Goal: Task Accomplishment & Management: Use online tool/utility

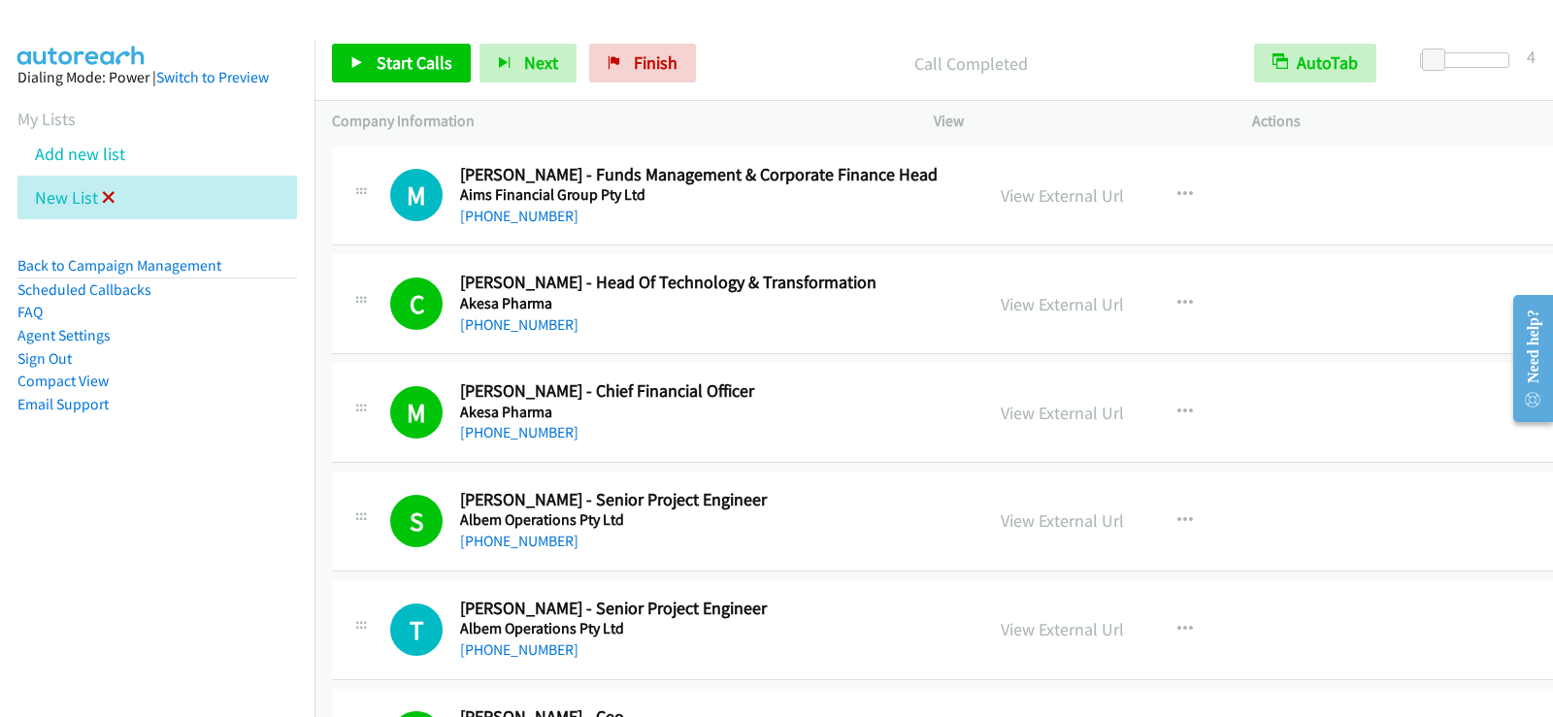
click at [103, 196] on icon at bounding box center [109, 199] width 14 height 14
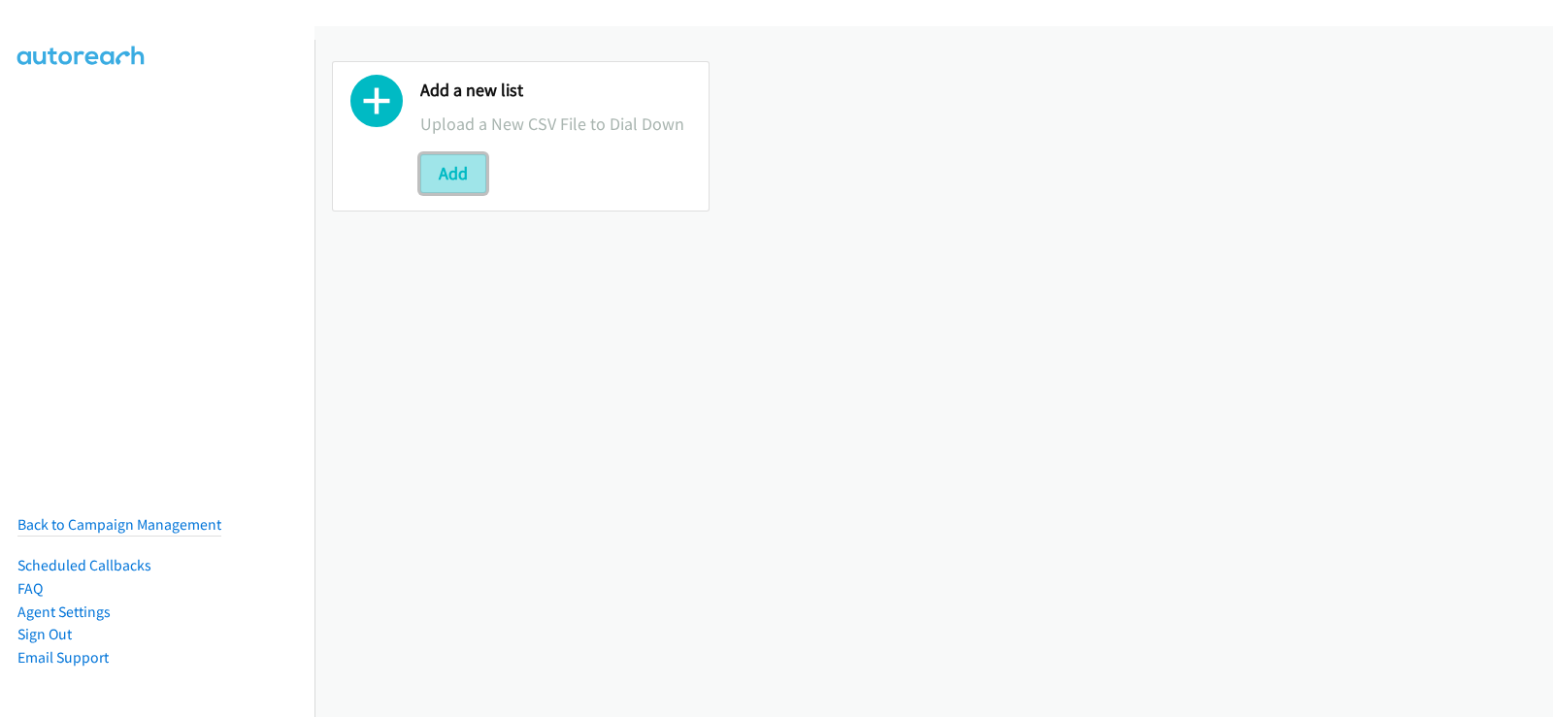
click at [432, 160] on button "Add" at bounding box center [453, 173] width 66 height 39
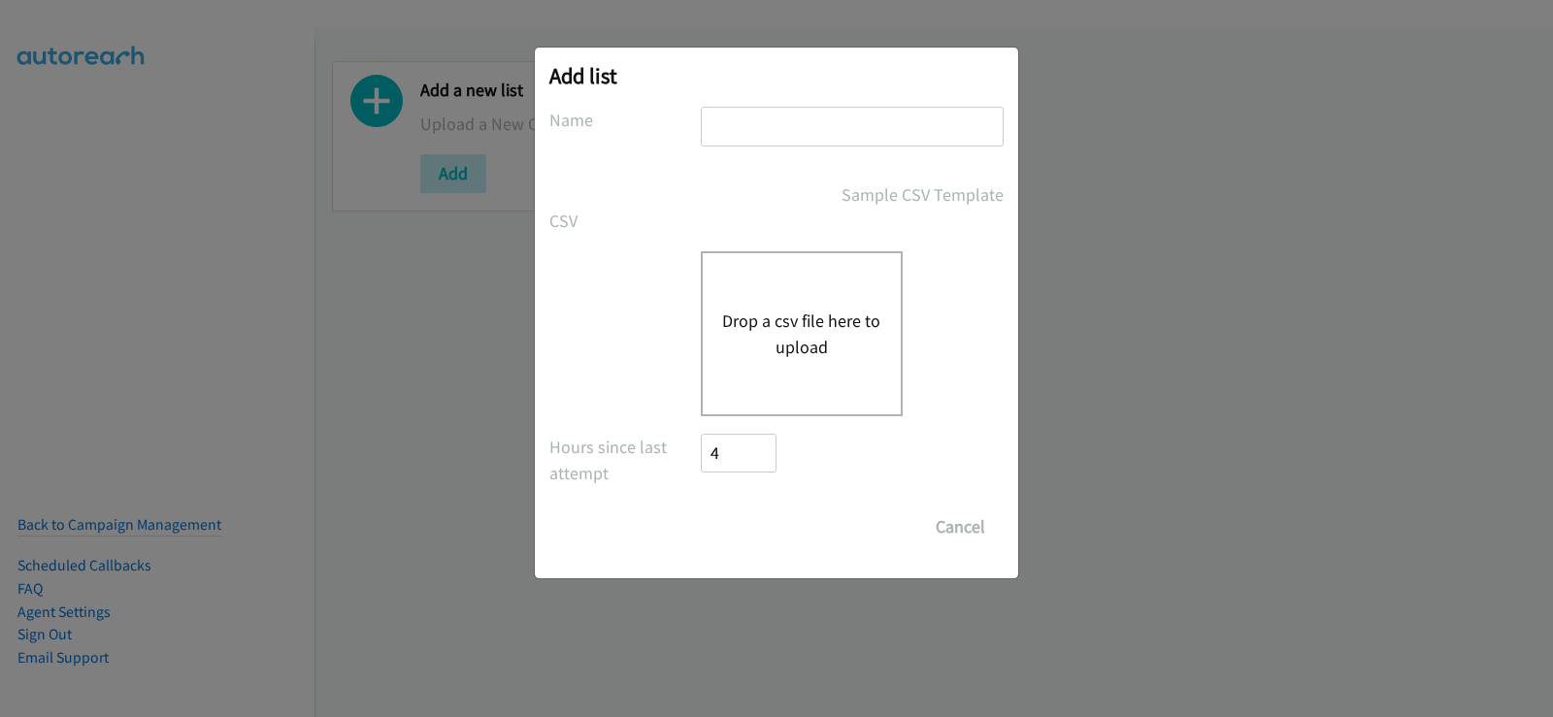
click at [819, 124] on input "text" at bounding box center [852, 127] width 303 height 40
type input "new list"
click at [796, 316] on button "Drop a csv file here to upload" at bounding box center [801, 334] width 159 height 52
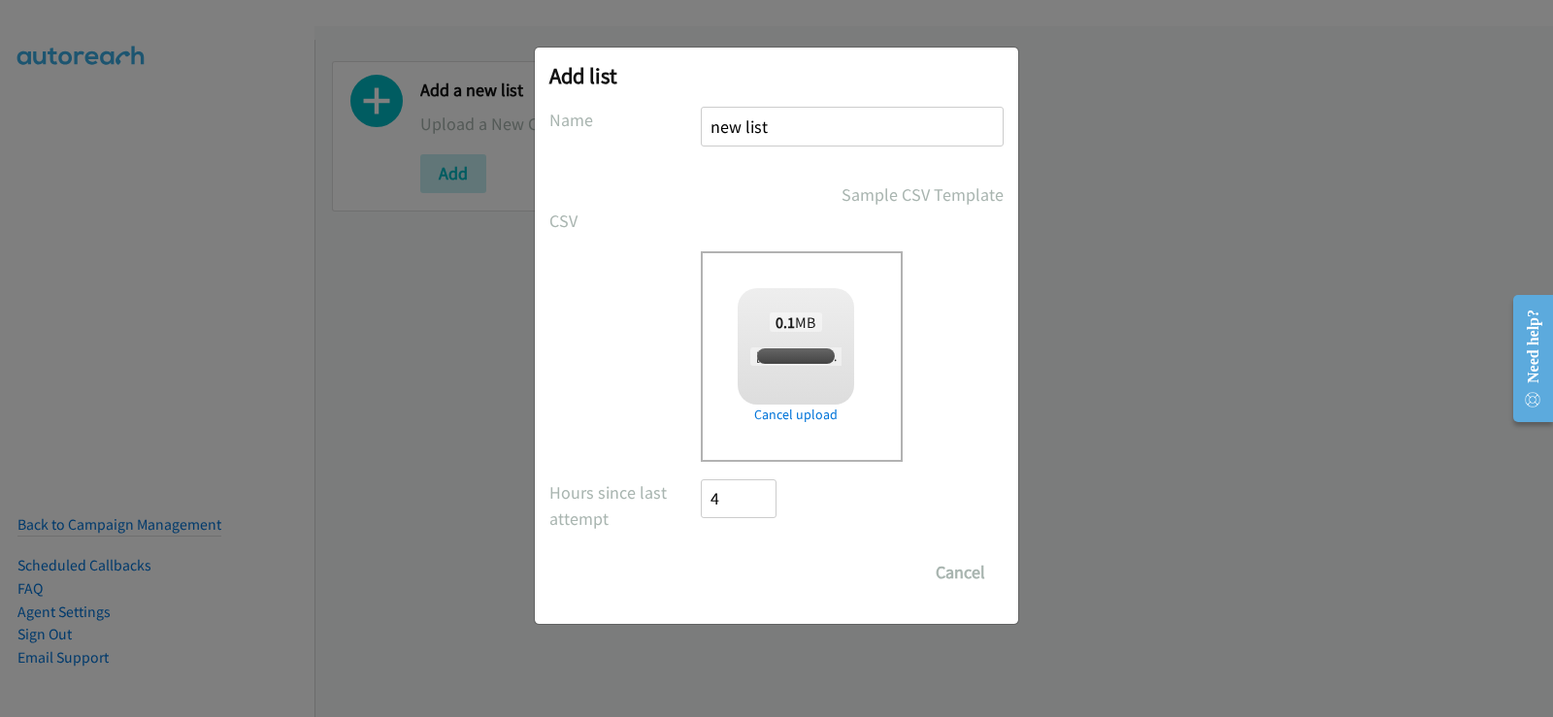
checkbox input "true"
click at [749, 572] on input "Save List" at bounding box center [752, 572] width 102 height 39
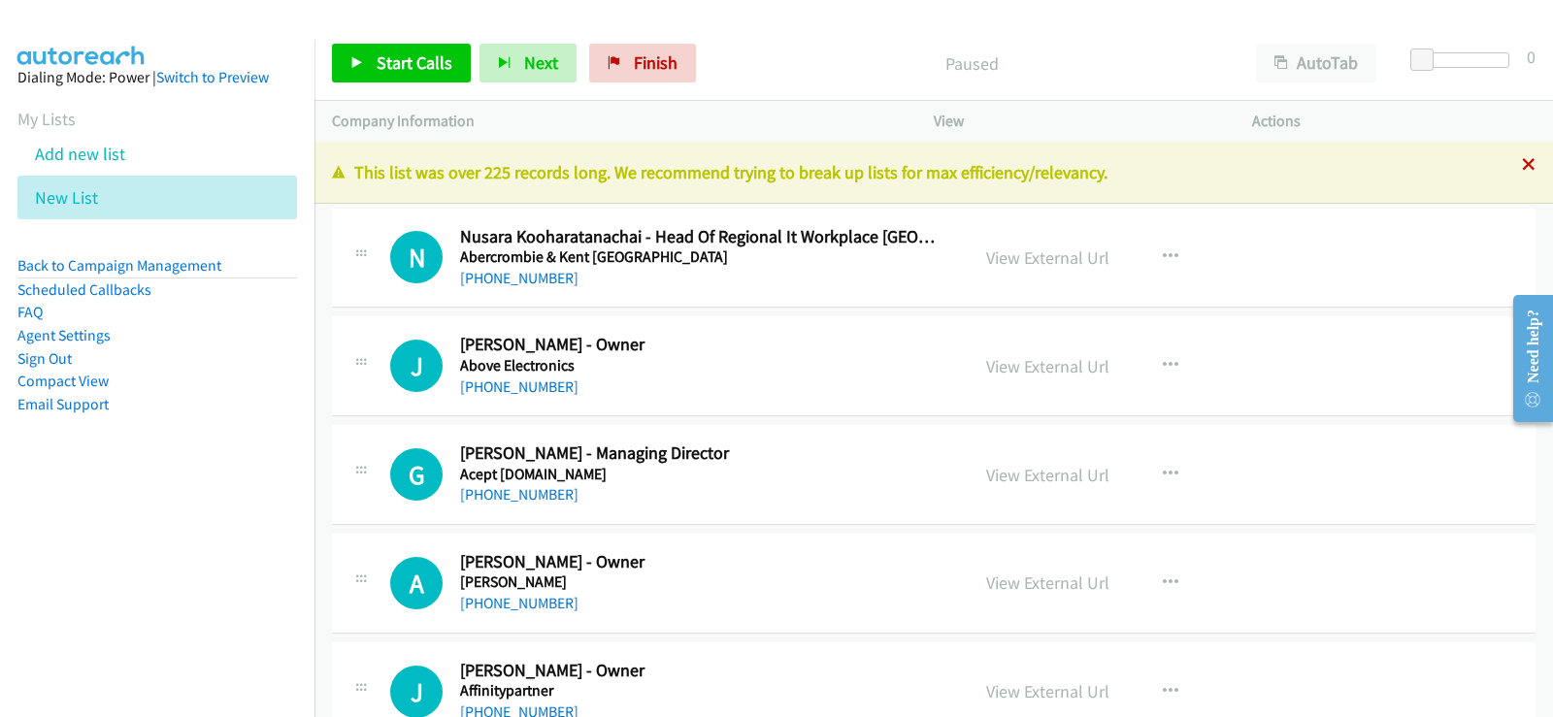
click at [1522, 163] on icon at bounding box center [1529, 166] width 14 height 14
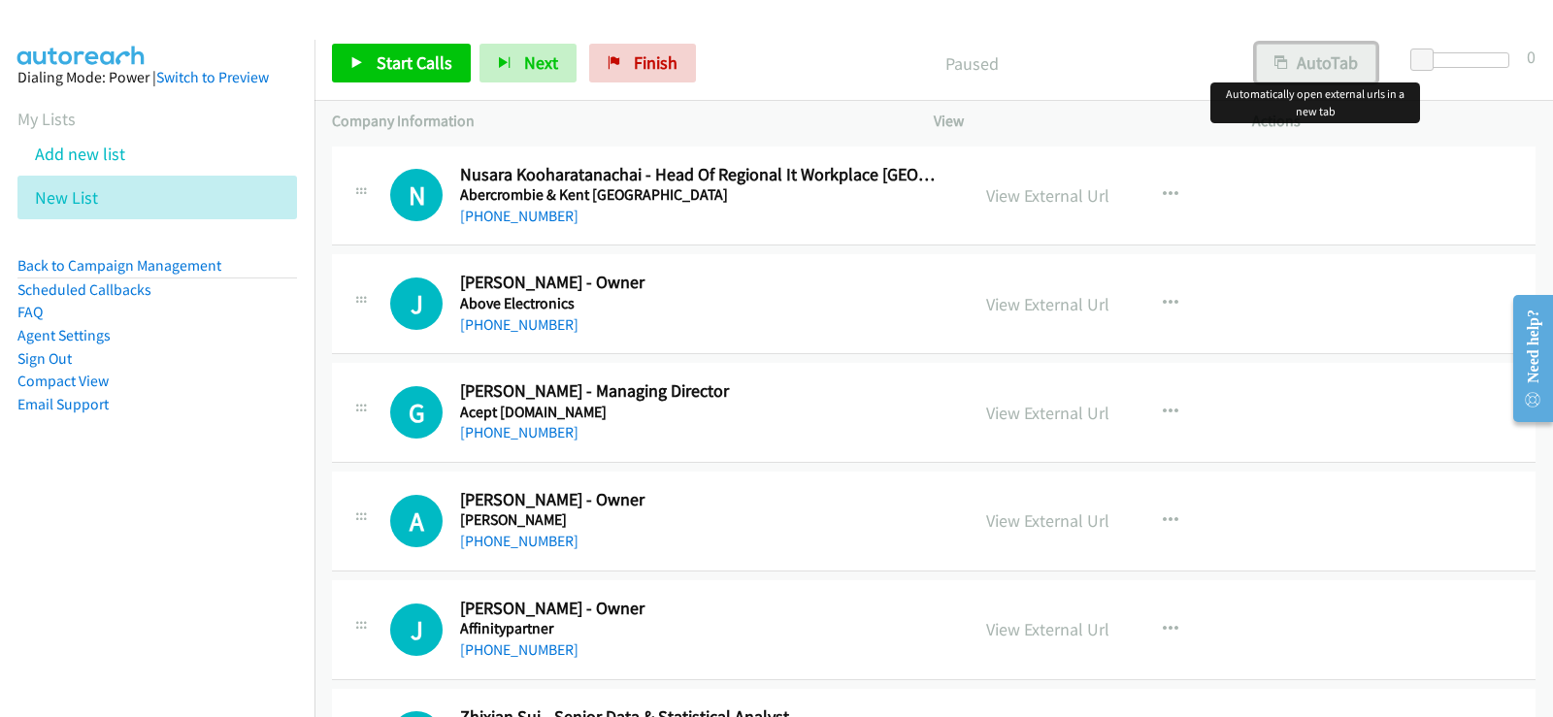
click at [1338, 71] on button "AutoTab" at bounding box center [1316, 63] width 120 height 39
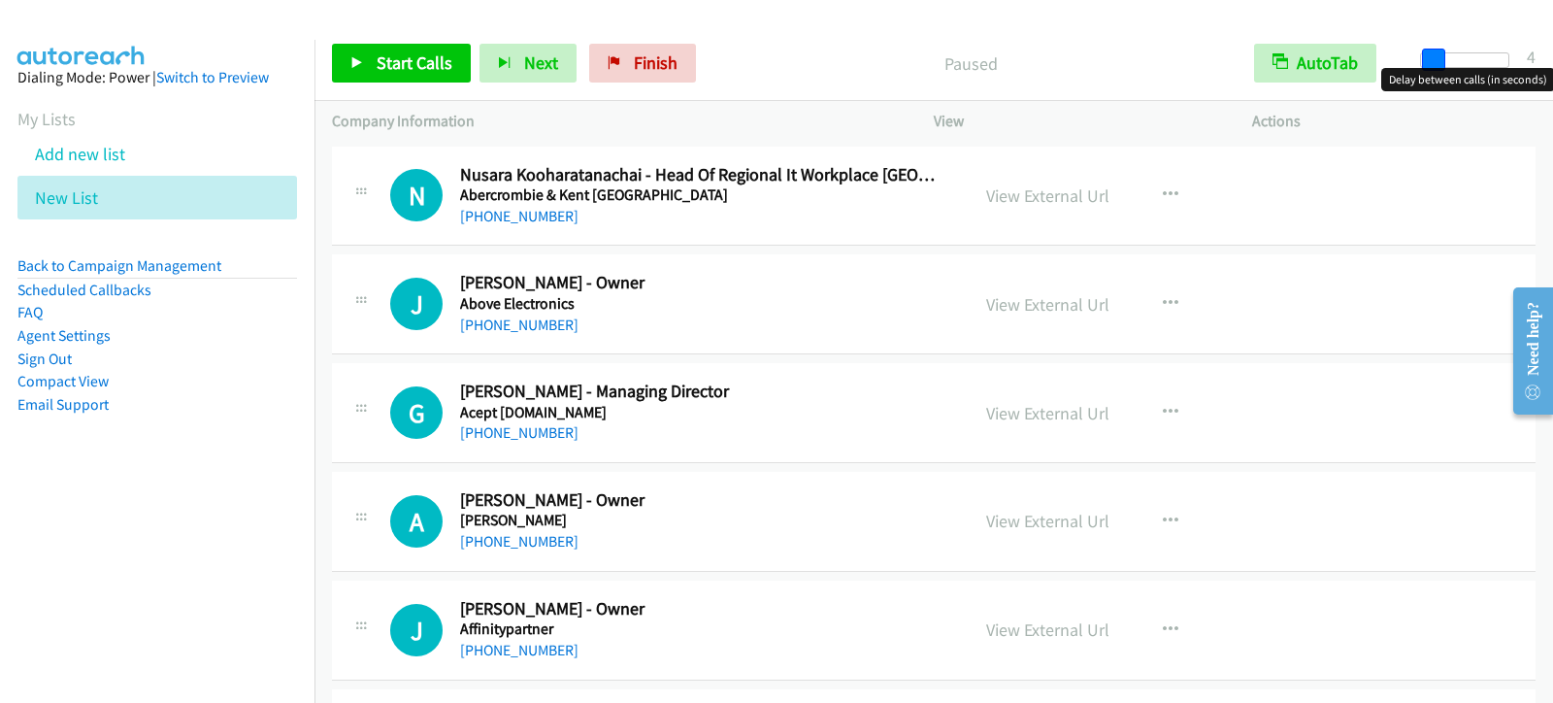
drag, startPoint x: 1428, startPoint y: 63, endPoint x: 1438, endPoint y: 63, distance: 10.7
click at [1438, 63] on span at bounding box center [1433, 60] width 23 height 23
drag, startPoint x: 1165, startPoint y: 190, endPoint x: 1163, endPoint y: 205, distance: 14.7
click at [1164, 190] on icon "button" at bounding box center [1171, 195] width 16 height 16
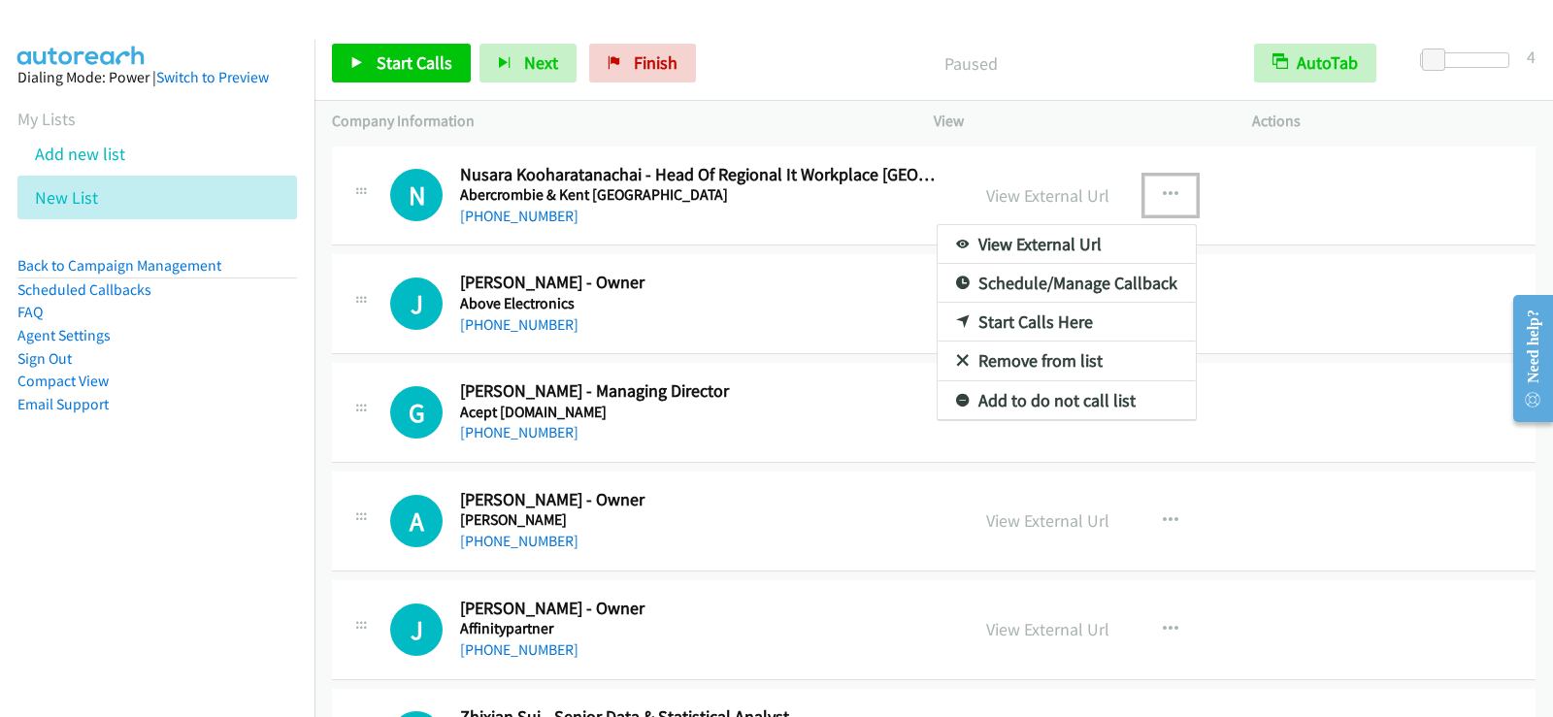
click at [1050, 316] on link "Start Calls Here" at bounding box center [1067, 322] width 258 height 39
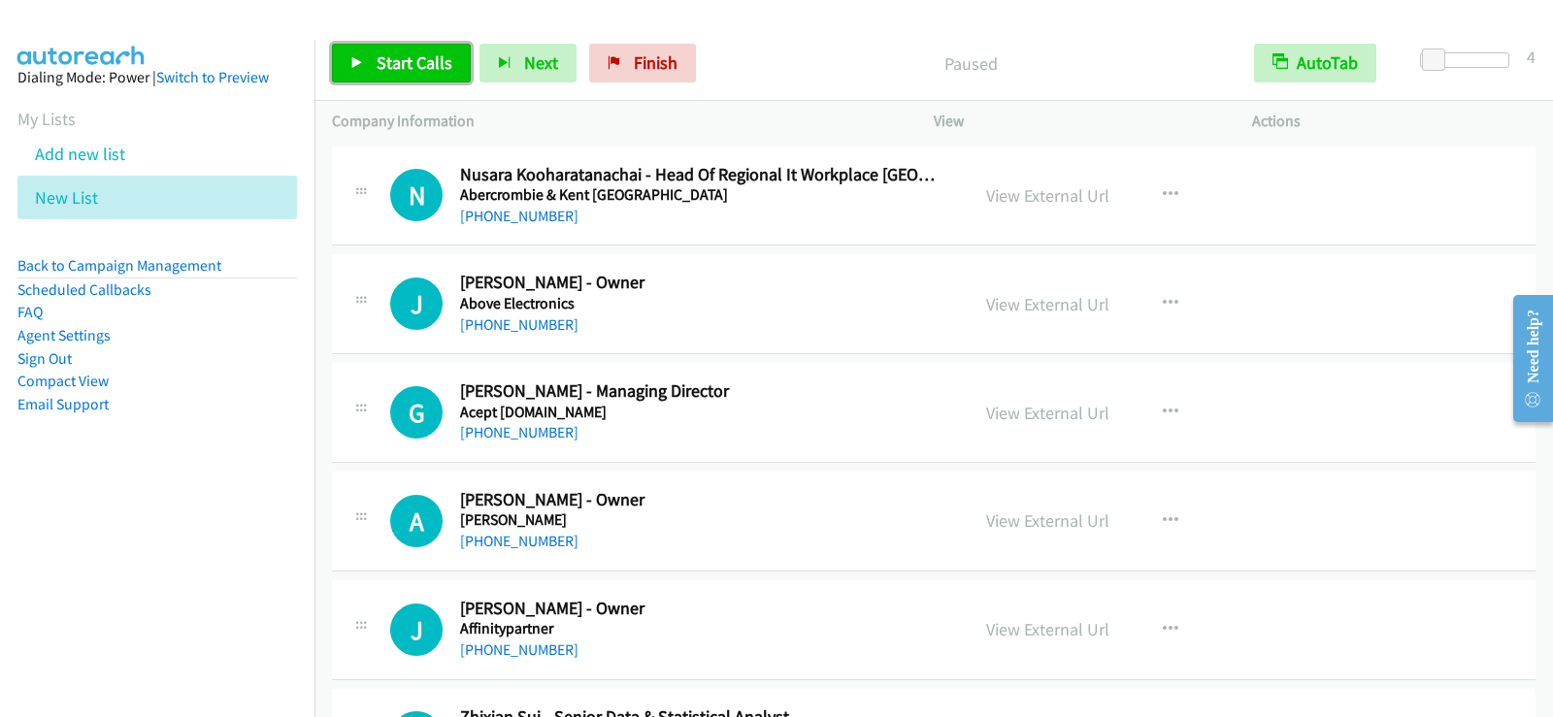
click at [426, 76] on link "Start Calls" at bounding box center [401, 63] width 139 height 39
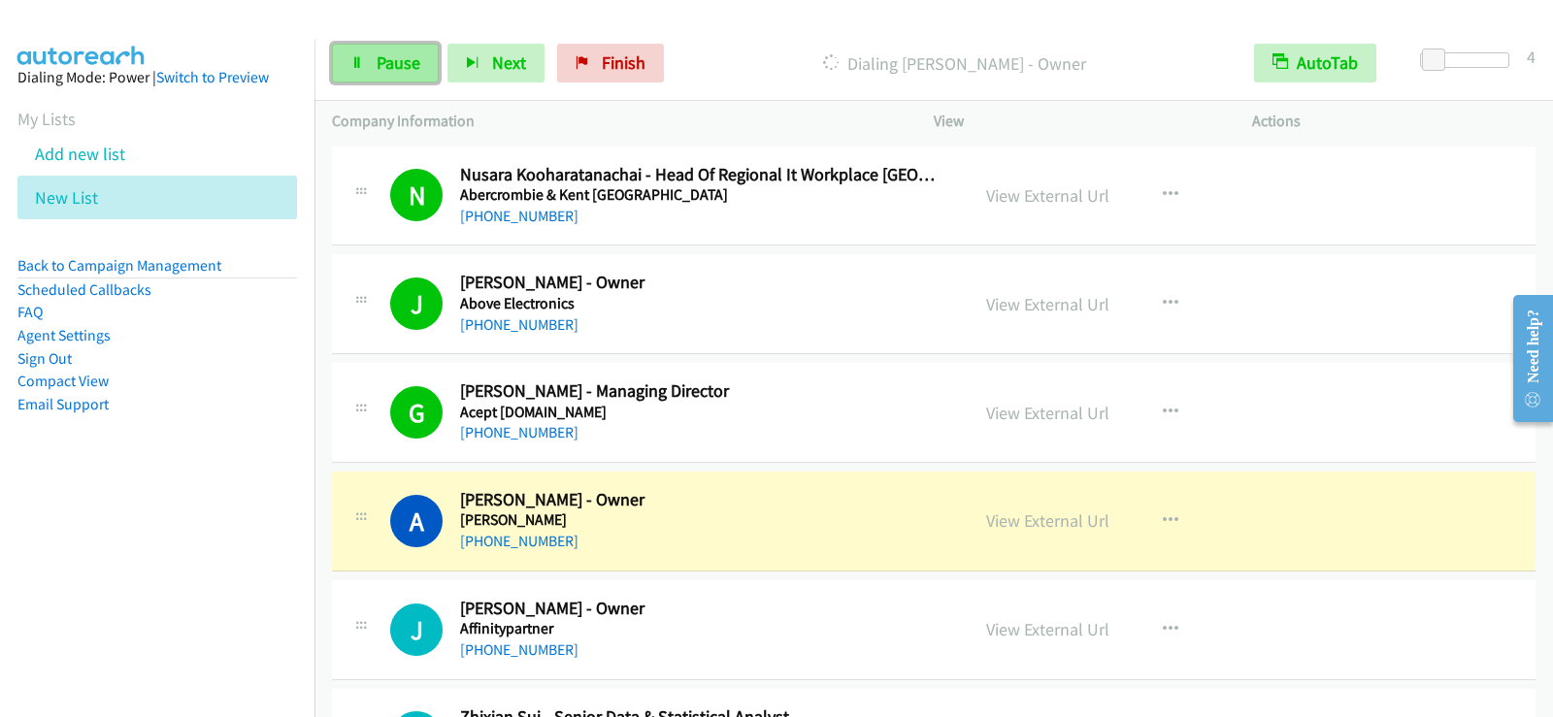
click at [352, 63] on icon at bounding box center [357, 64] width 14 height 14
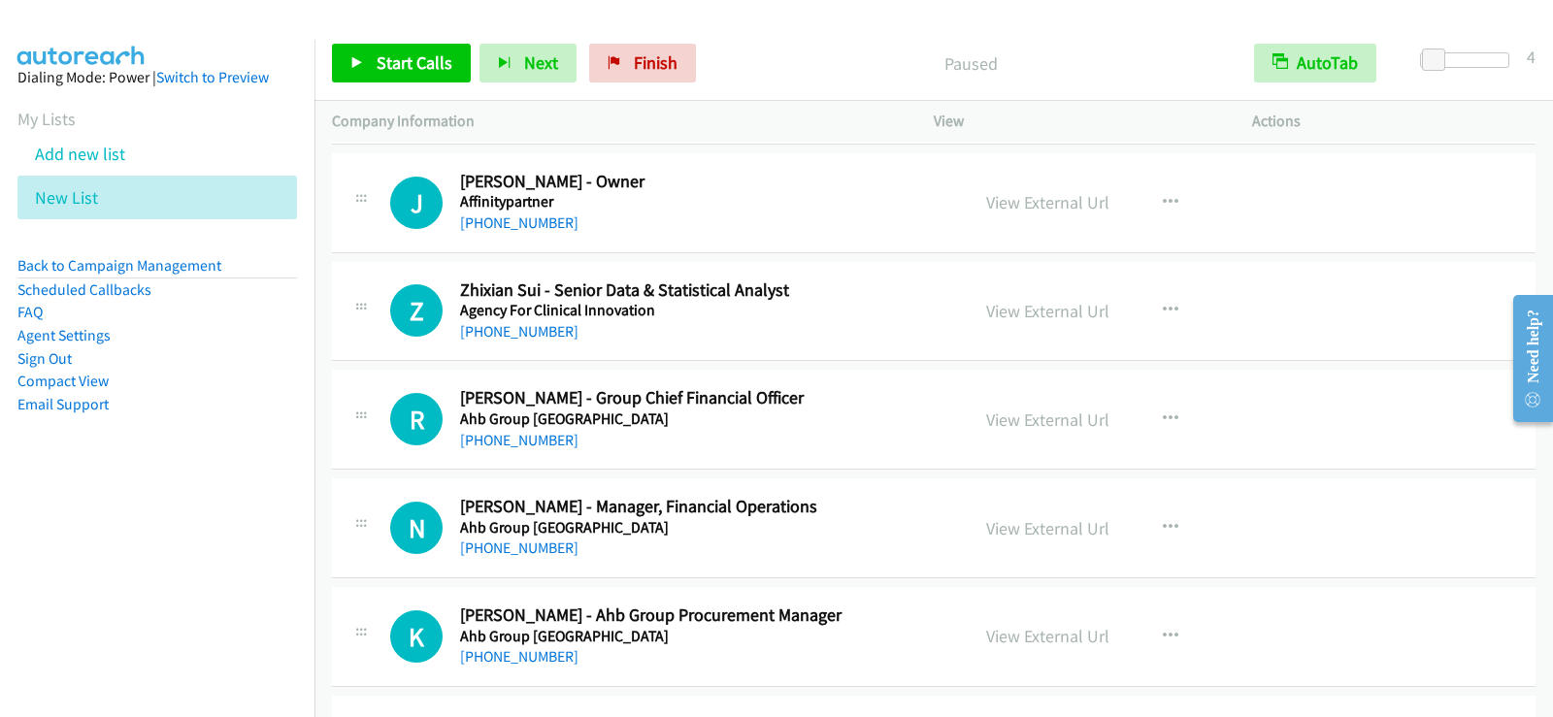
scroll to position [233, 0]
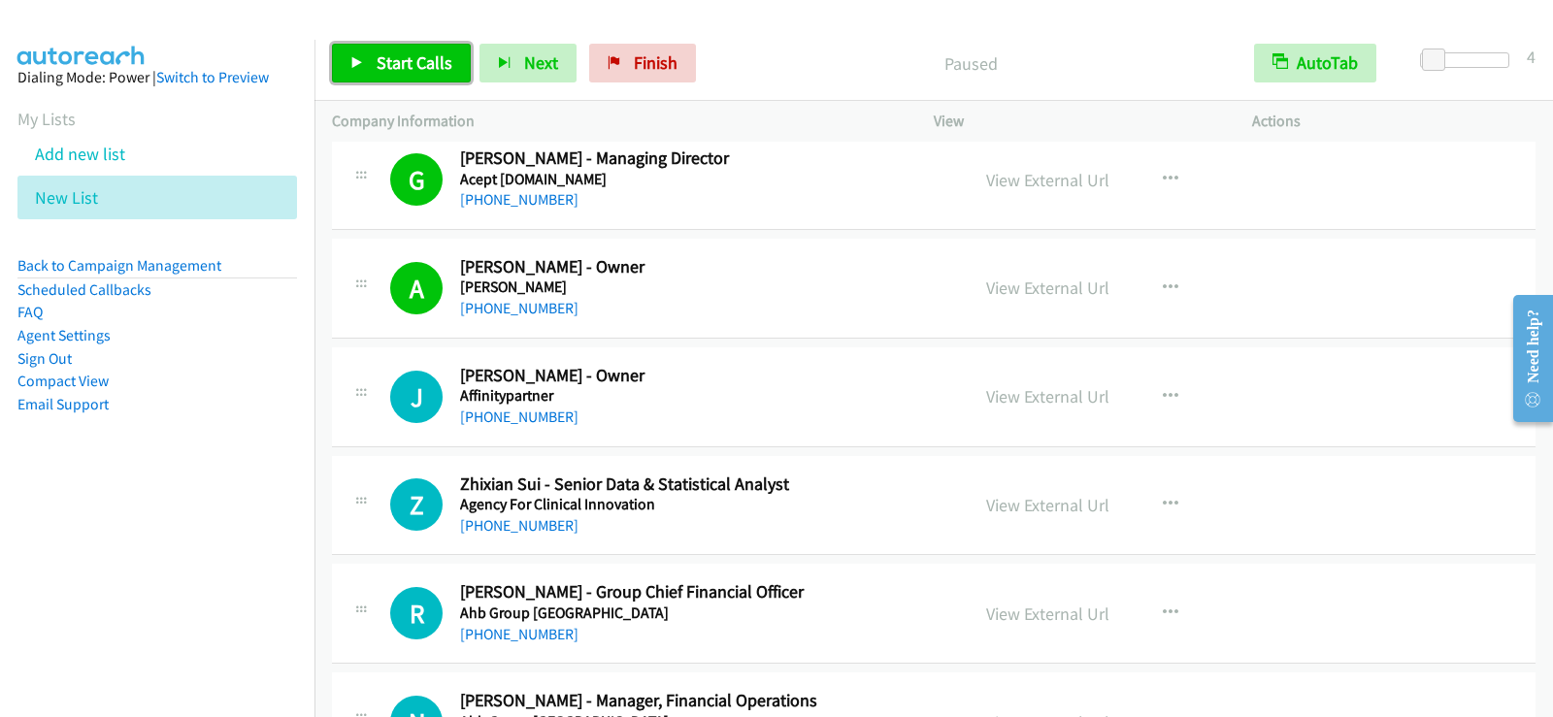
click at [421, 73] on span "Start Calls" at bounding box center [415, 62] width 76 height 22
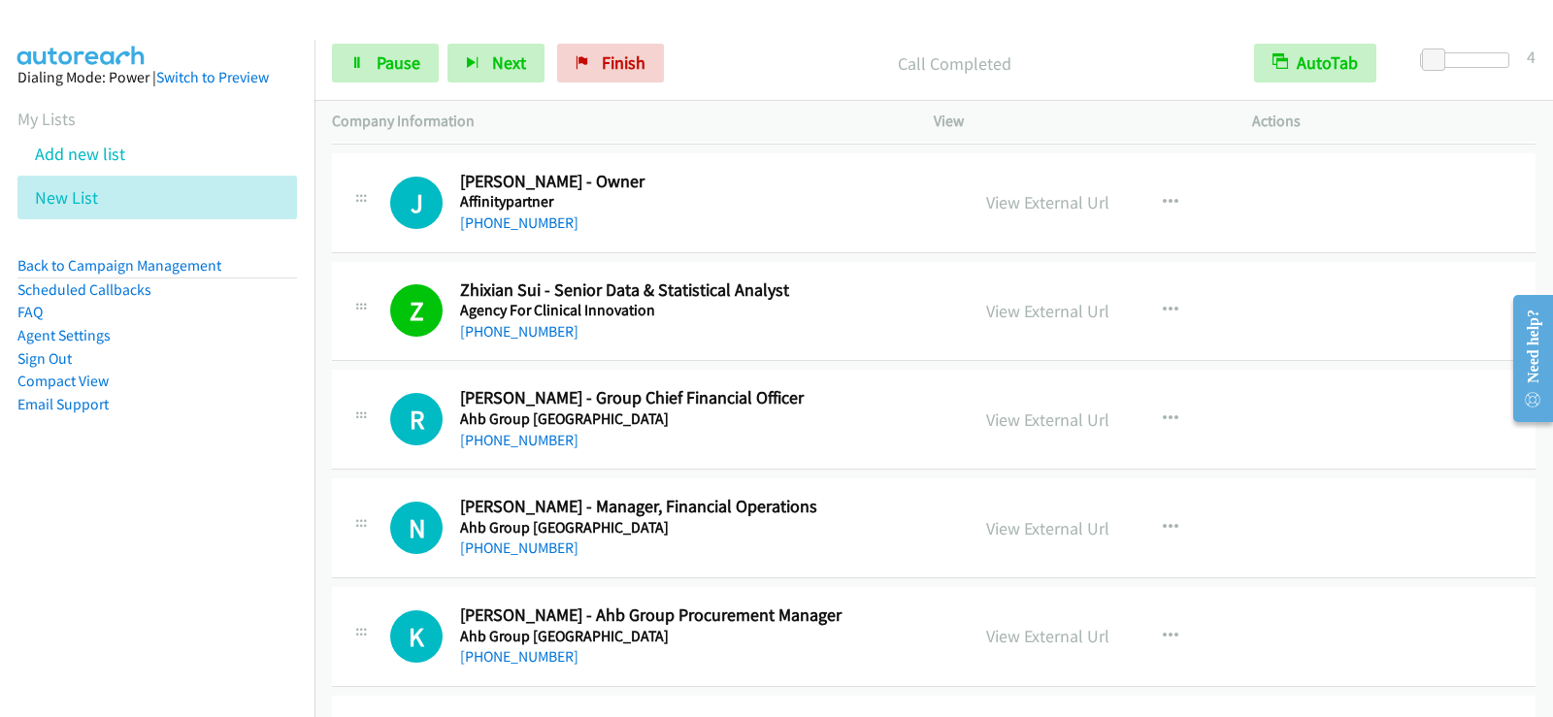
scroll to position [524, 0]
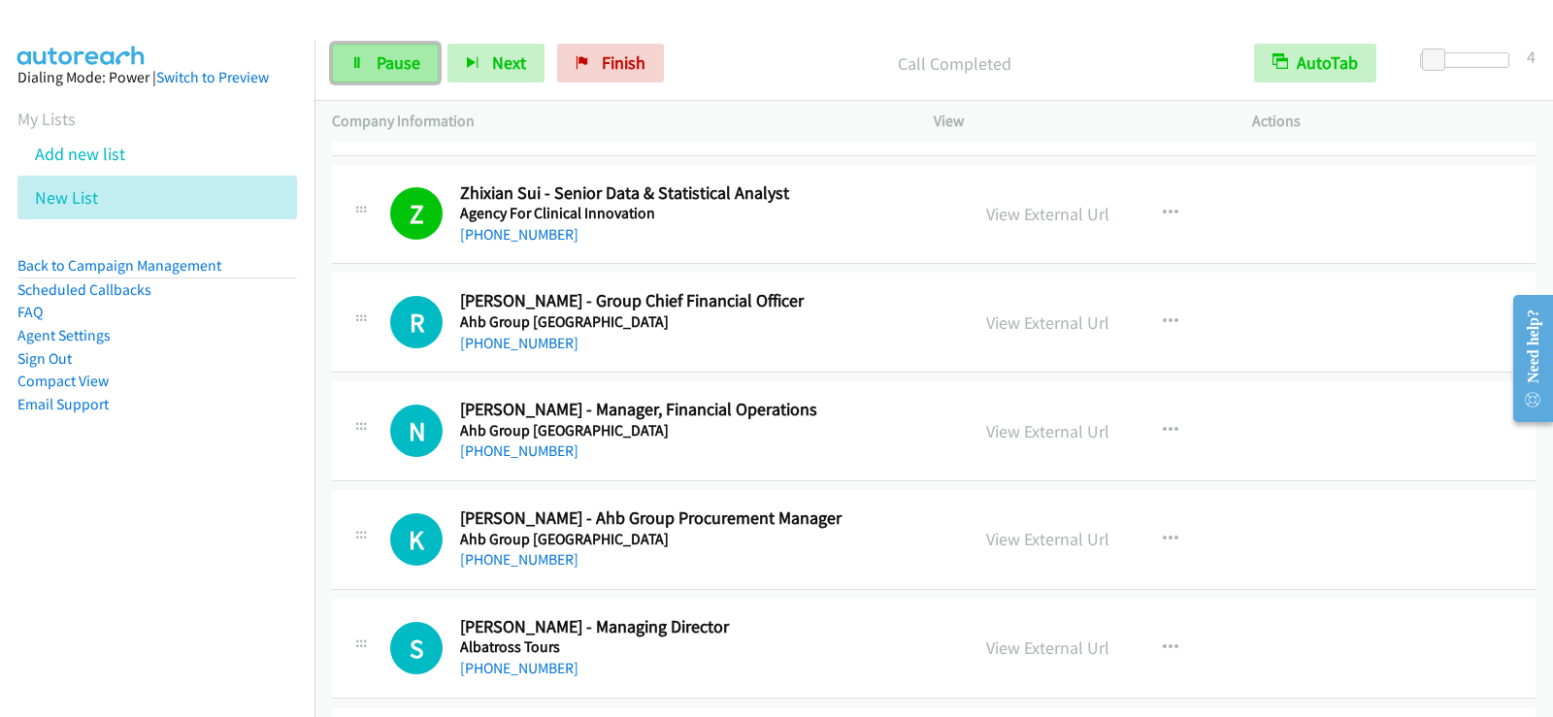
drag, startPoint x: 383, startPoint y: 64, endPoint x: 393, endPoint y: 68, distance: 10.5
click at [383, 64] on span "Pause" at bounding box center [399, 62] width 44 height 22
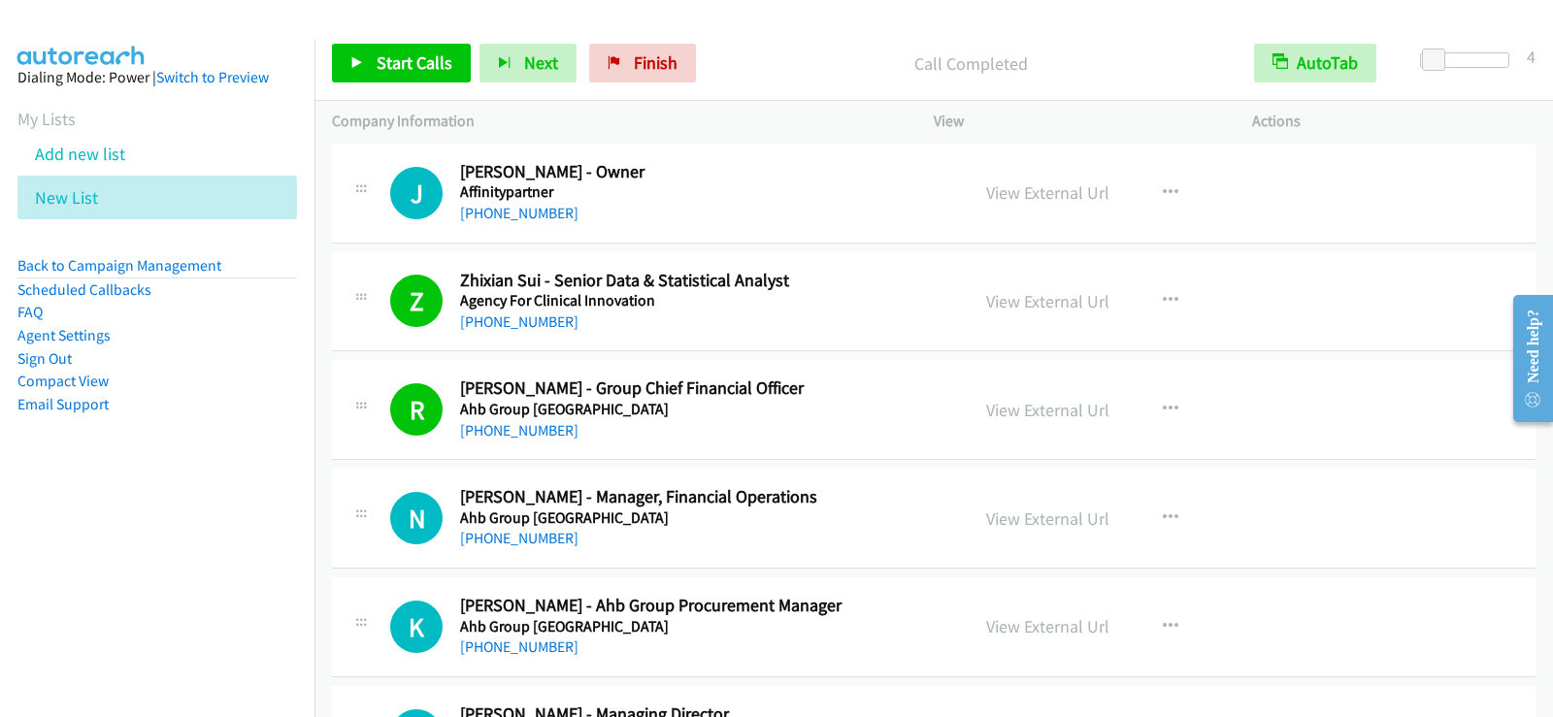
scroll to position [427, 0]
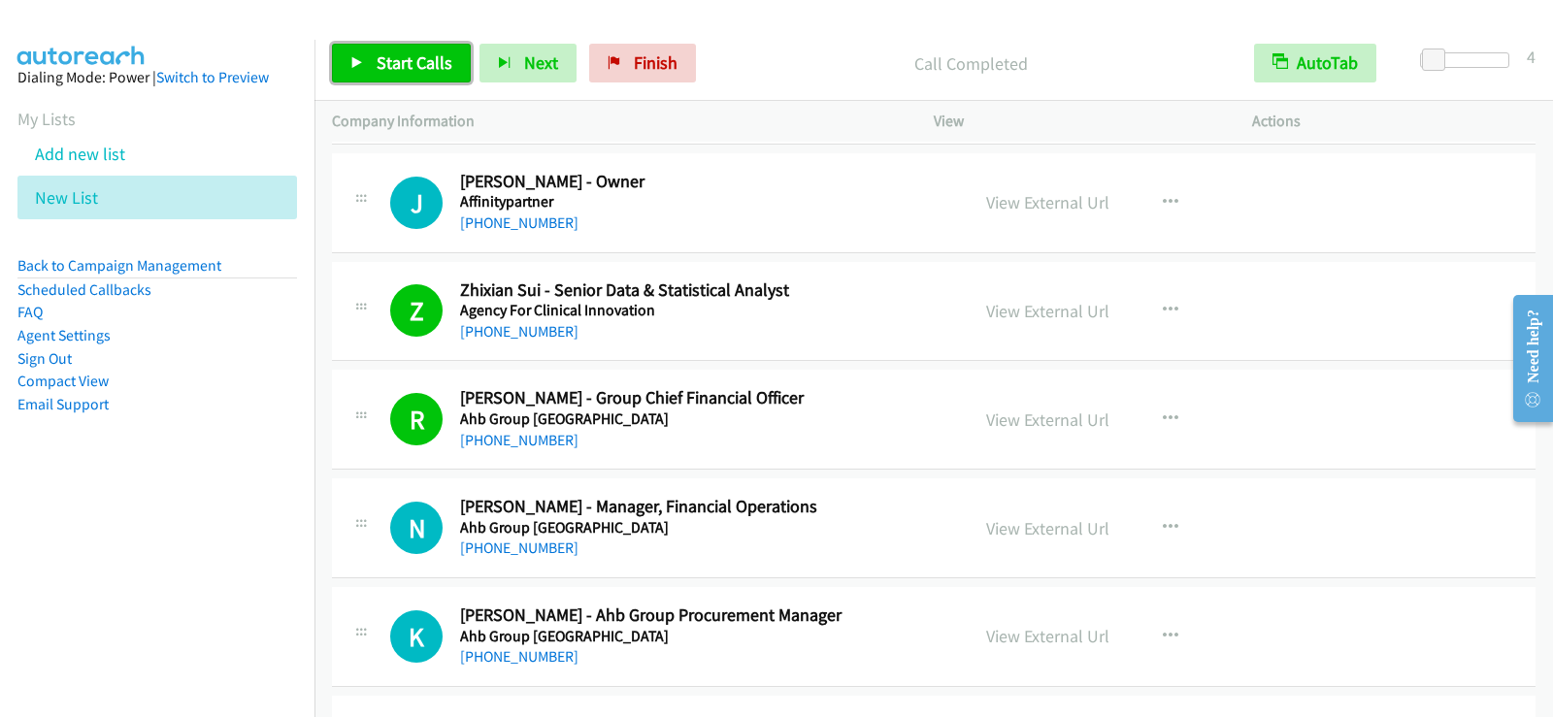
click at [439, 74] on link "Start Calls" at bounding box center [401, 63] width 139 height 39
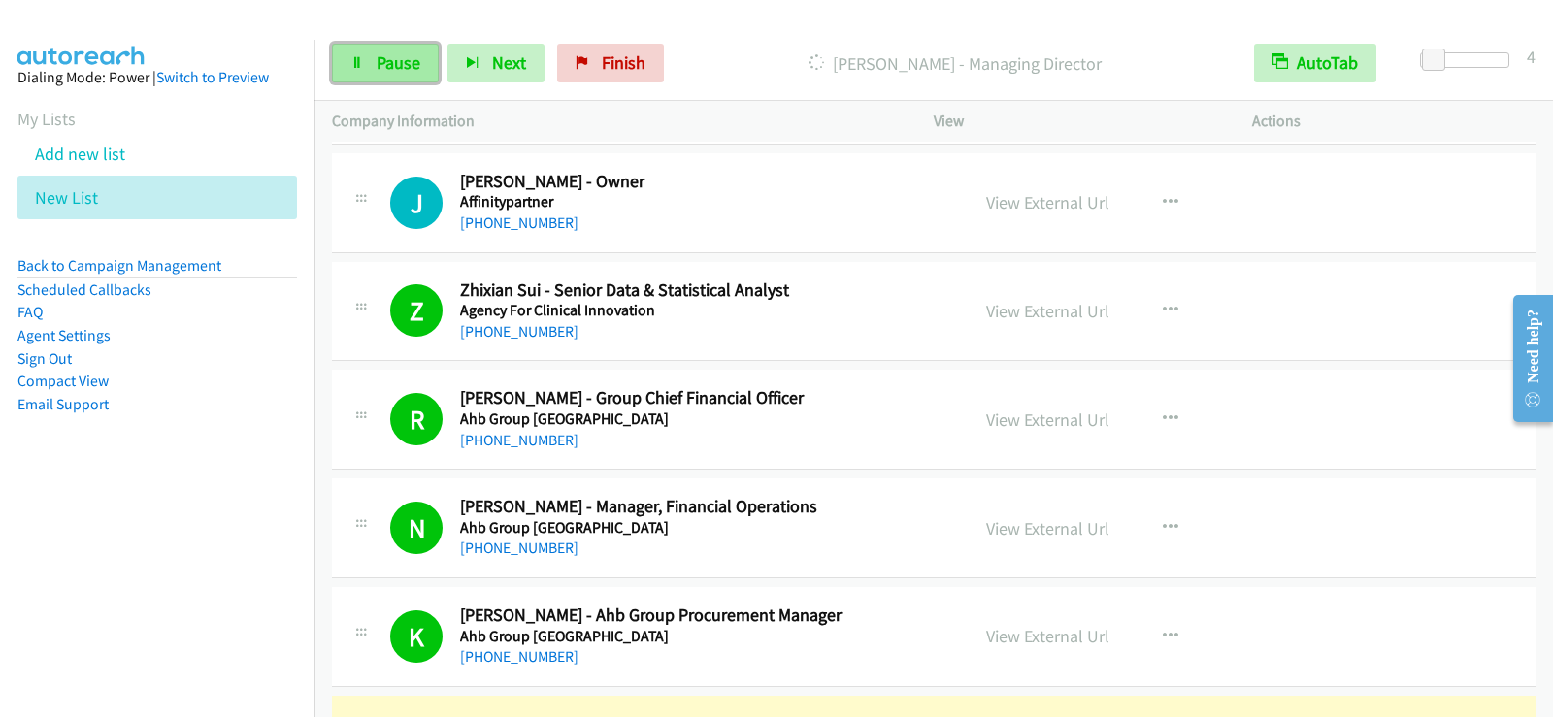
click at [412, 49] on link "Pause" at bounding box center [385, 63] width 107 height 39
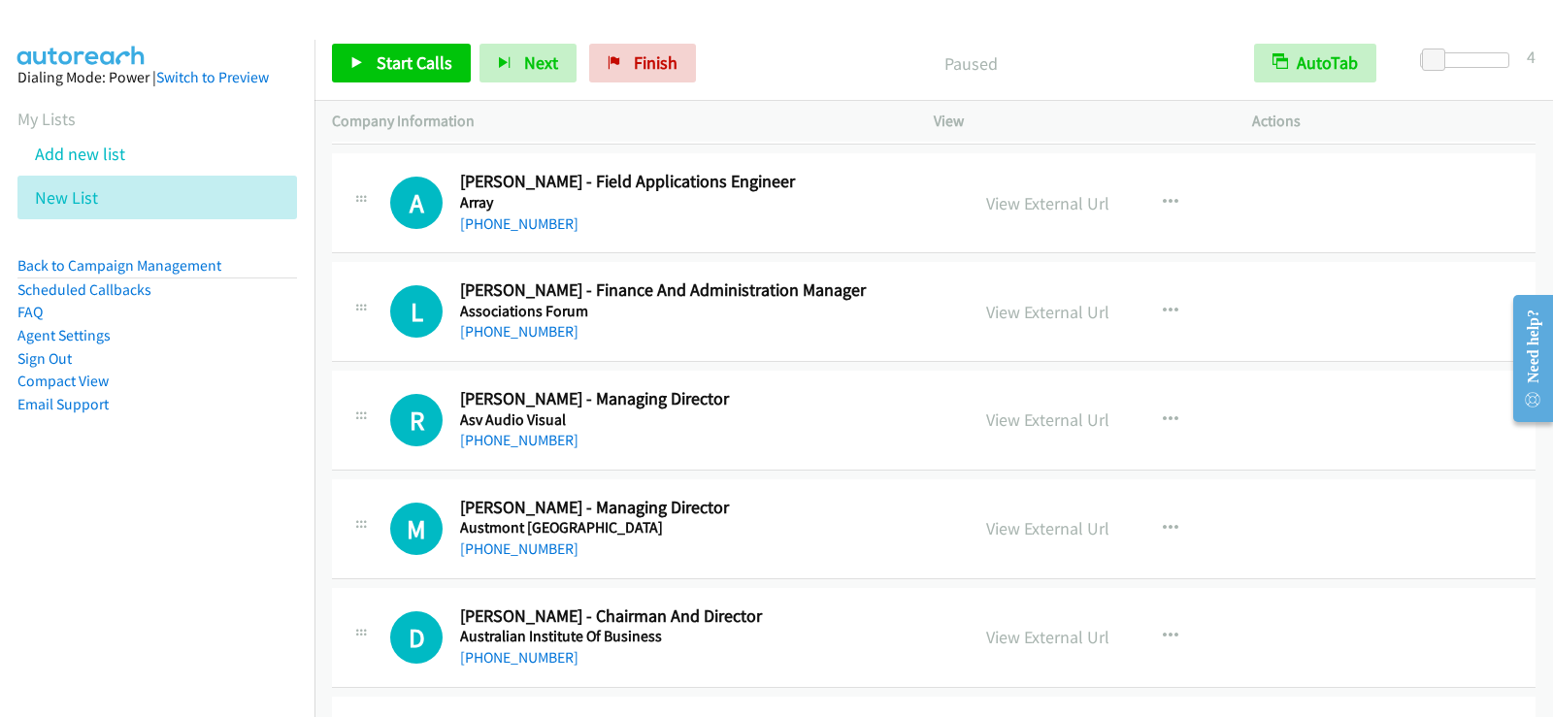
scroll to position [1204, 0]
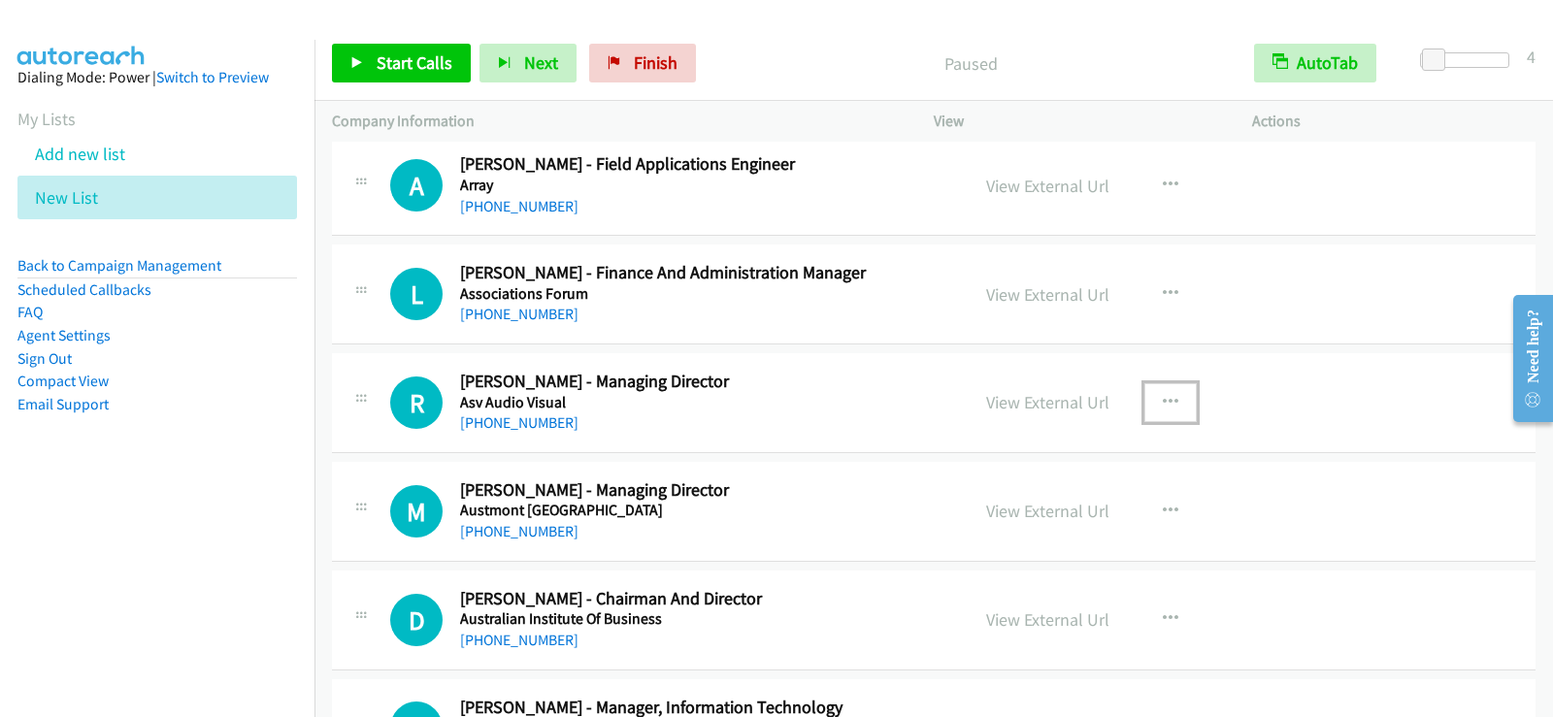
click at [1167, 399] on icon "button" at bounding box center [1171, 403] width 16 height 16
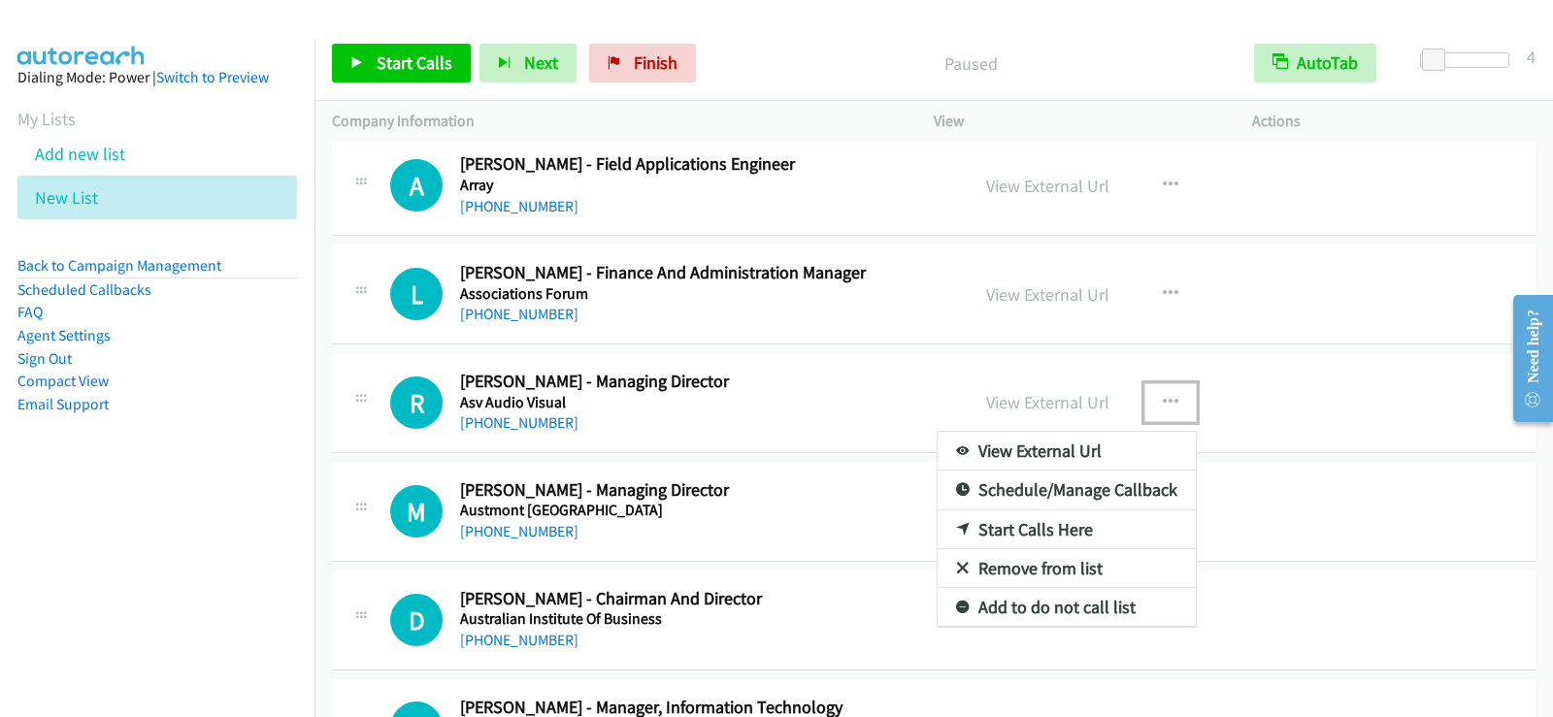
click at [1074, 522] on link "Start Calls Here" at bounding box center [1067, 530] width 258 height 39
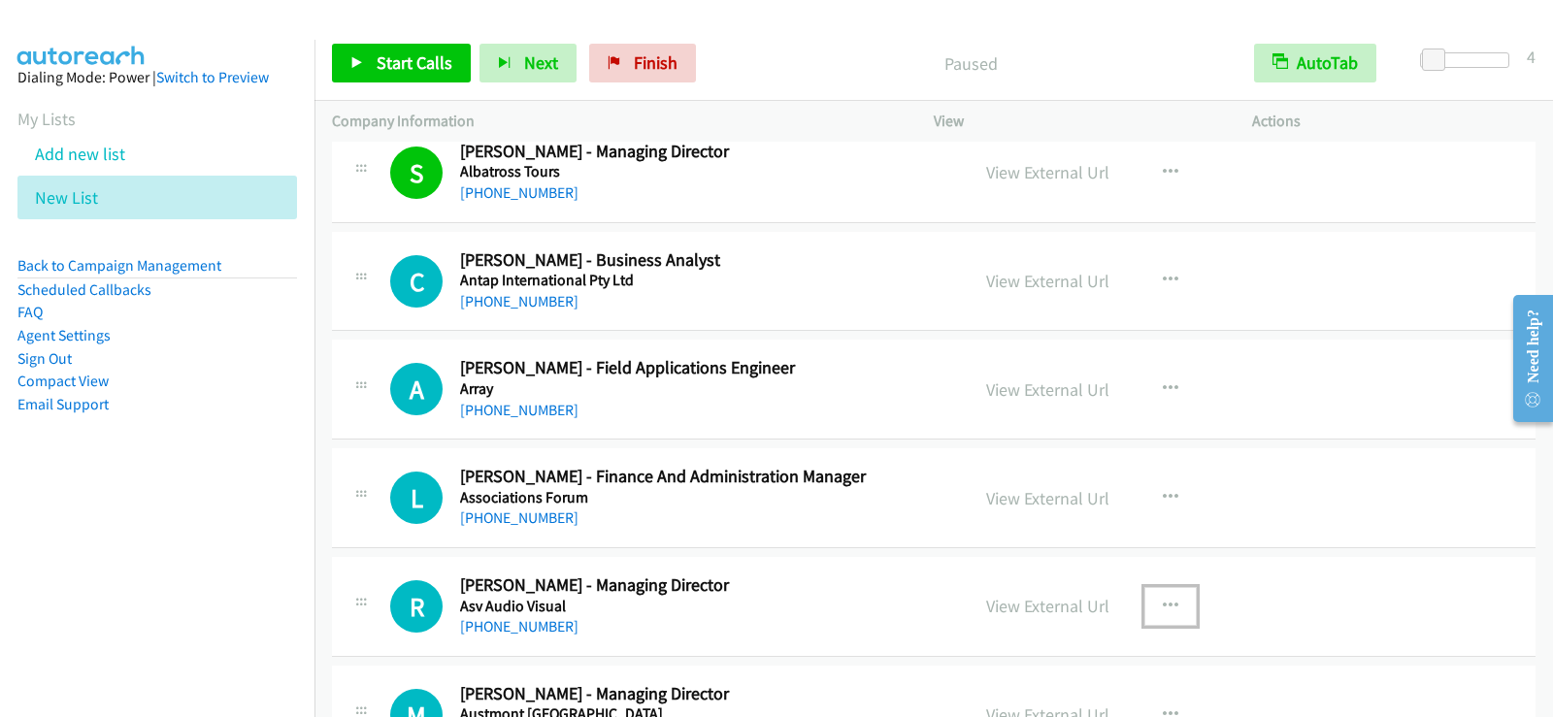
scroll to position [1009, 0]
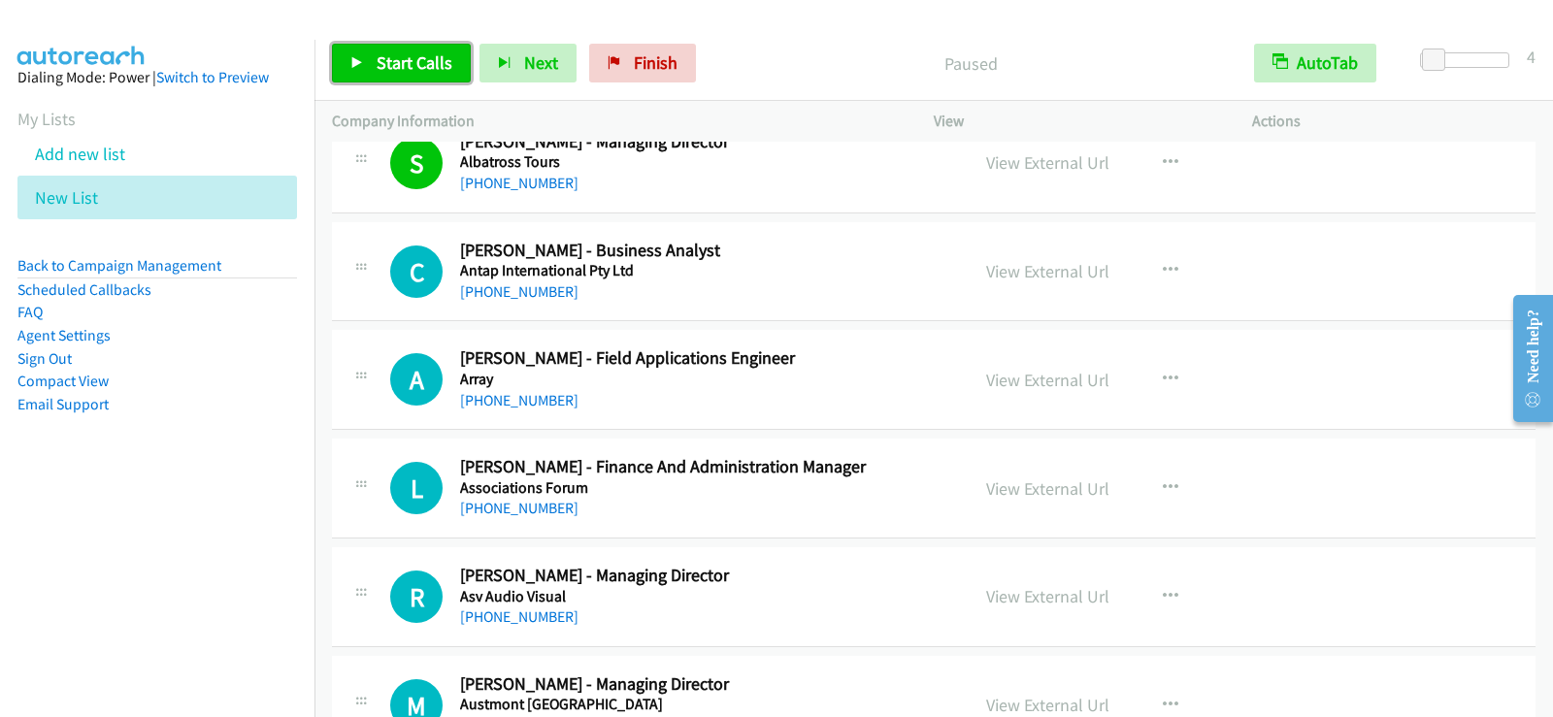
click at [377, 70] on span "Start Calls" at bounding box center [415, 62] width 76 height 22
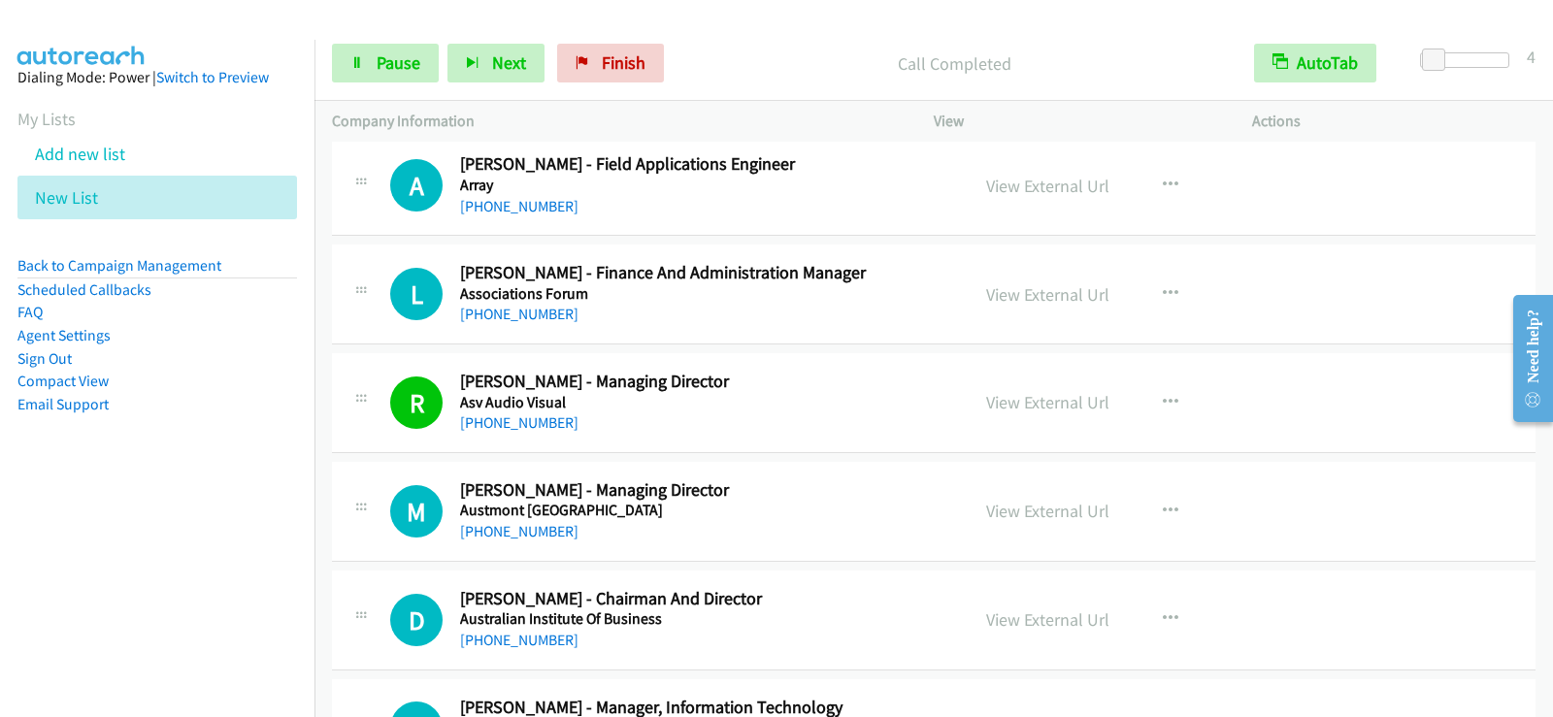
scroll to position [1301, 0]
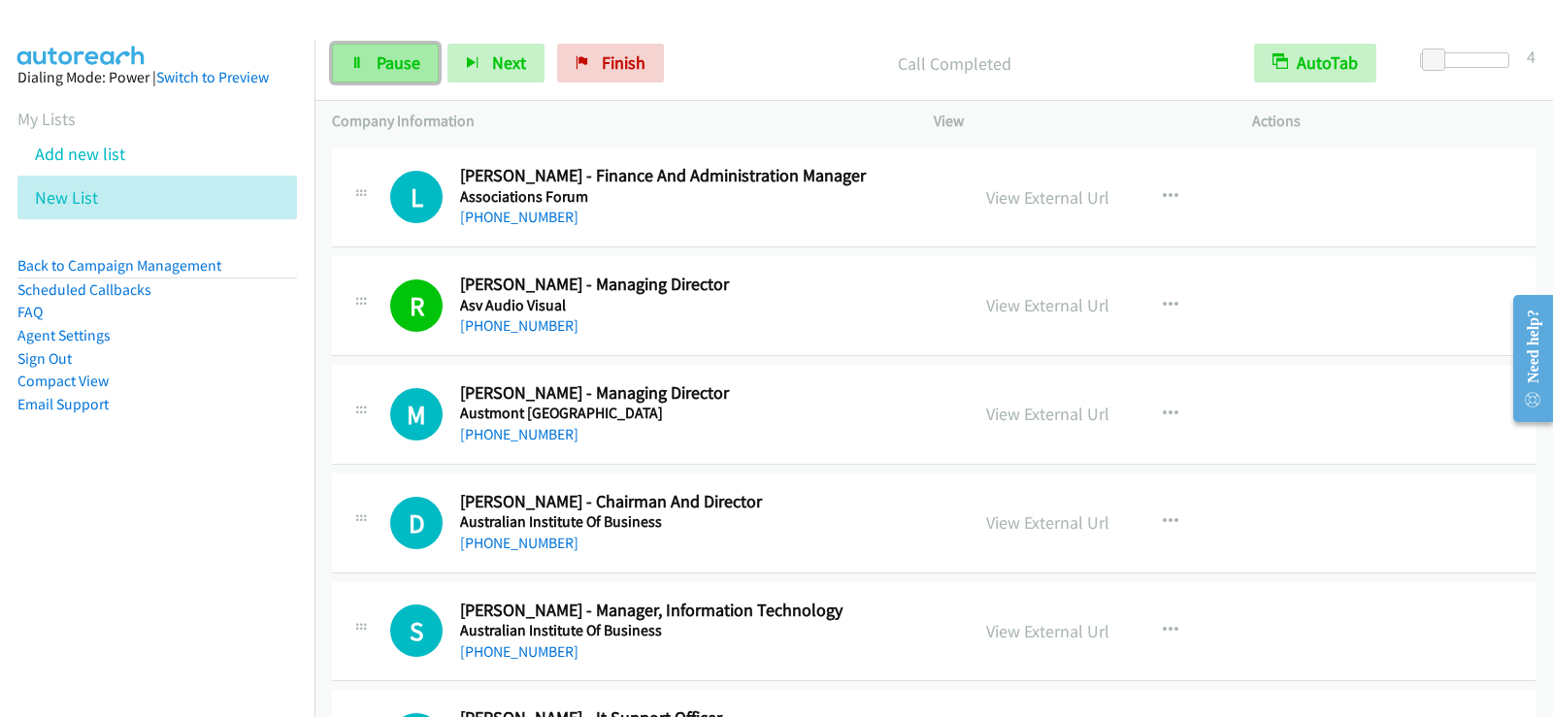
click at [431, 71] on link "Pause" at bounding box center [385, 63] width 107 height 39
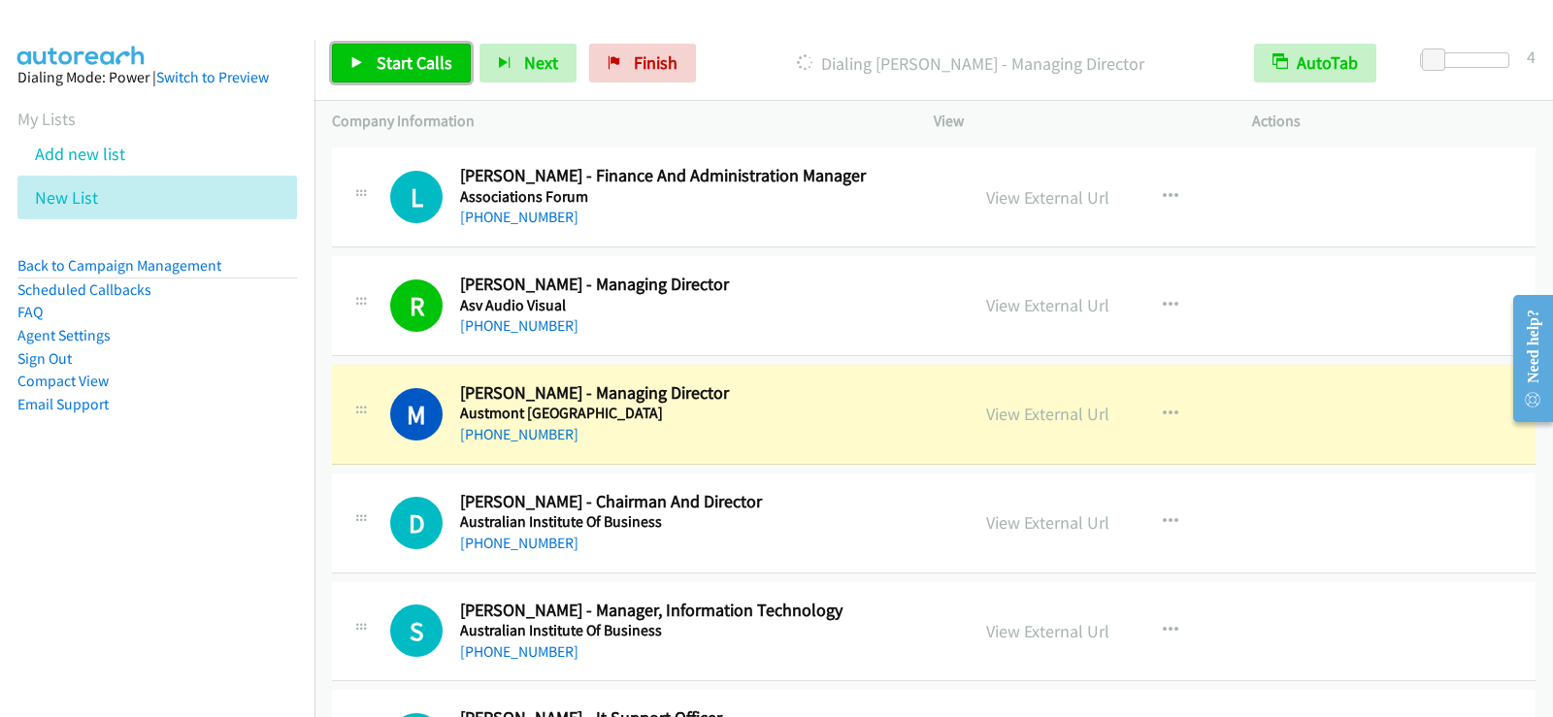
click at [396, 66] on span "Start Calls" at bounding box center [415, 62] width 76 height 22
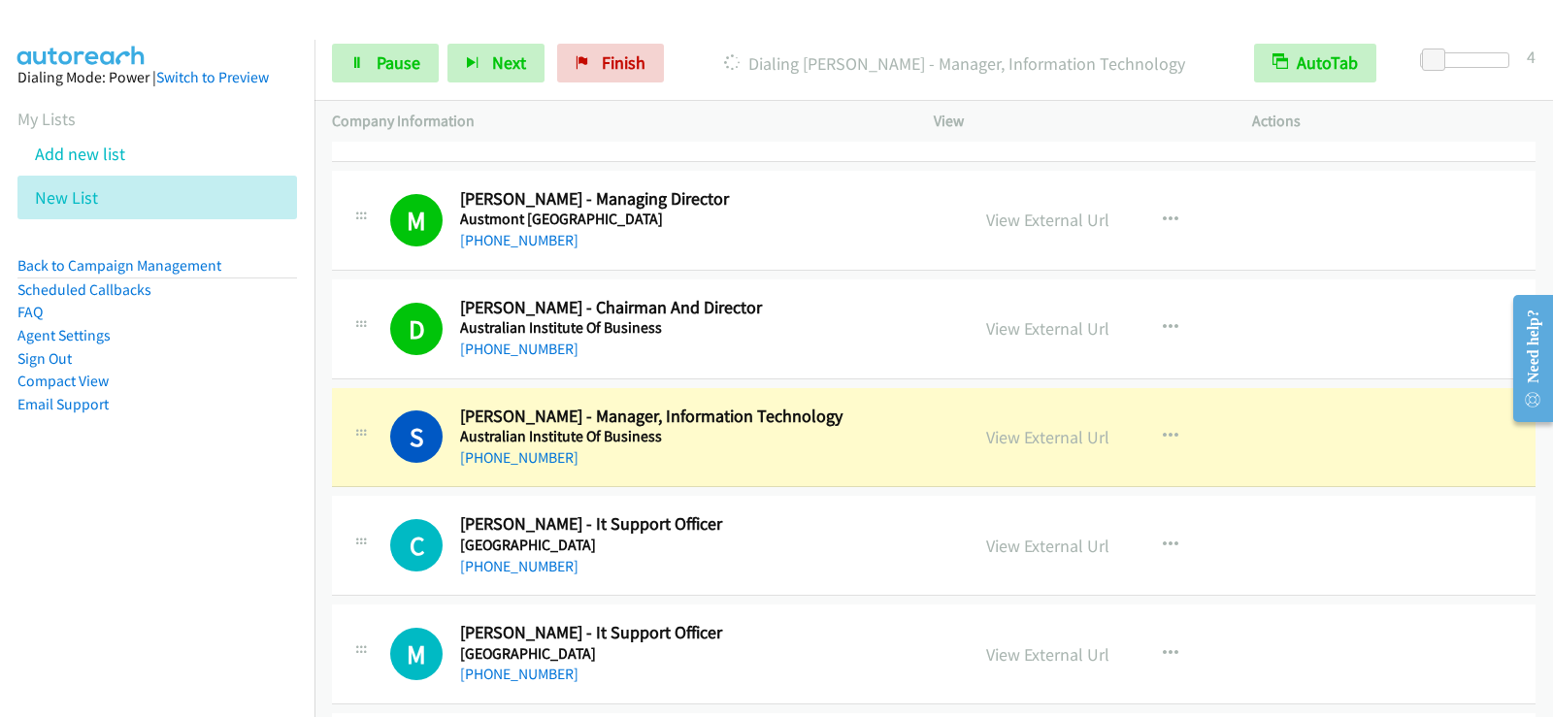
scroll to position [1592, 0]
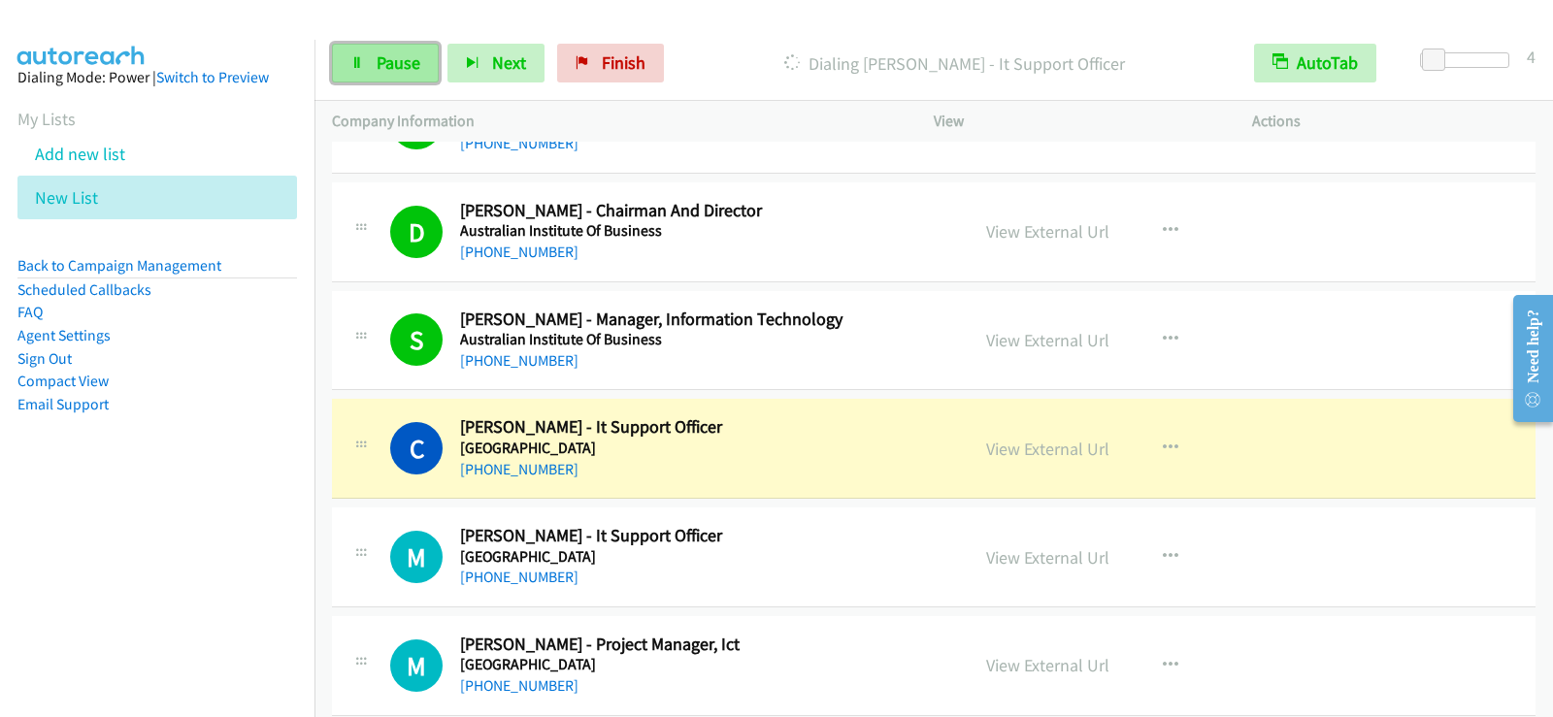
click at [428, 72] on link "Pause" at bounding box center [385, 63] width 107 height 39
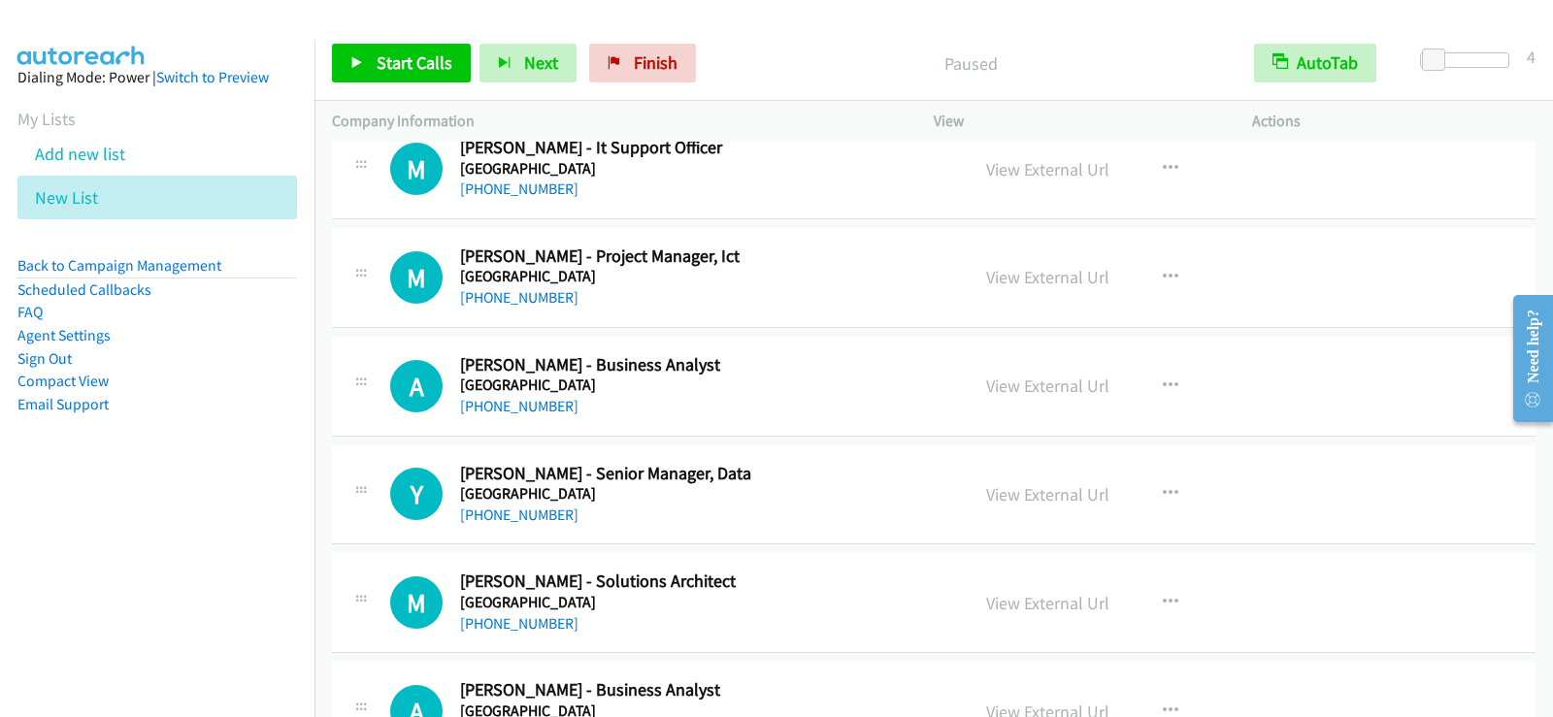
scroll to position [1941, 0]
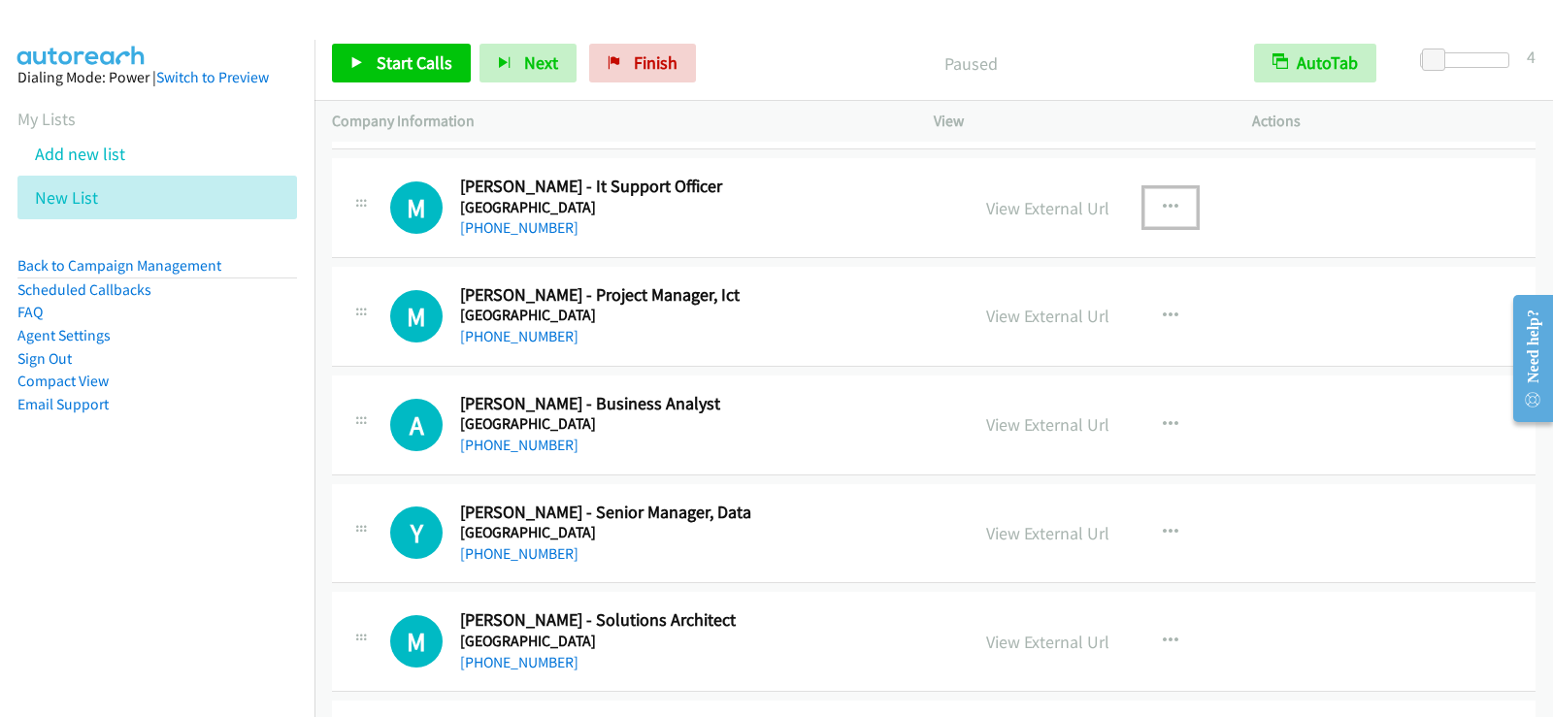
click at [1166, 208] on icon "button" at bounding box center [1171, 208] width 16 height 16
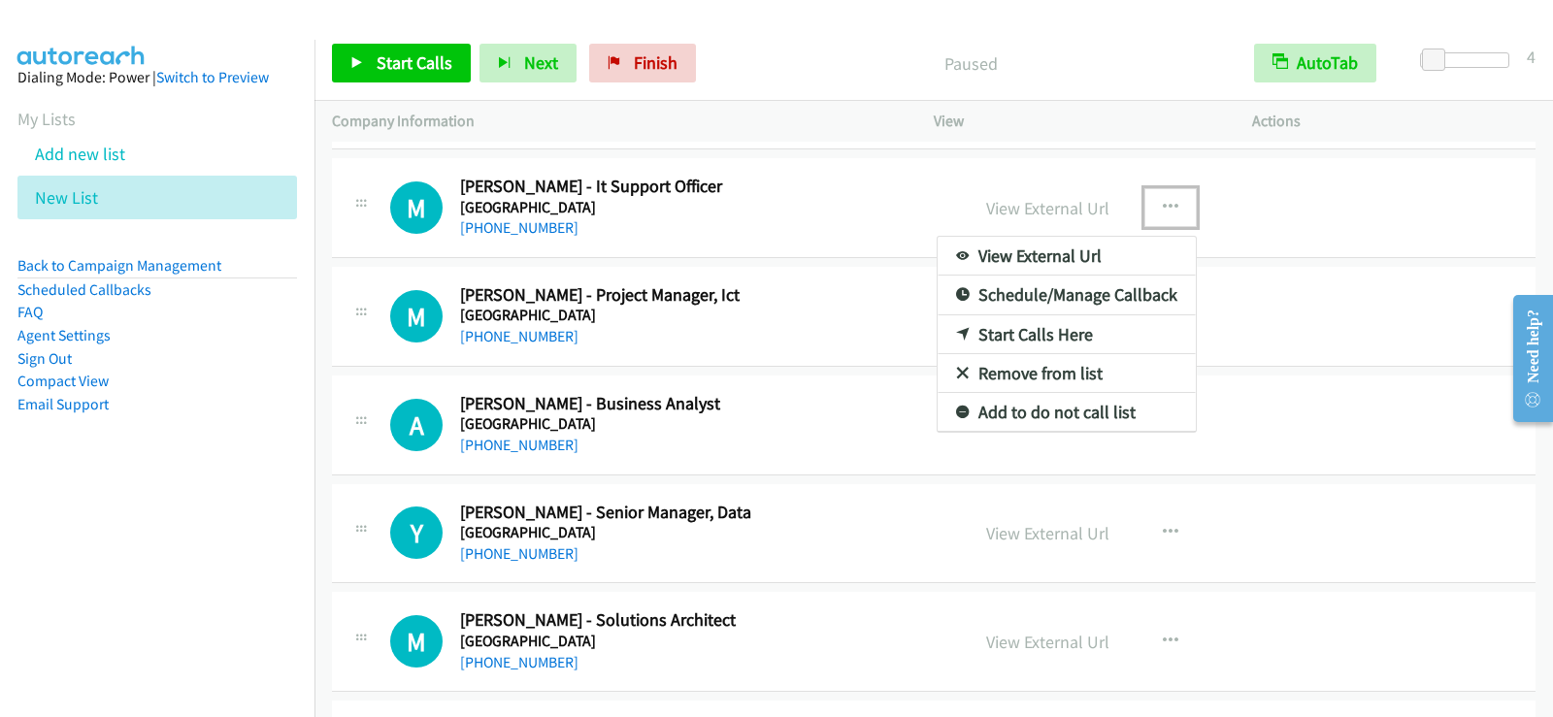
click at [1040, 333] on link "Start Calls Here" at bounding box center [1067, 334] width 258 height 39
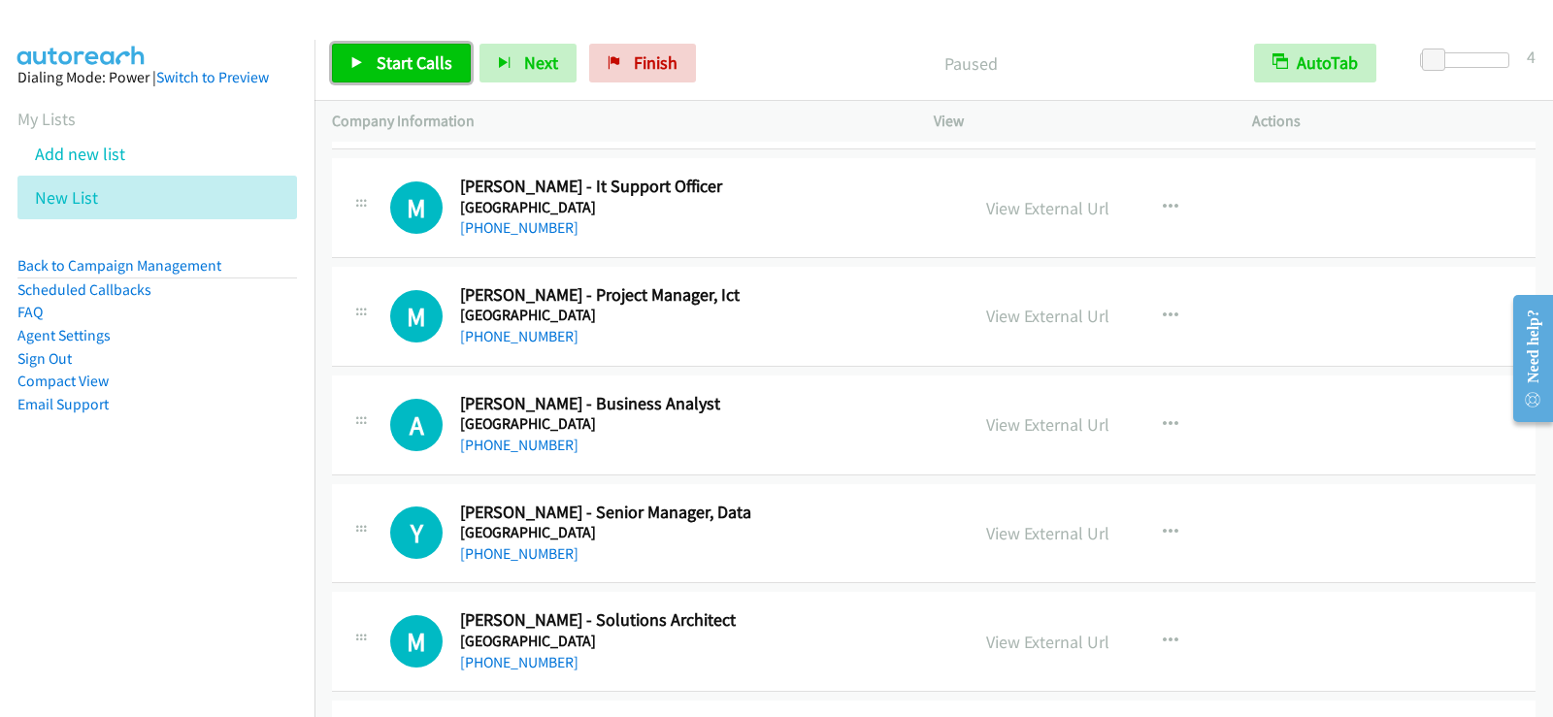
click at [433, 73] on span "Start Calls" at bounding box center [415, 62] width 76 height 22
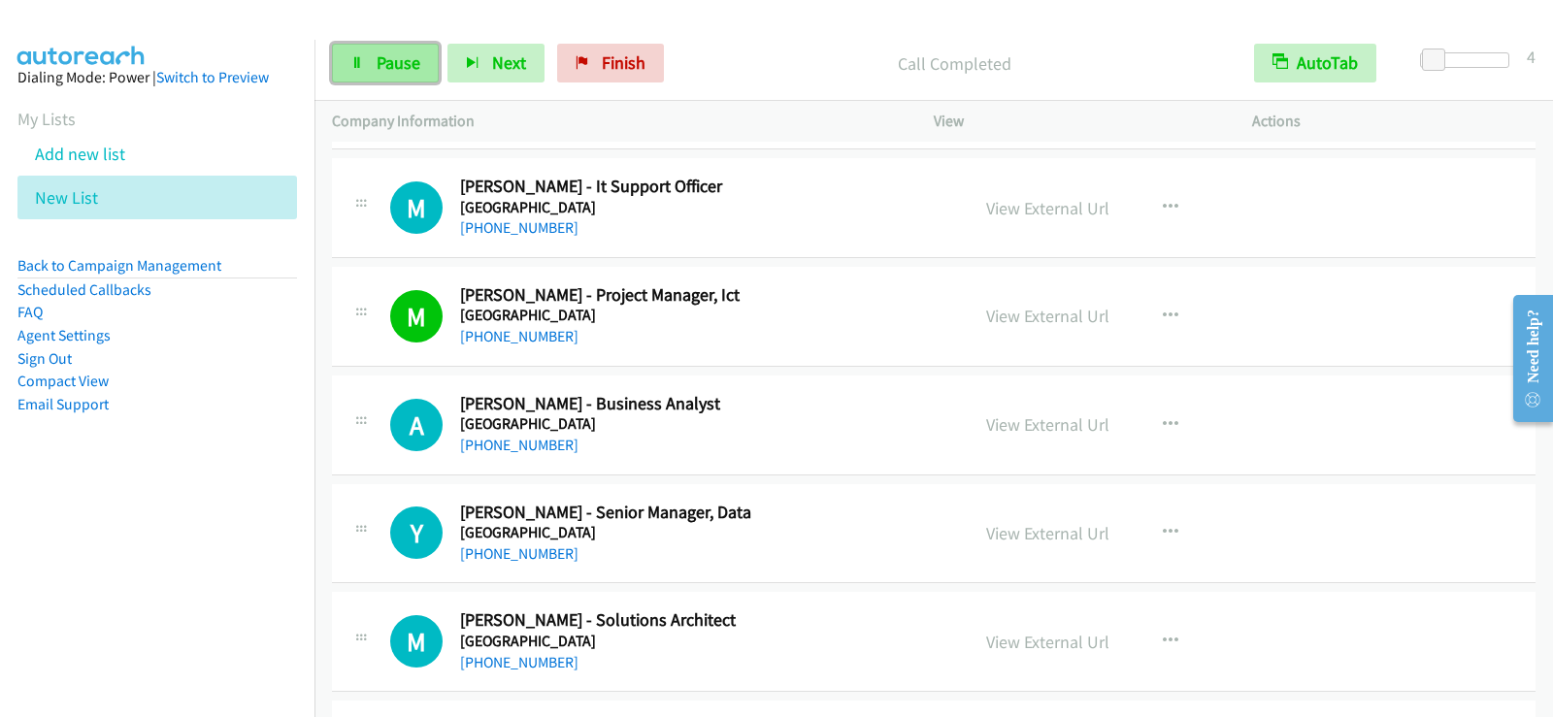
click at [369, 73] on link "Pause" at bounding box center [385, 63] width 107 height 39
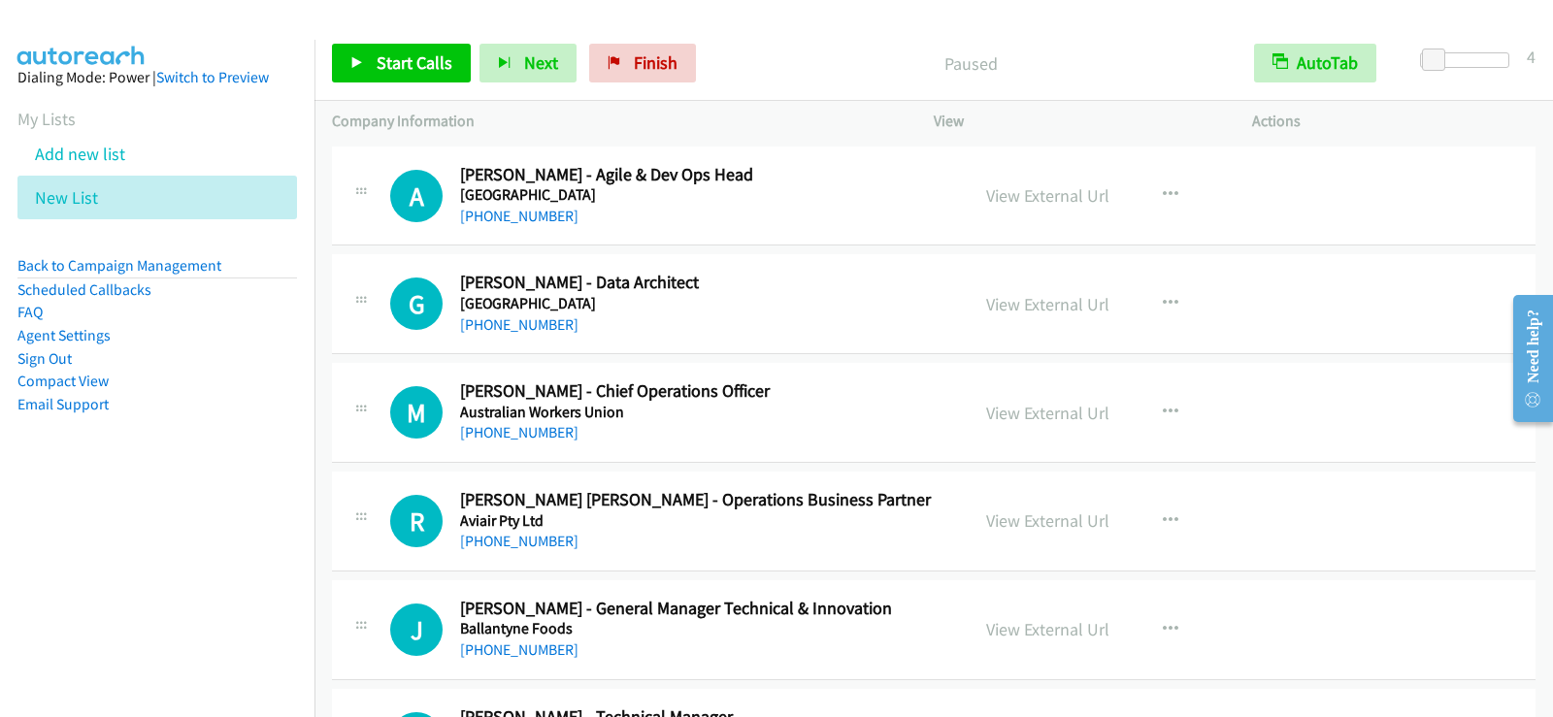
scroll to position [2815, 0]
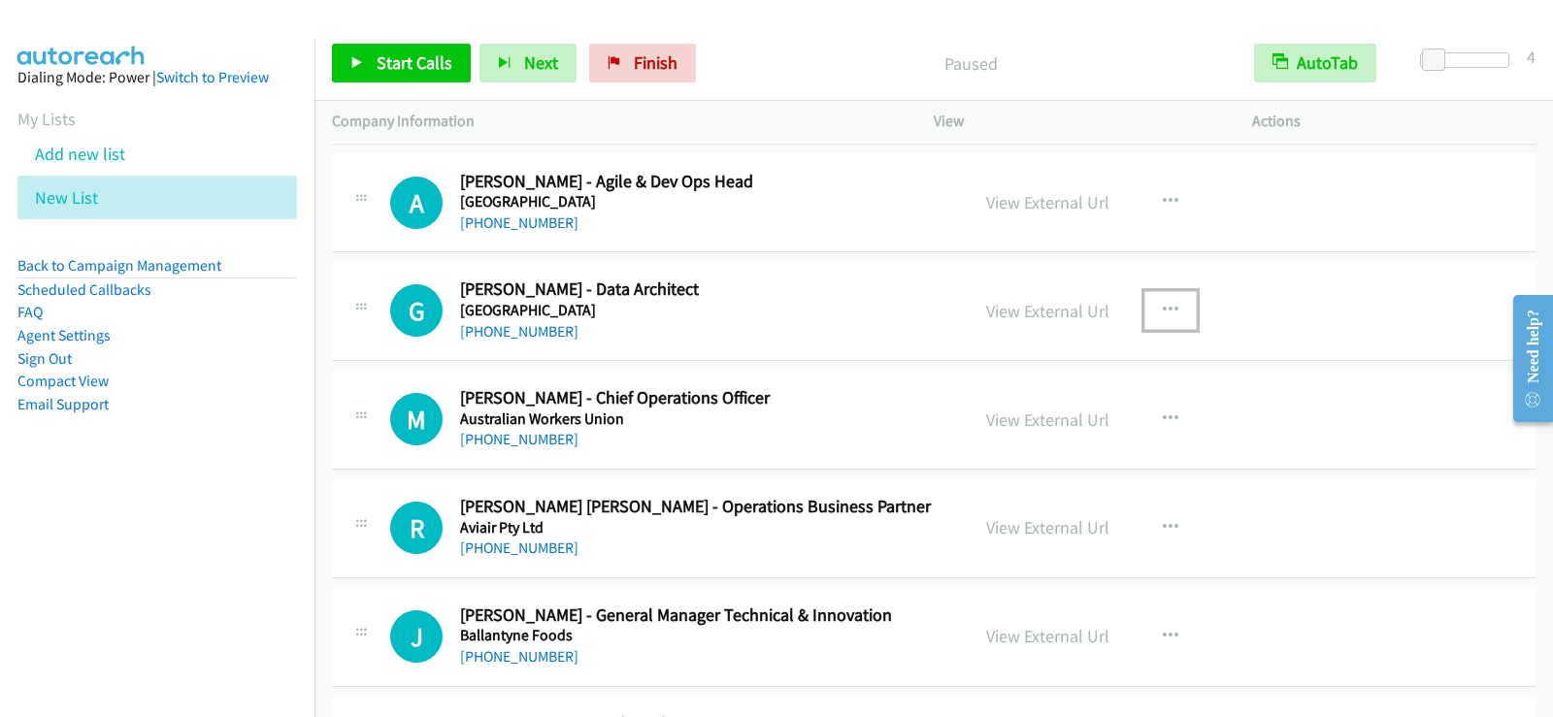
click at [1181, 302] on button "button" at bounding box center [1170, 310] width 52 height 39
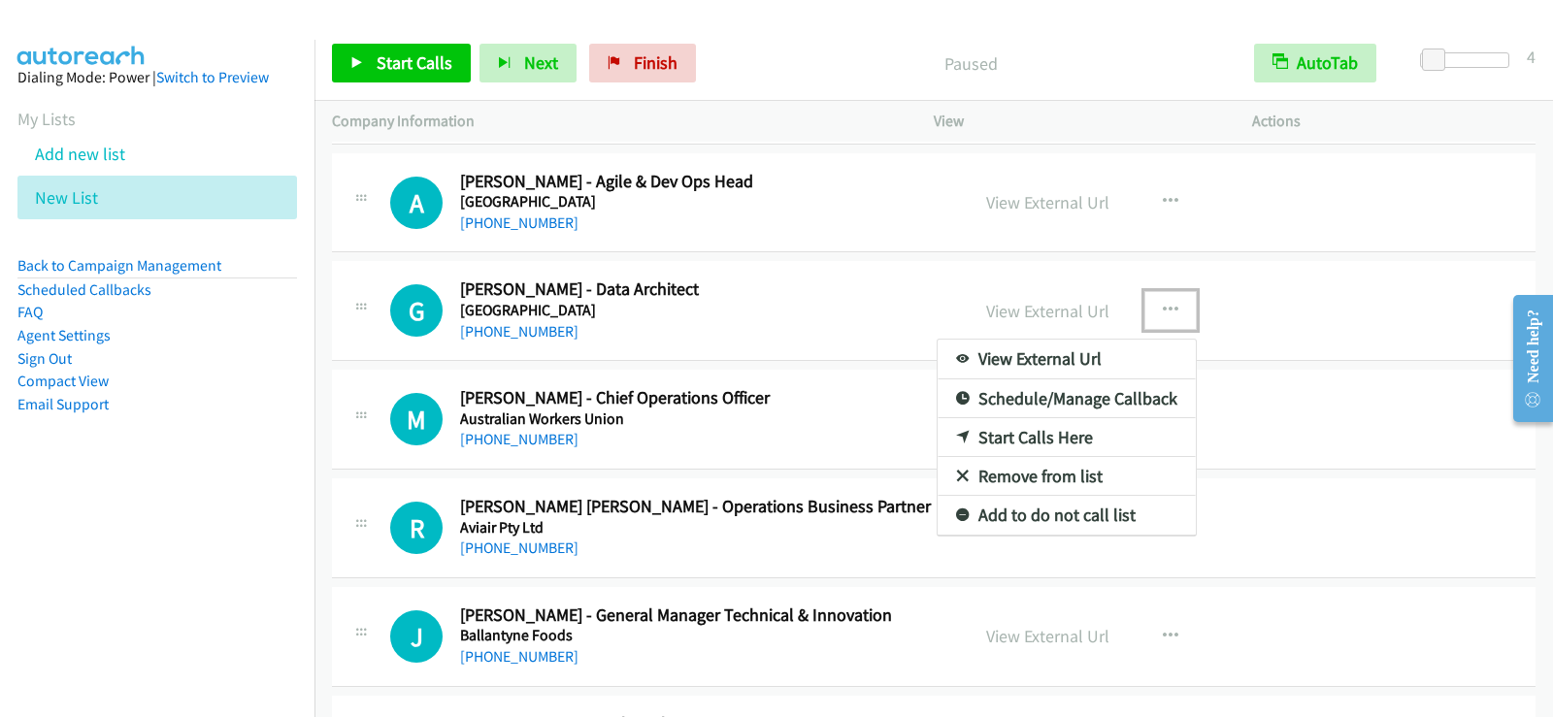
click at [1038, 423] on link "Start Calls Here" at bounding box center [1067, 437] width 258 height 39
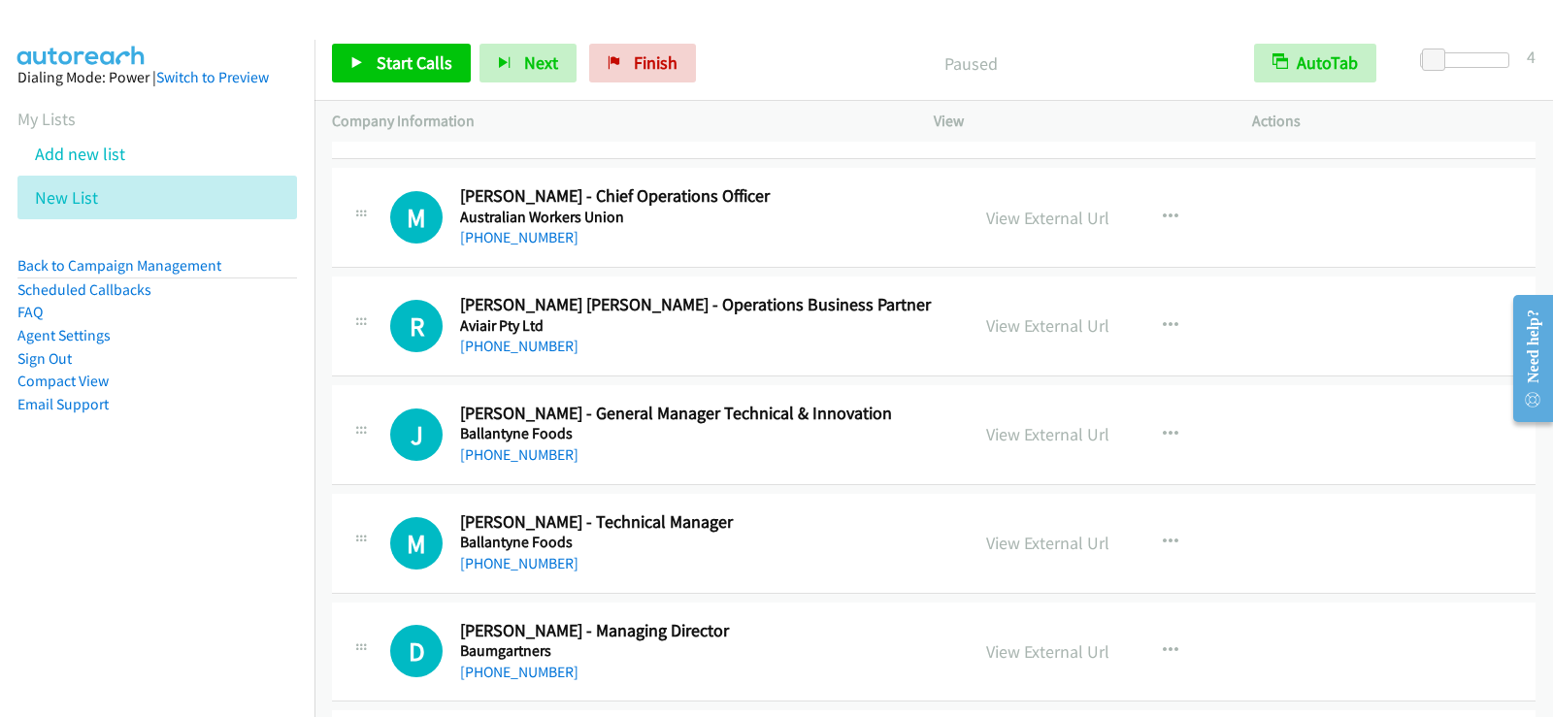
scroll to position [3048, 0]
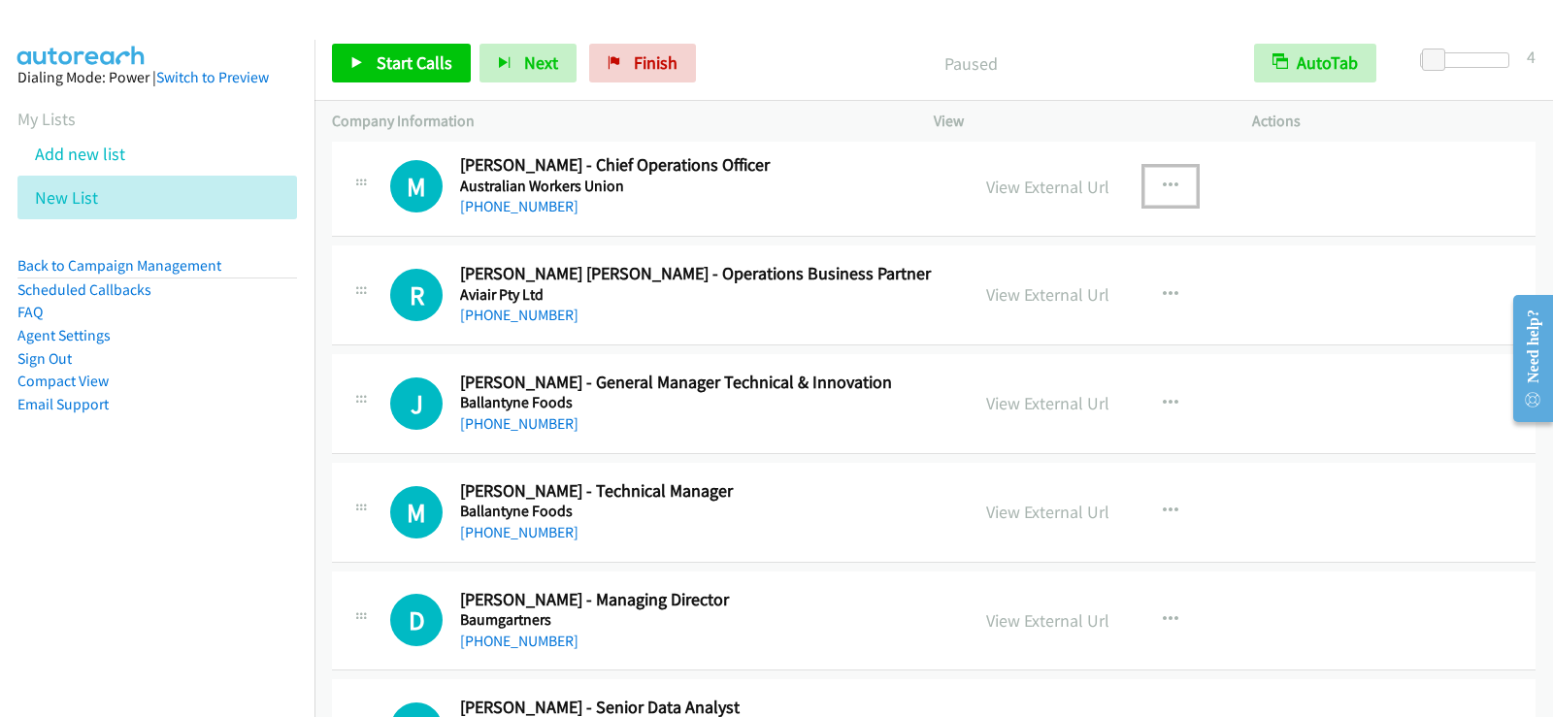
click at [1167, 187] on icon "button" at bounding box center [1171, 187] width 16 height 16
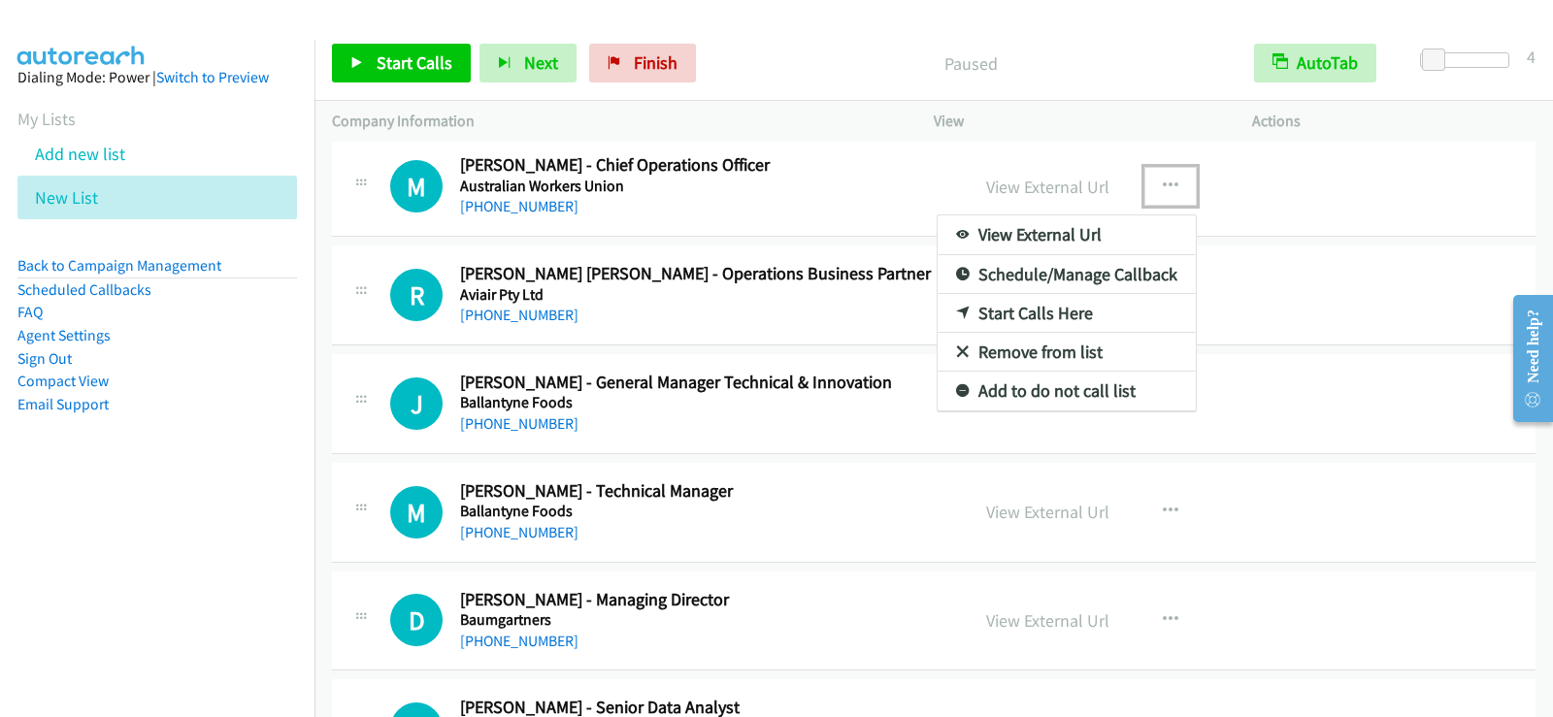
click at [1076, 311] on link "Start Calls Here" at bounding box center [1067, 313] width 258 height 39
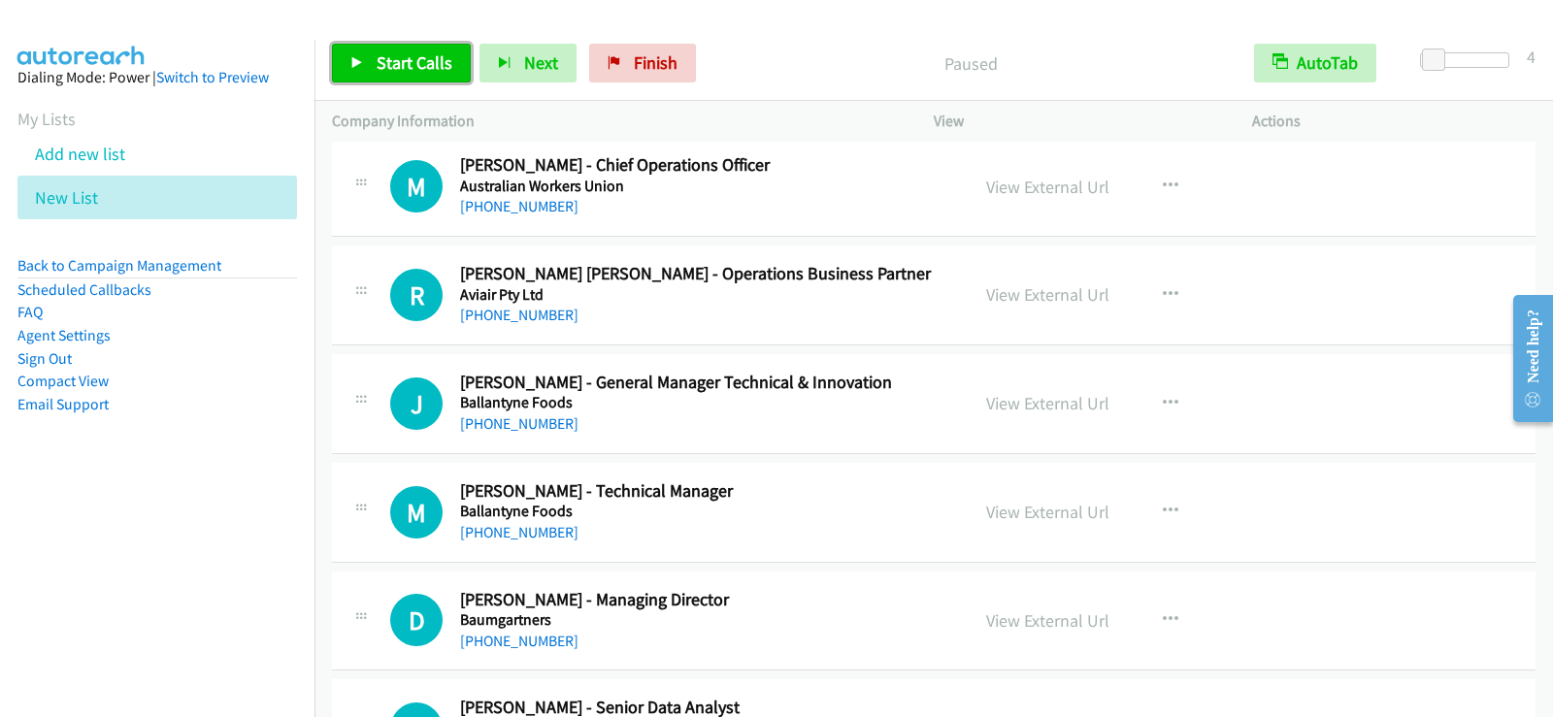
click at [387, 62] on span "Start Calls" at bounding box center [415, 62] width 76 height 22
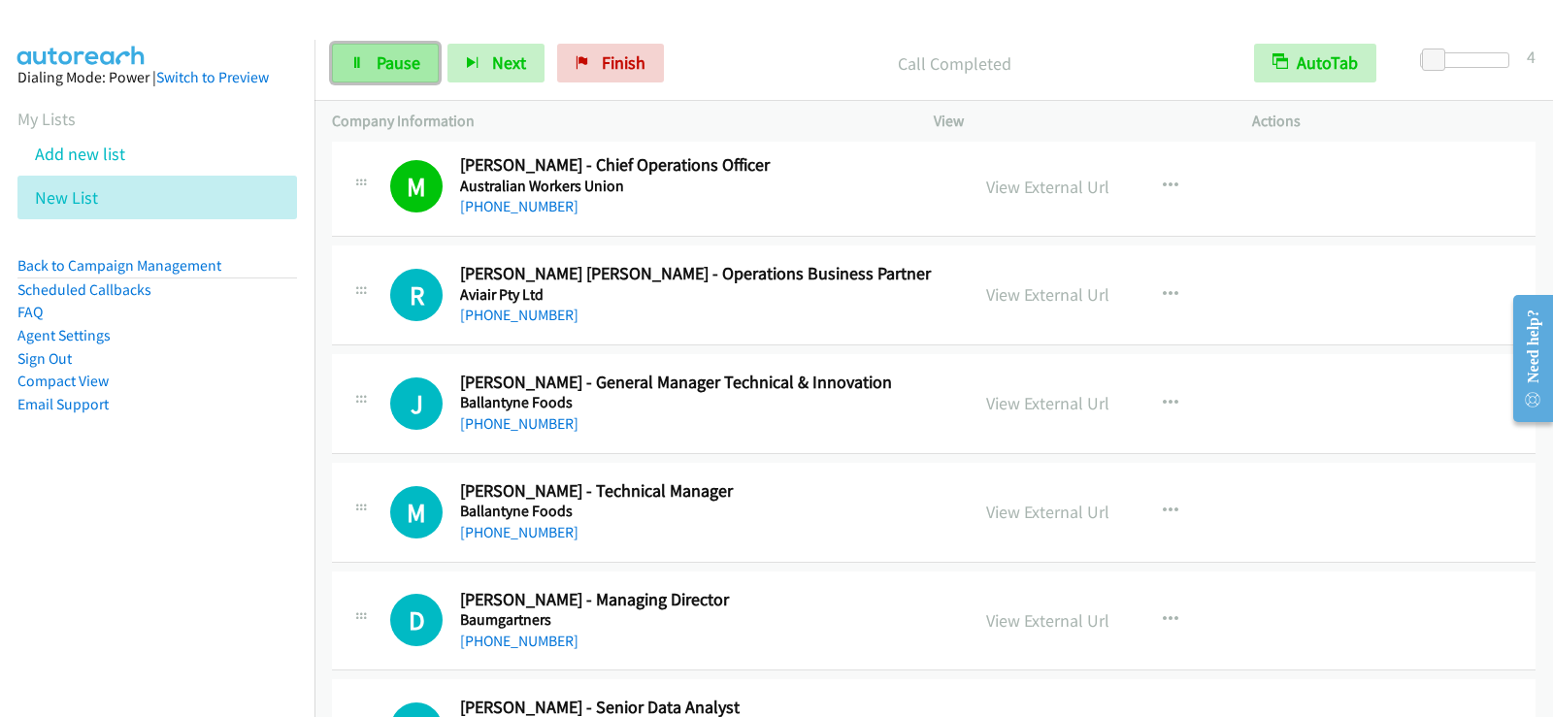
click at [403, 66] on span "Pause" at bounding box center [399, 62] width 44 height 22
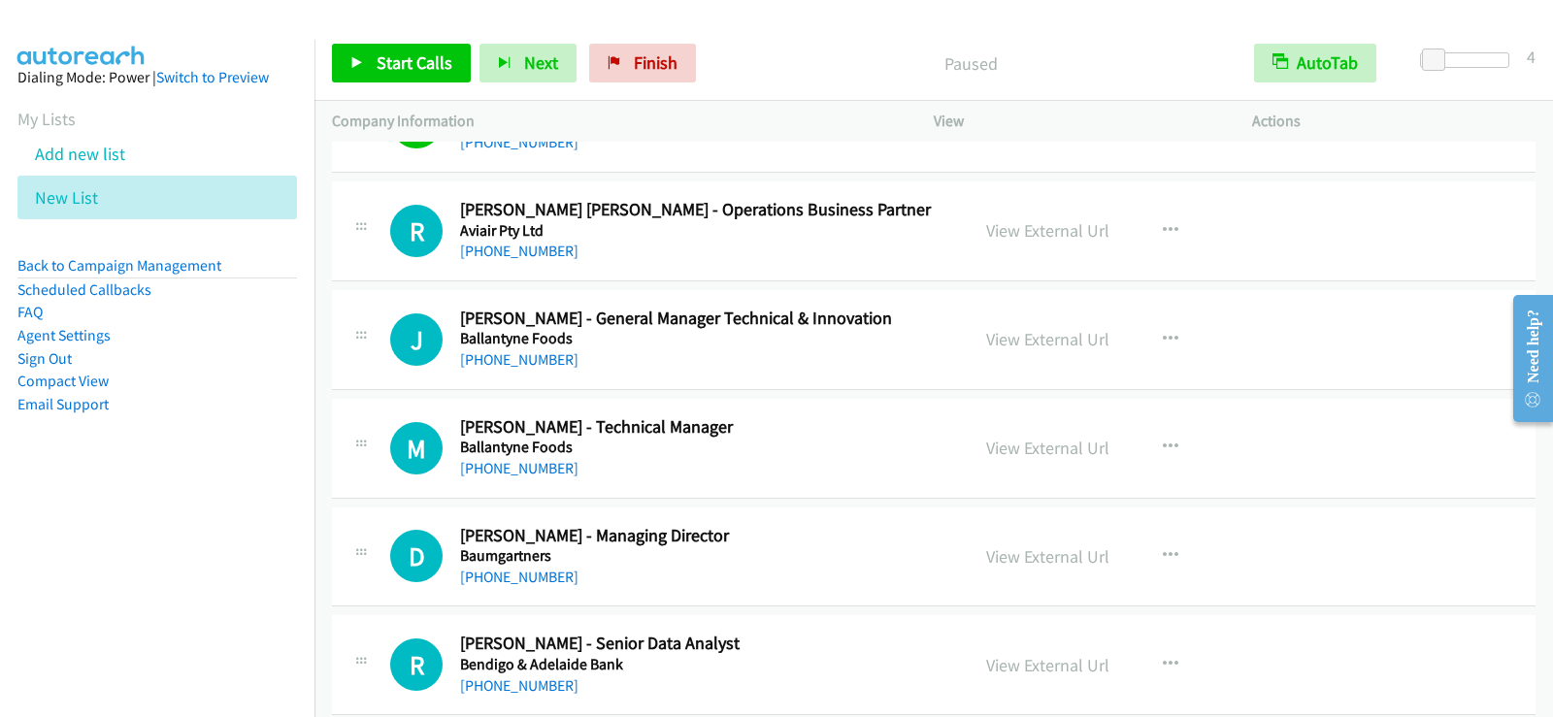
scroll to position [3145, 0]
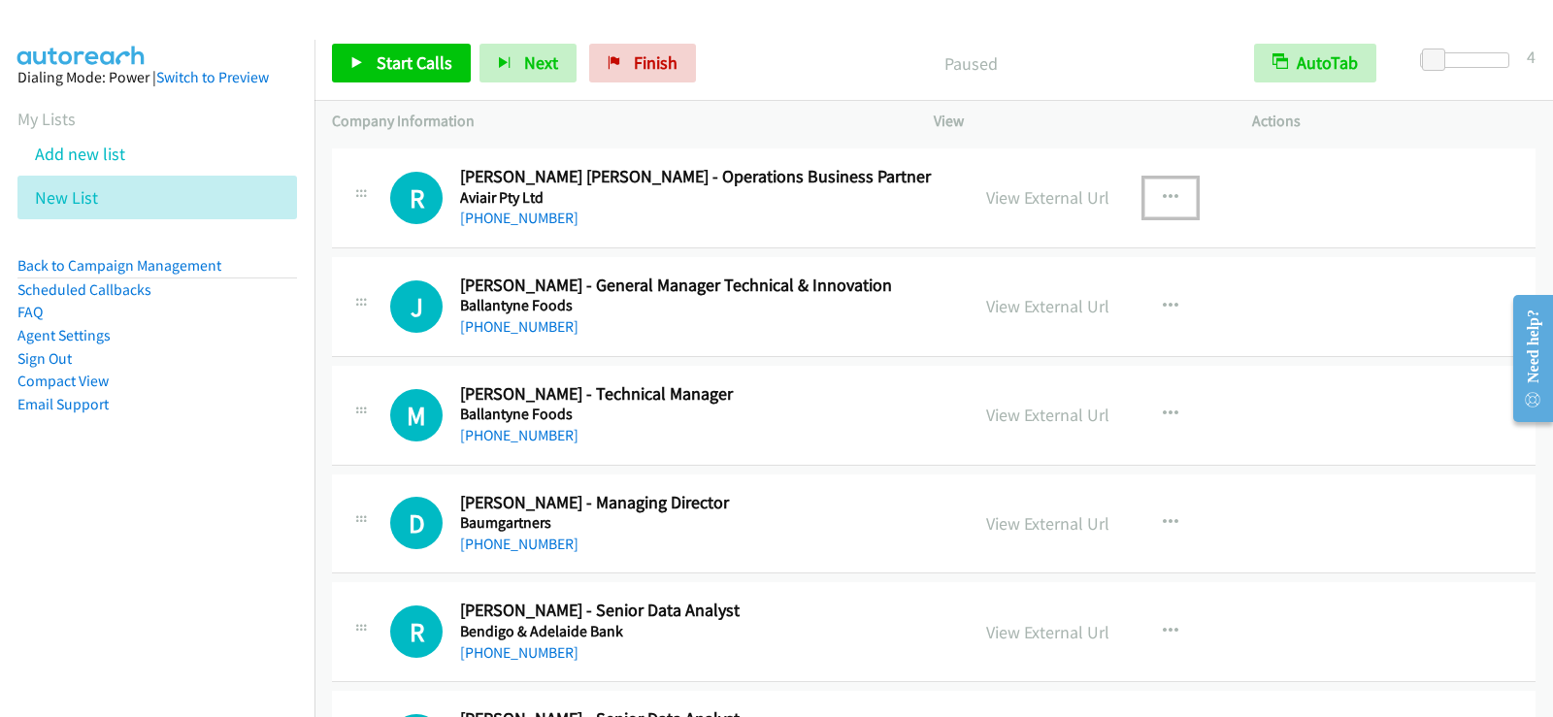
click at [1168, 192] on icon "button" at bounding box center [1171, 198] width 16 height 16
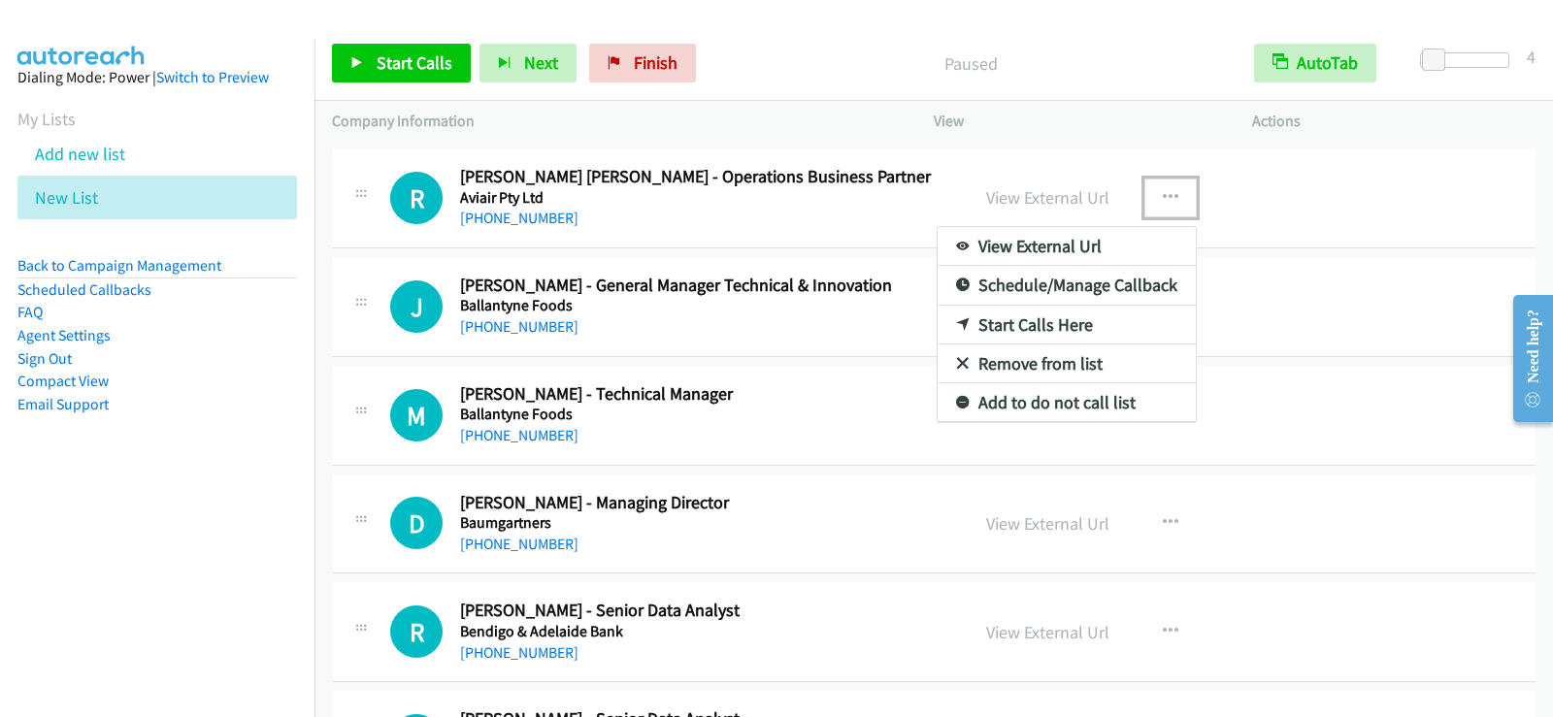
click at [1022, 322] on link "Start Calls Here" at bounding box center [1067, 325] width 258 height 39
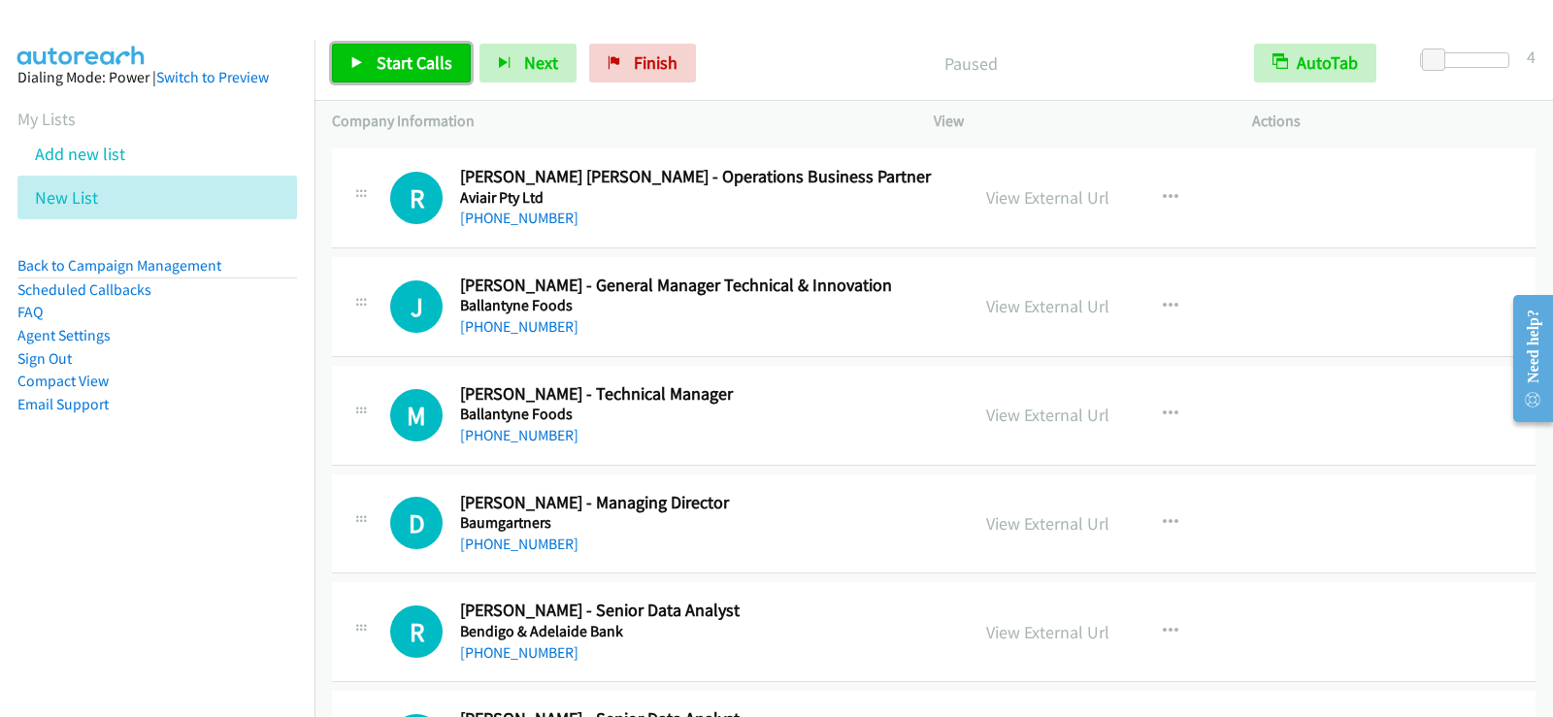
click at [349, 68] on link "Start Calls" at bounding box center [401, 63] width 139 height 39
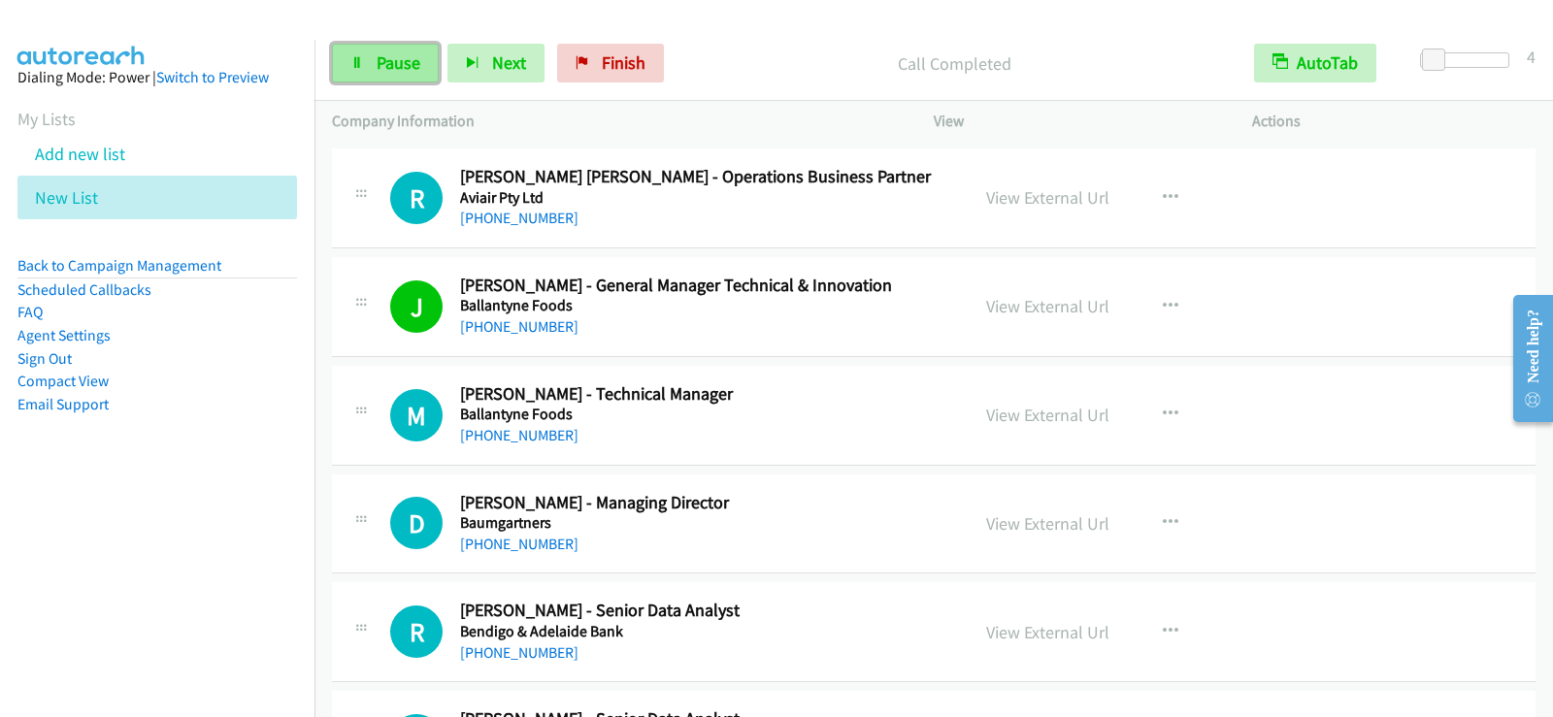
click at [365, 64] on link "Pause" at bounding box center [385, 63] width 107 height 39
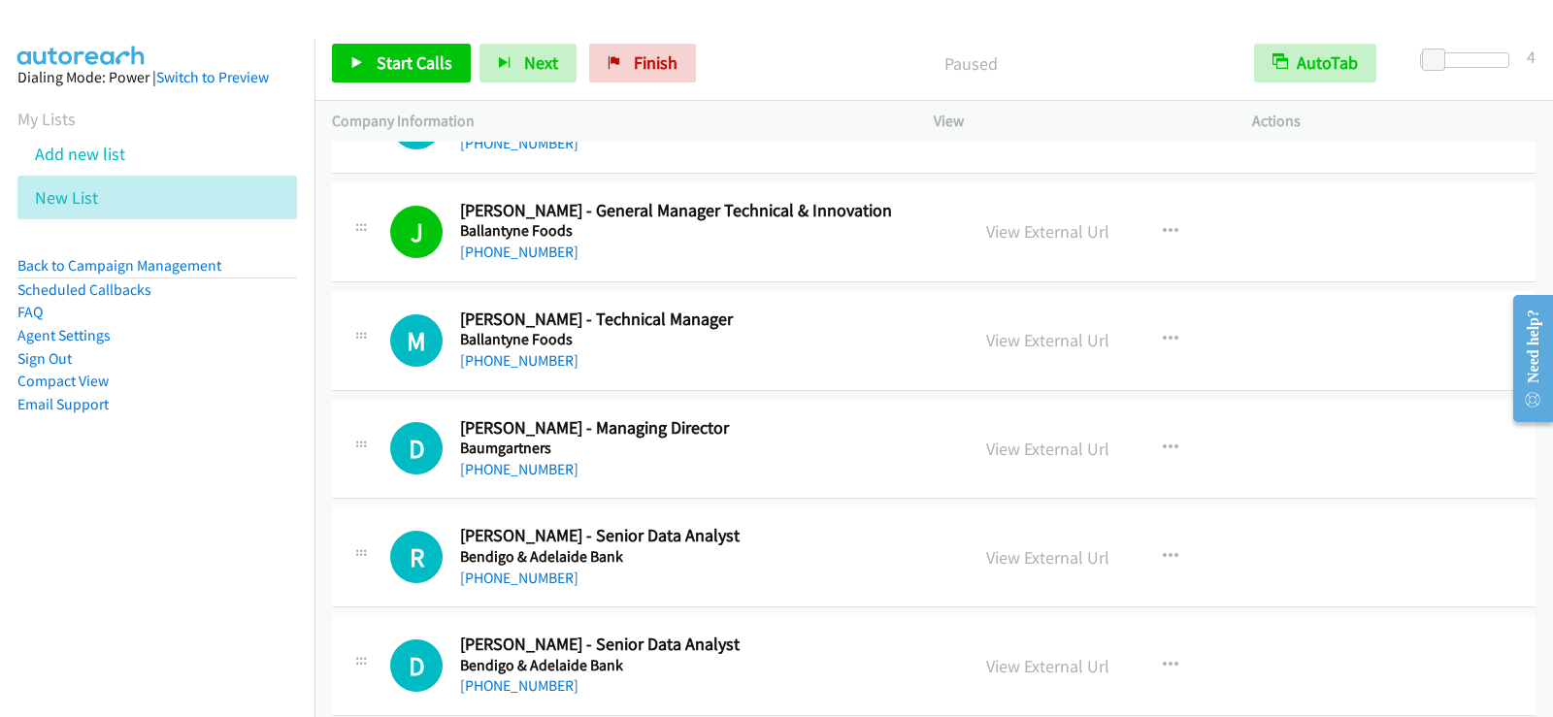
scroll to position [3242, 0]
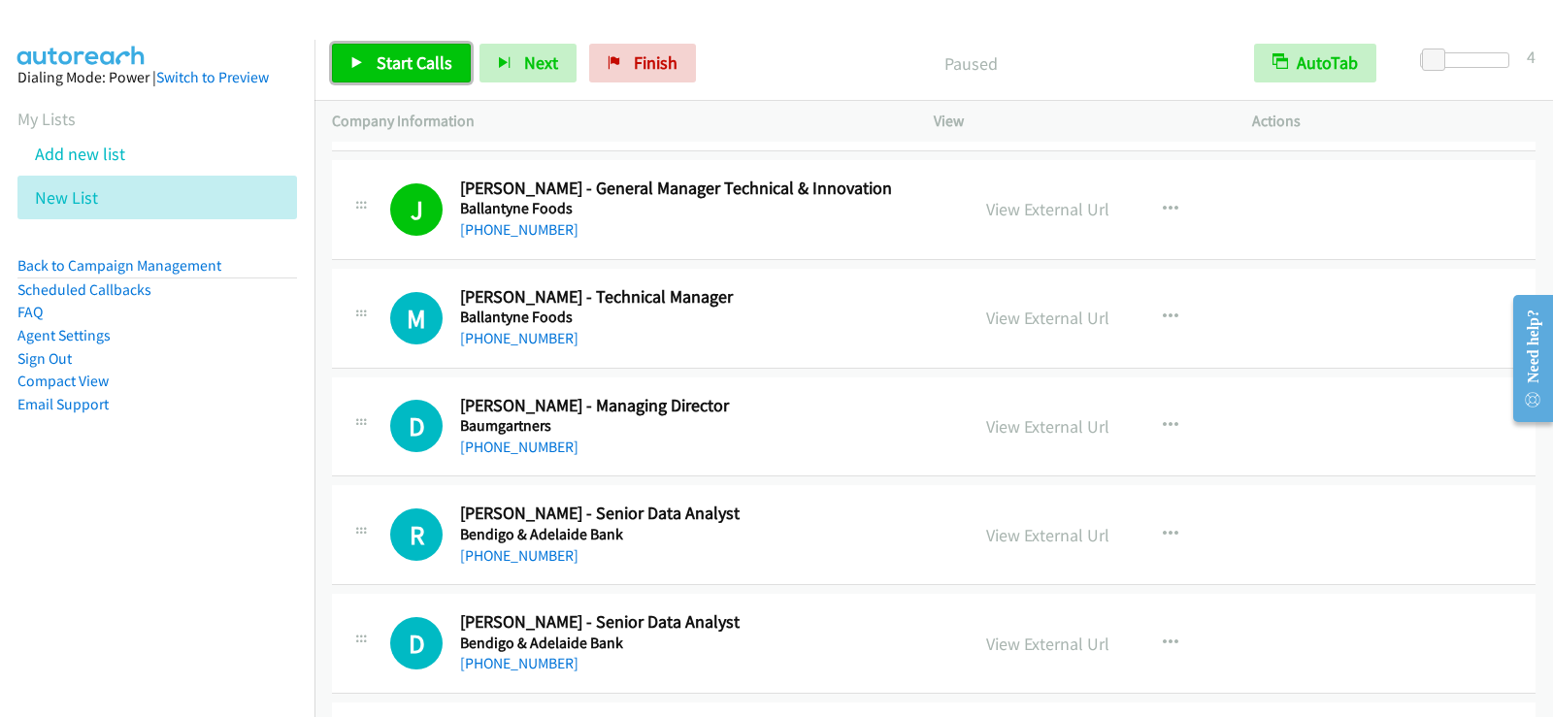
click at [396, 70] on span "Start Calls" at bounding box center [415, 62] width 76 height 22
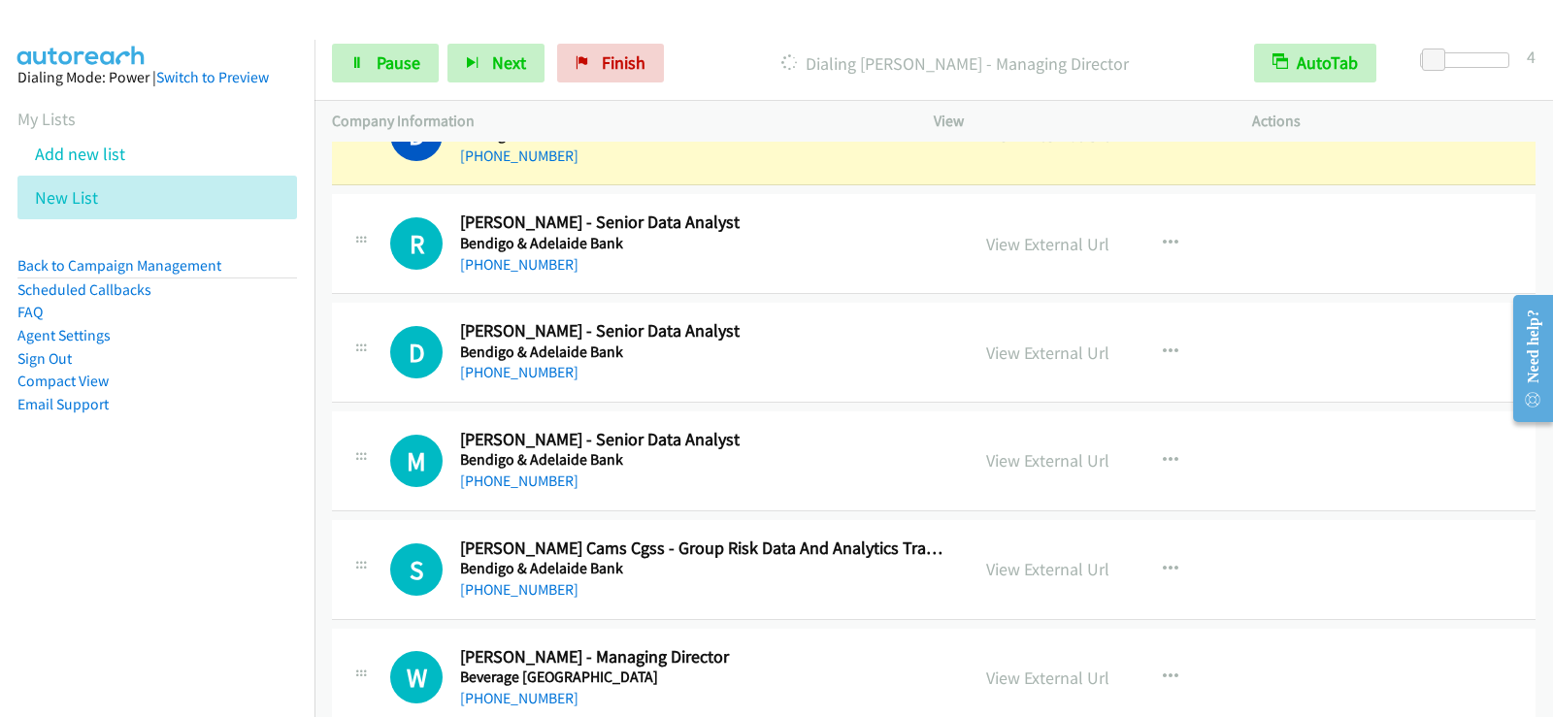
scroll to position [3436, 0]
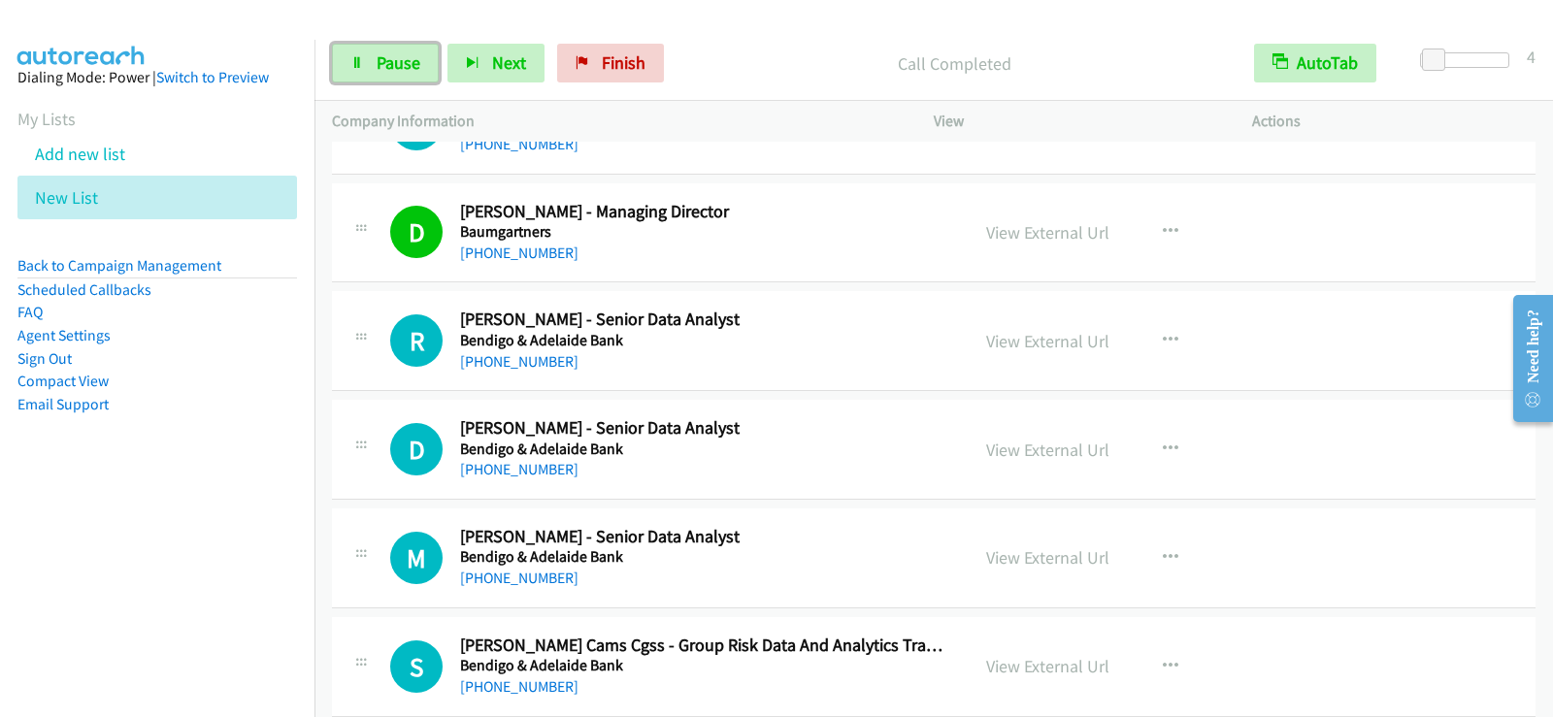
drag, startPoint x: 353, startPoint y: 69, endPoint x: 417, endPoint y: 121, distance: 82.8
click at [352, 69] on icon at bounding box center [357, 64] width 14 height 14
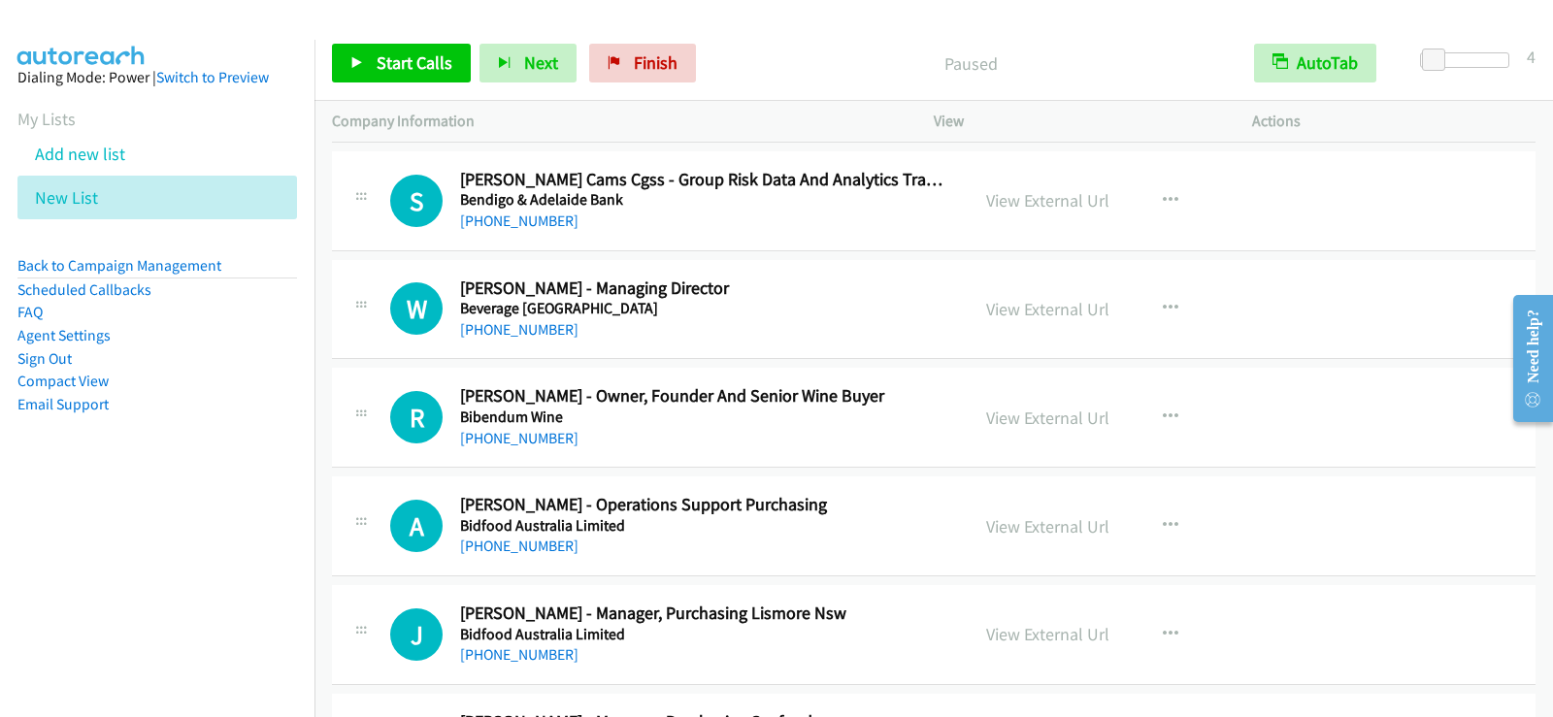
scroll to position [3921, 0]
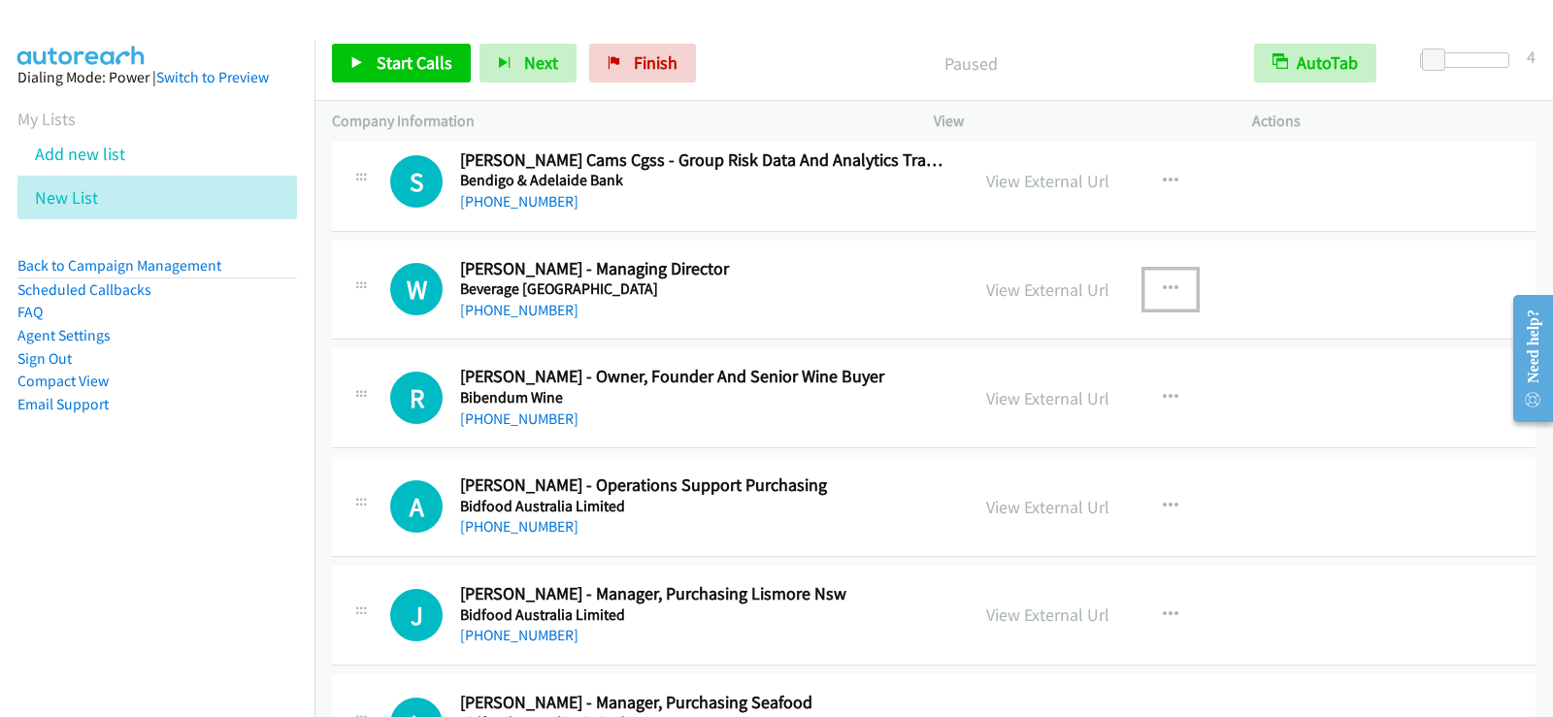
click at [1179, 302] on button "button" at bounding box center [1170, 289] width 52 height 39
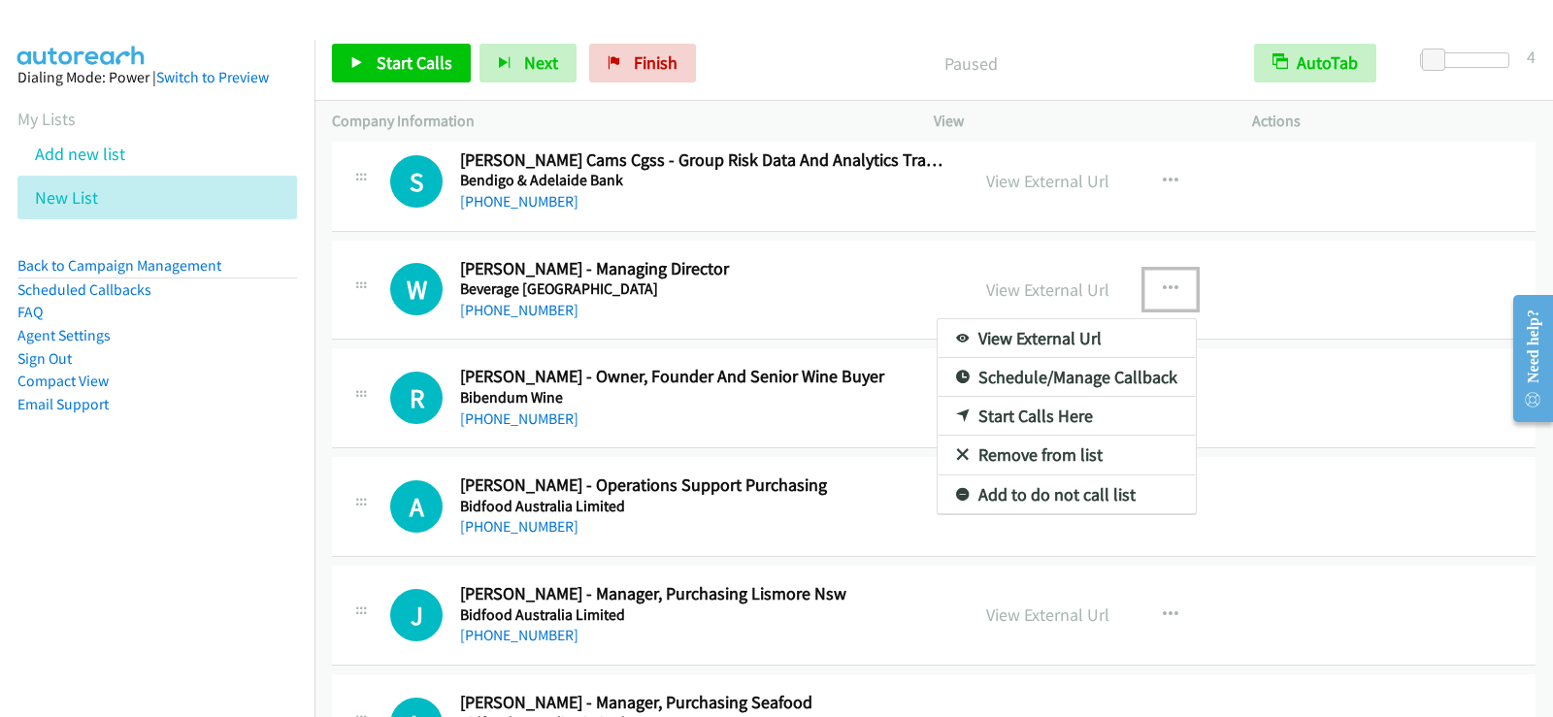
click at [1050, 414] on link "Start Calls Here" at bounding box center [1067, 416] width 258 height 39
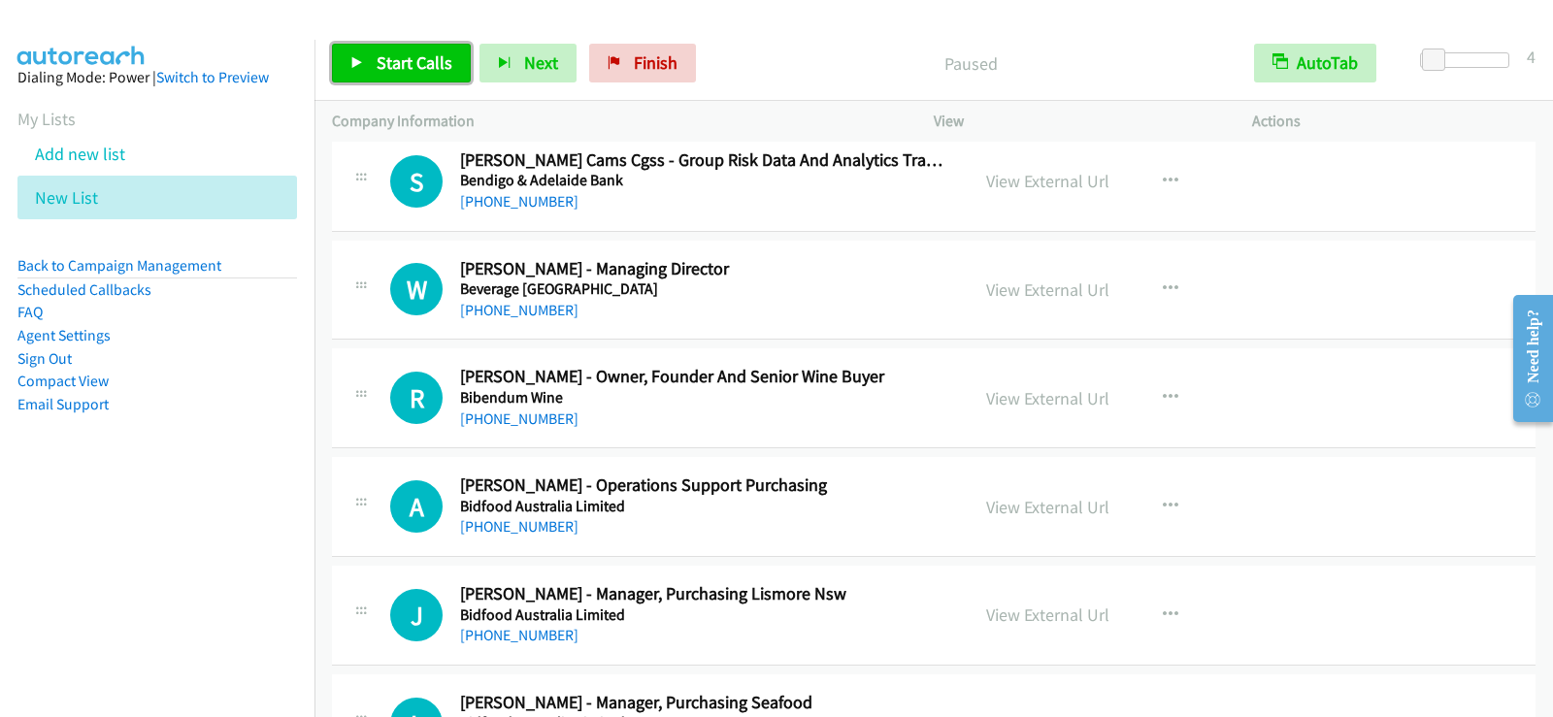
click at [407, 68] on span "Start Calls" at bounding box center [415, 62] width 76 height 22
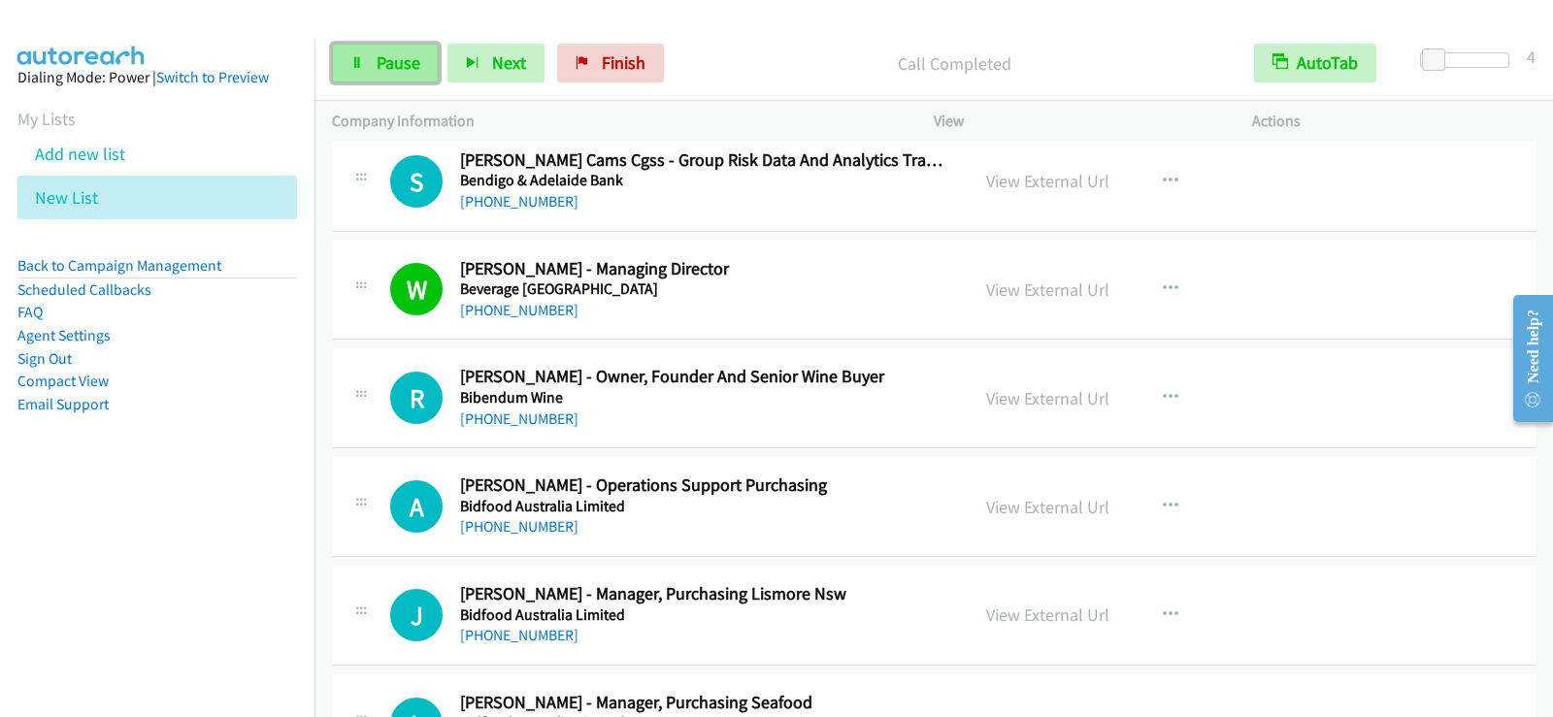
click at [375, 57] on link "Pause" at bounding box center [385, 63] width 107 height 39
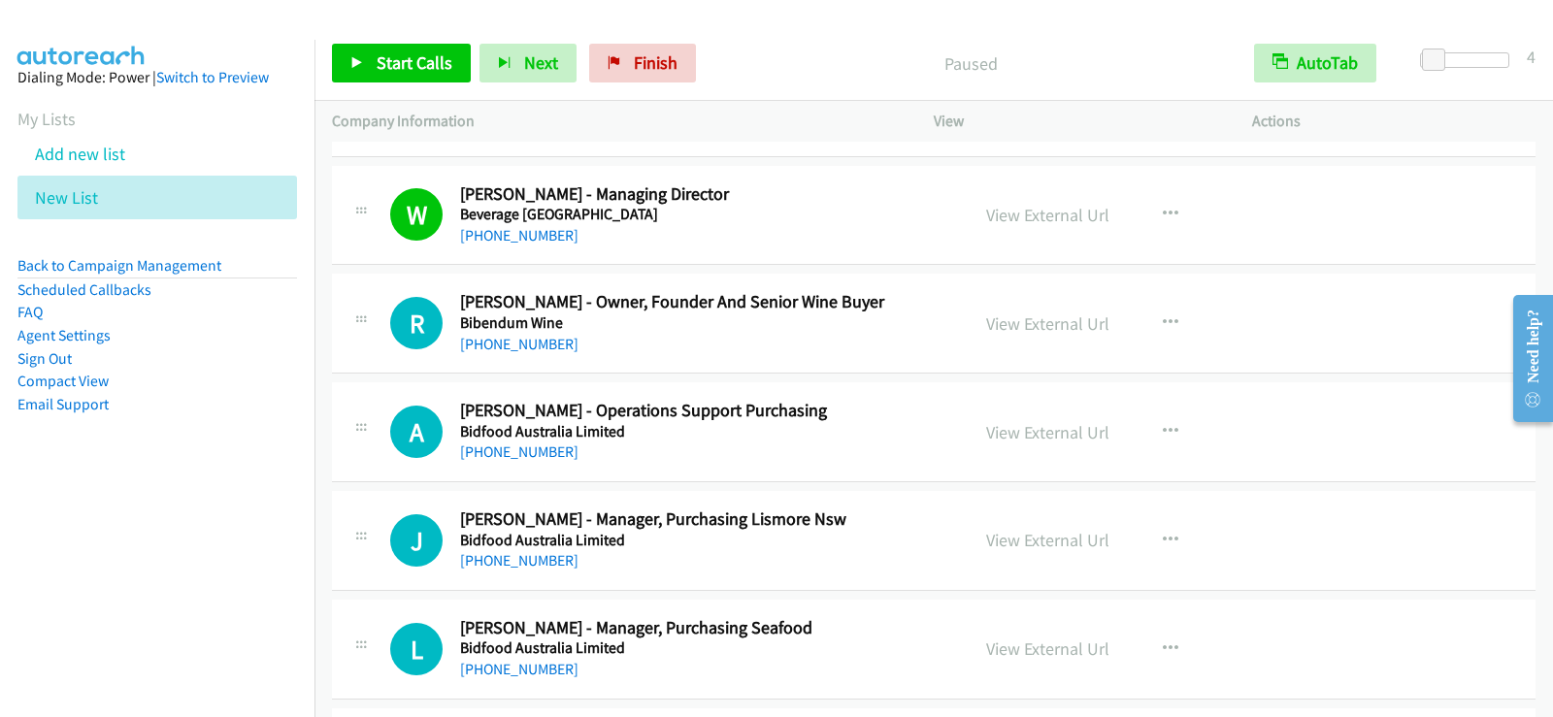
scroll to position [4018, 0]
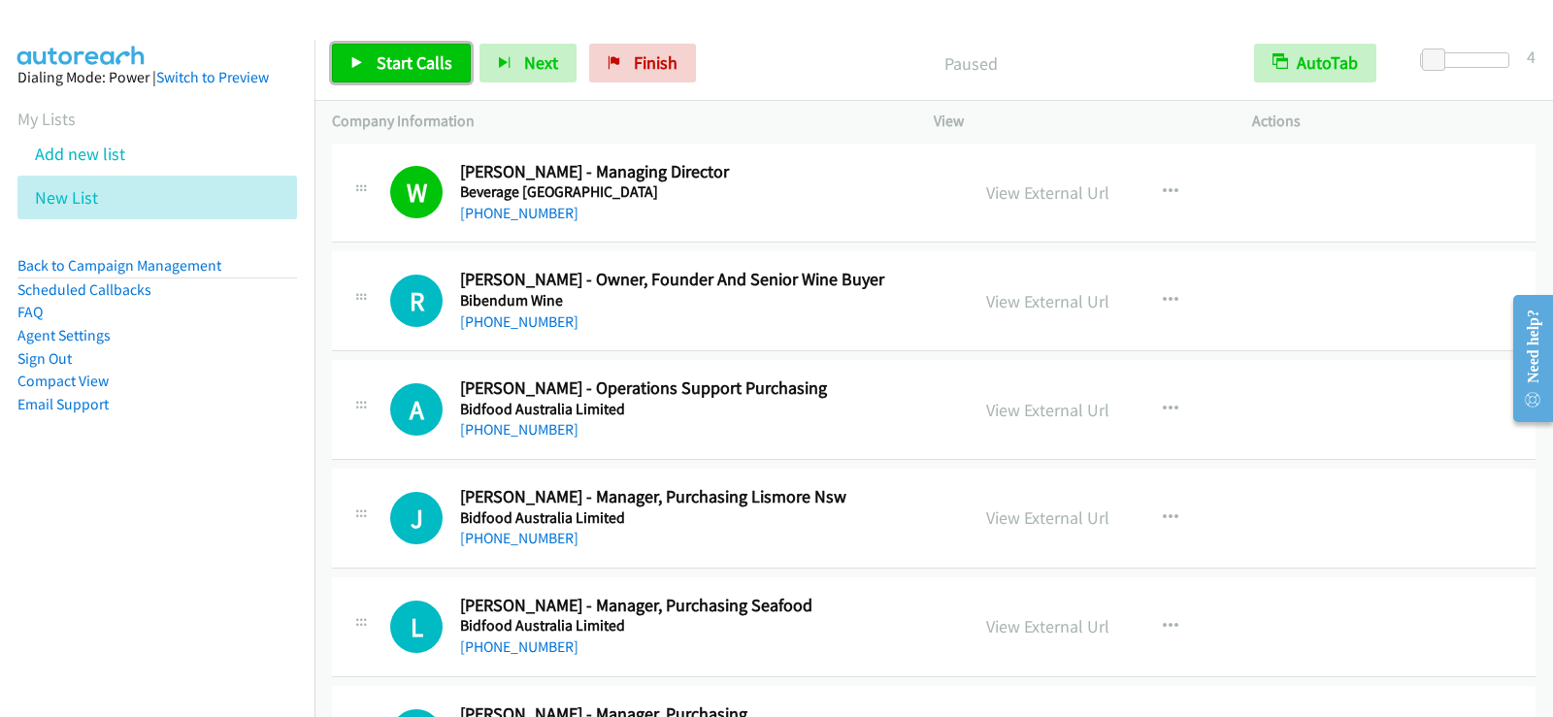
click at [414, 66] on span "Start Calls" at bounding box center [415, 62] width 76 height 22
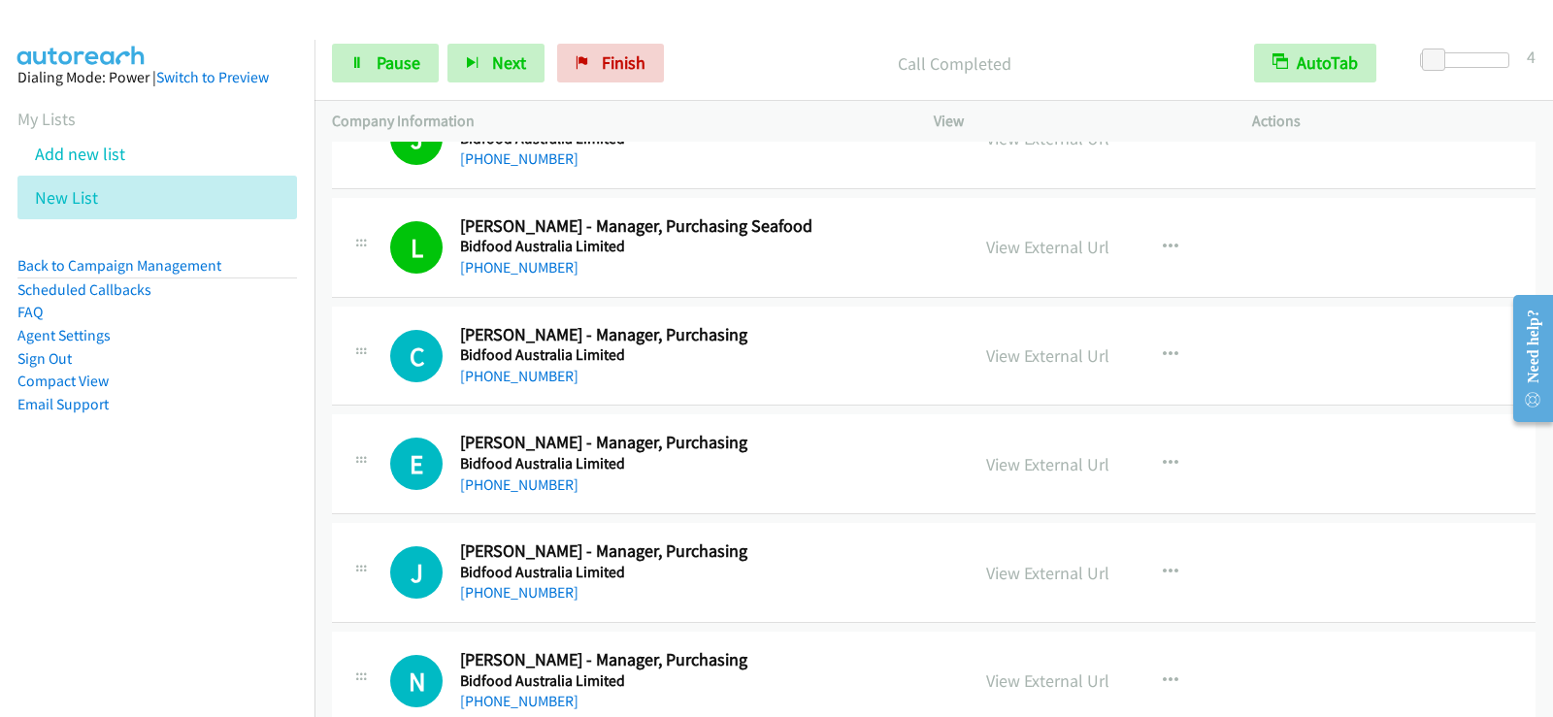
scroll to position [4407, 0]
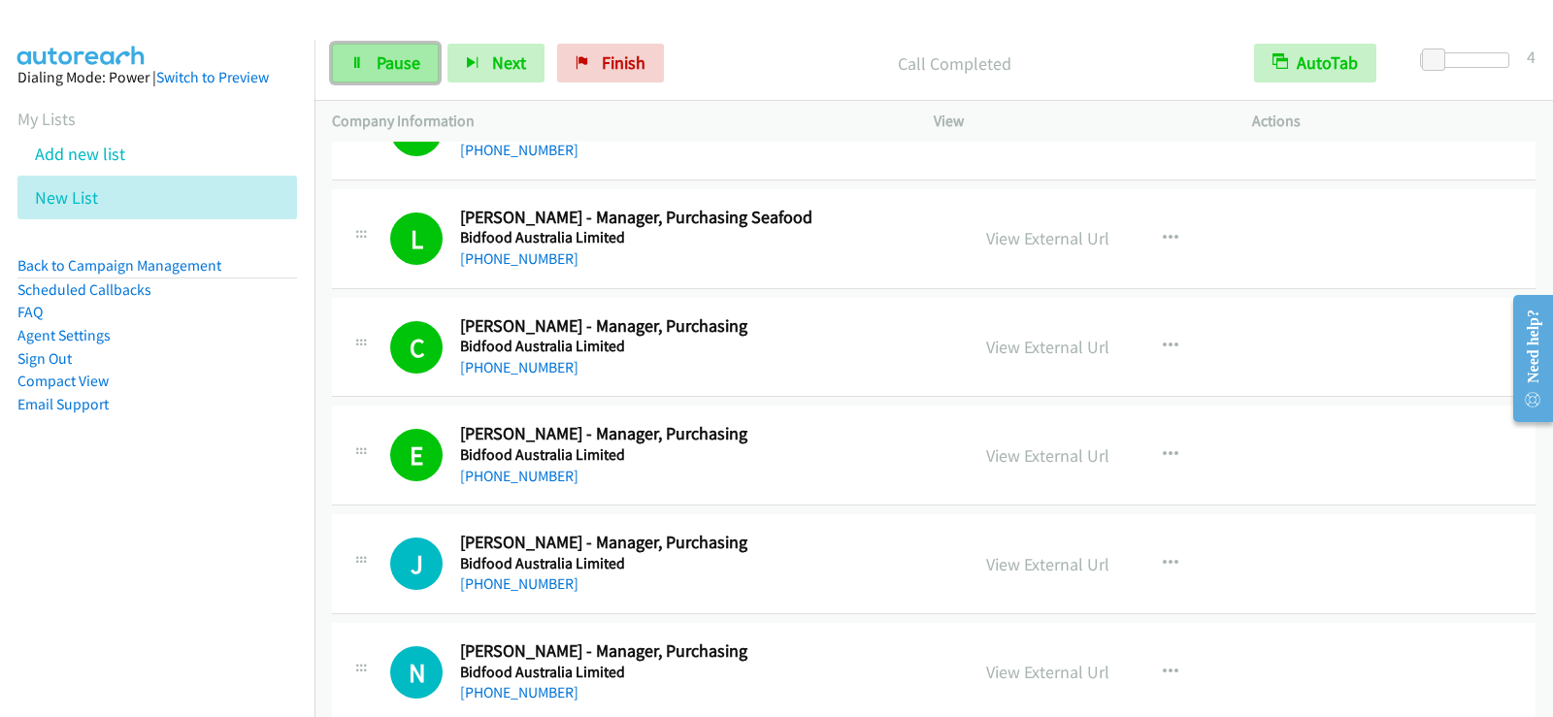
click at [400, 64] on span "Pause" at bounding box center [399, 62] width 44 height 22
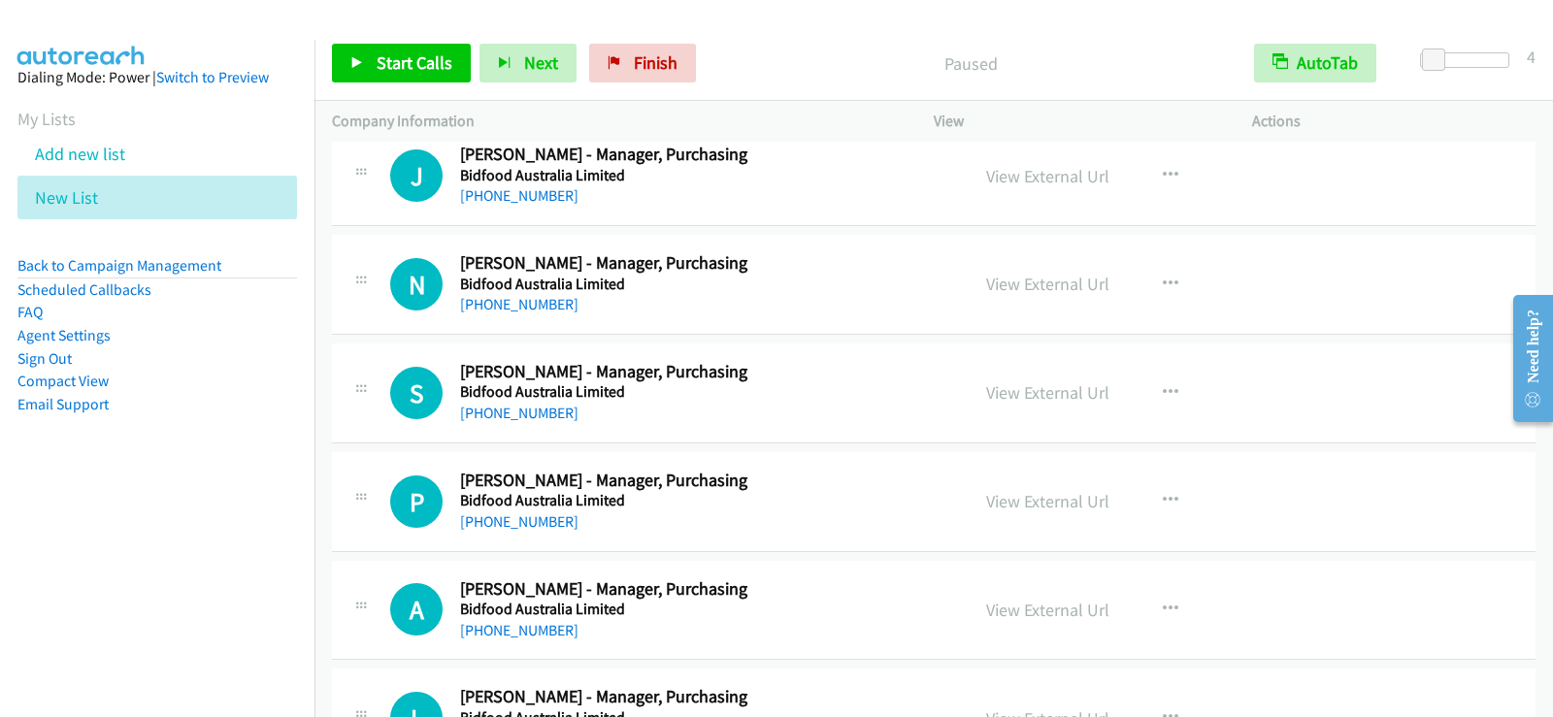
scroll to position [4698, 0]
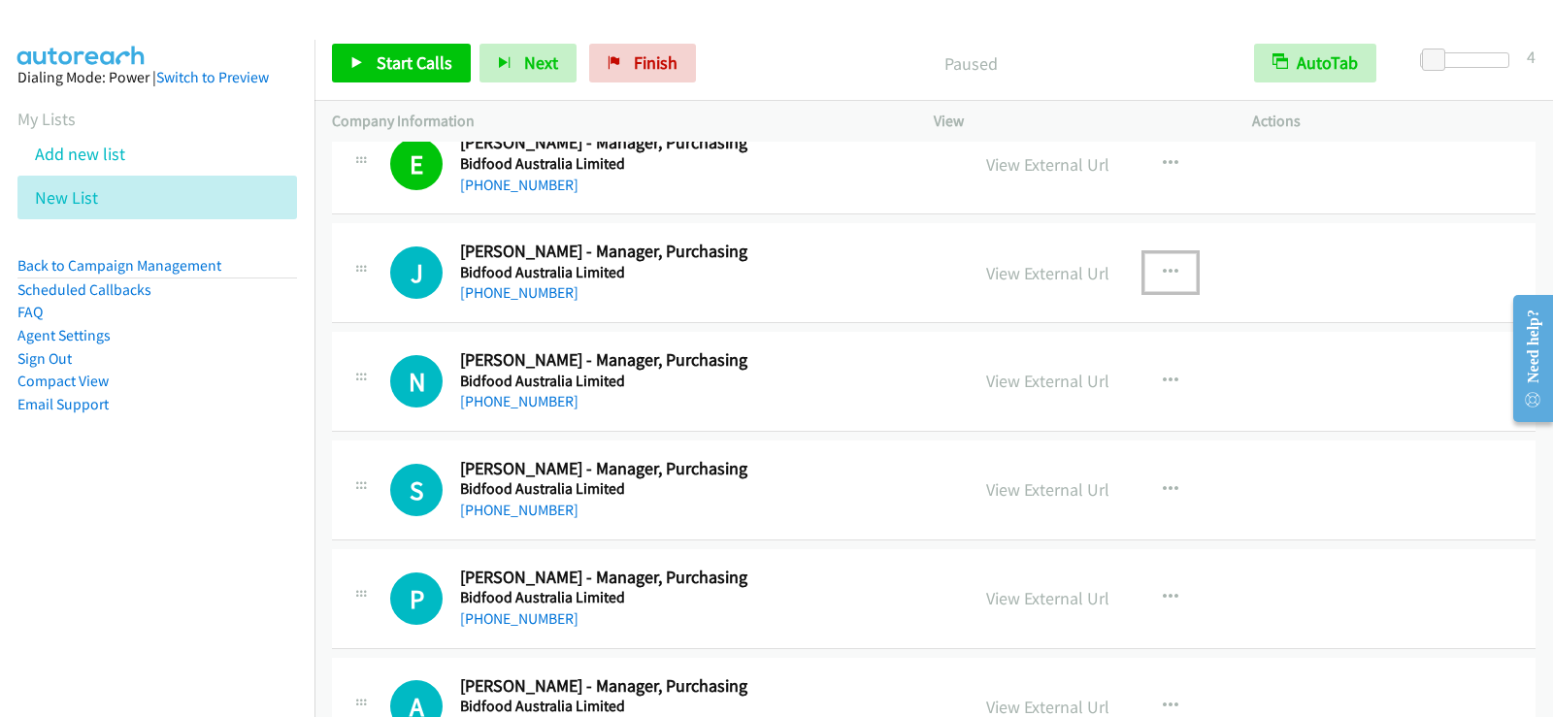
click at [1163, 273] on icon "button" at bounding box center [1171, 273] width 16 height 16
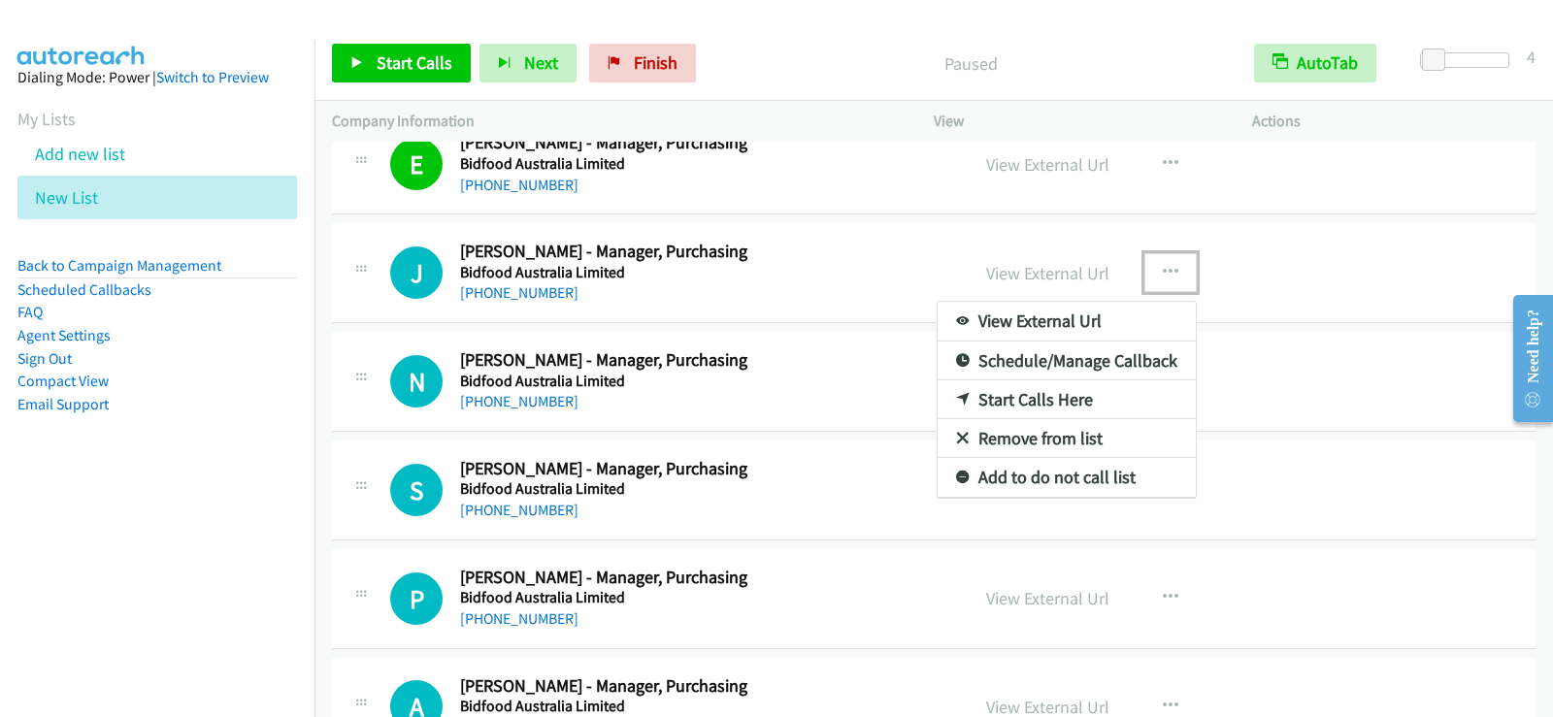
click at [1019, 401] on link "Start Calls Here" at bounding box center [1067, 399] width 258 height 39
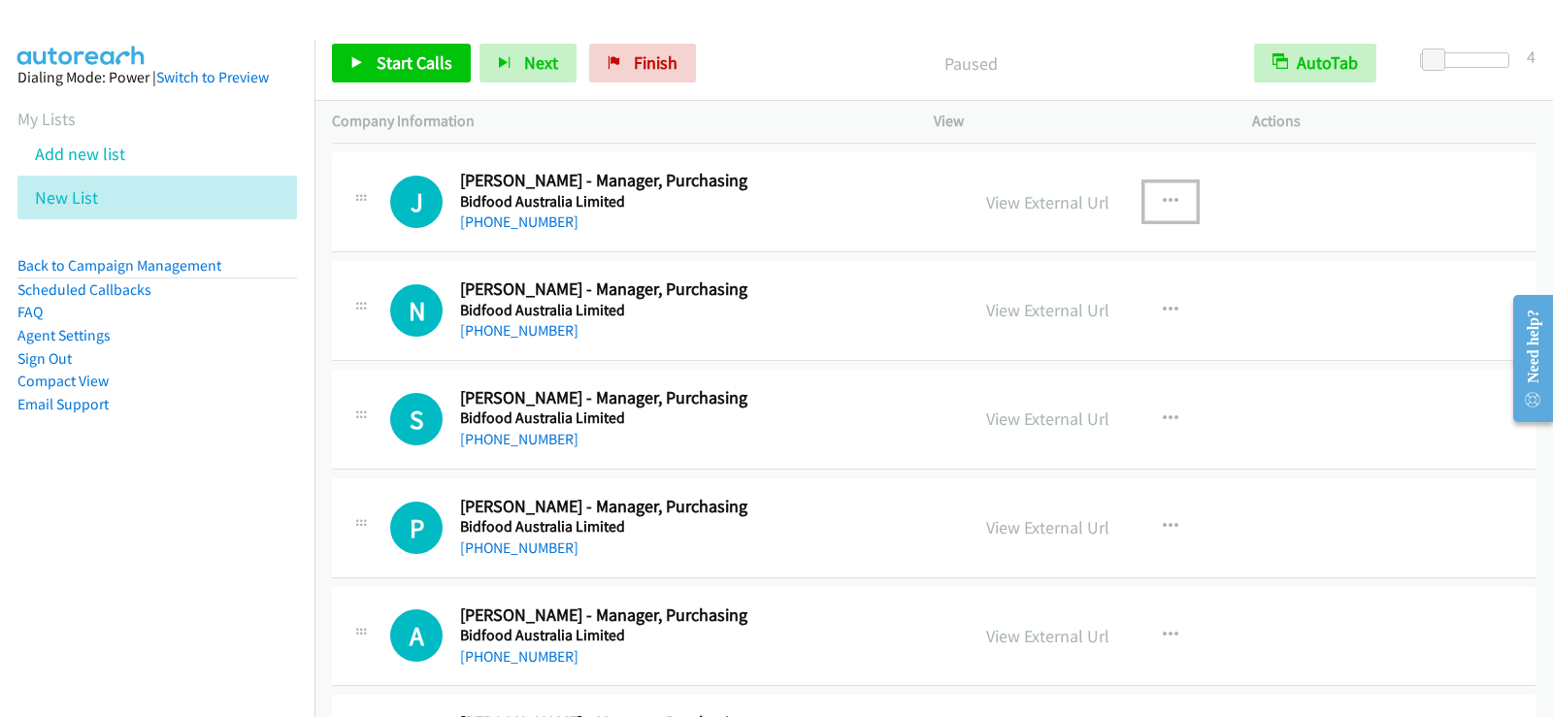
scroll to position [4775, 0]
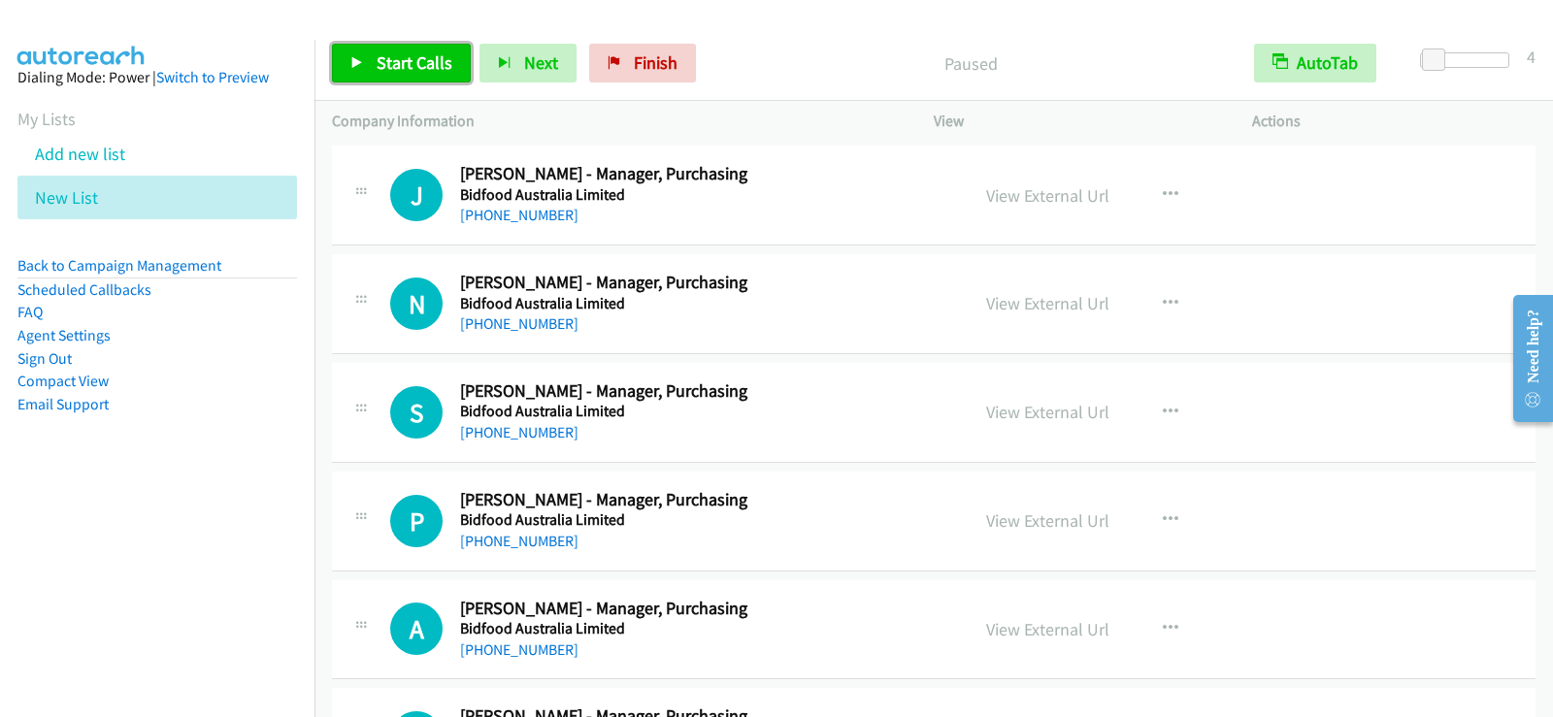
click at [428, 62] on span "Start Calls" at bounding box center [415, 62] width 76 height 22
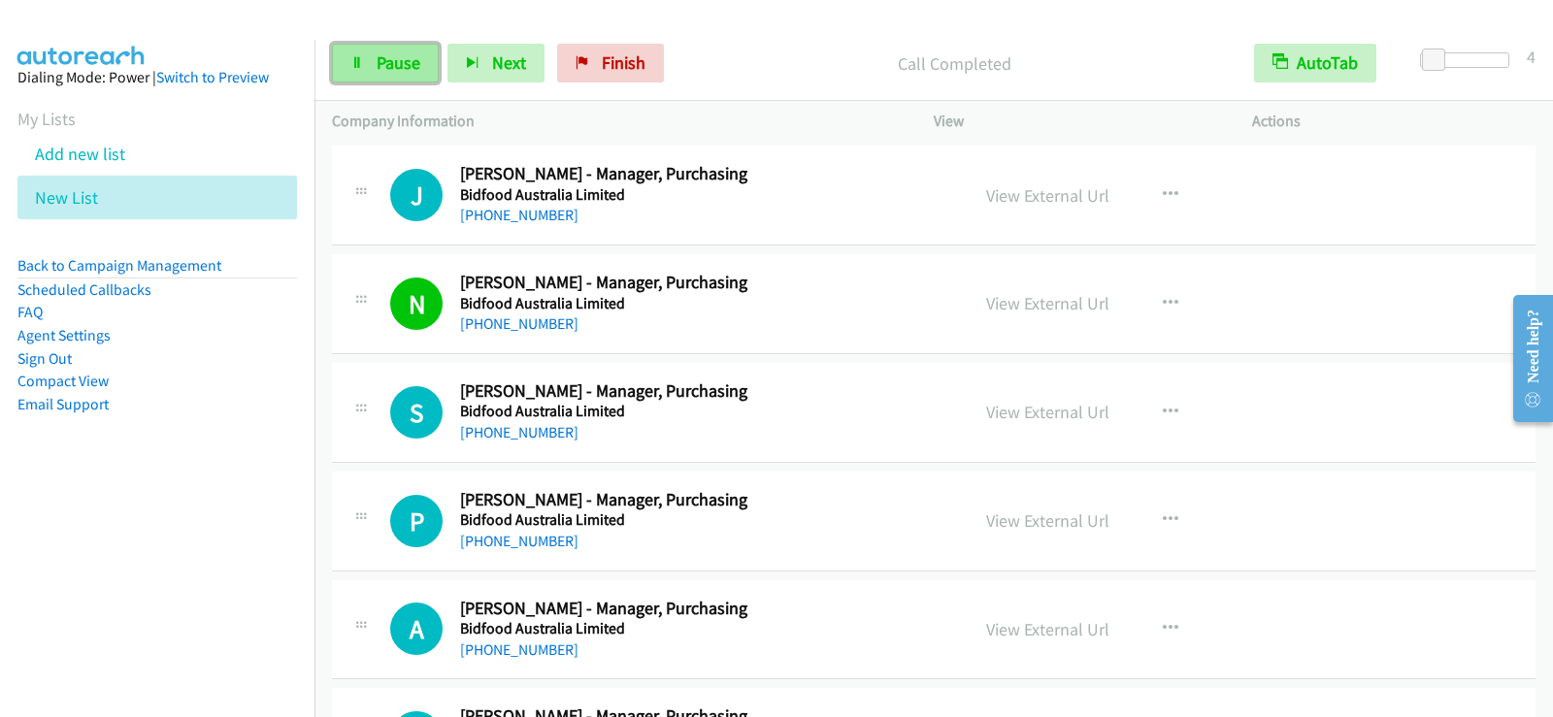
click at [396, 59] on span "Pause" at bounding box center [399, 62] width 44 height 22
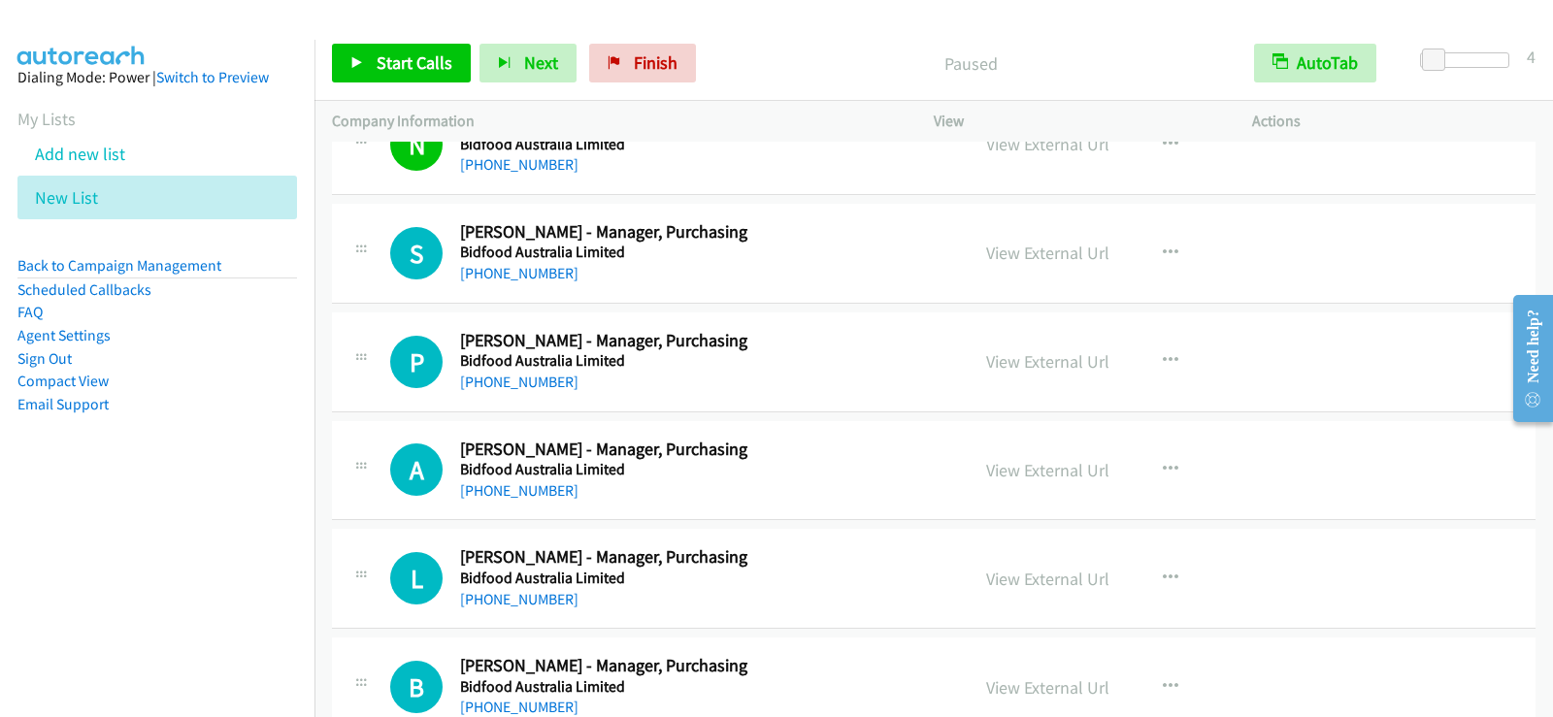
scroll to position [4970, 0]
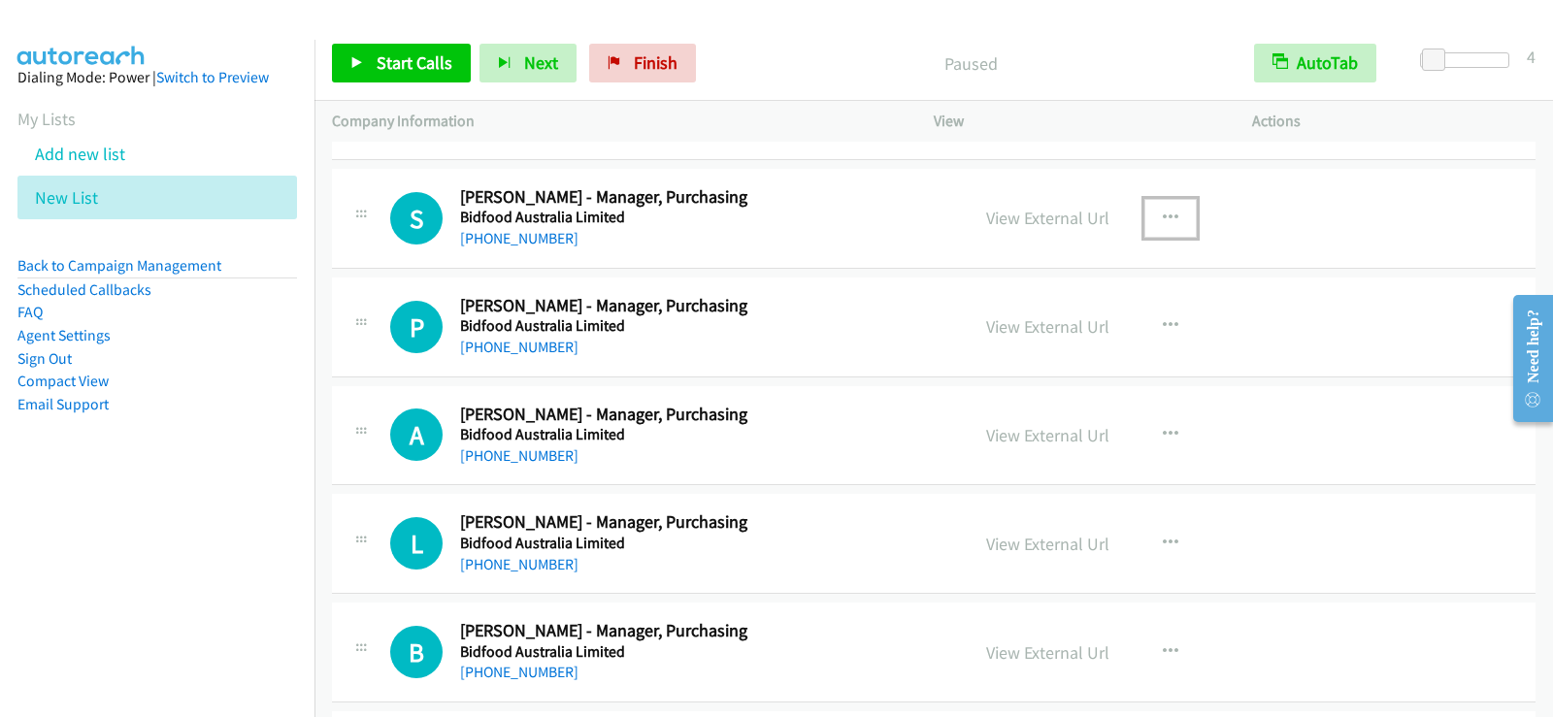
drag, startPoint x: 1155, startPoint y: 213, endPoint x: 1107, endPoint y: 250, distance: 61.5
click at [1163, 212] on icon "button" at bounding box center [1171, 219] width 16 height 16
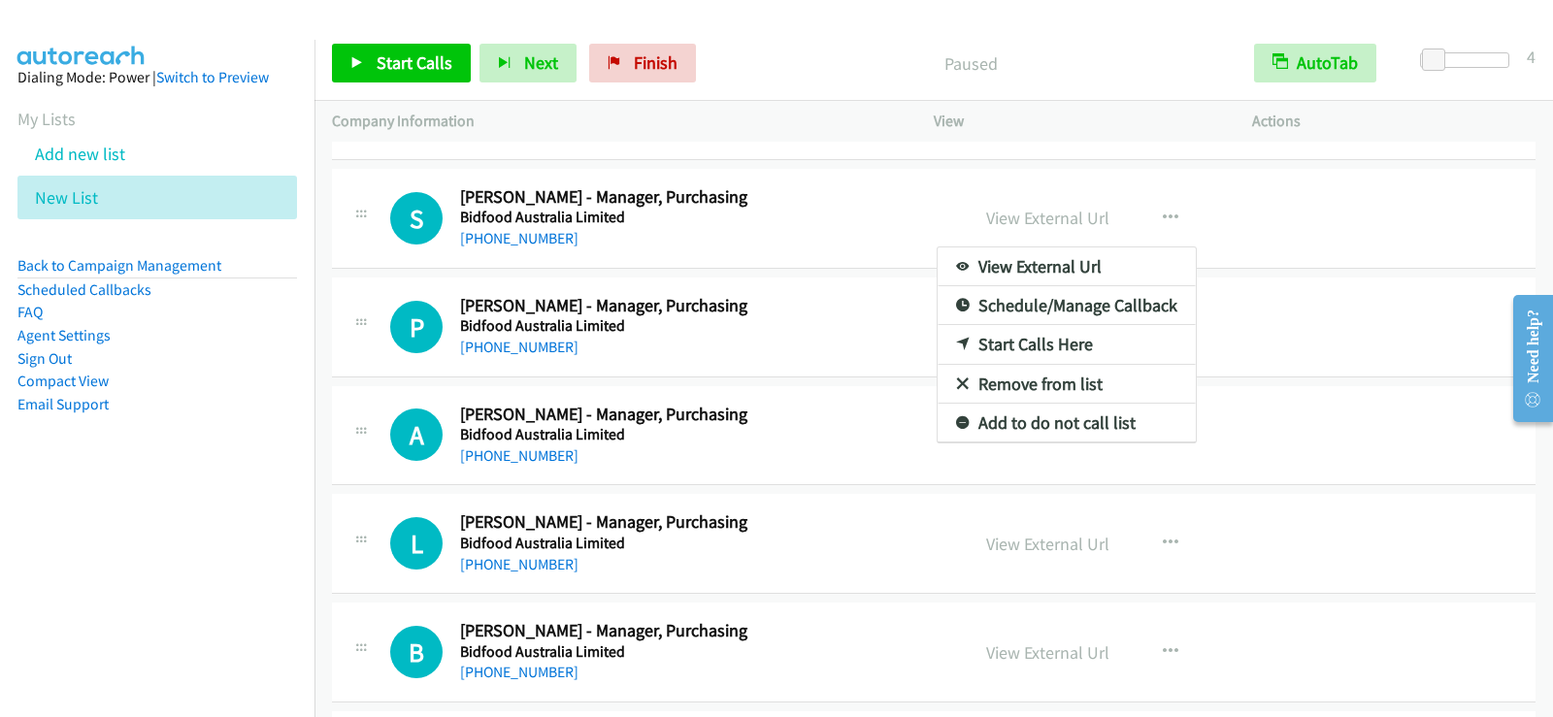
click at [1009, 347] on link "Start Calls Here" at bounding box center [1067, 344] width 258 height 39
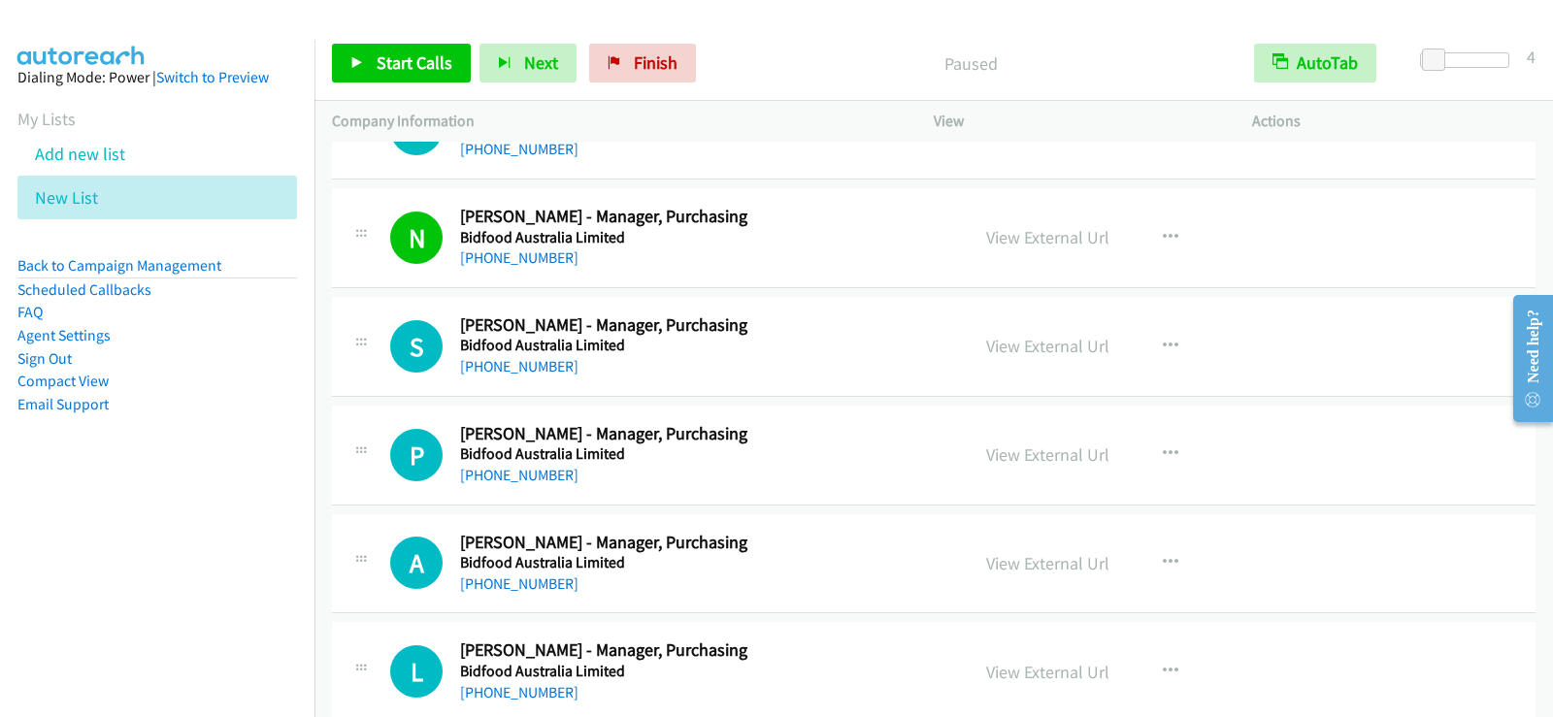
scroll to position [4873, 0]
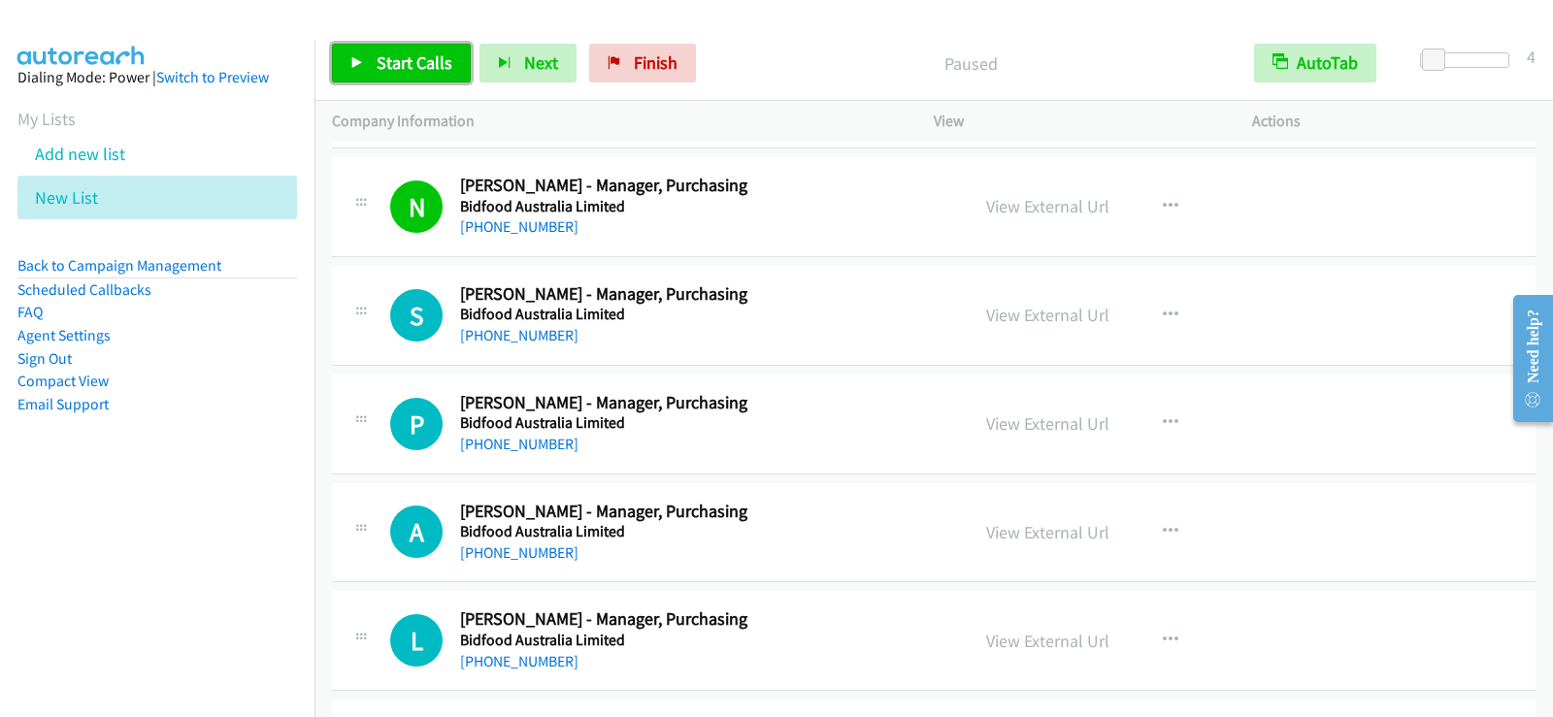
click at [415, 51] on span "Start Calls" at bounding box center [415, 62] width 76 height 22
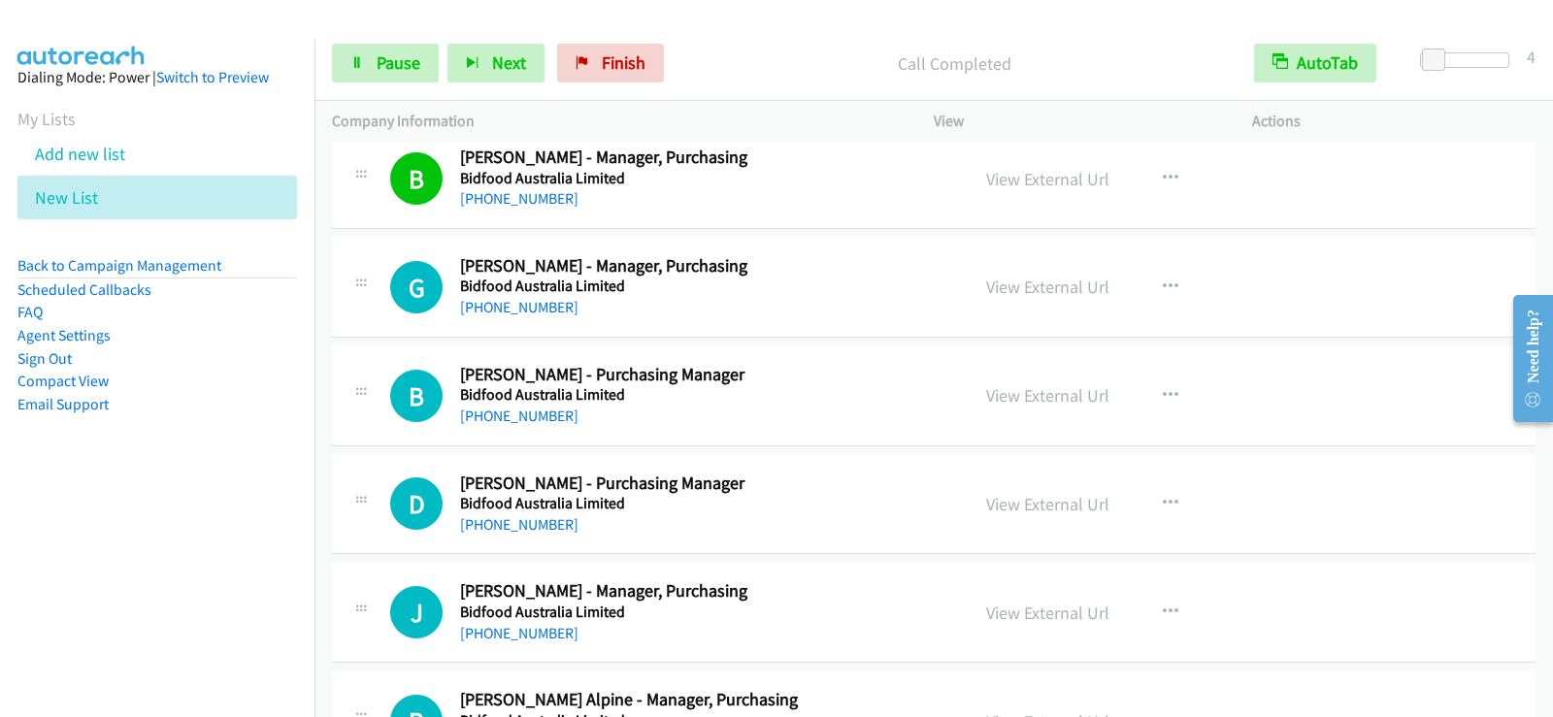
scroll to position [5455, 0]
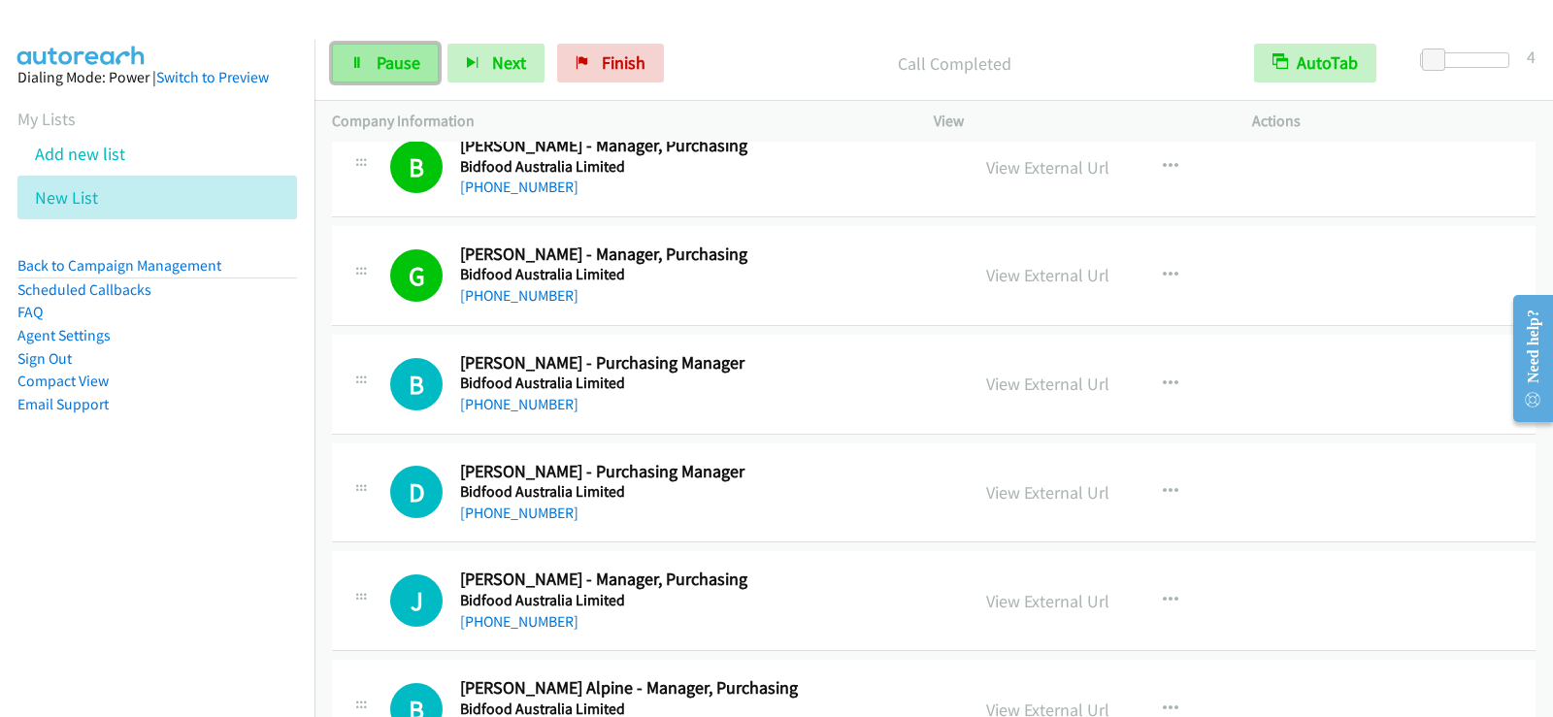
click at [428, 68] on link "Pause" at bounding box center [385, 63] width 107 height 39
click at [388, 53] on span "Start Calls" at bounding box center [415, 62] width 76 height 22
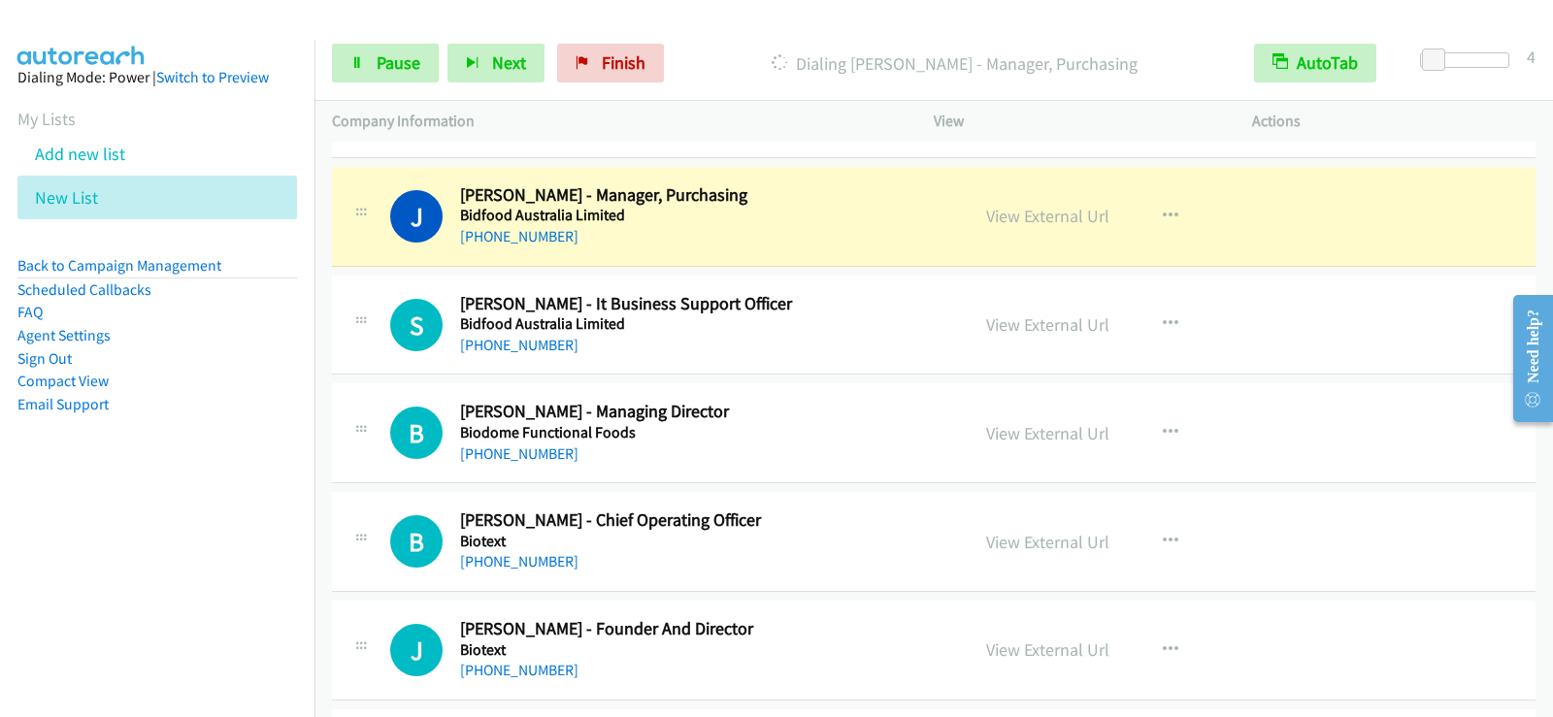
scroll to position [6173, 0]
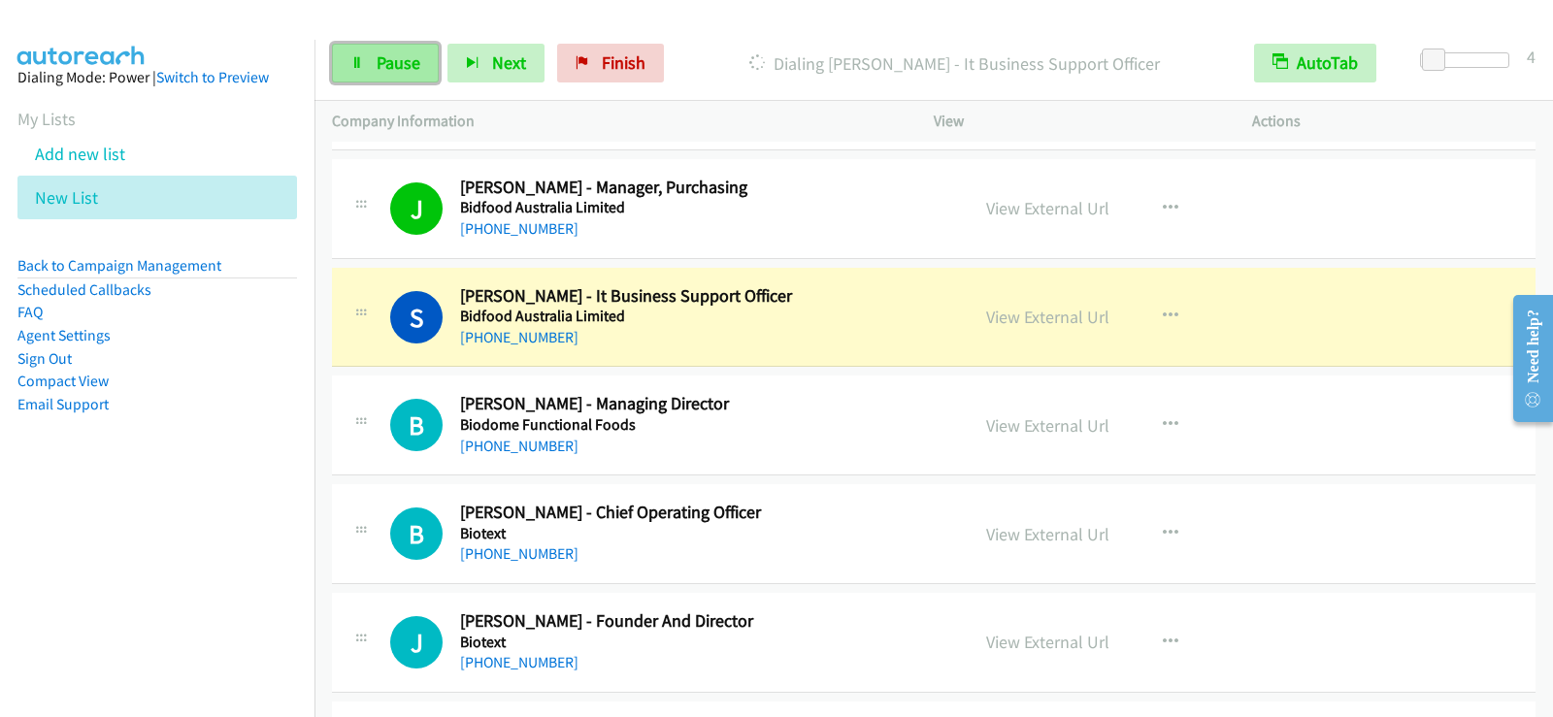
click at [411, 59] on span "Pause" at bounding box center [399, 62] width 44 height 22
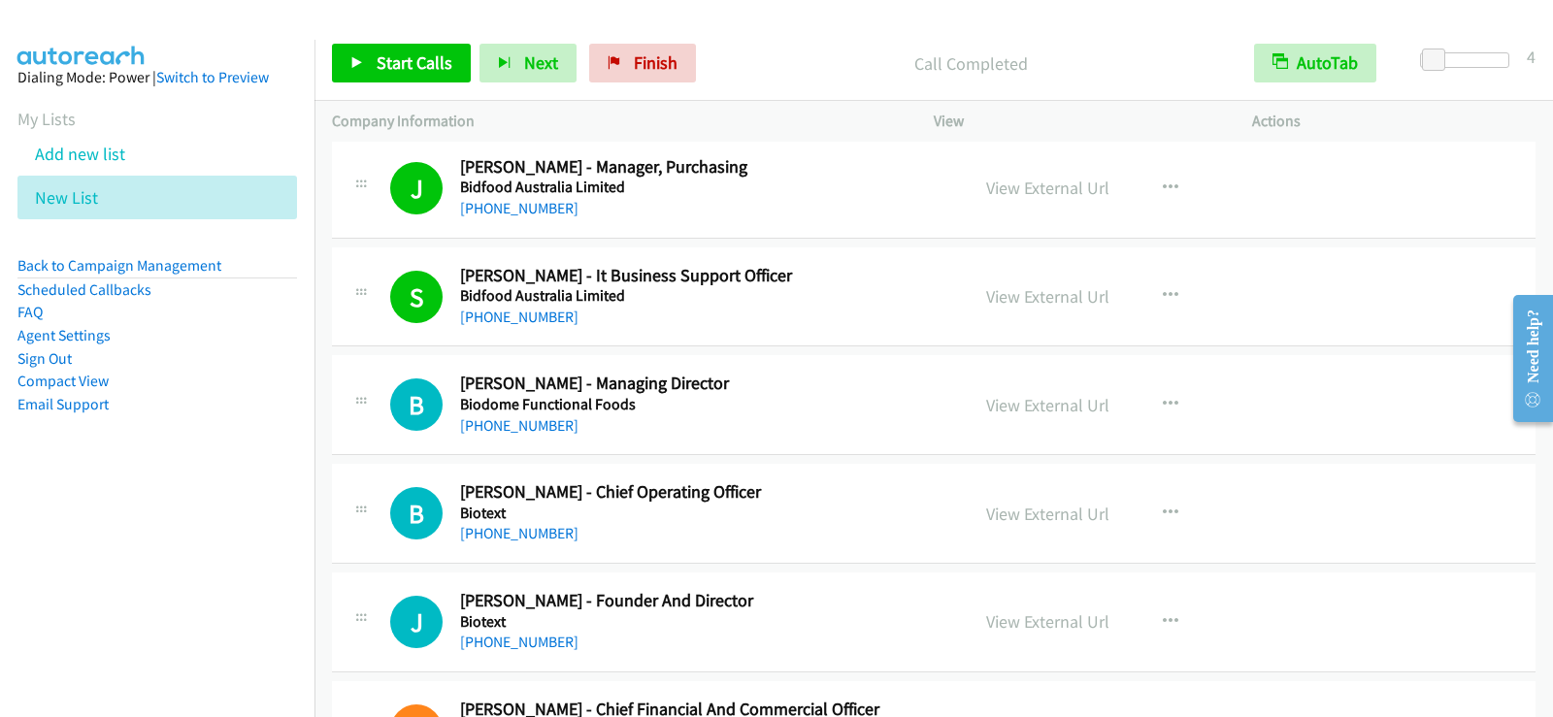
scroll to position [6193, 0]
click at [403, 50] on link "Start Calls" at bounding box center [401, 63] width 139 height 39
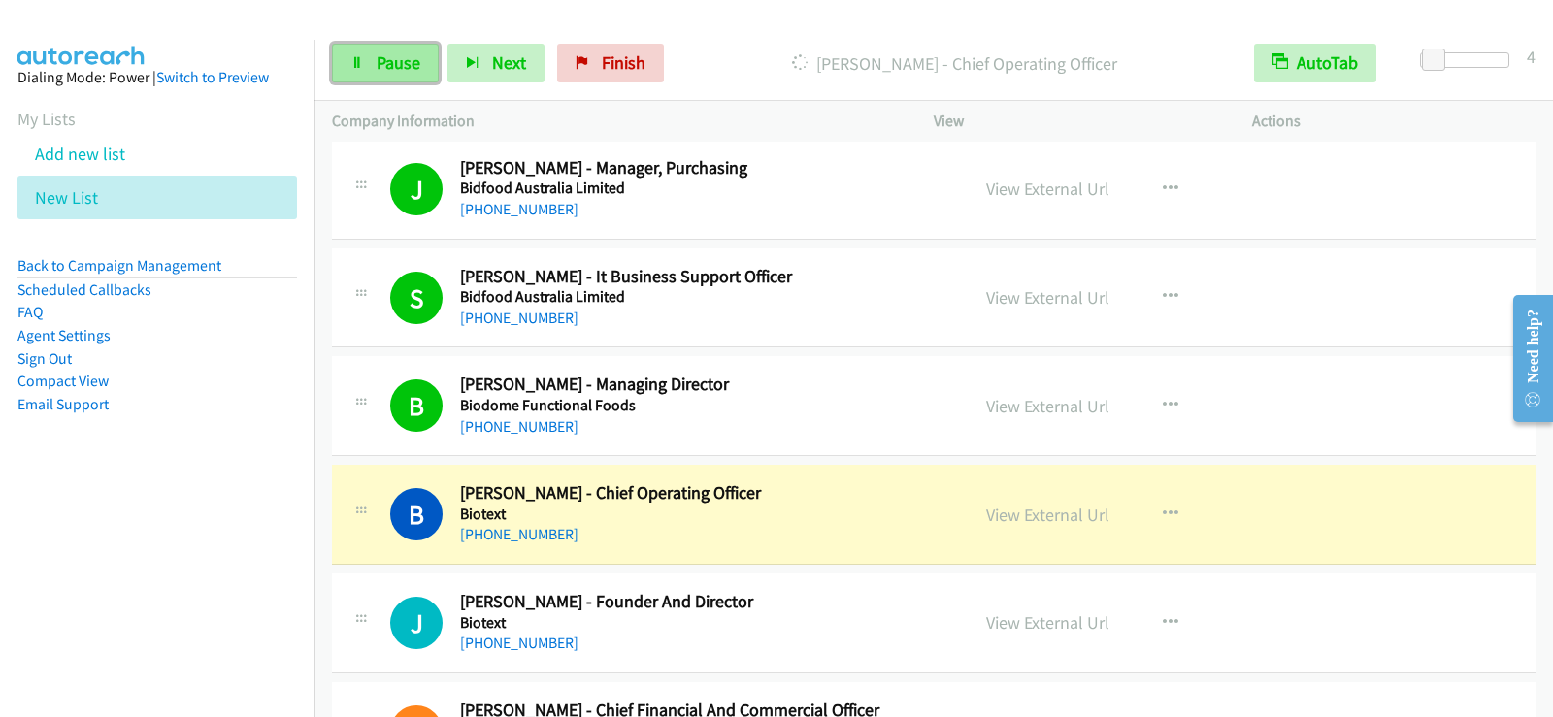
click at [388, 72] on span "Pause" at bounding box center [399, 62] width 44 height 22
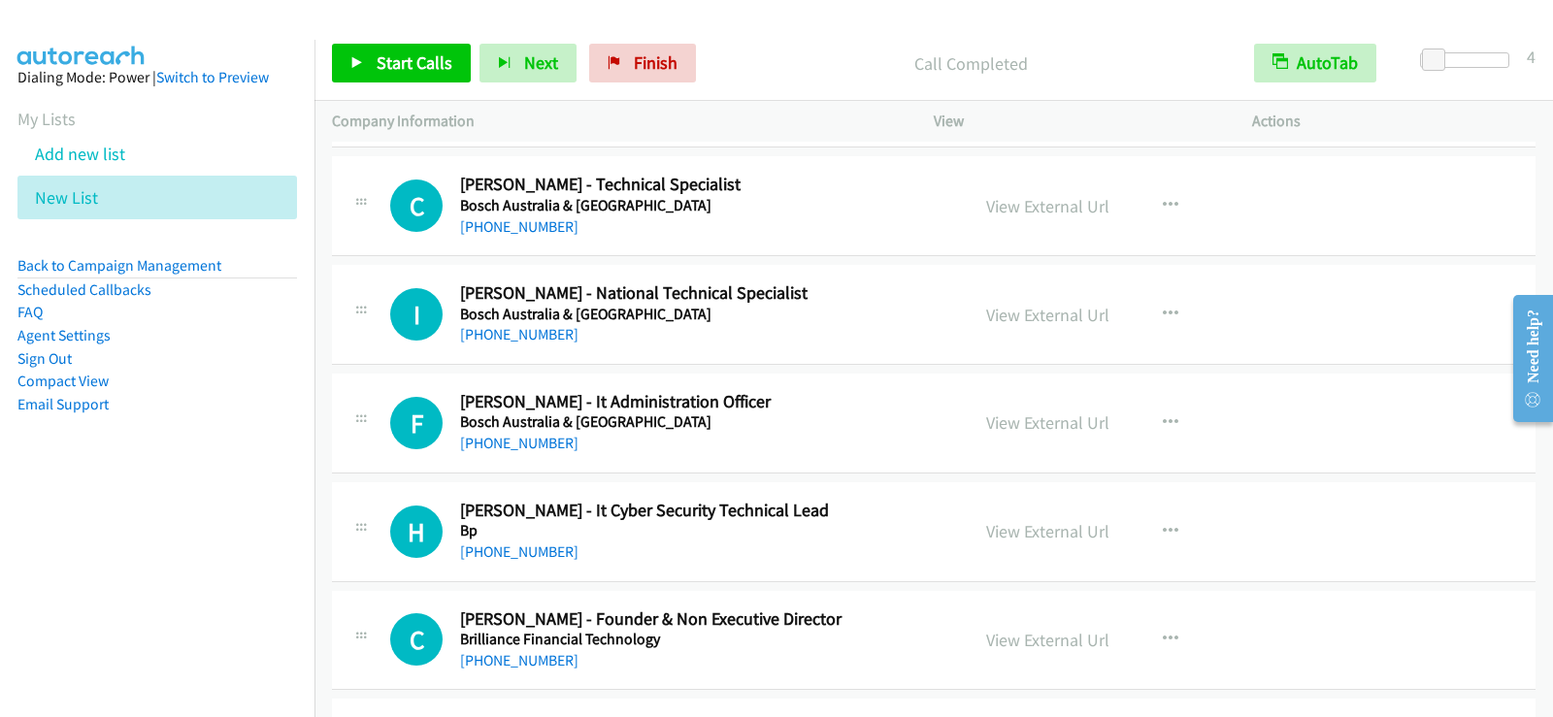
scroll to position [7066, 0]
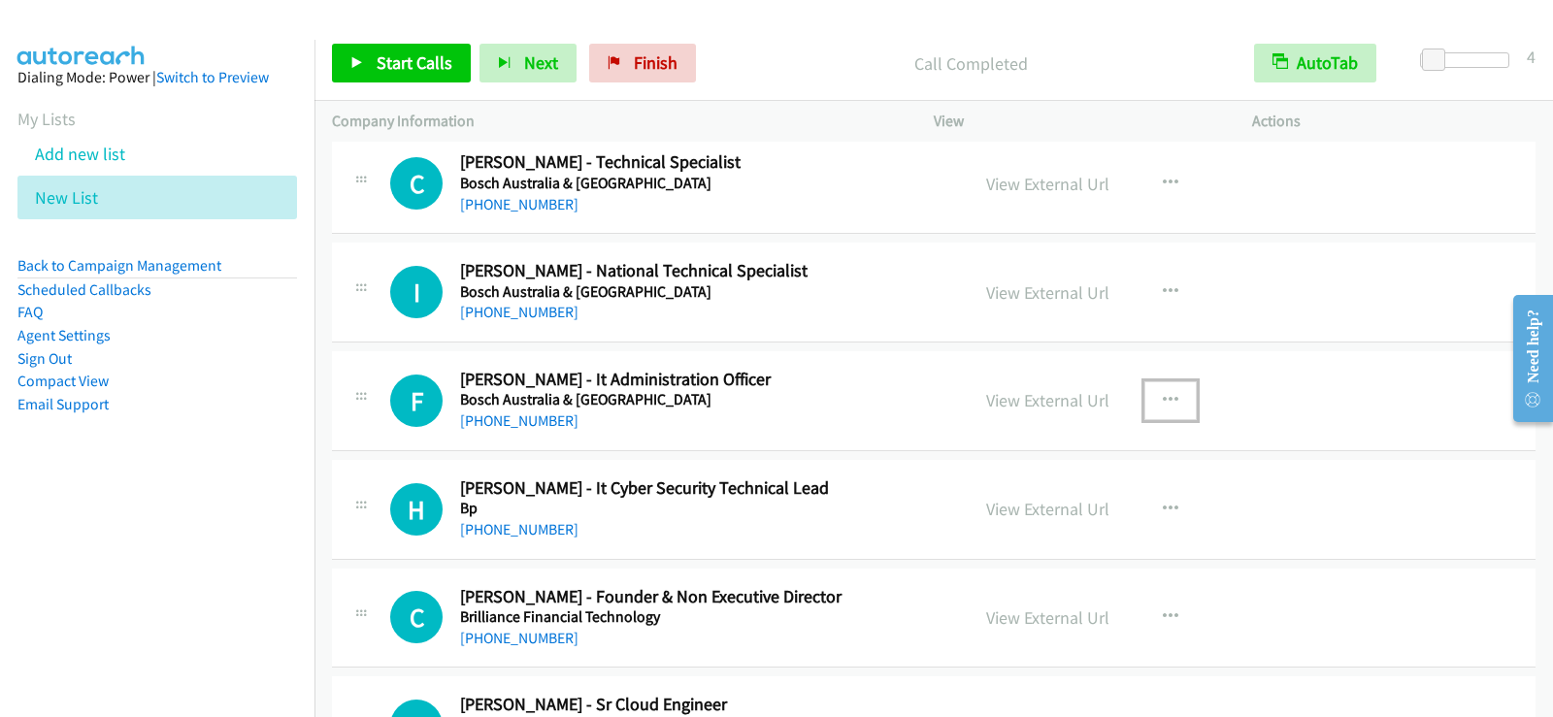
click at [1170, 403] on icon "button" at bounding box center [1171, 401] width 16 height 16
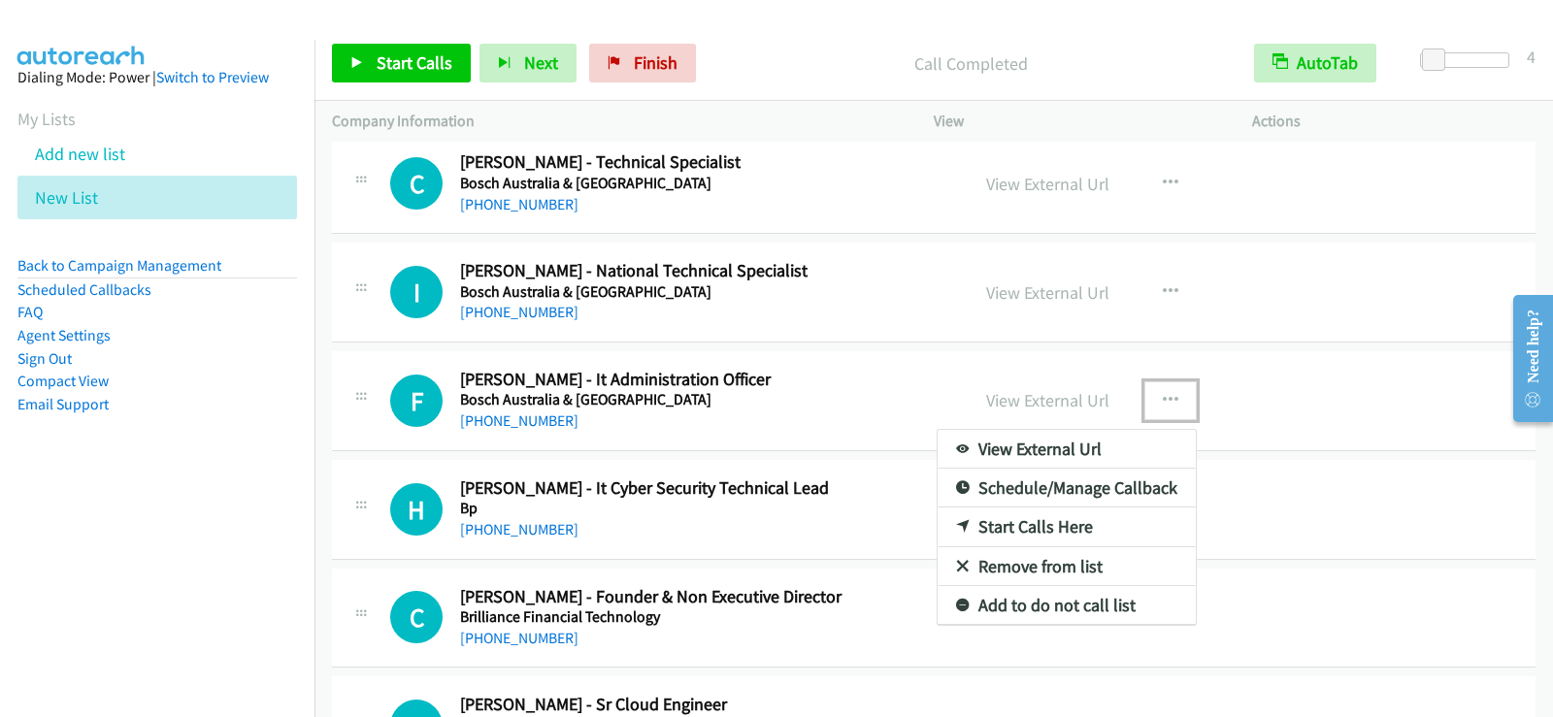
click at [1008, 530] on link "Start Calls Here" at bounding box center [1067, 527] width 258 height 39
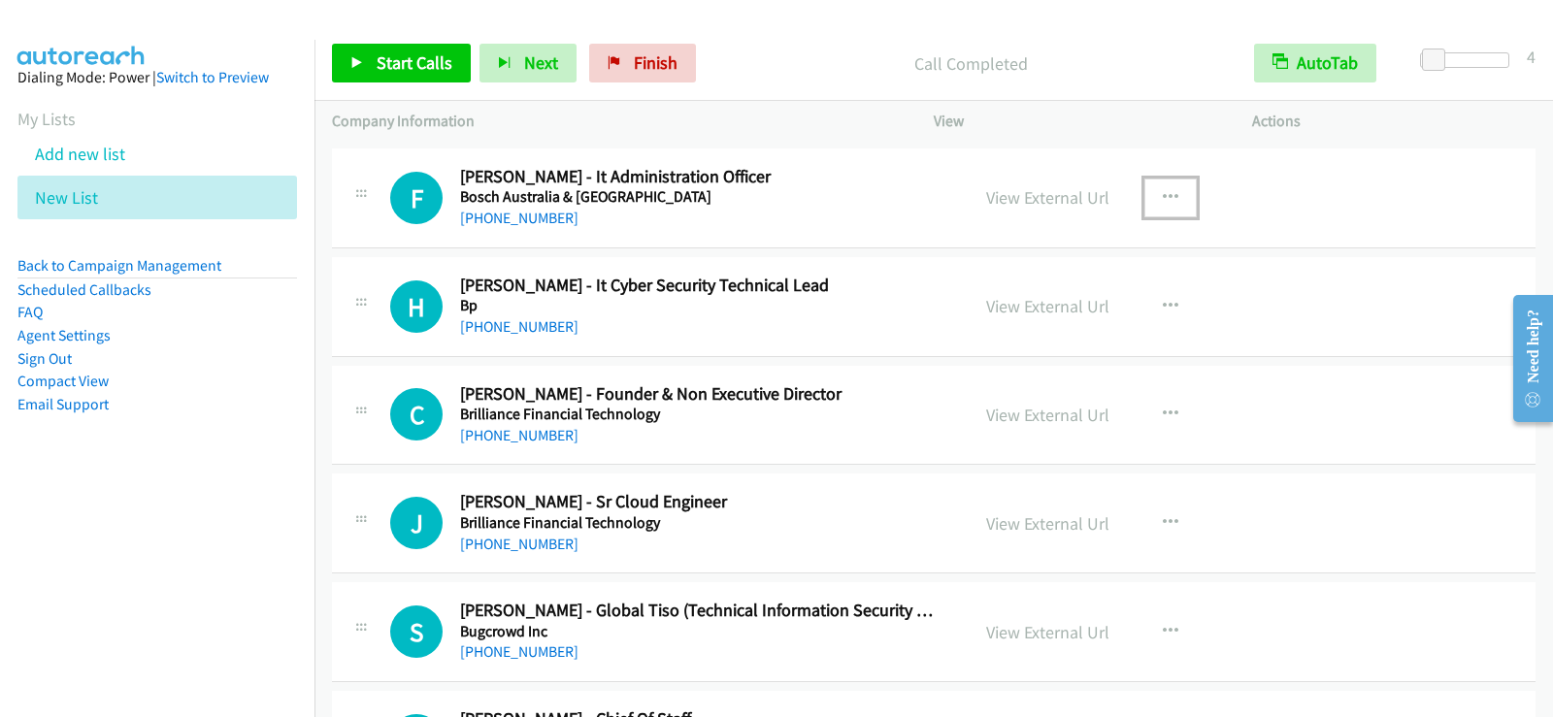
scroll to position [7280, 0]
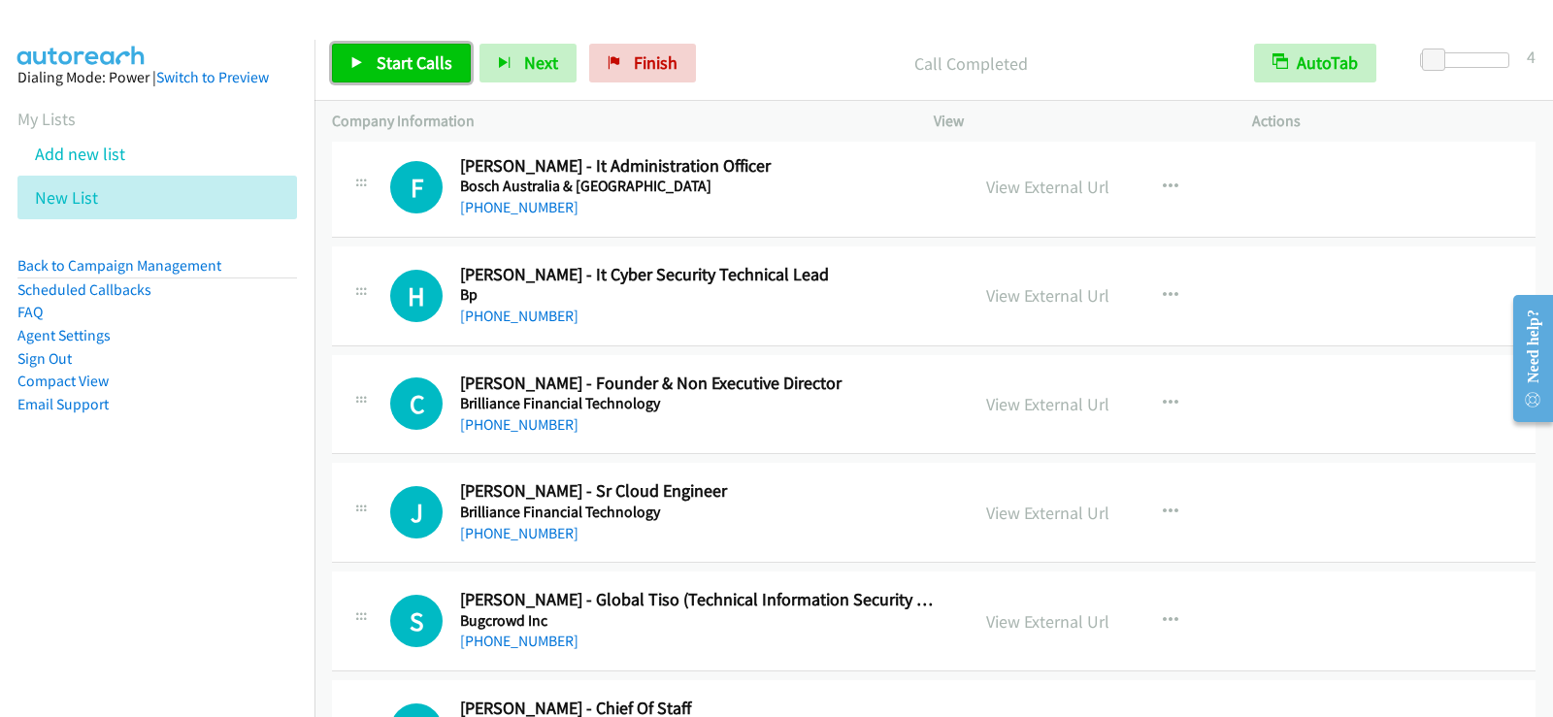
click at [389, 57] on span "Start Calls" at bounding box center [415, 62] width 76 height 22
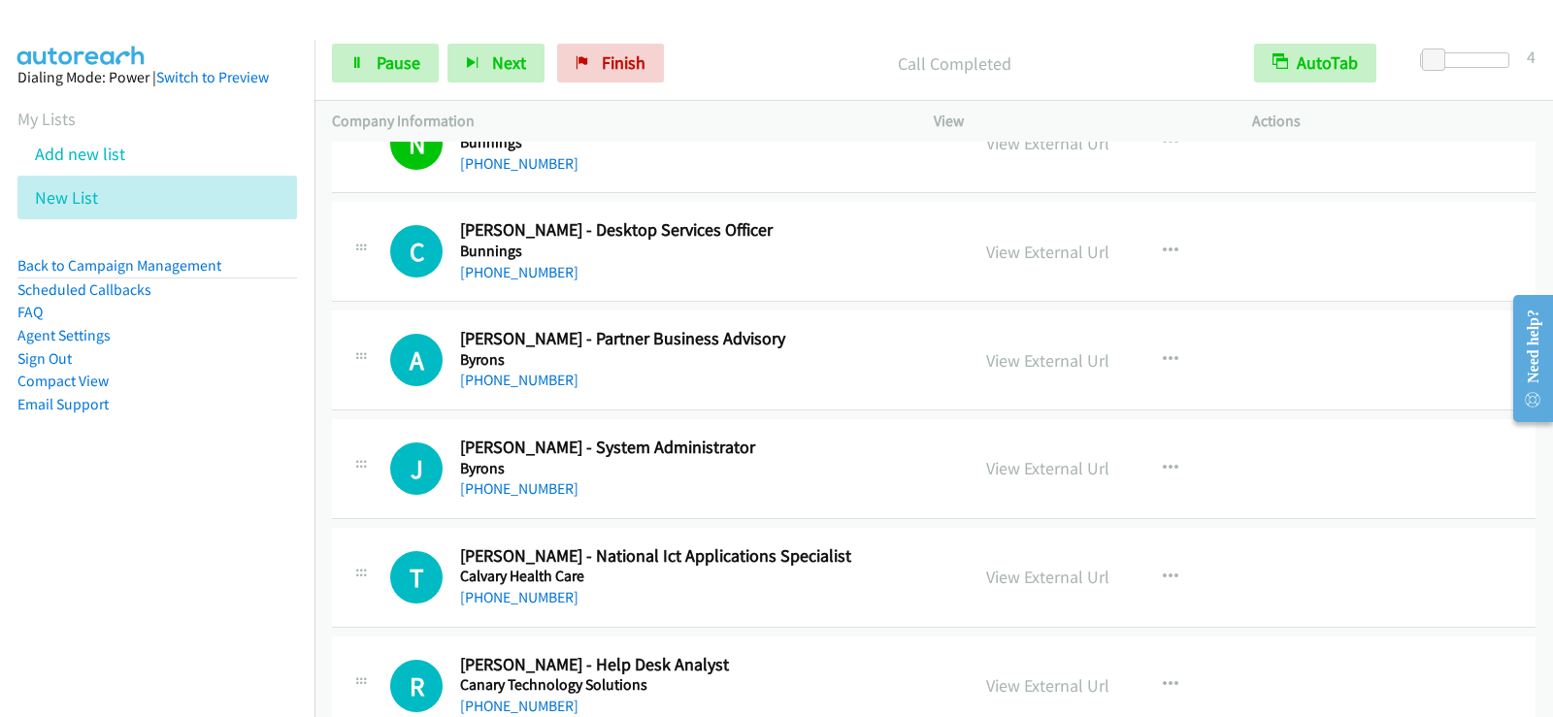
scroll to position [8095, 0]
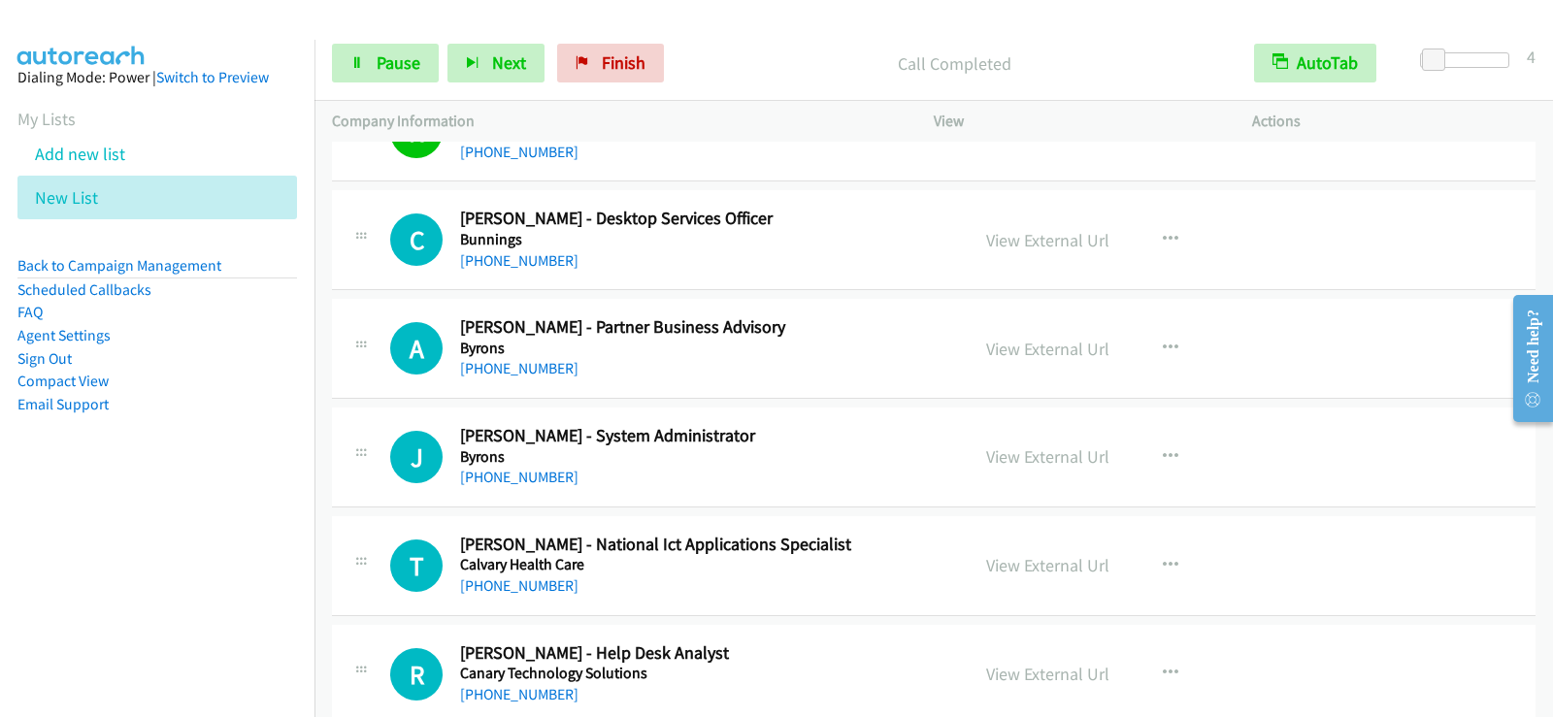
click at [1546, 704] on div "+1 415-964-1034 Call failed - Please reload the list and try again This list wa…" at bounding box center [933, 430] width 1239 height 576
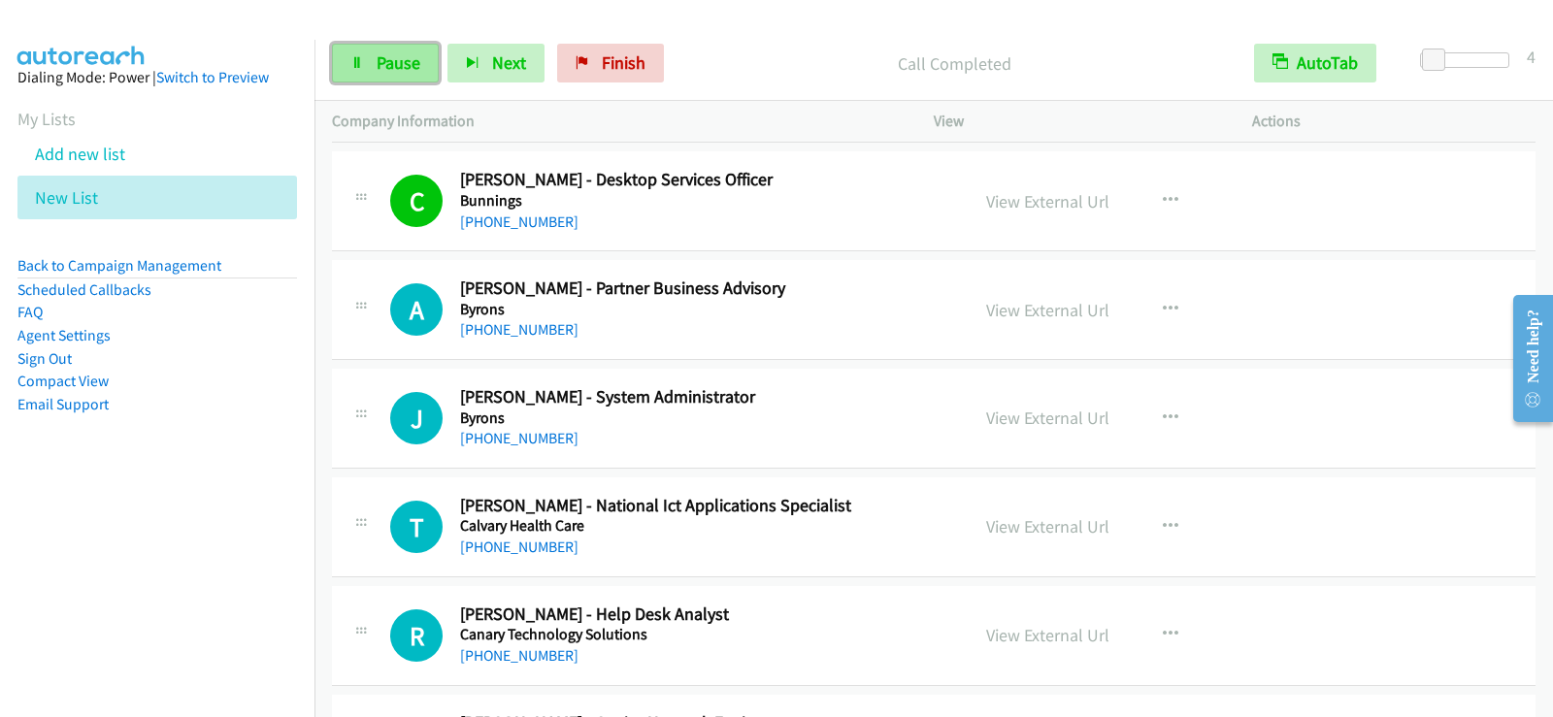
click at [377, 60] on span "Pause" at bounding box center [399, 62] width 44 height 22
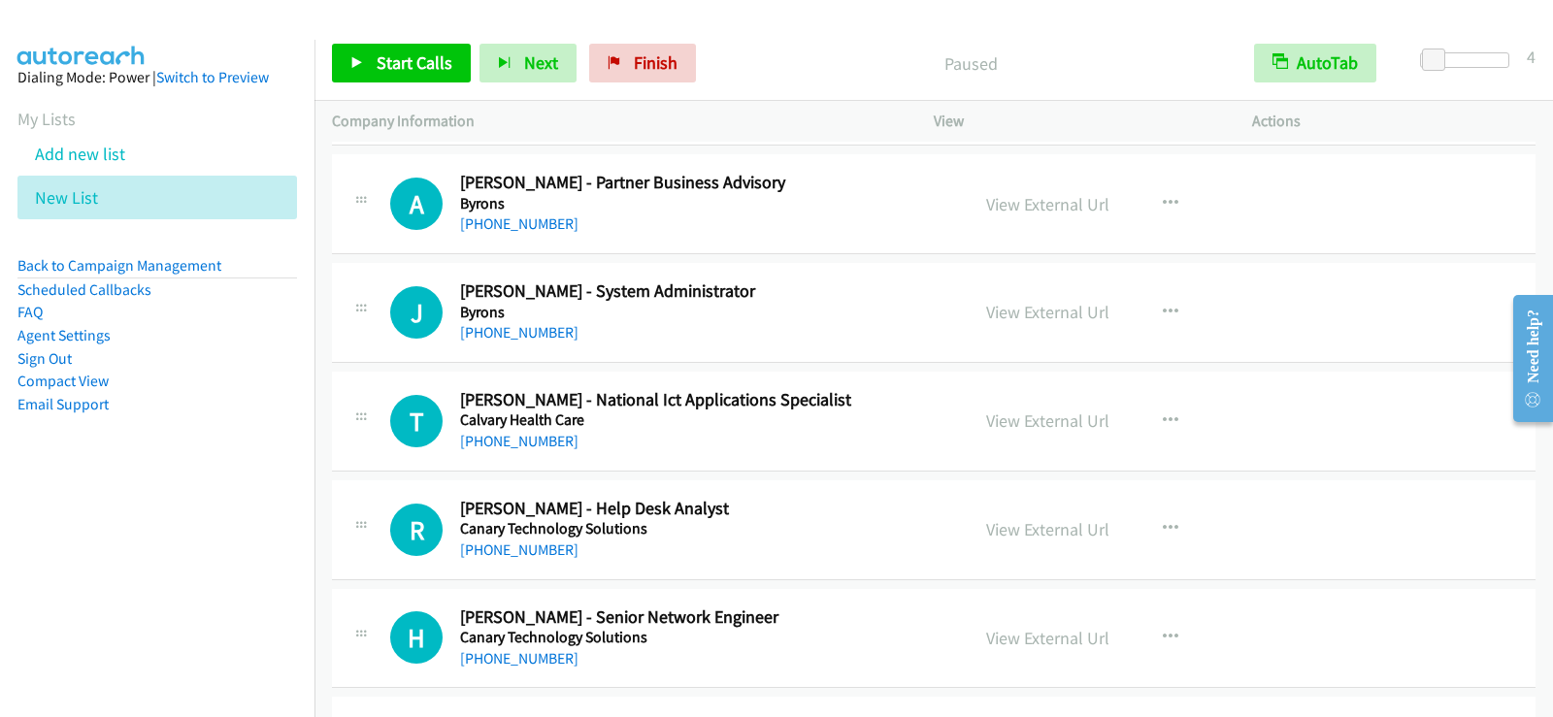
scroll to position [8231, 0]
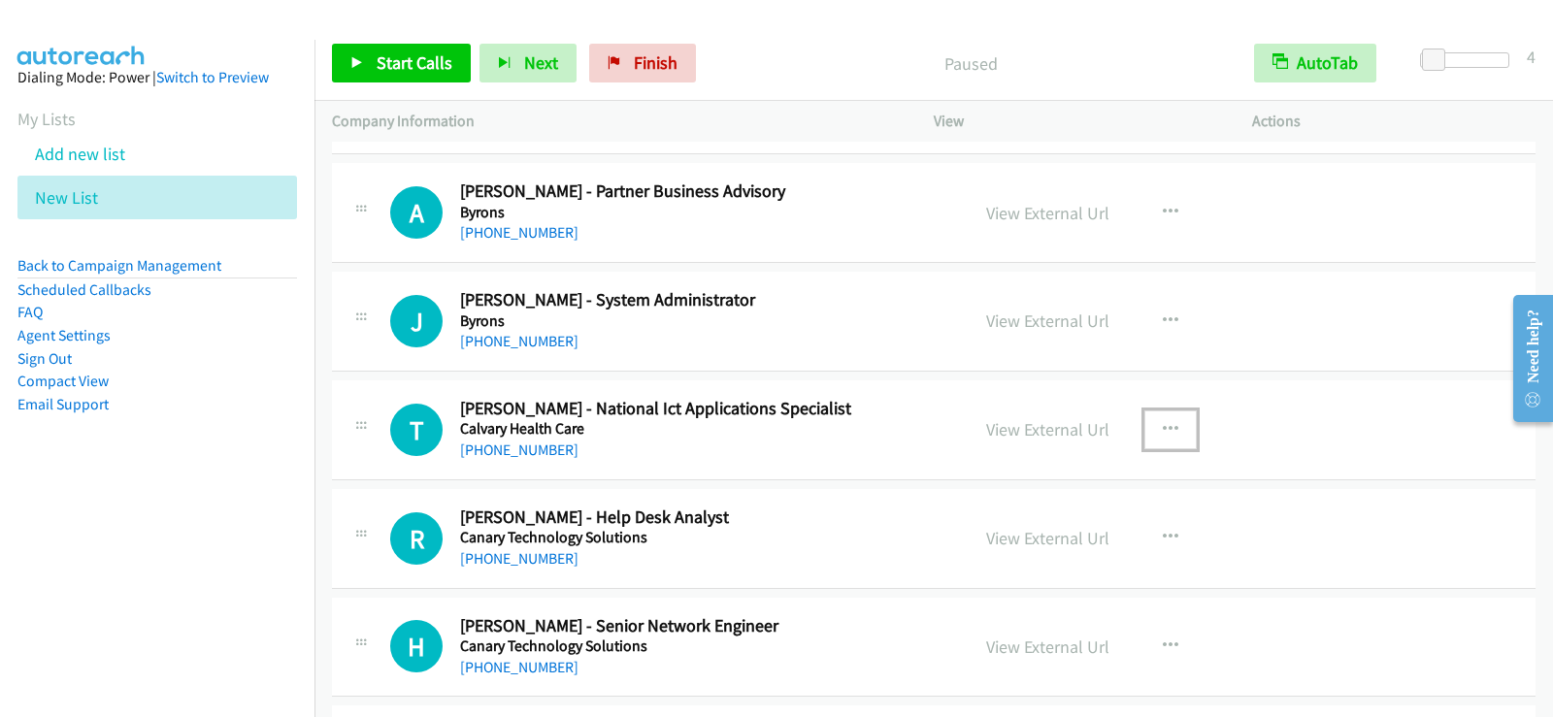
click at [1163, 422] on icon "button" at bounding box center [1171, 430] width 16 height 16
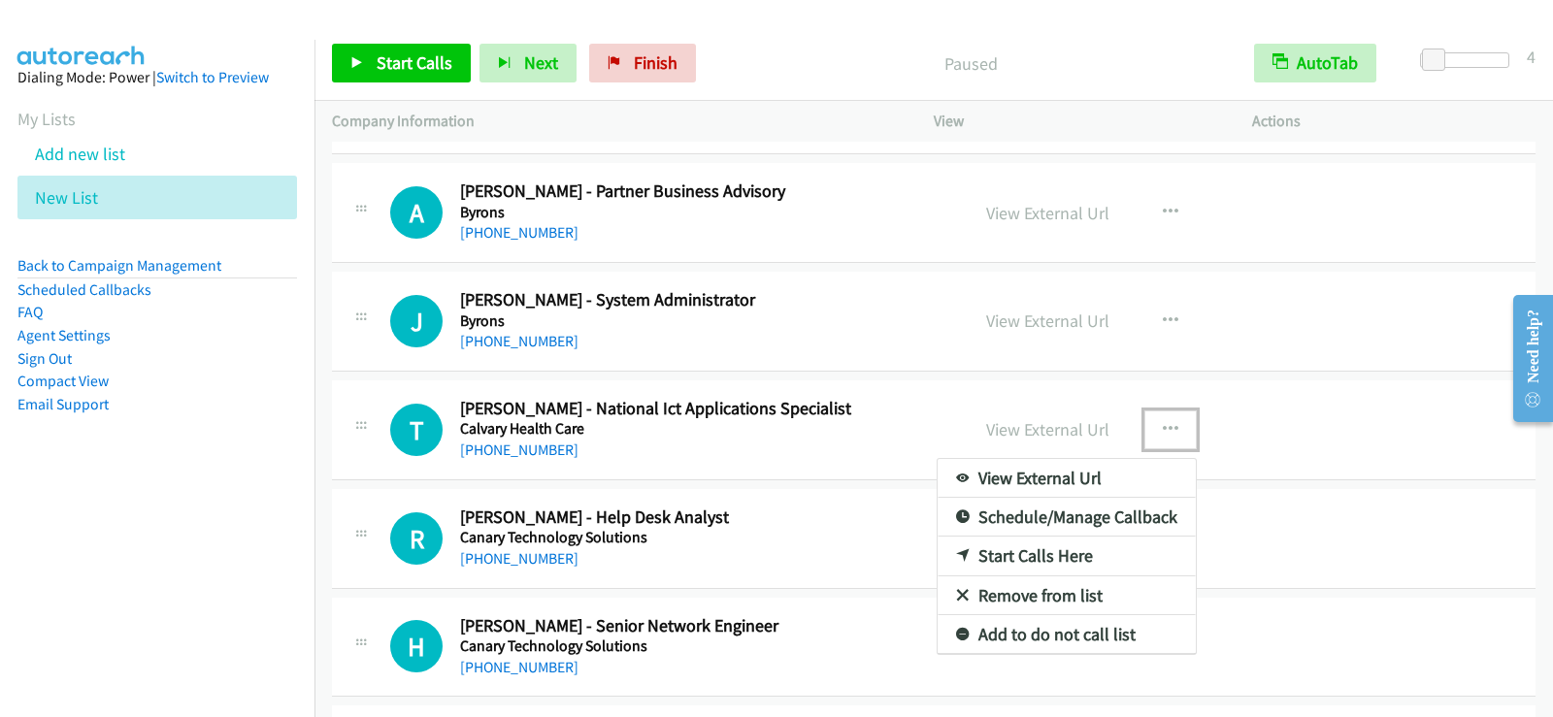
click at [1050, 558] on link "Start Calls Here" at bounding box center [1067, 556] width 258 height 39
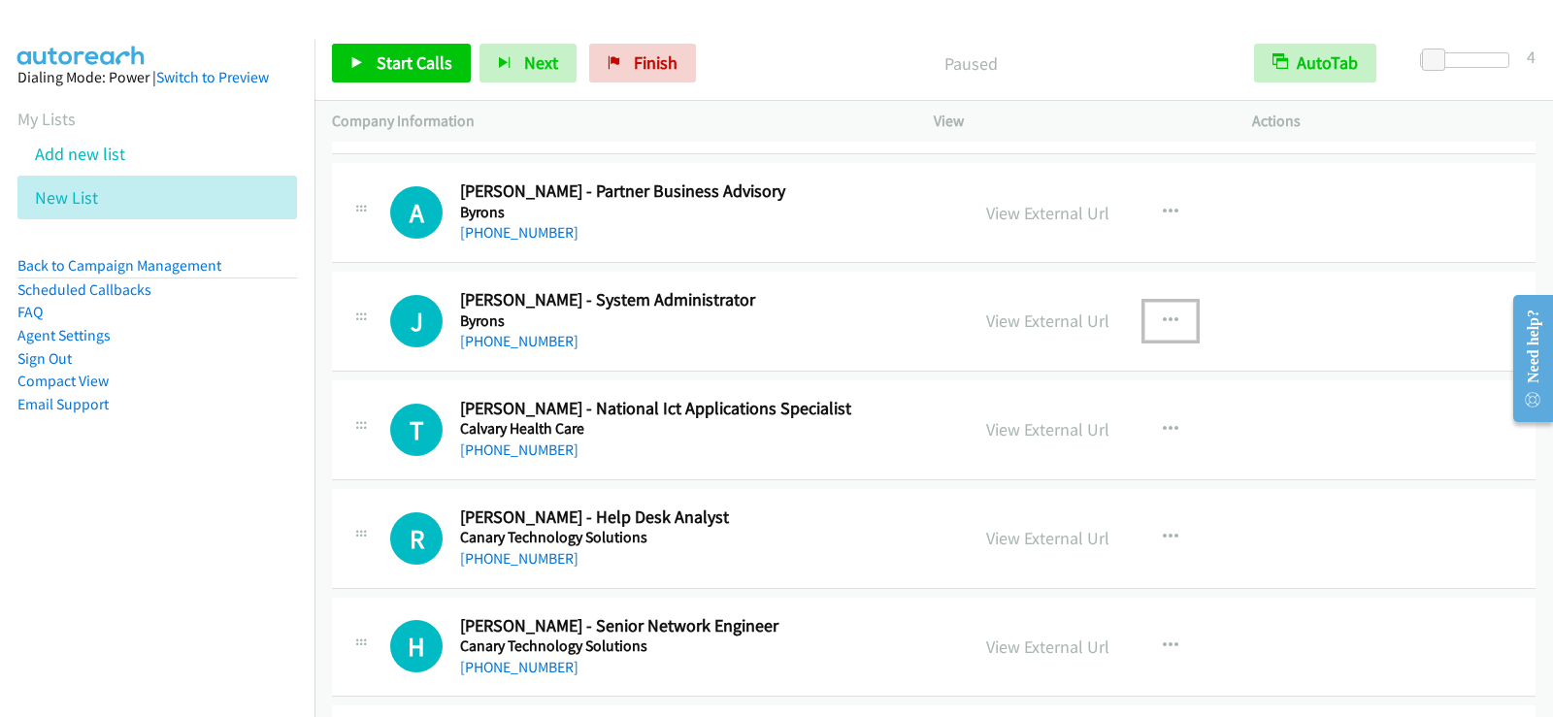
click at [1153, 317] on button "button" at bounding box center [1170, 321] width 52 height 39
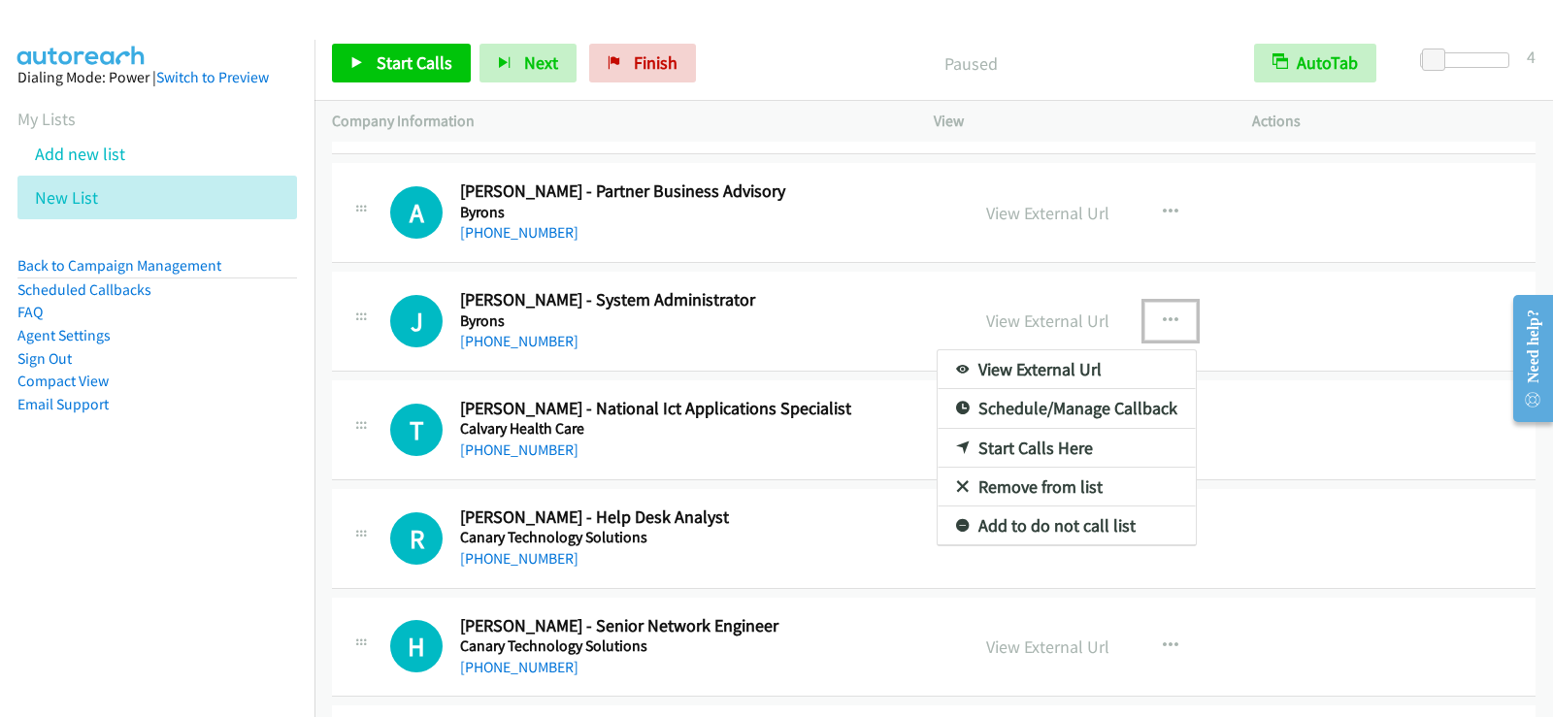
click at [1033, 447] on link "Start Calls Here" at bounding box center [1067, 448] width 258 height 39
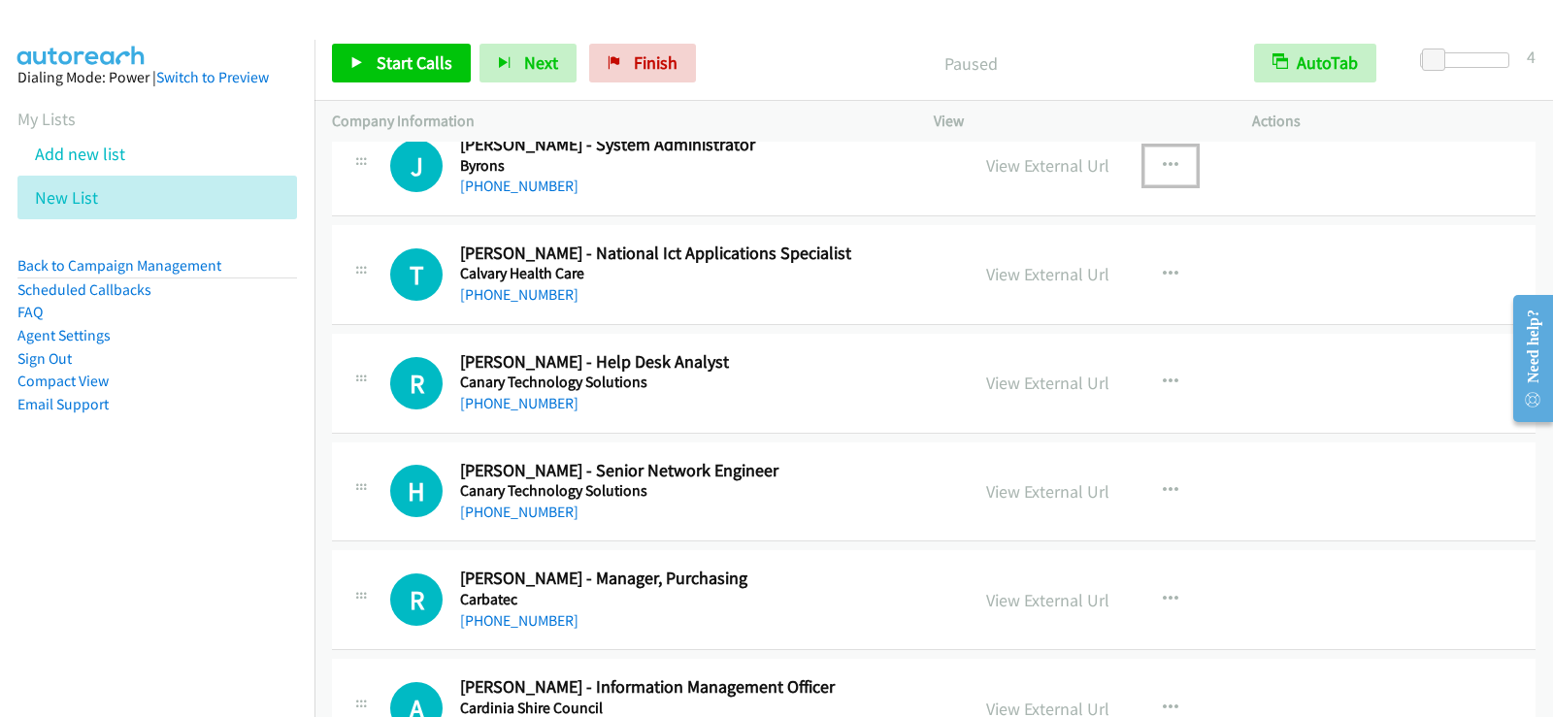
scroll to position [8347, 0]
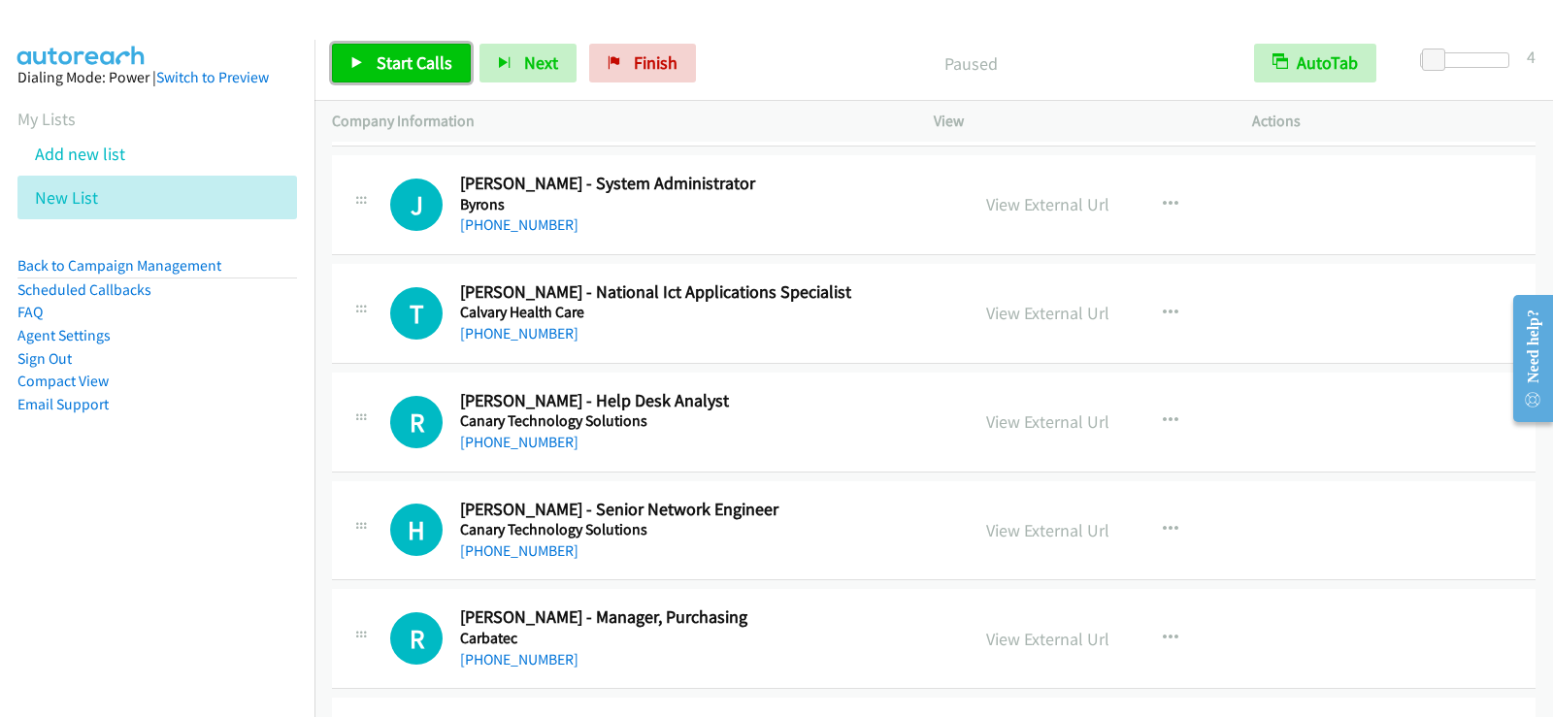
click at [417, 57] on span "Start Calls" at bounding box center [415, 62] width 76 height 22
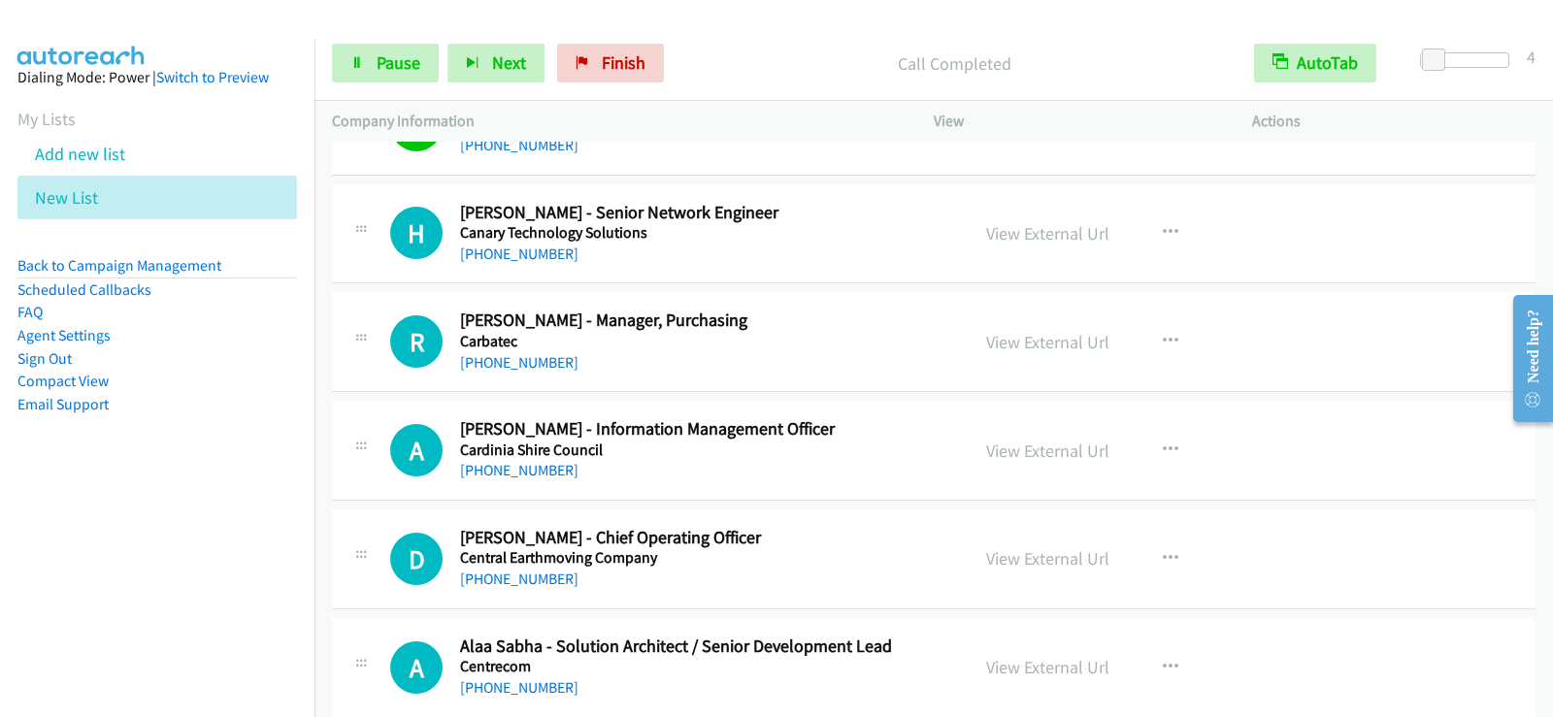
scroll to position [8677, 0]
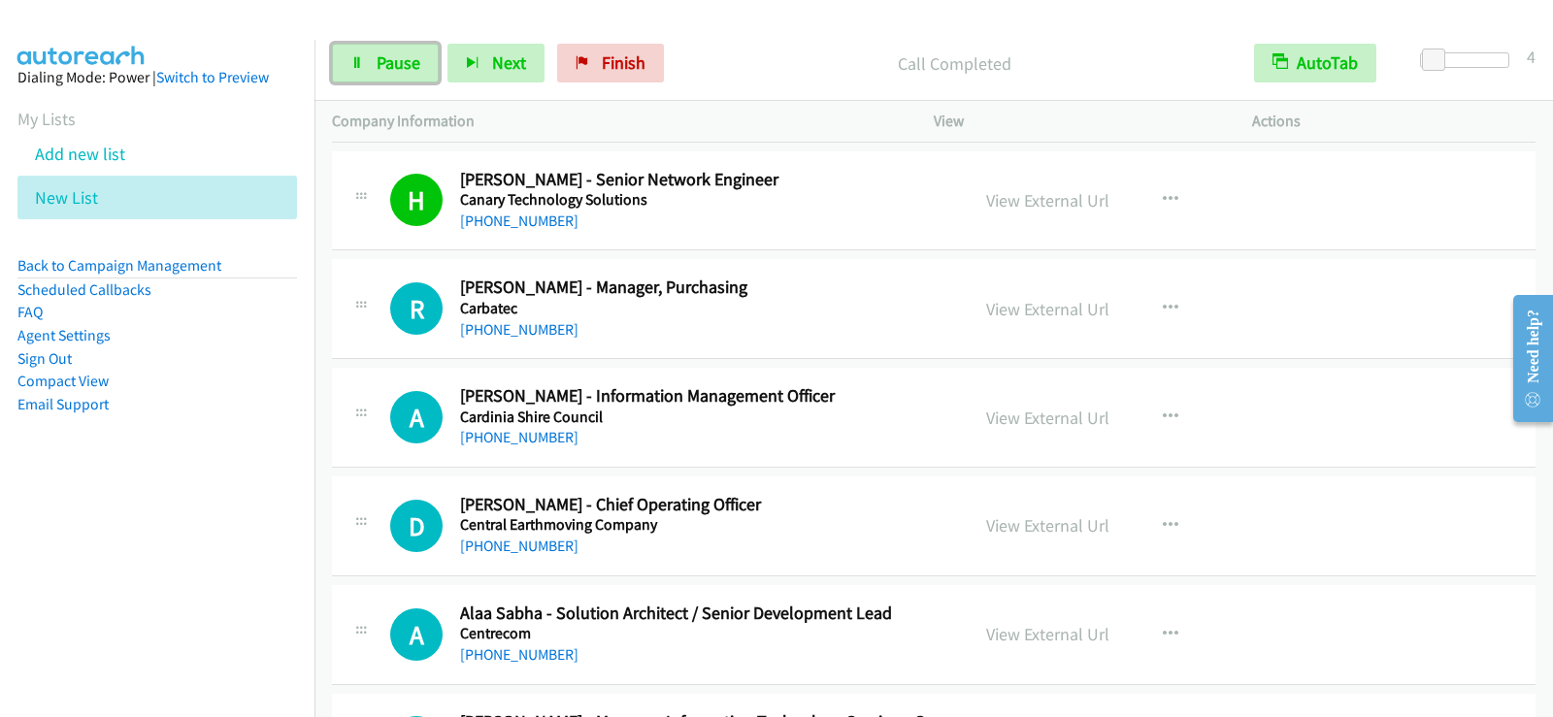
click at [402, 72] on span "Pause" at bounding box center [399, 62] width 44 height 22
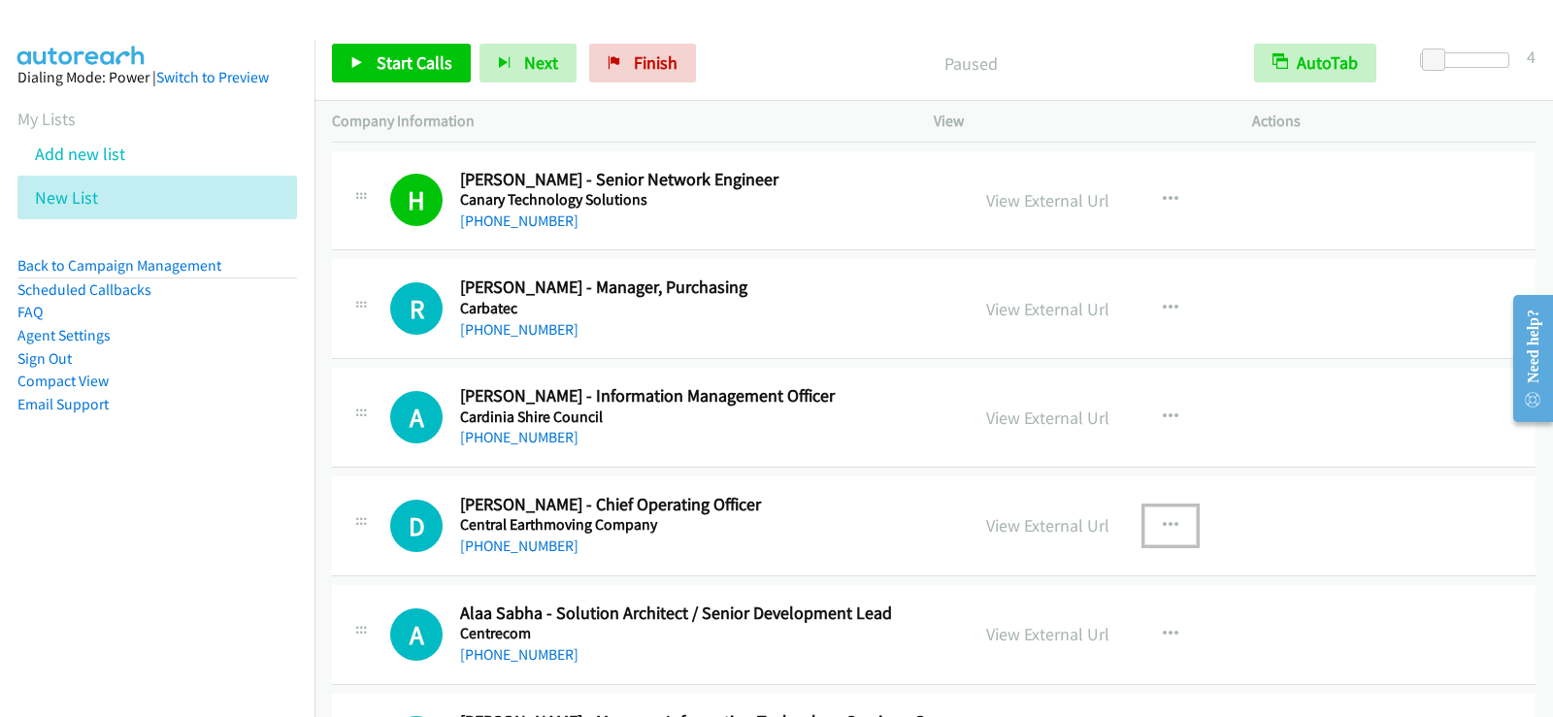
click at [1163, 529] on icon "button" at bounding box center [1171, 526] width 16 height 16
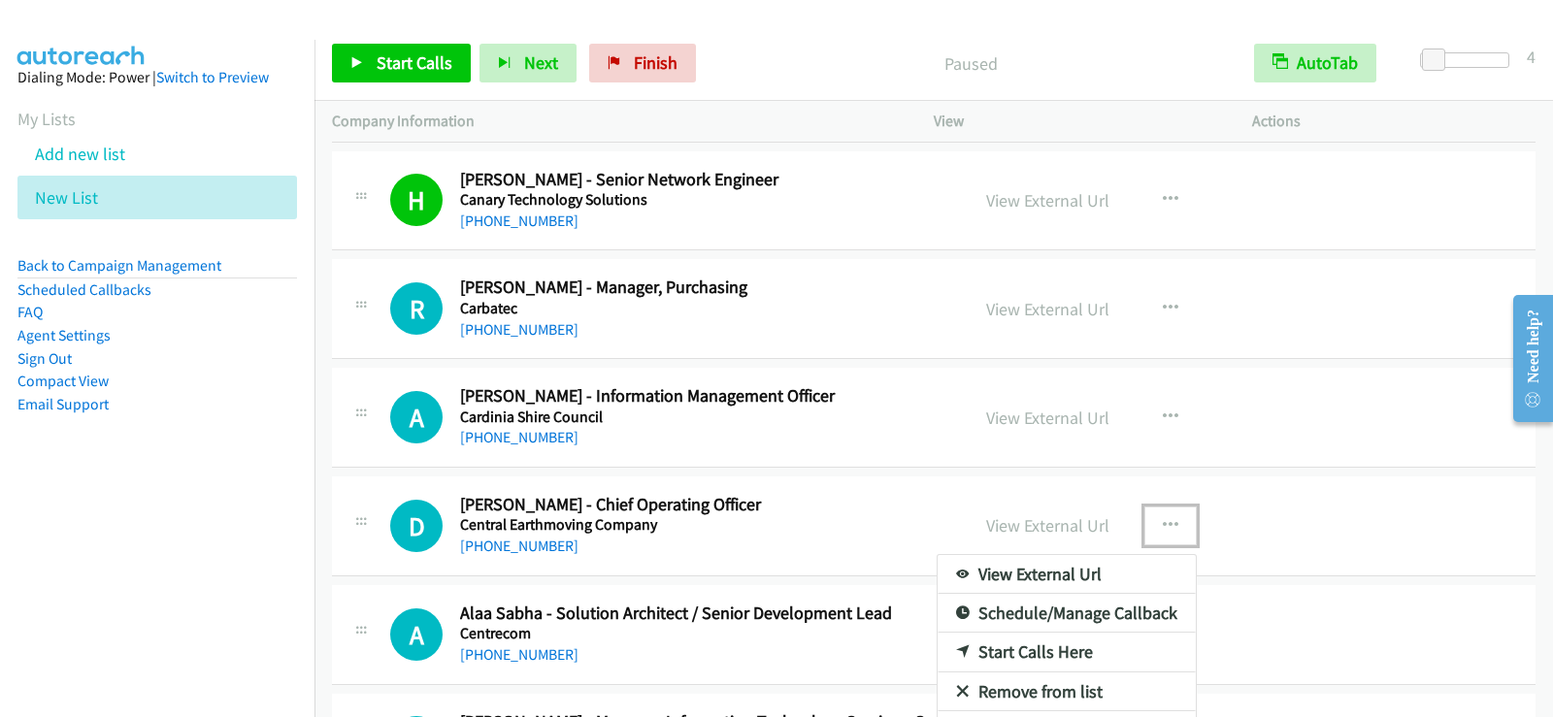
click at [985, 657] on link "Start Calls Here" at bounding box center [1067, 652] width 258 height 39
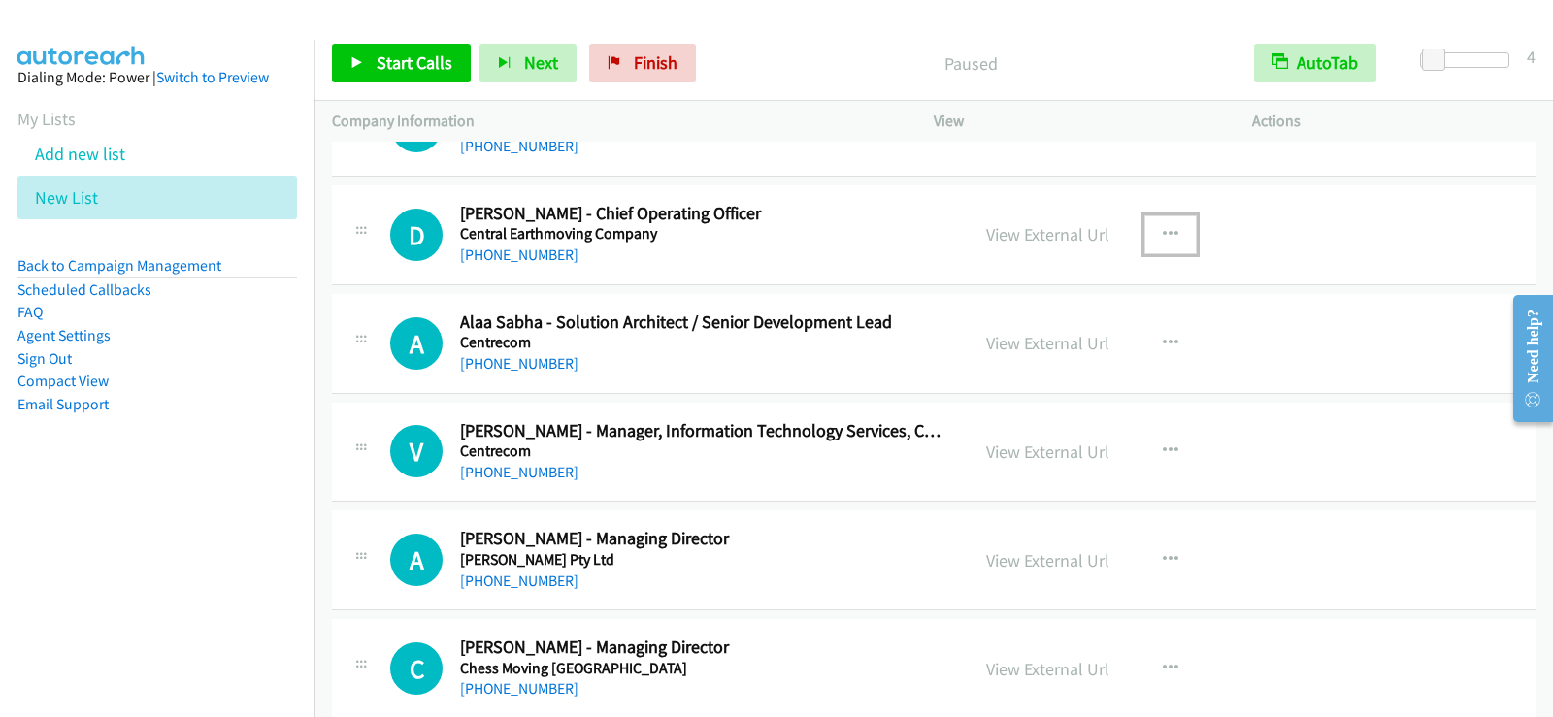
scroll to position [9007, 0]
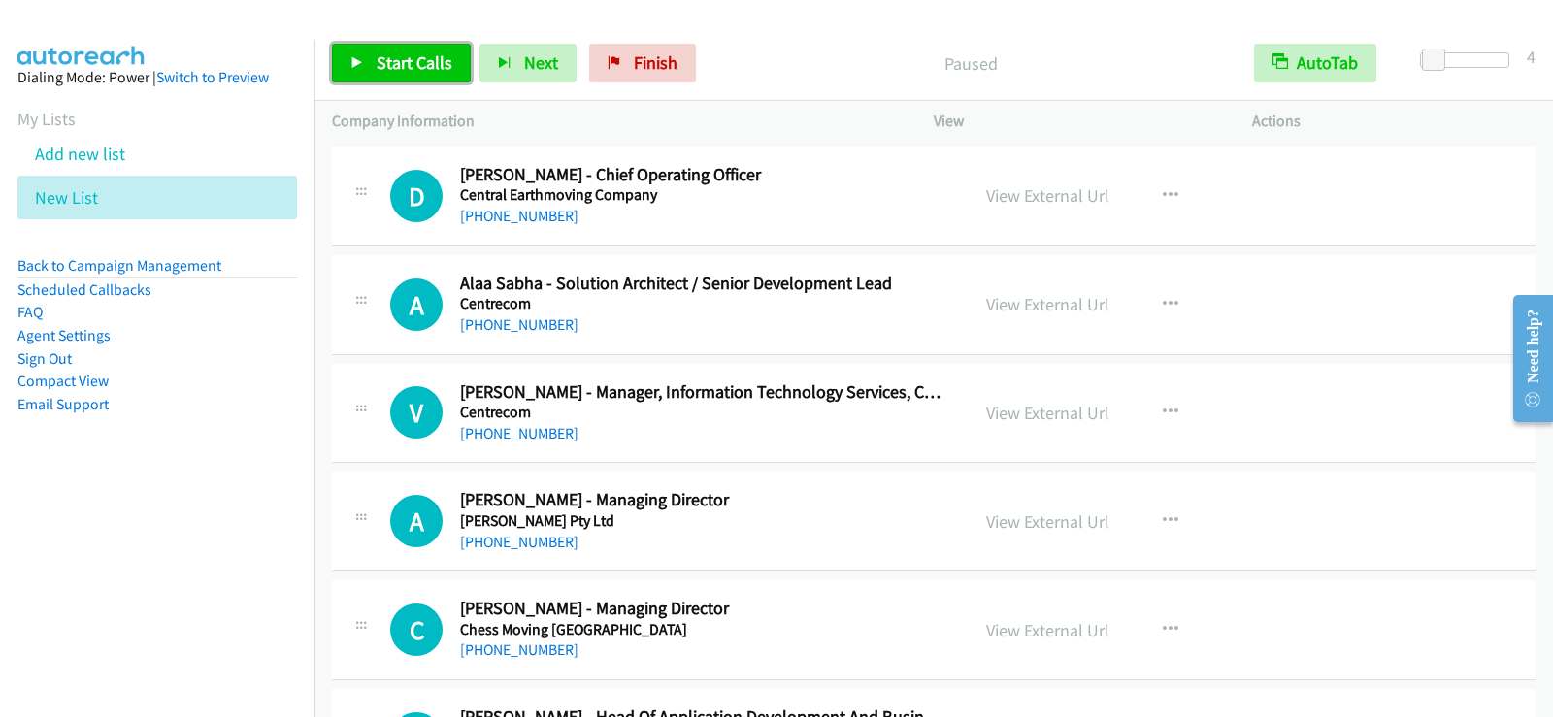
click at [373, 55] on link "Start Calls" at bounding box center [401, 63] width 139 height 39
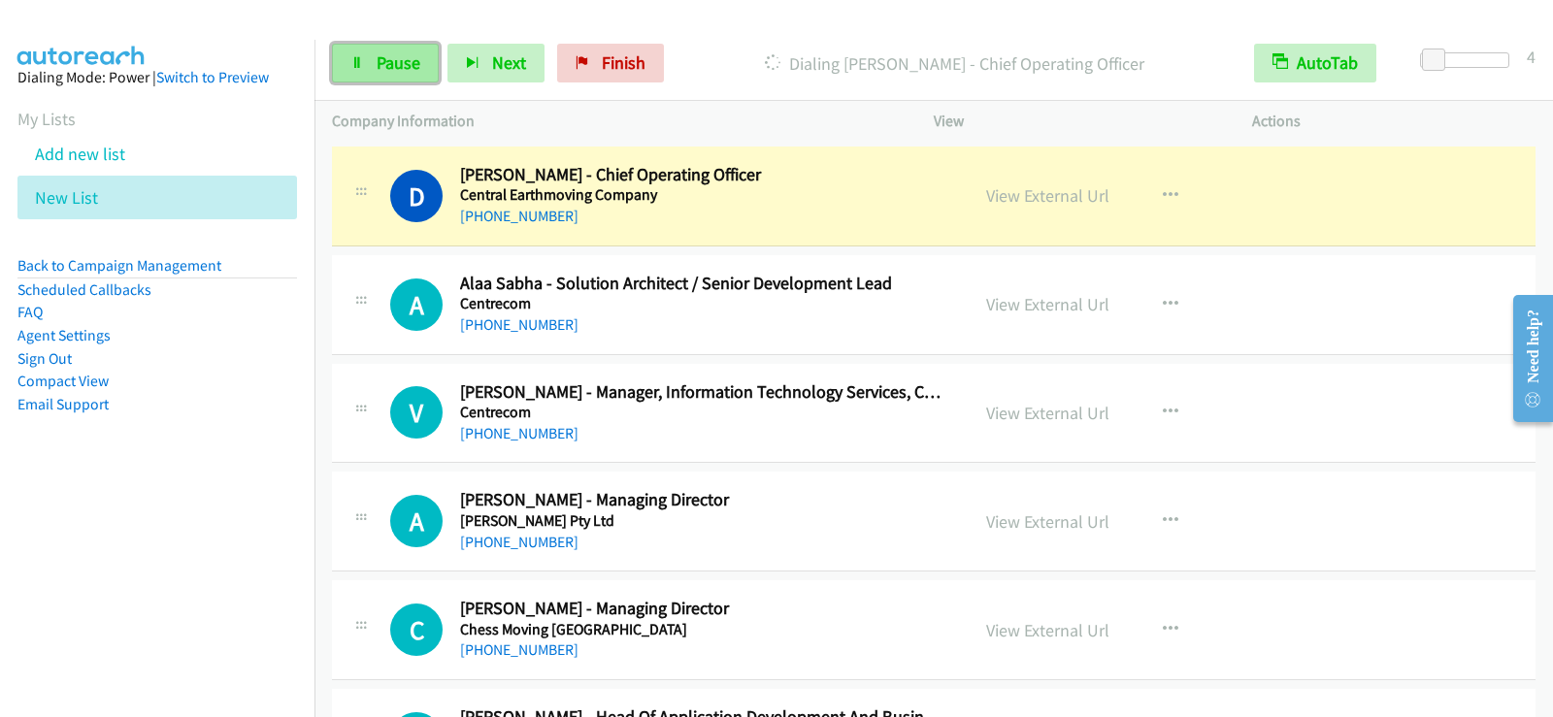
click at [403, 66] on span "Pause" at bounding box center [399, 62] width 44 height 22
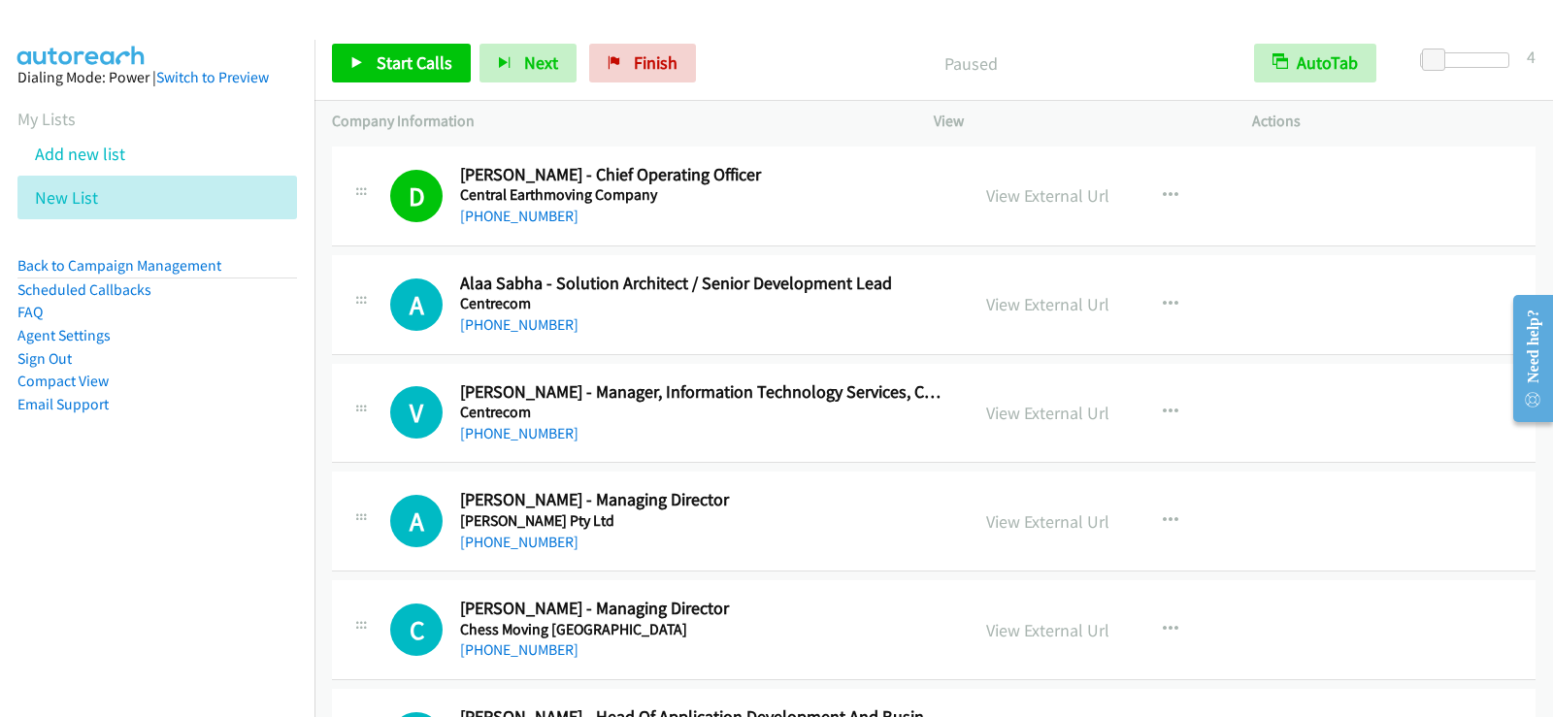
scroll to position [9104, 0]
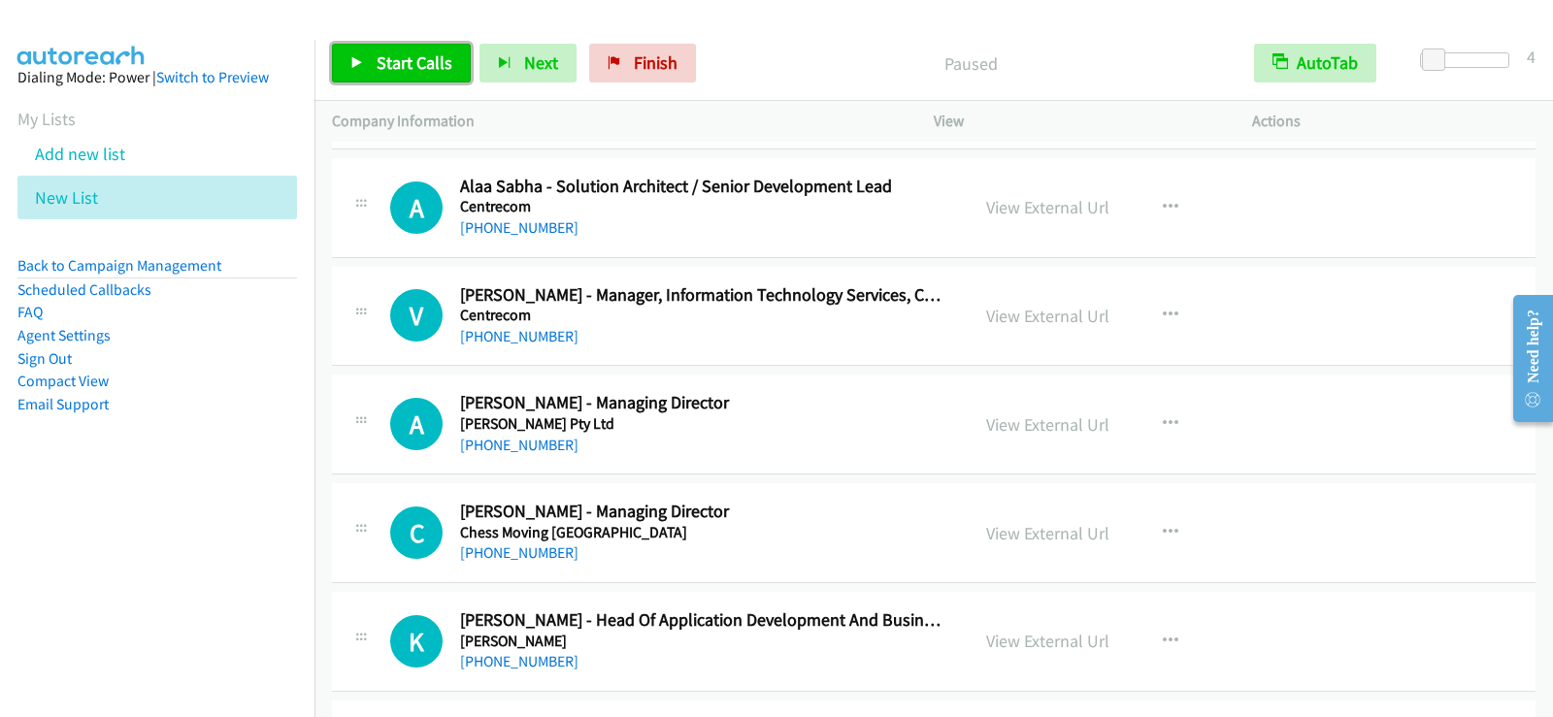
click at [434, 63] on span "Start Calls" at bounding box center [415, 62] width 76 height 22
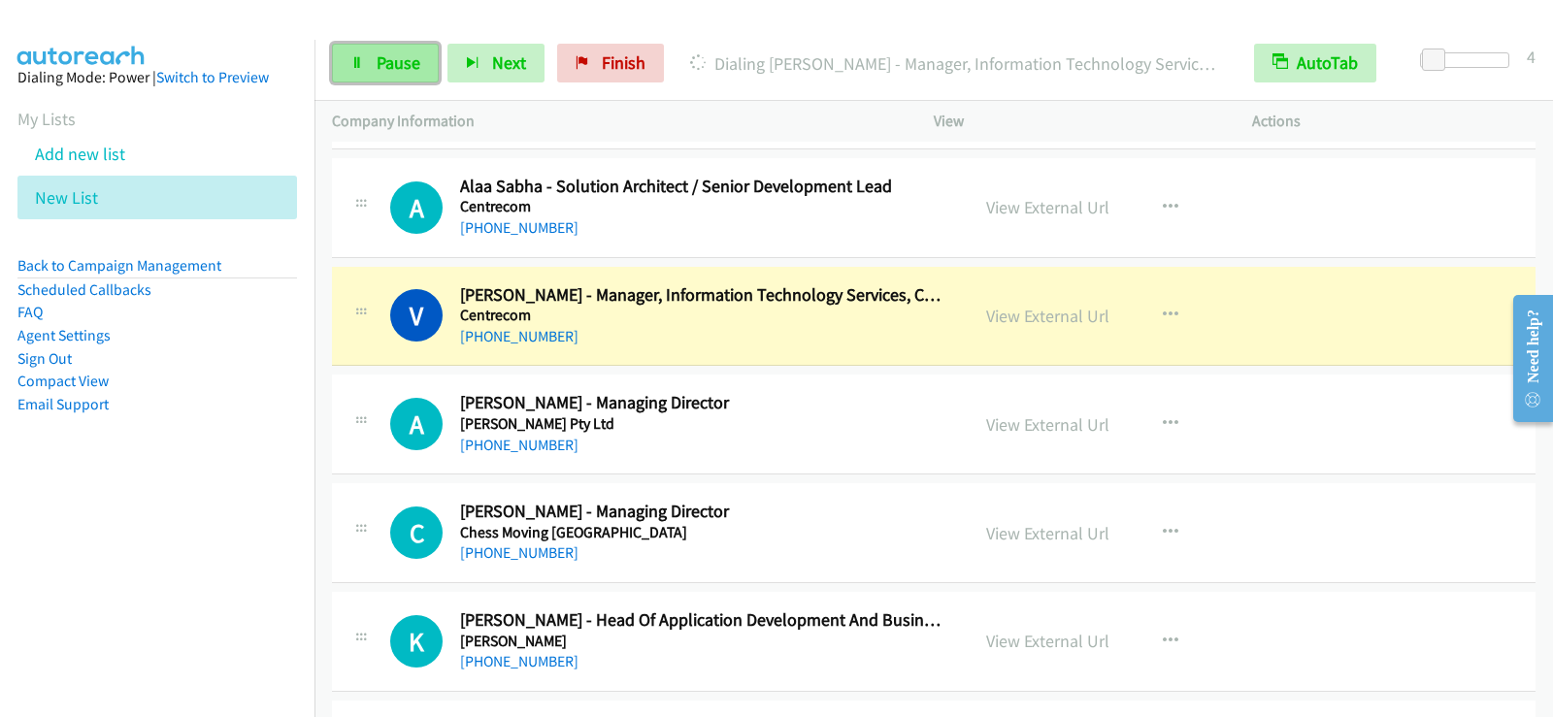
click at [386, 64] on span "Pause" at bounding box center [399, 62] width 44 height 22
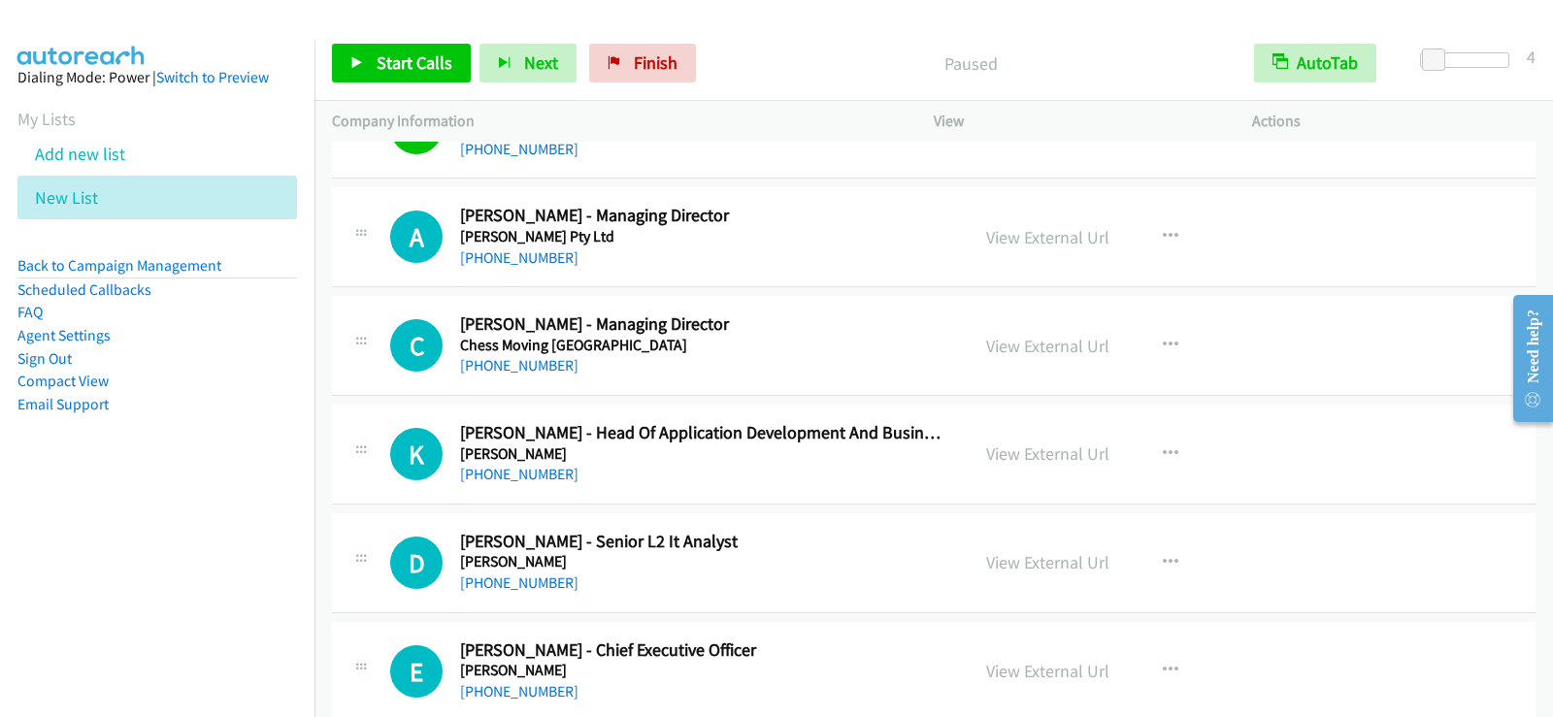
scroll to position [9299, 0]
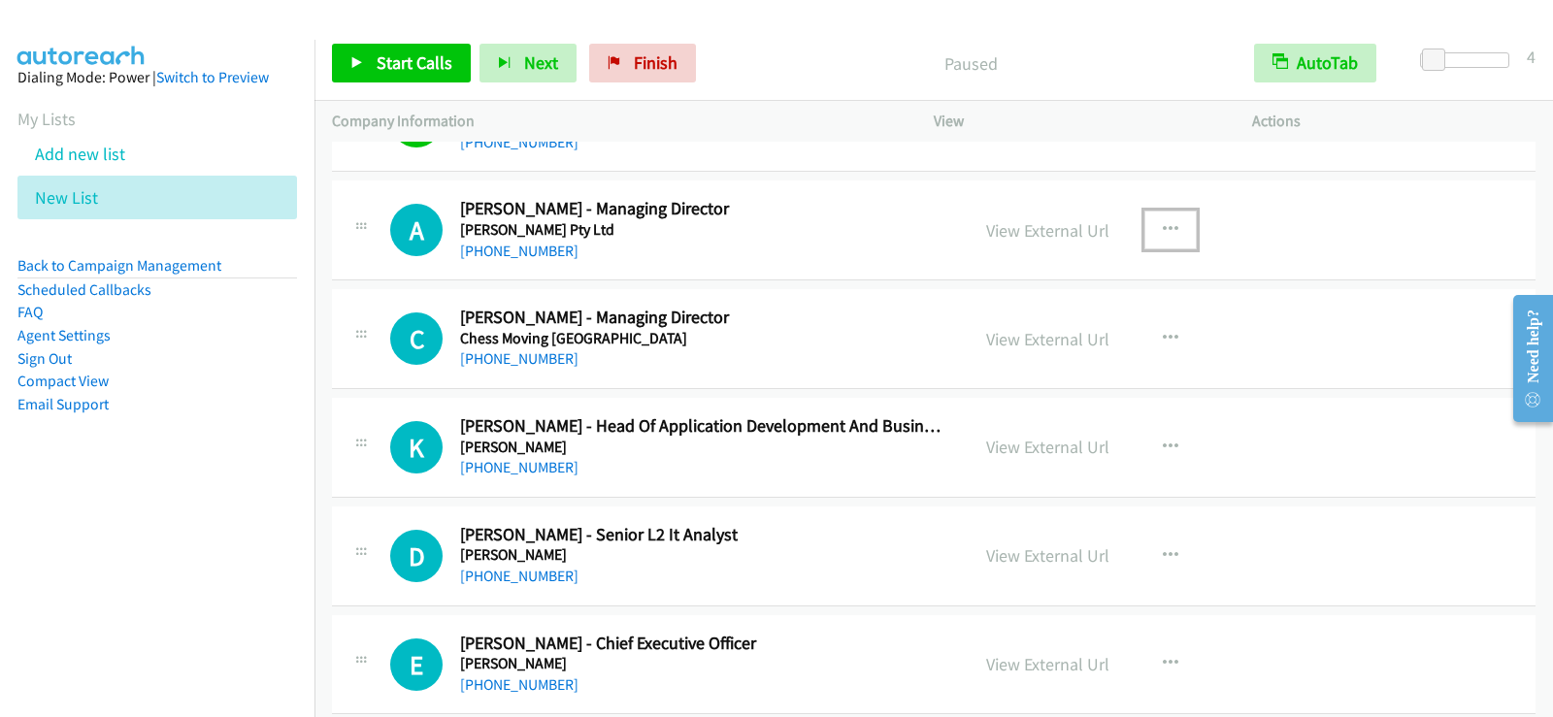
click at [1163, 222] on icon "button" at bounding box center [1171, 230] width 16 height 16
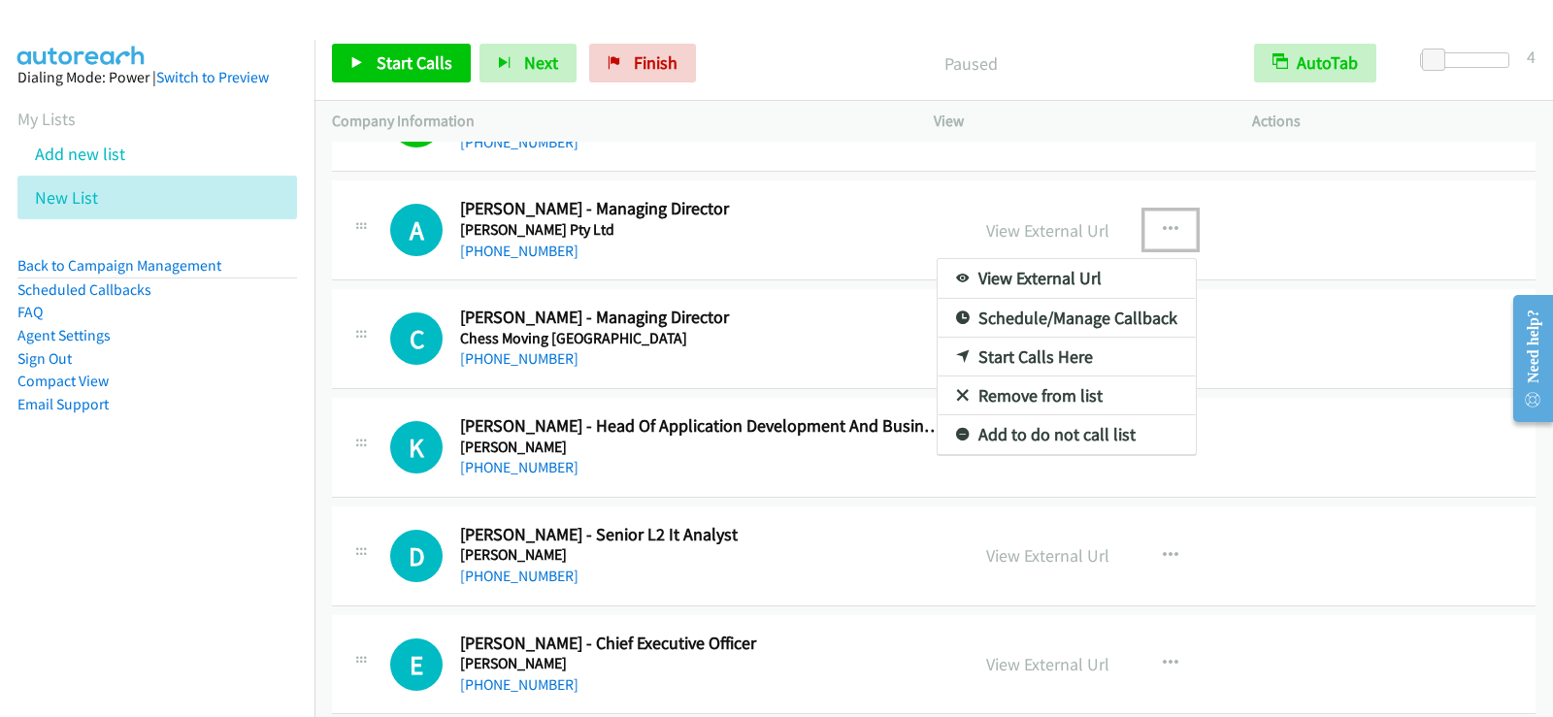
click at [975, 358] on link "Start Calls Here" at bounding box center [1067, 357] width 258 height 39
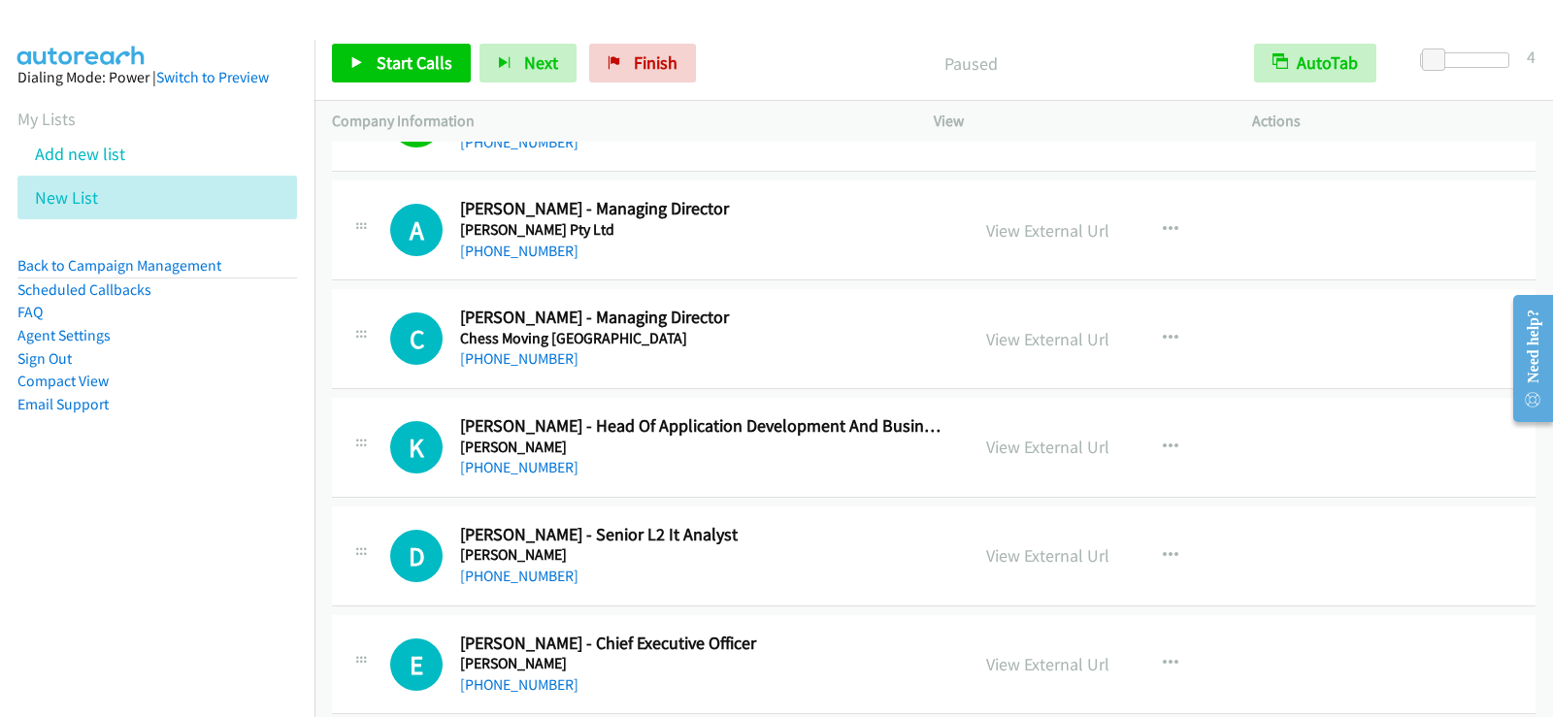
drag, startPoint x: 563, startPoint y: 482, endPoint x: 540, endPoint y: 505, distance: 32.3
drag, startPoint x: 540, startPoint y: 505, endPoint x: 431, endPoint y: 544, distance: 115.4
drag, startPoint x: 434, startPoint y: 544, endPoint x: 199, endPoint y: 713, distance: 289.9
drag, startPoint x: 199, startPoint y: 713, endPoint x: 194, endPoint y: 661, distance: 52.6
click at [194, 661] on nav "Dialing Mode: Power | Switch to Preview My Lists Add new list New List Back to …" at bounding box center [157, 398] width 315 height 717
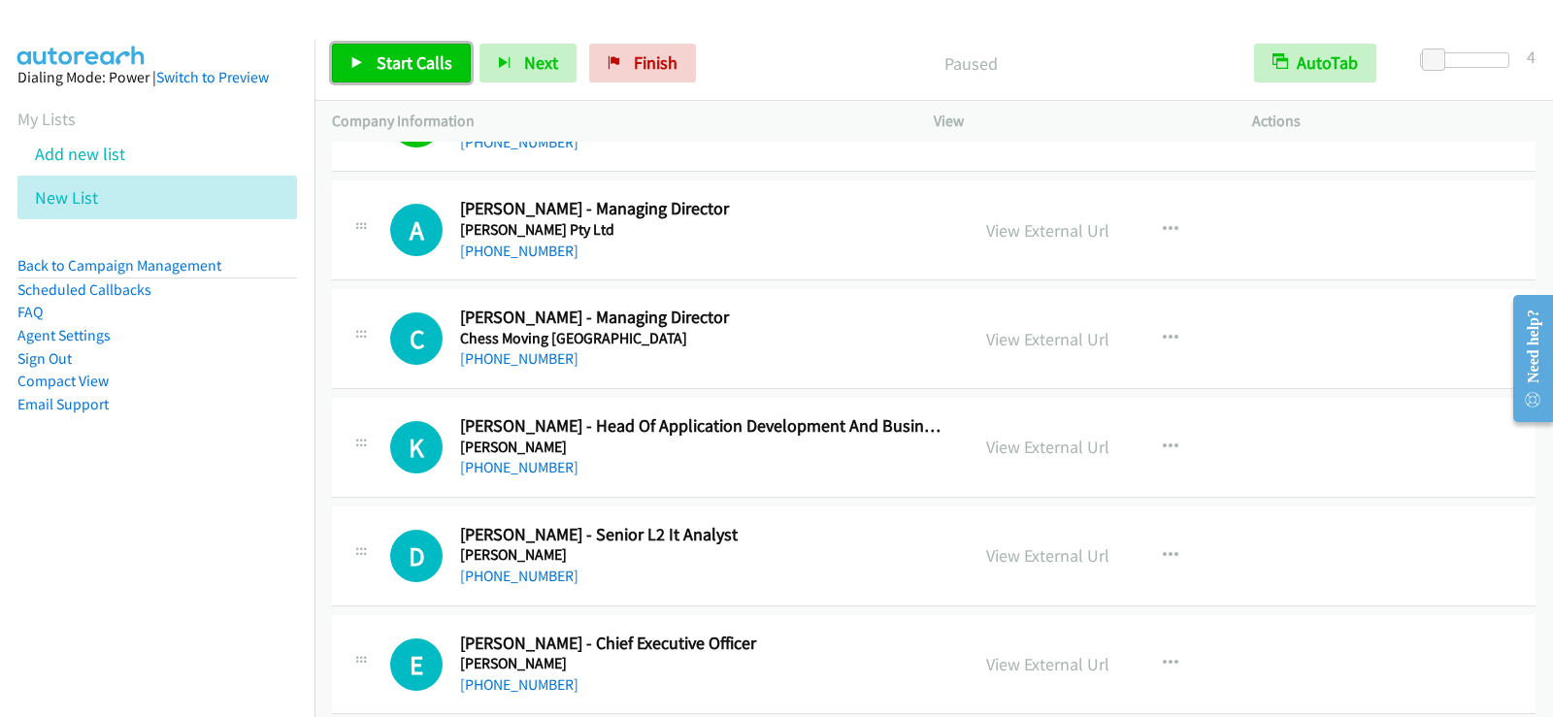
click at [413, 81] on link "Start Calls" at bounding box center [401, 63] width 139 height 39
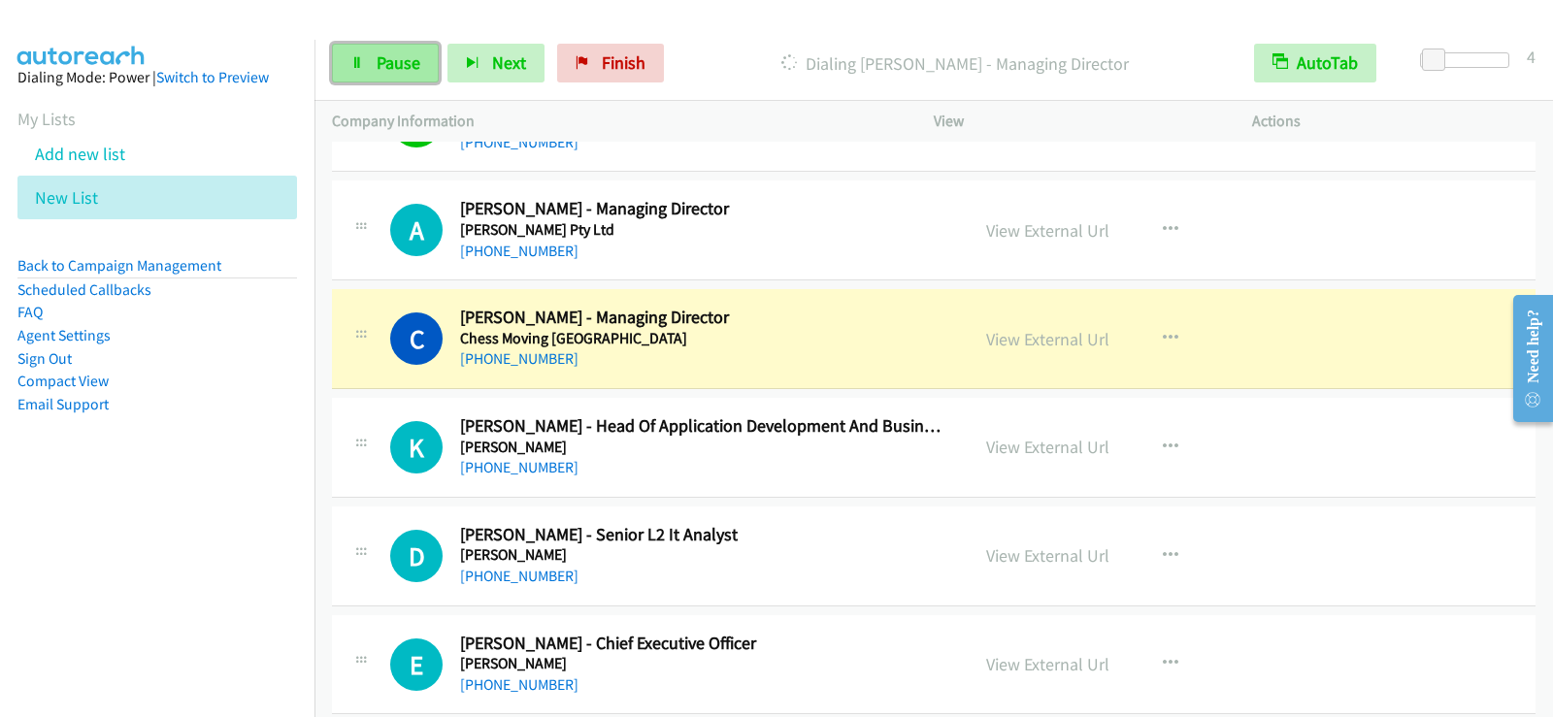
click at [400, 75] on link "Pause" at bounding box center [385, 63] width 107 height 39
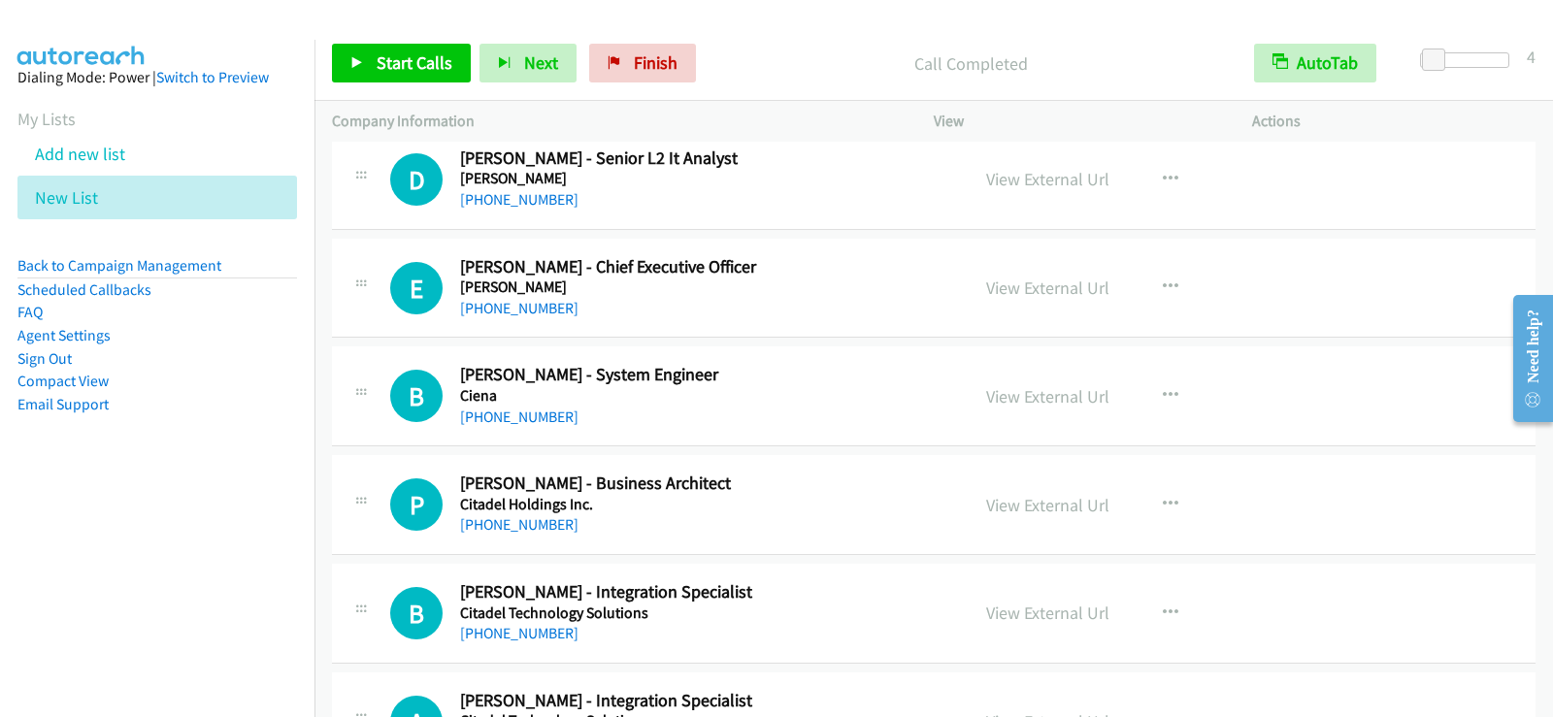
scroll to position [9784, 0]
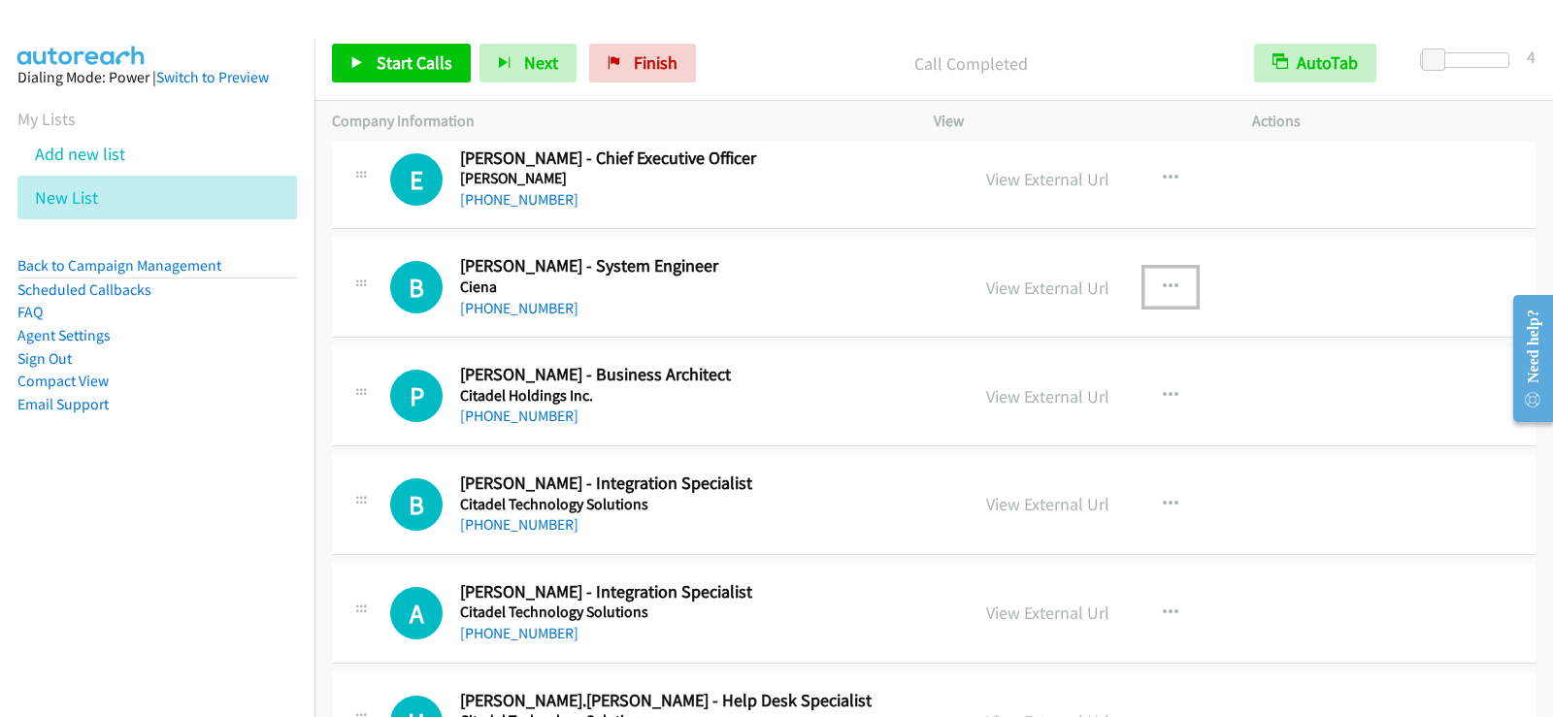
click at [1145, 282] on button "button" at bounding box center [1170, 287] width 52 height 39
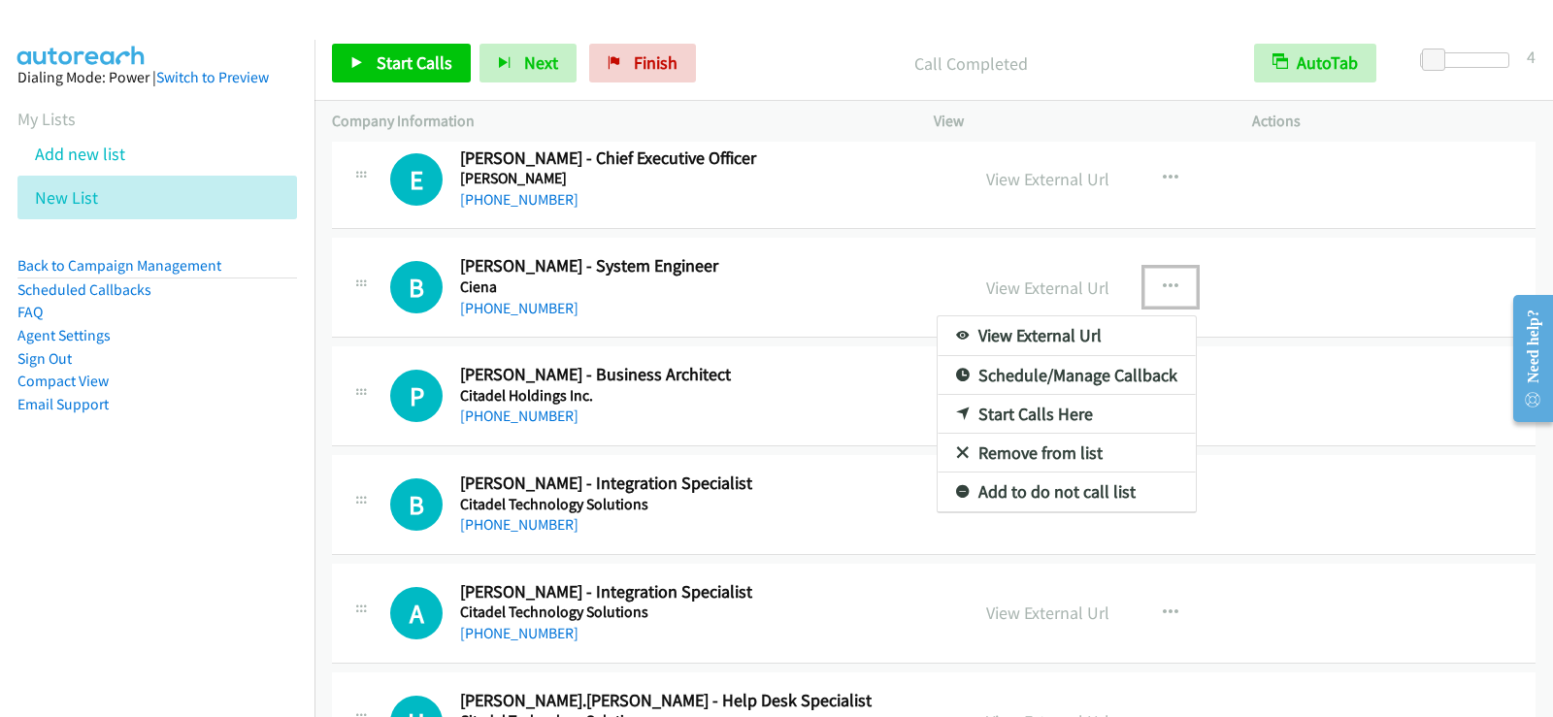
click at [1031, 413] on link "Start Calls Here" at bounding box center [1067, 414] width 258 height 39
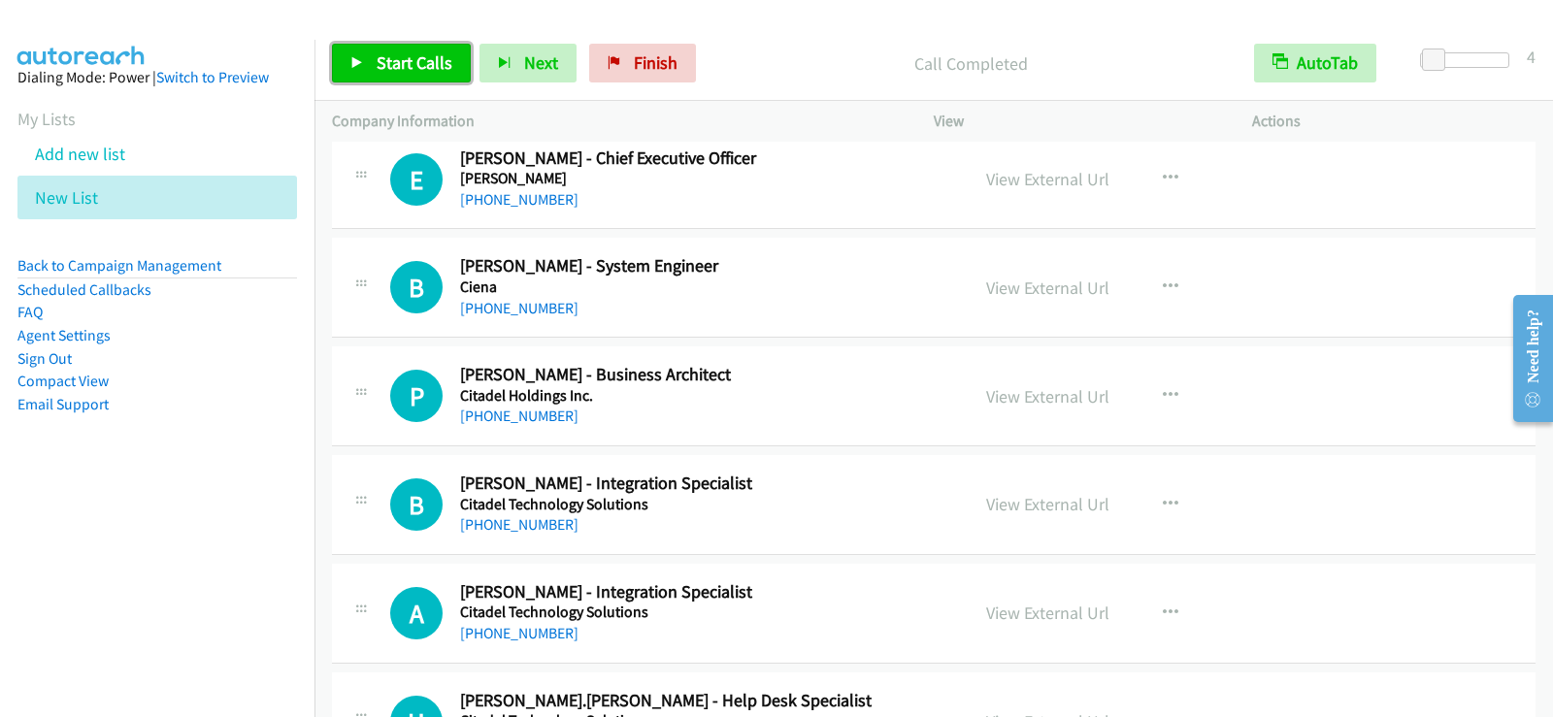
click at [426, 67] on span "Start Calls" at bounding box center [415, 62] width 76 height 22
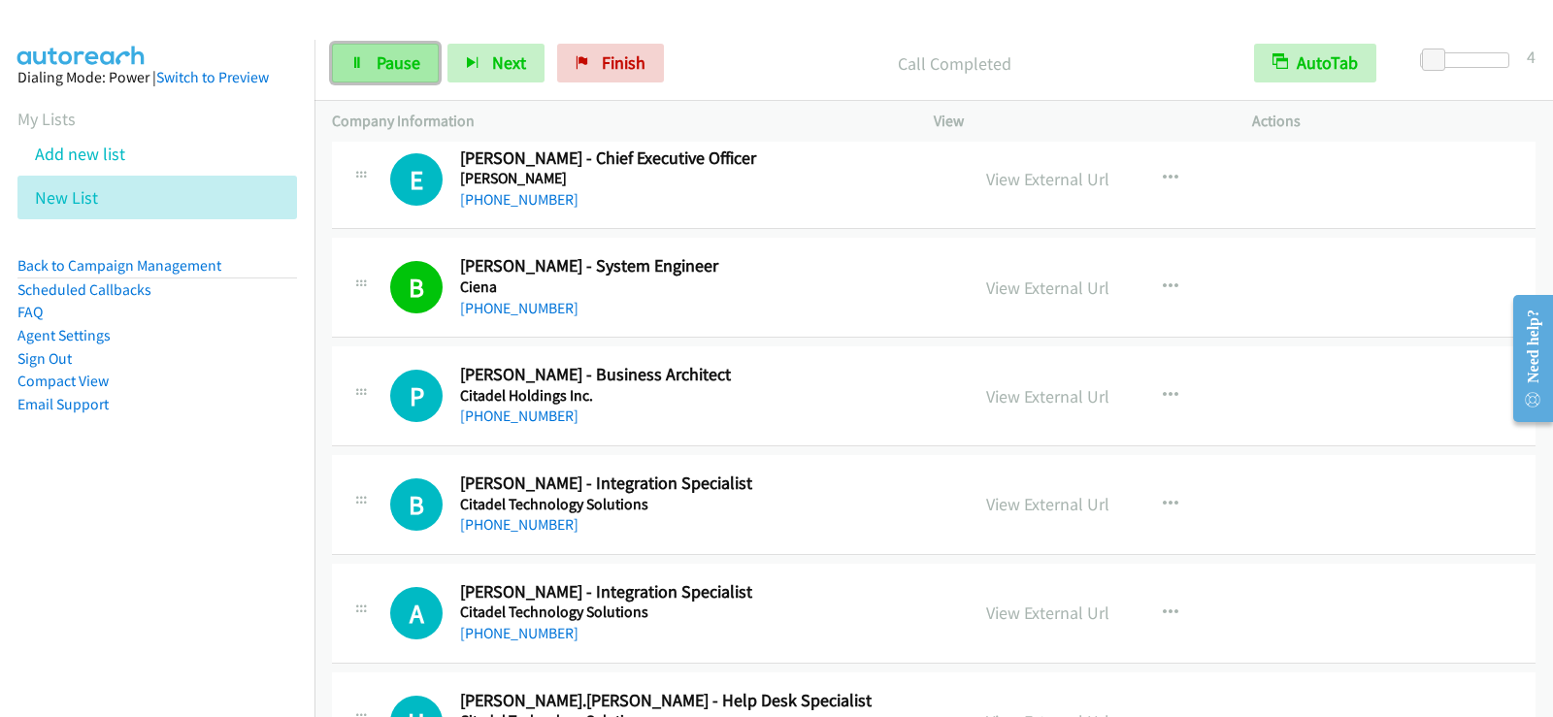
click at [404, 55] on span "Pause" at bounding box center [399, 62] width 44 height 22
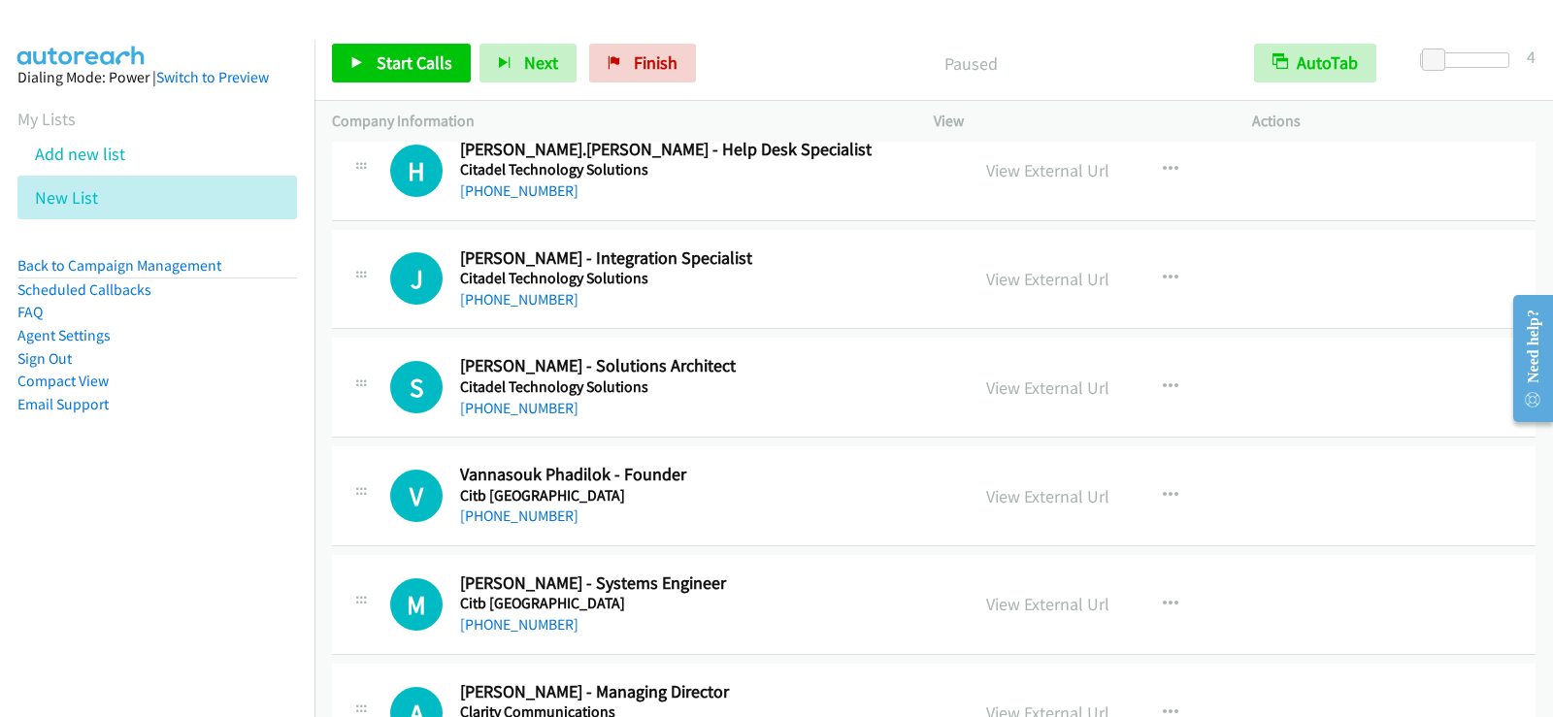
scroll to position [10366, 0]
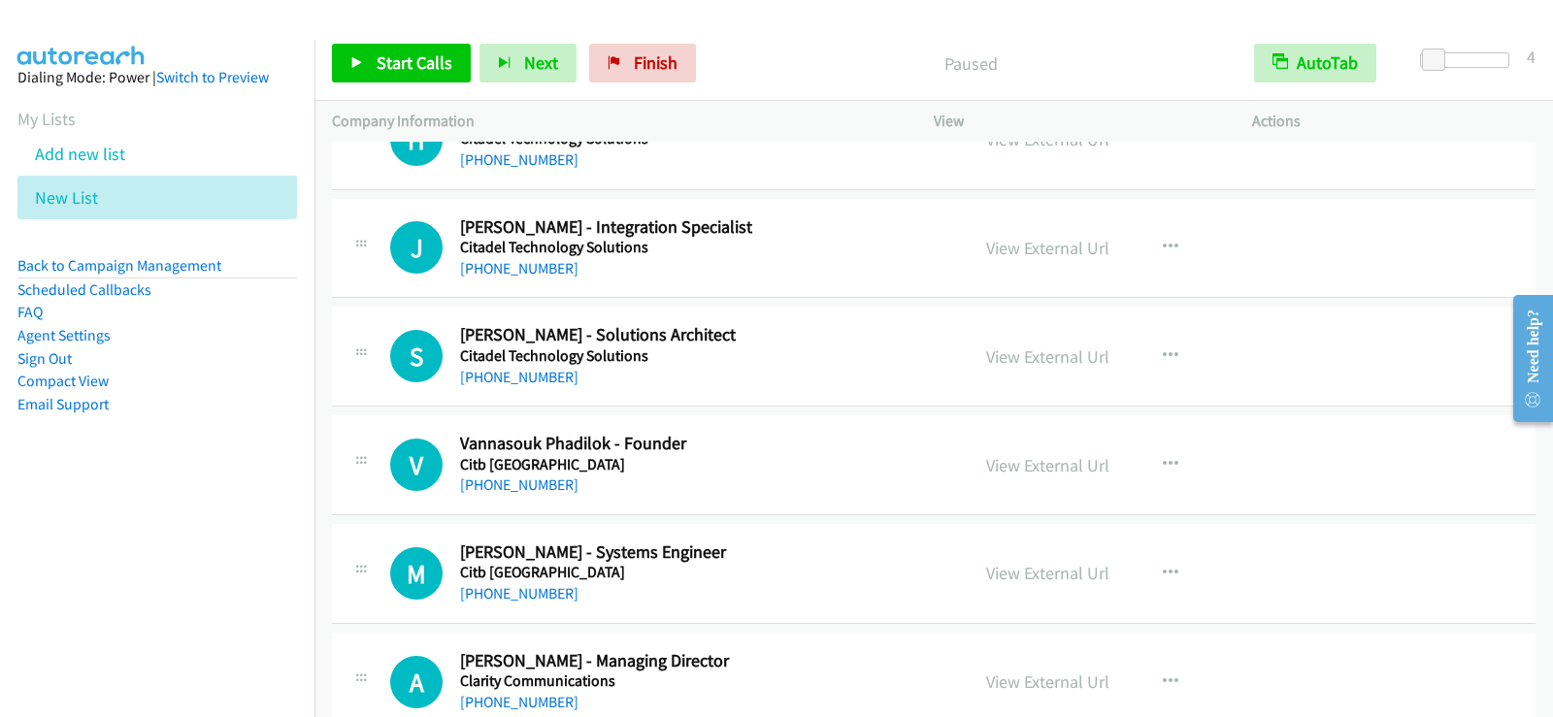
click at [1117, 366] on div "View External Url View External Url Schedule/Manage Callback Start Calls Here R…" at bounding box center [1137, 356] width 336 height 64
click at [1163, 357] on icon "button" at bounding box center [1171, 356] width 16 height 16
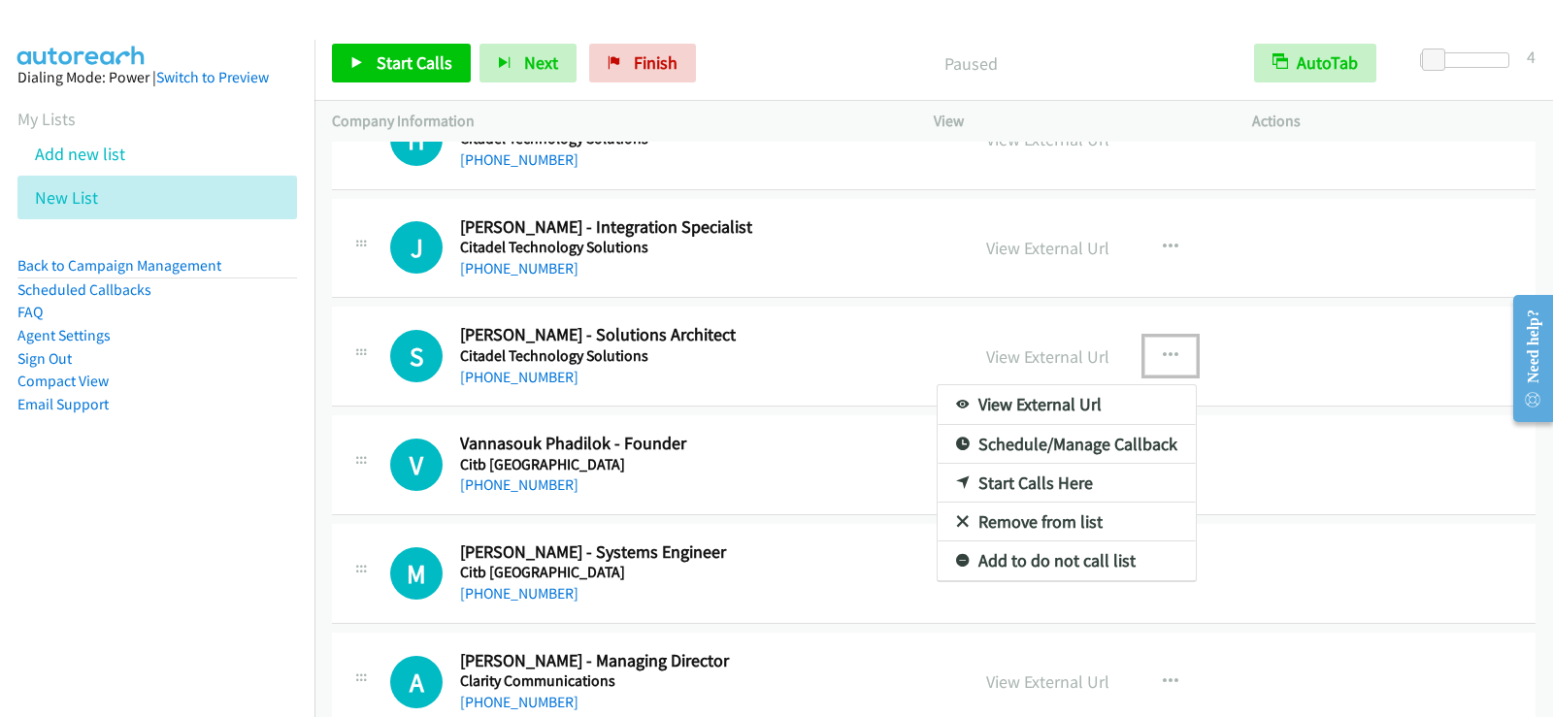
click at [1035, 478] on link "Start Calls Here" at bounding box center [1067, 483] width 258 height 39
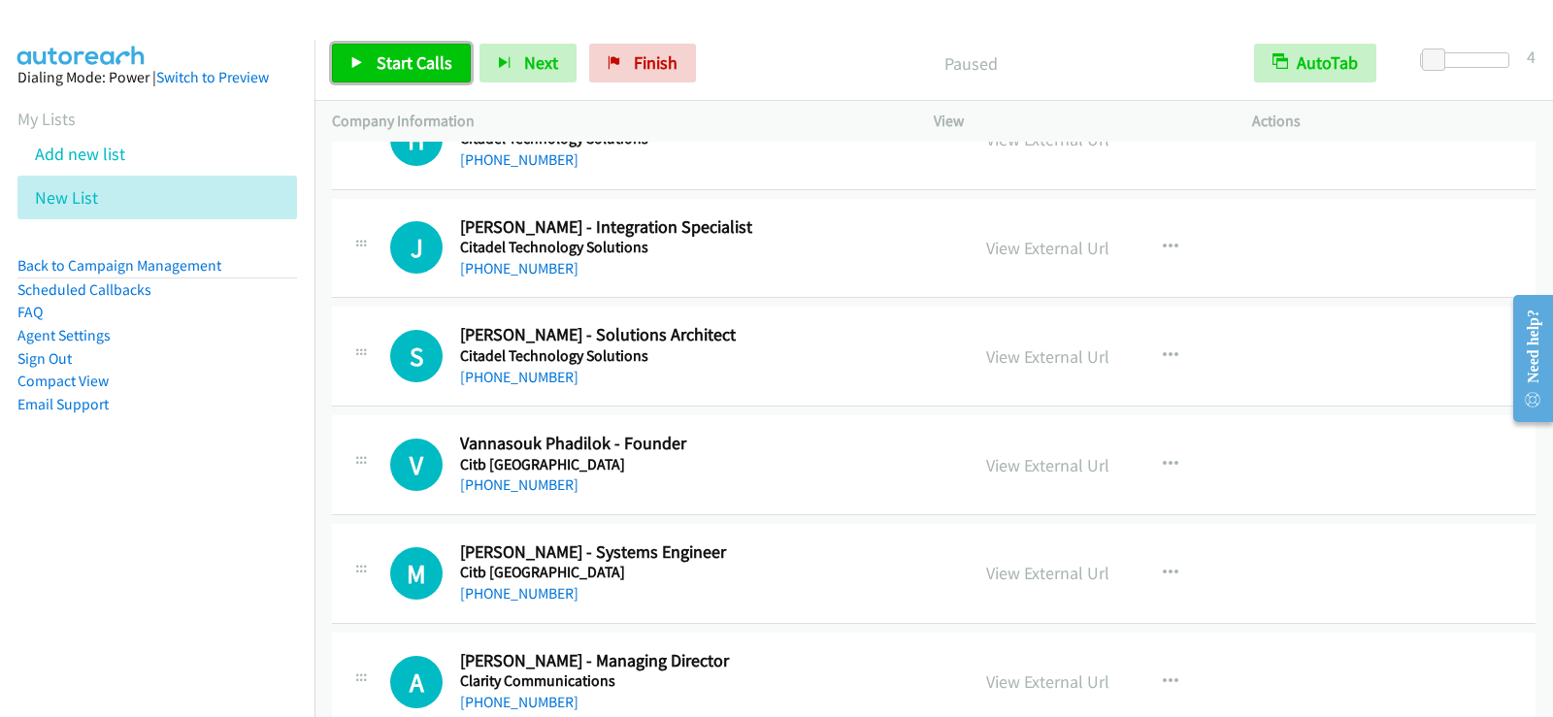
click at [437, 51] on span "Start Calls" at bounding box center [415, 62] width 76 height 22
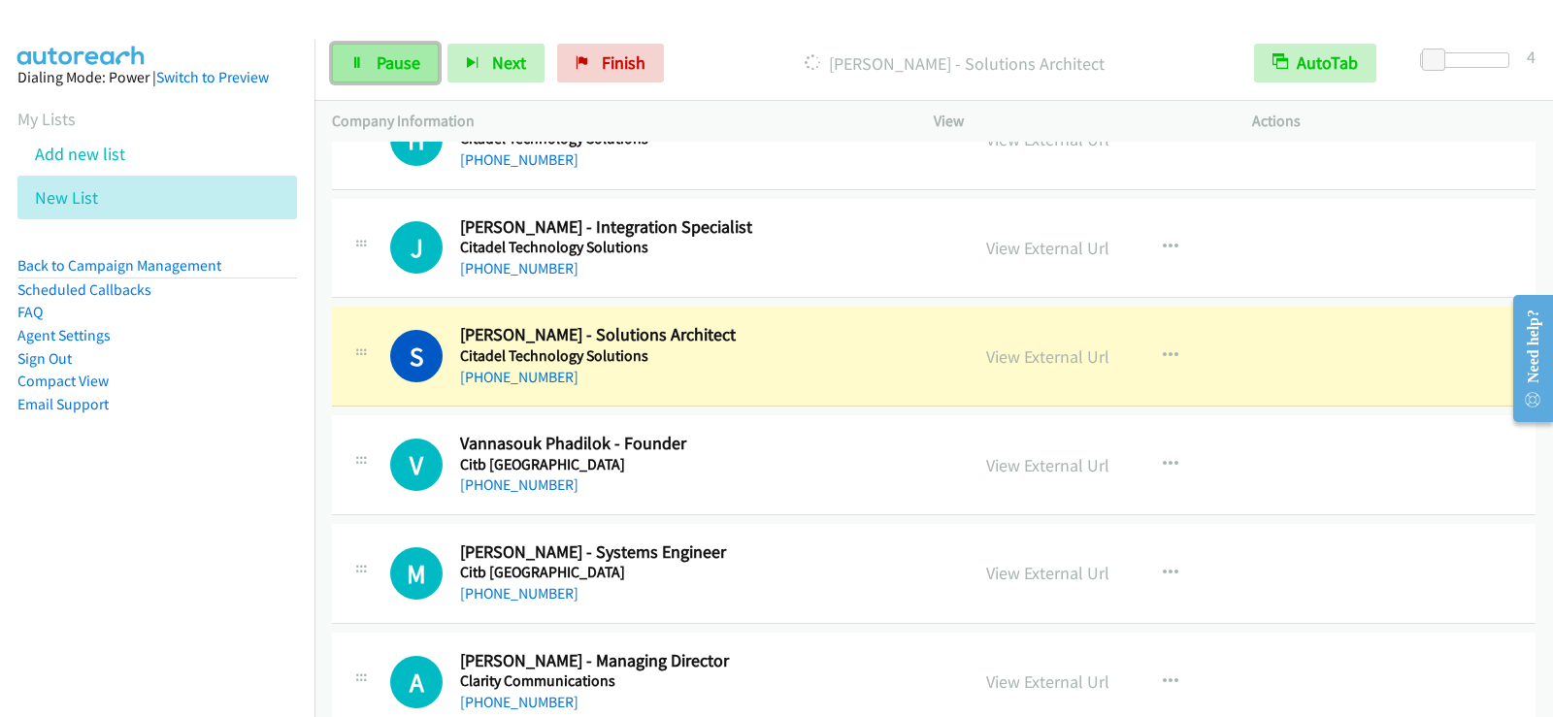
click at [388, 61] on span "Pause" at bounding box center [399, 62] width 44 height 22
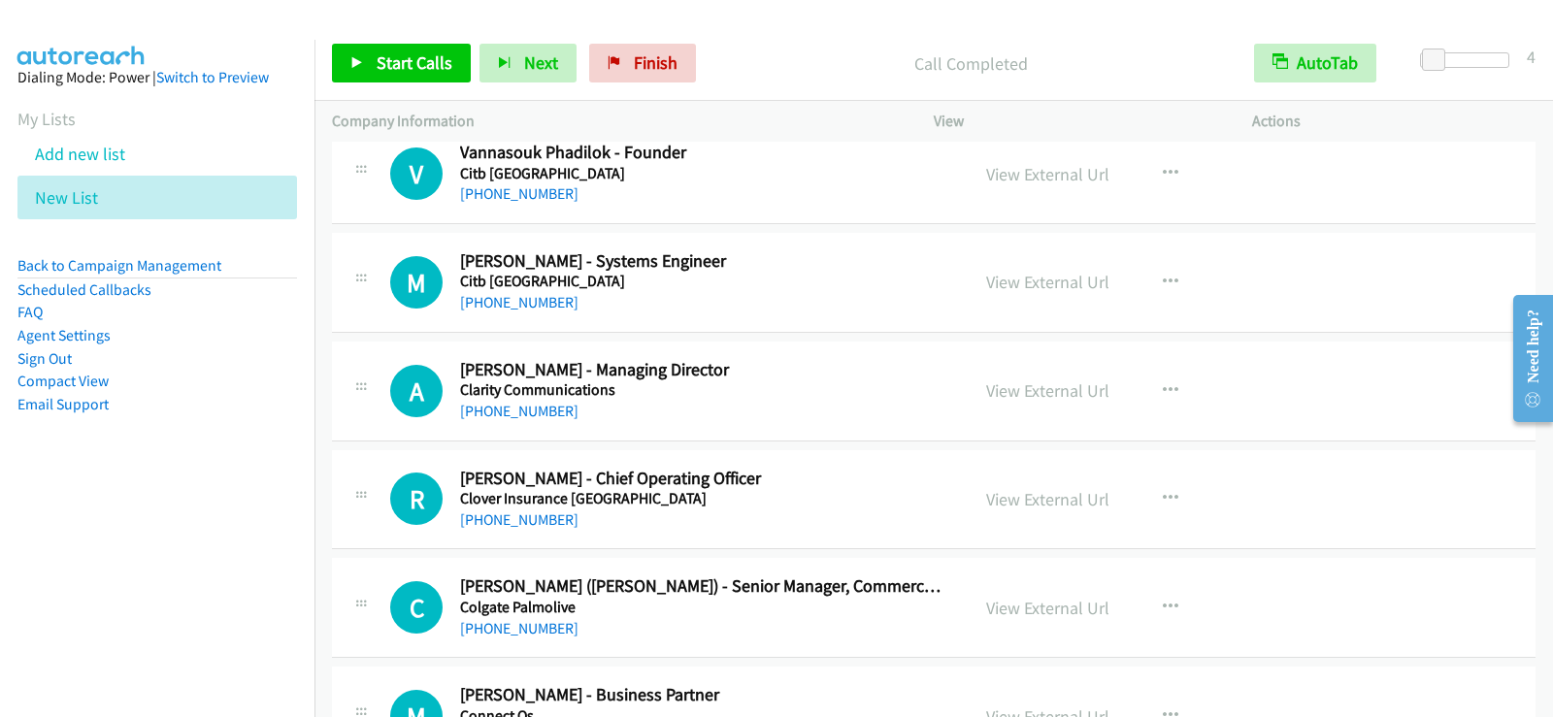
scroll to position [10755, 0]
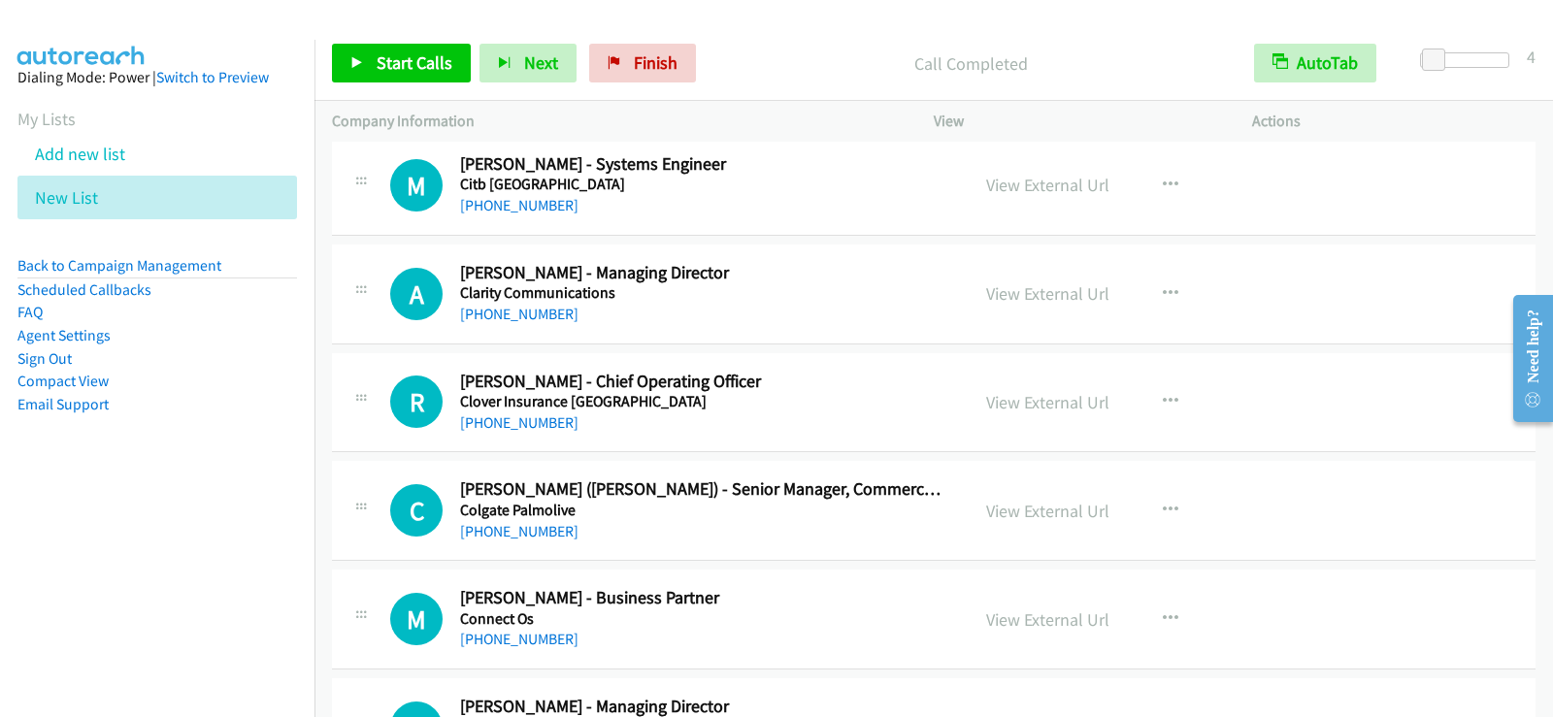
click at [867, 310] on div "+61 438 522 194" at bounding box center [702, 314] width 484 height 23
click at [1150, 291] on button "button" at bounding box center [1170, 294] width 52 height 39
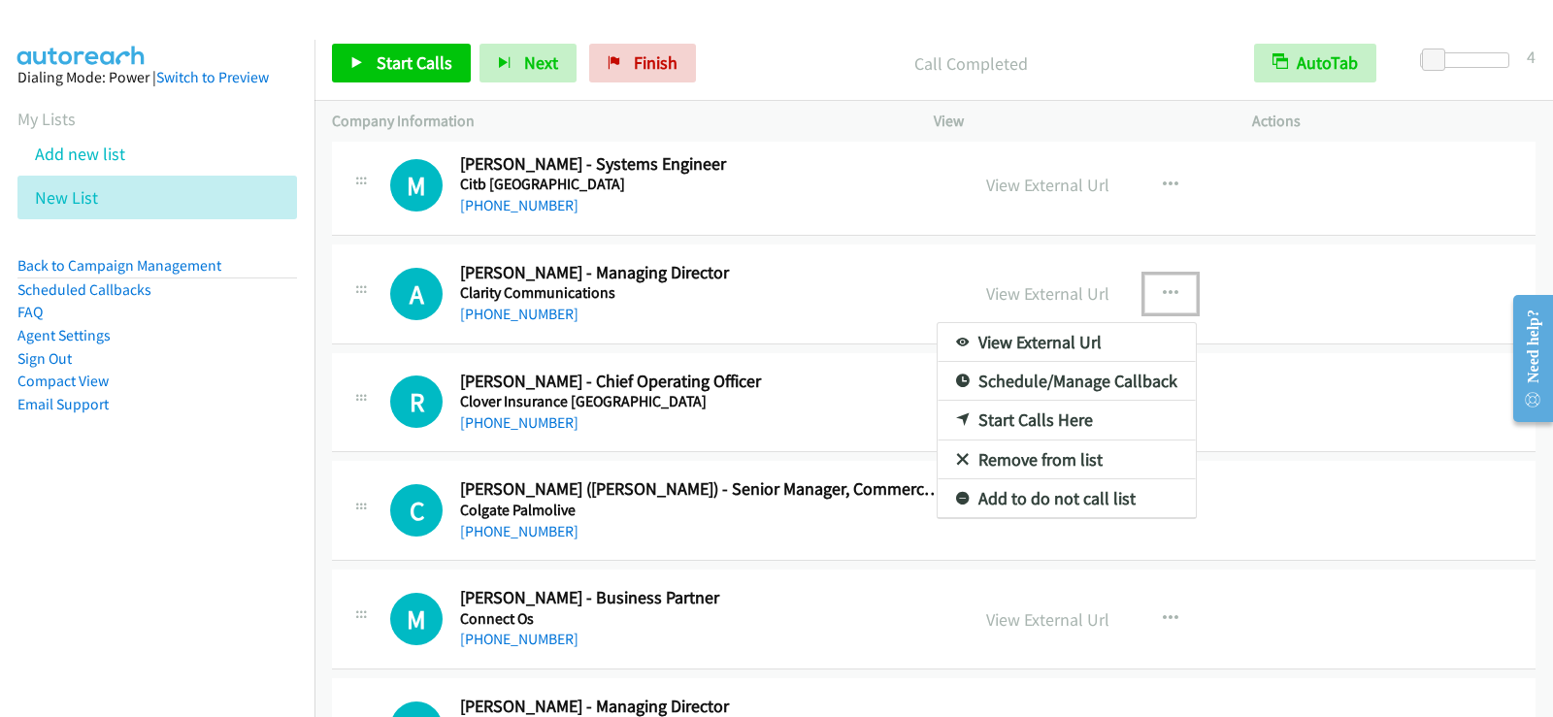
click at [1019, 420] on link "Start Calls Here" at bounding box center [1067, 420] width 258 height 39
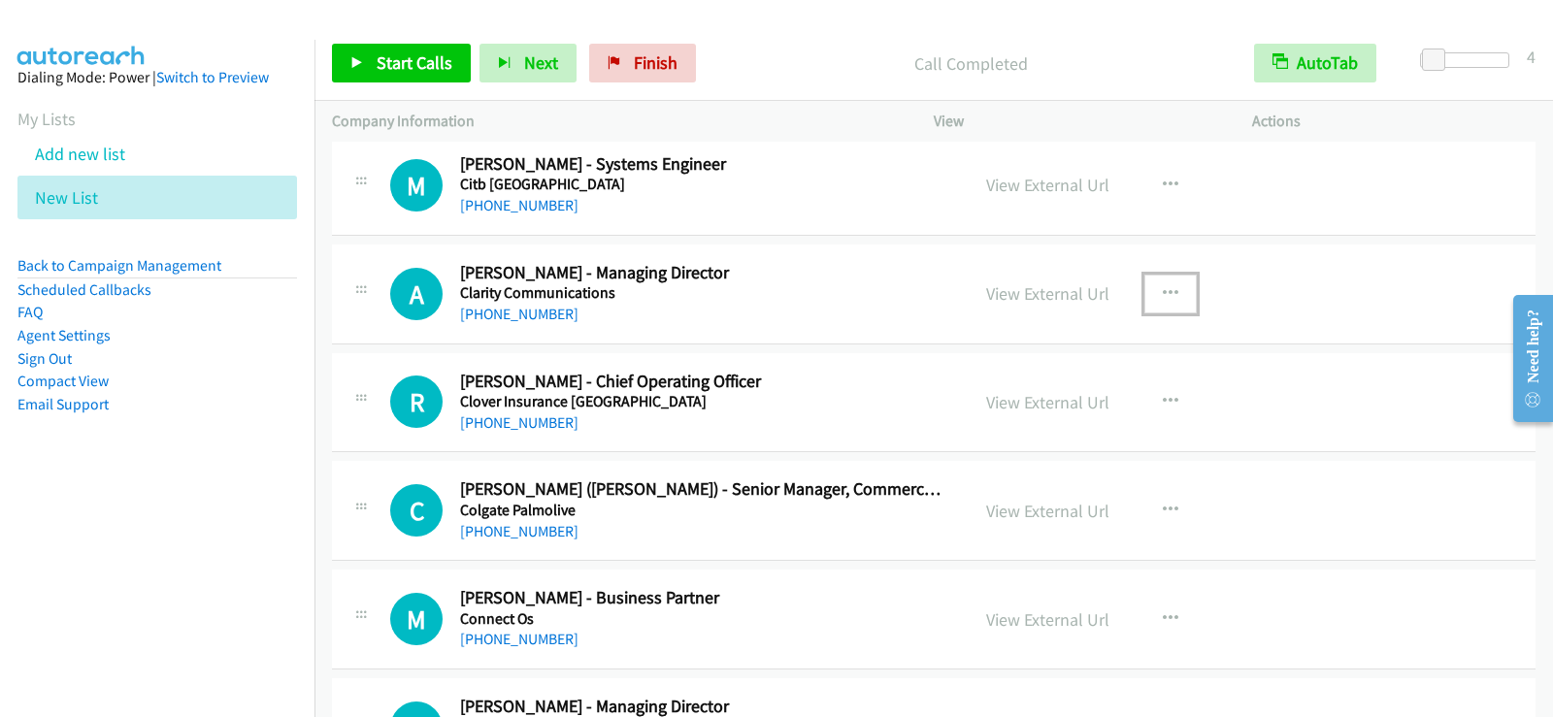
click at [777, 179] on h5 "Citb South Australia" at bounding box center [702, 184] width 484 height 19
click at [1163, 291] on icon "button" at bounding box center [1171, 294] width 16 height 16
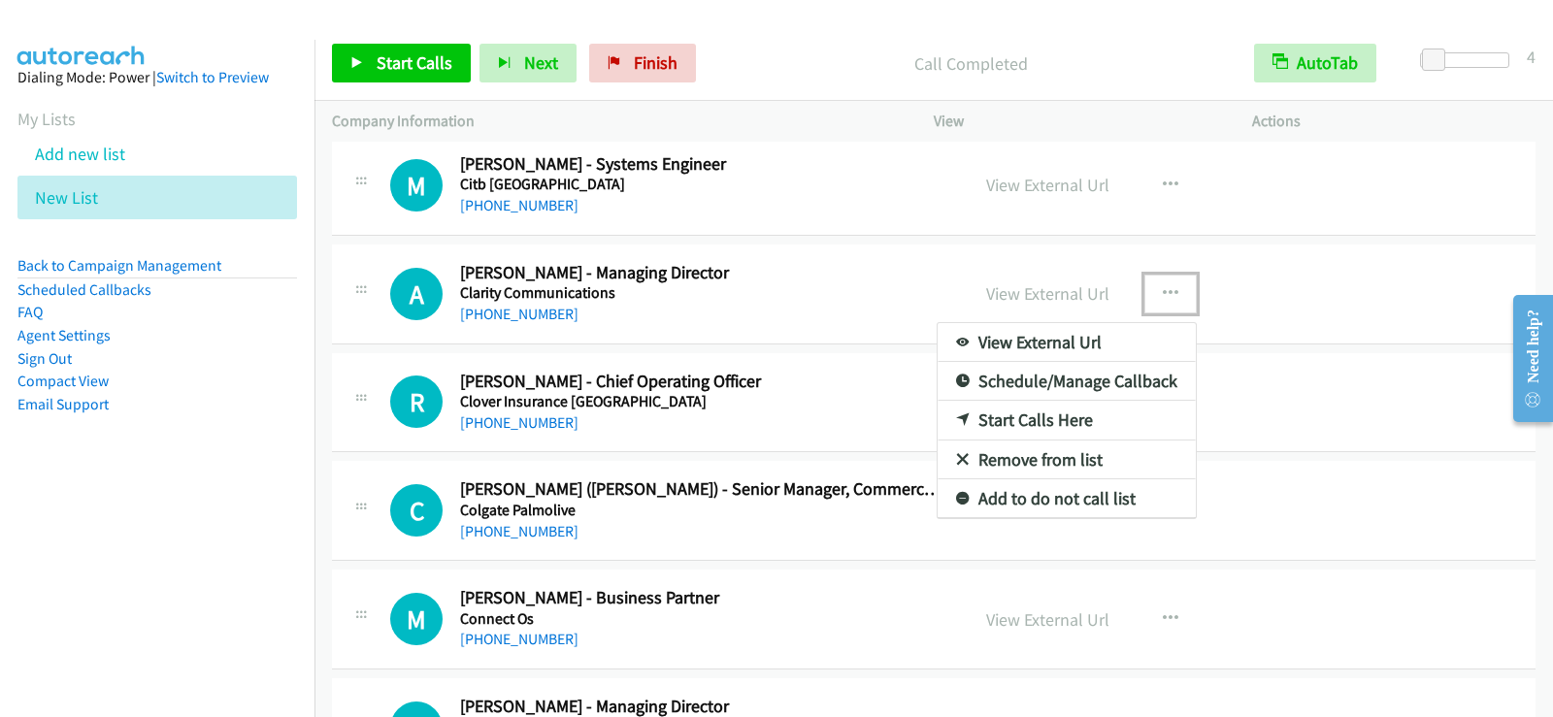
click at [1056, 426] on link "Start Calls Here" at bounding box center [1067, 420] width 258 height 39
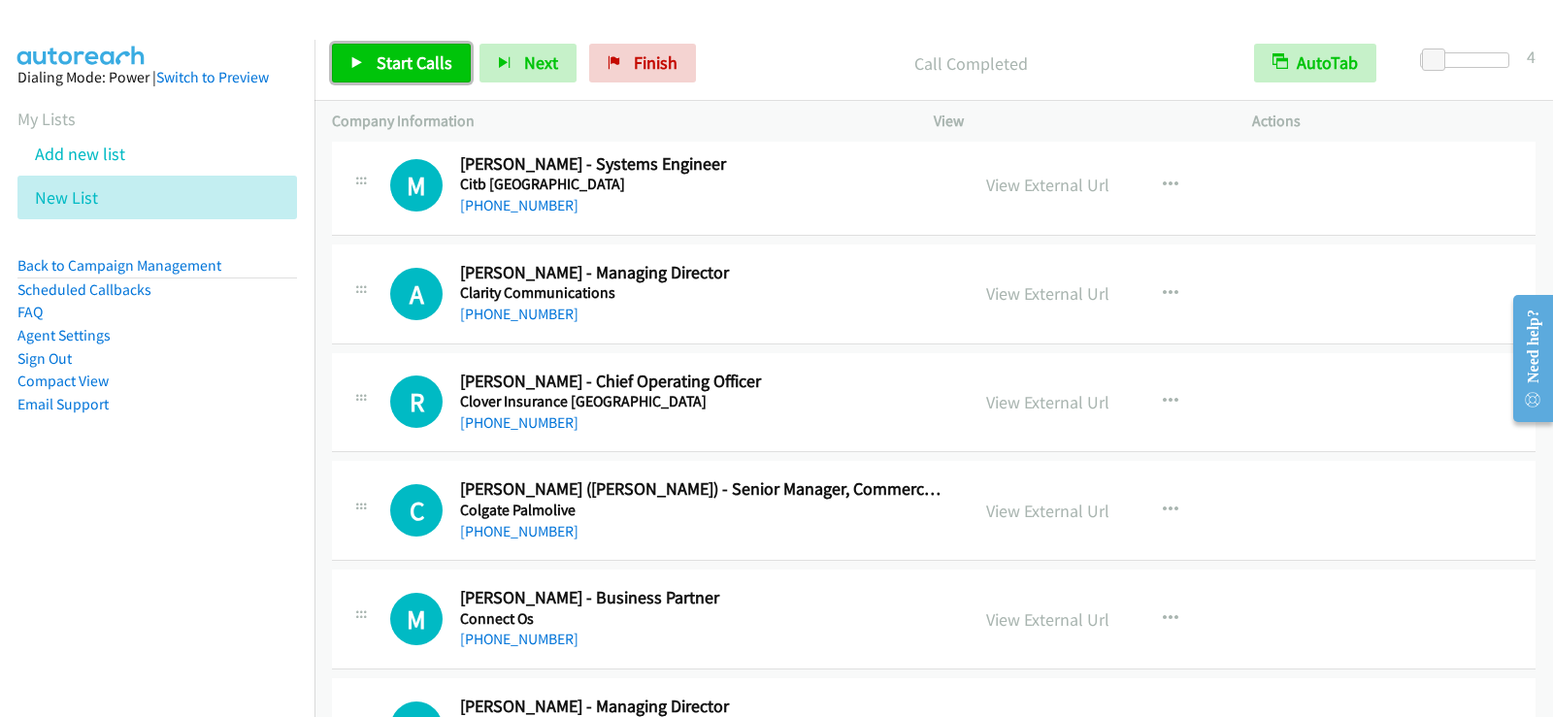
click at [369, 54] on link "Start Calls" at bounding box center [401, 63] width 139 height 39
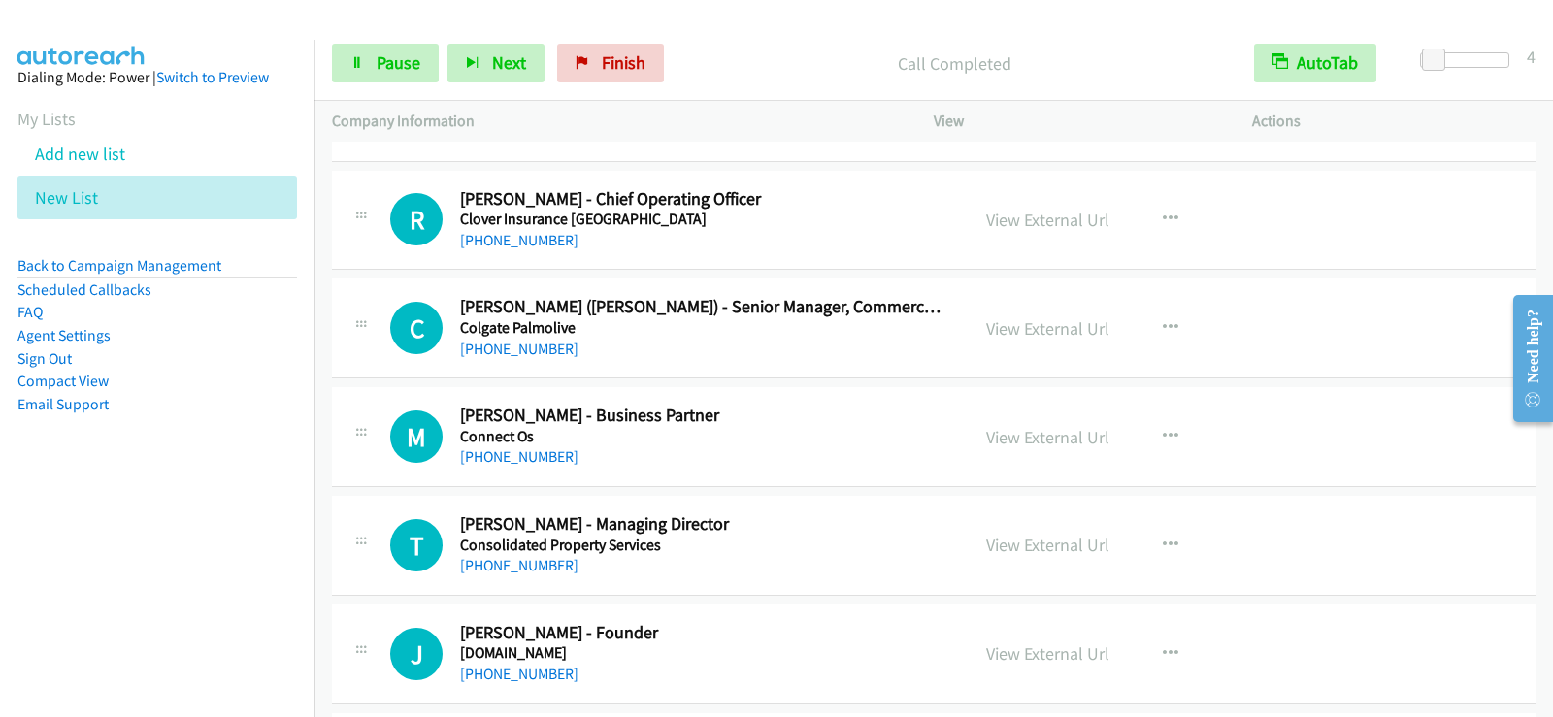
scroll to position [10949, 0]
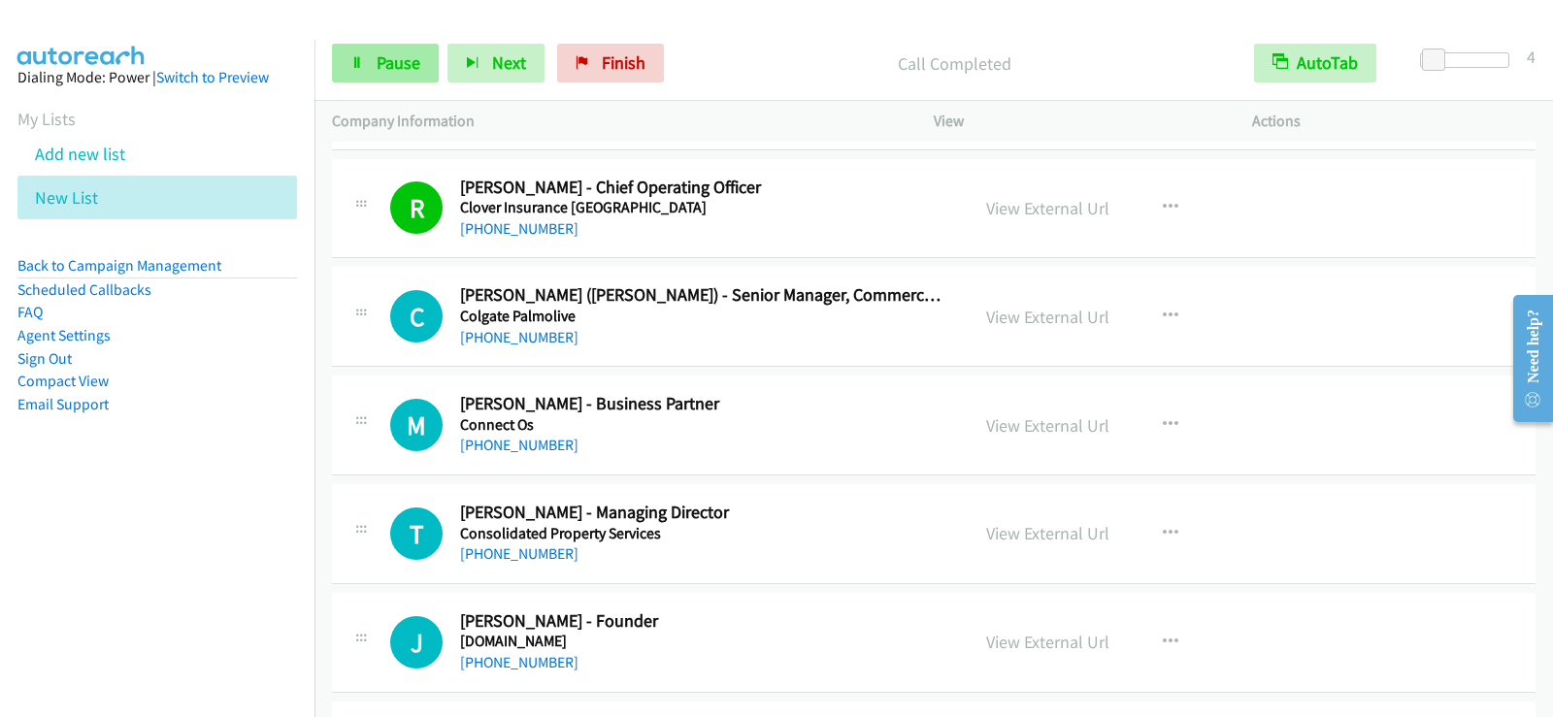
click at [402, 81] on div "Start Calls Pause Next Finish Call Completed AutoTab AutoTab 4" at bounding box center [933, 63] width 1239 height 75
click at [406, 72] on span "Pause" at bounding box center [399, 62] width 44 height 22
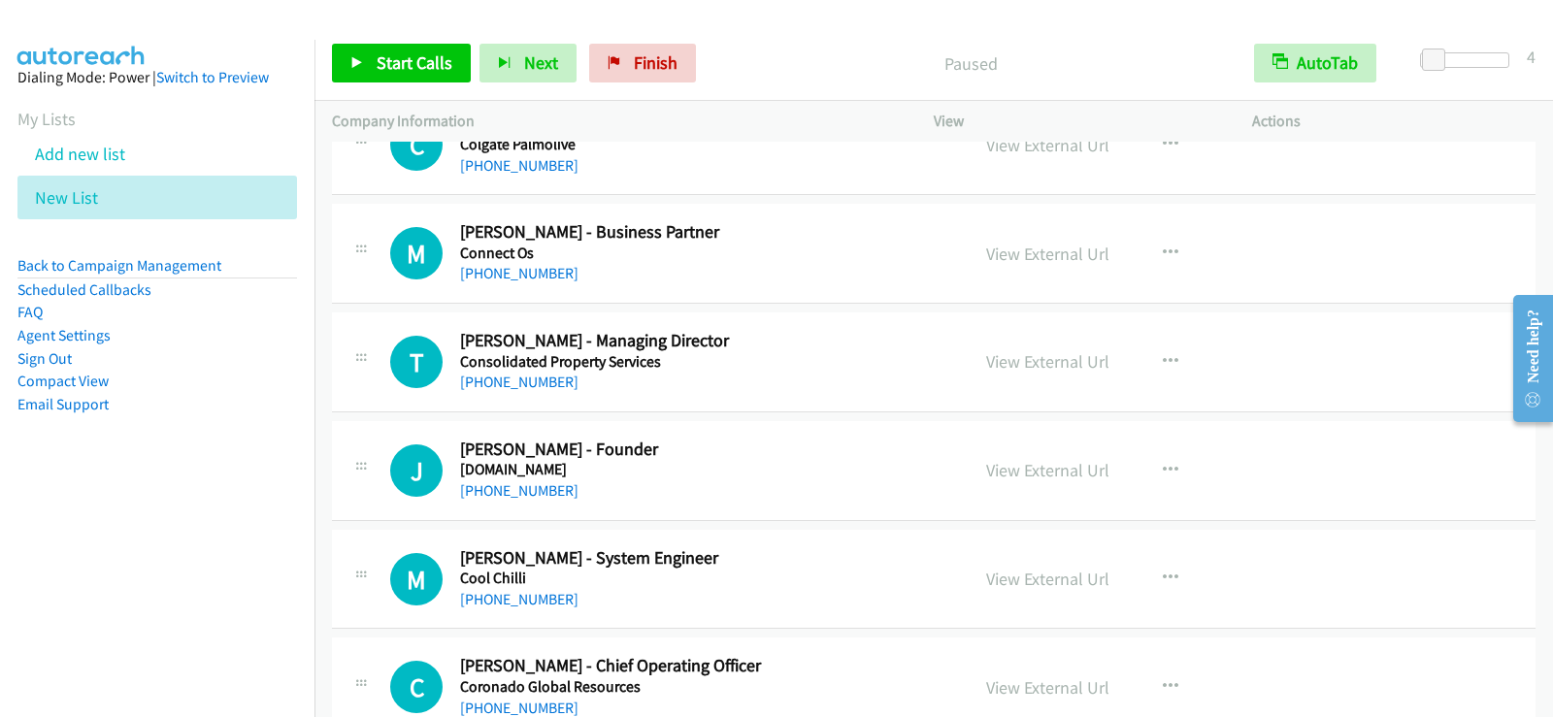
scroll to position [11143, 0]
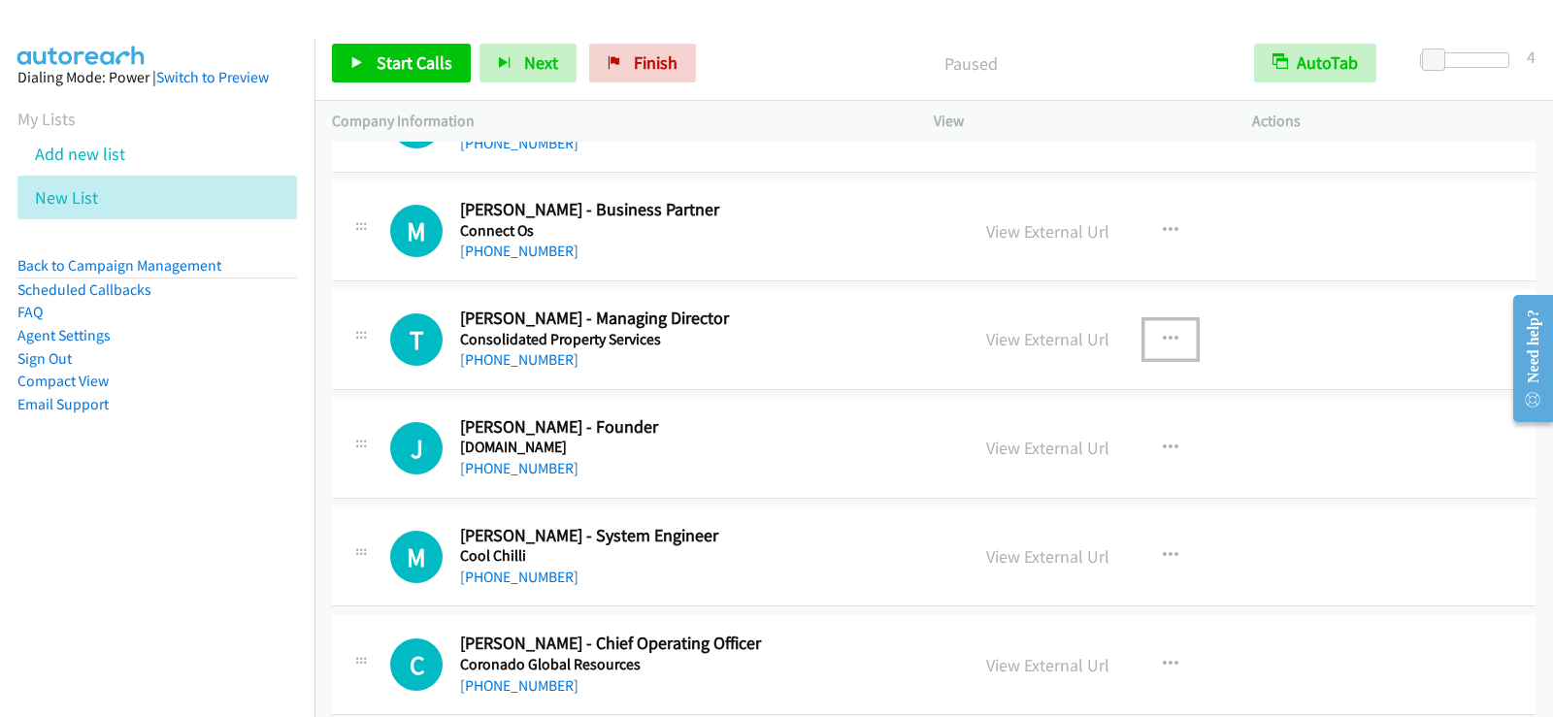
click at [1159, 326] on button "button" at bounding box center [1170, 339] width 52 height 39
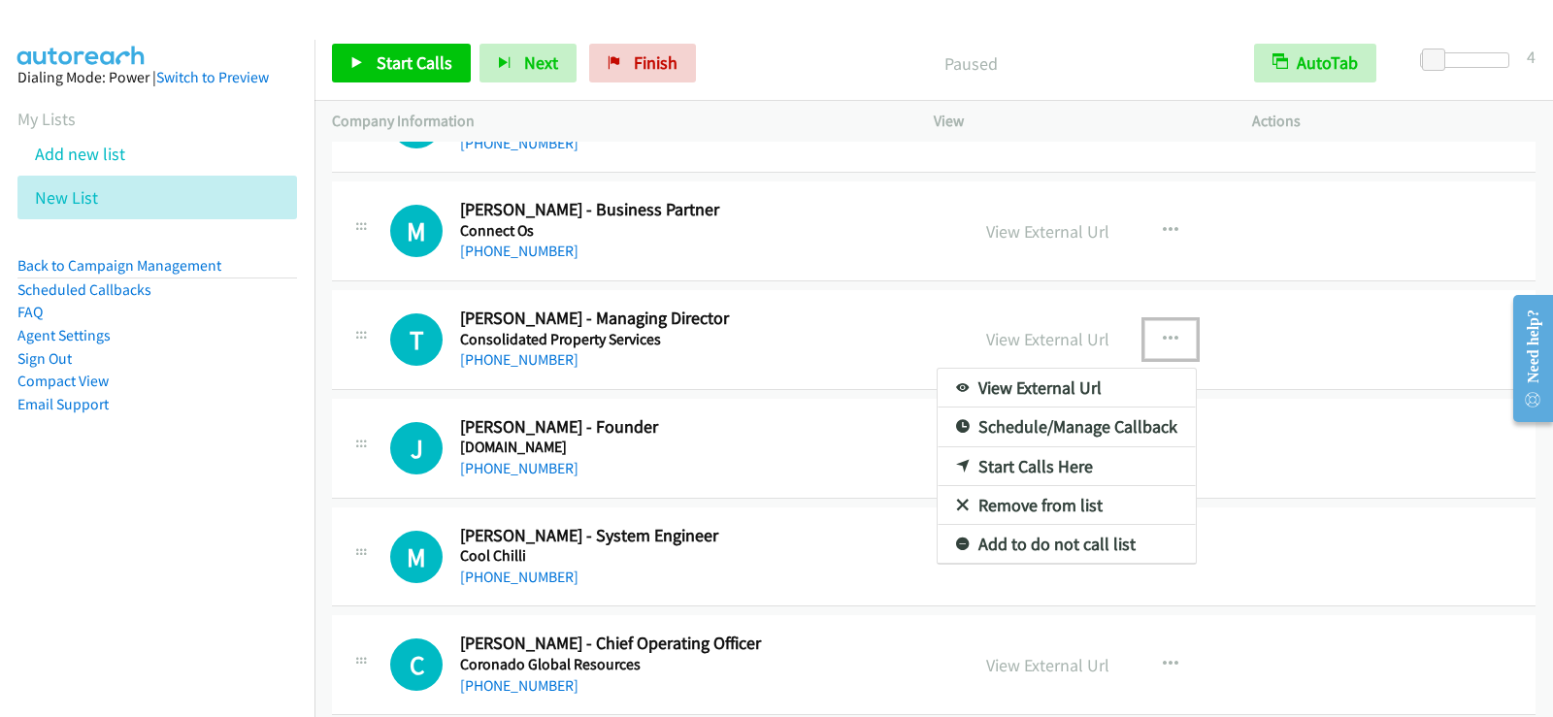
click at [1036, 462] on link "Start Calls Here" at bounding box center [1067, 466] width 258 height 39
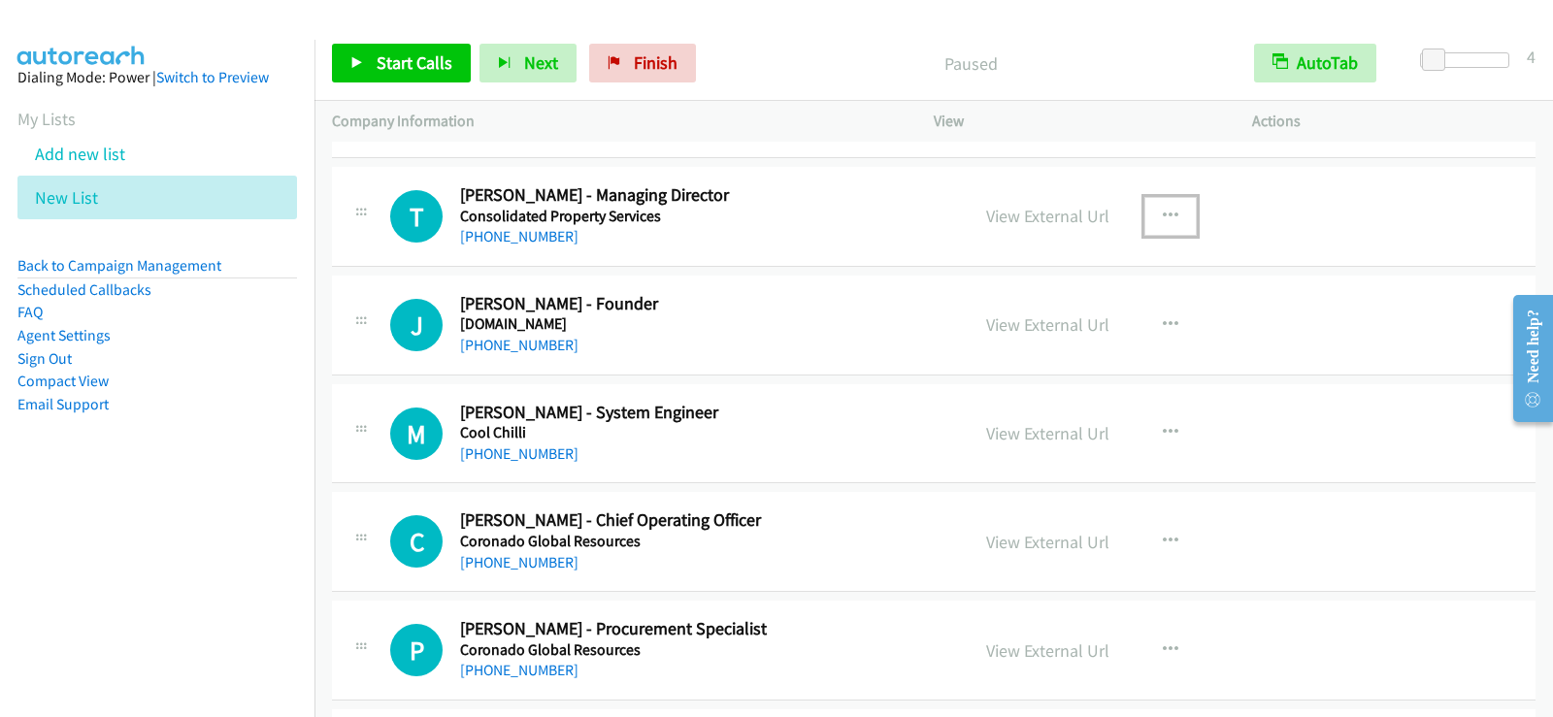
scroll to position [11279, 0]
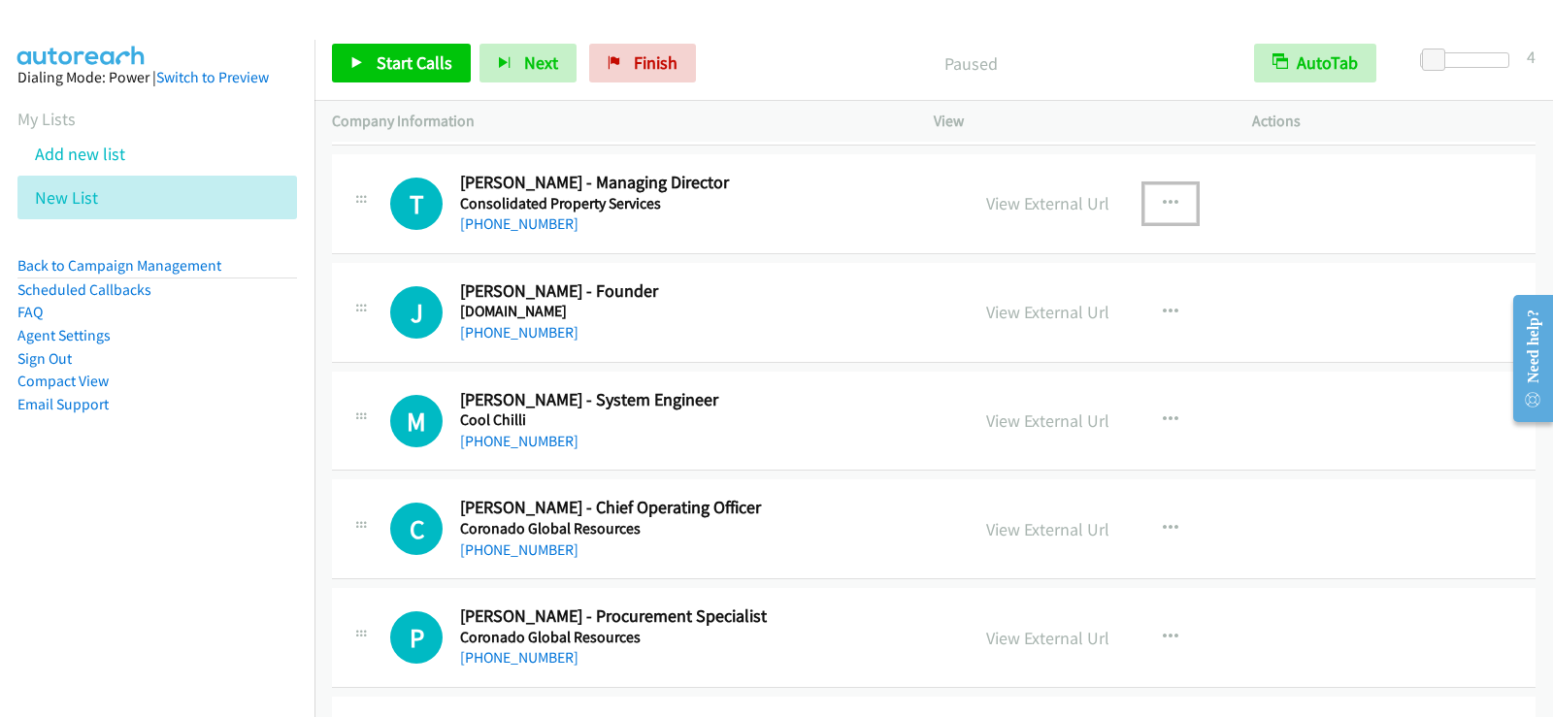
click at [858, 229] on div "+61 411 501 893" at bounding box center [702, 224] width 484 height 23
click at [1163, 197] on icon "button" at bounding box center [1171, 204] width 16 height 16
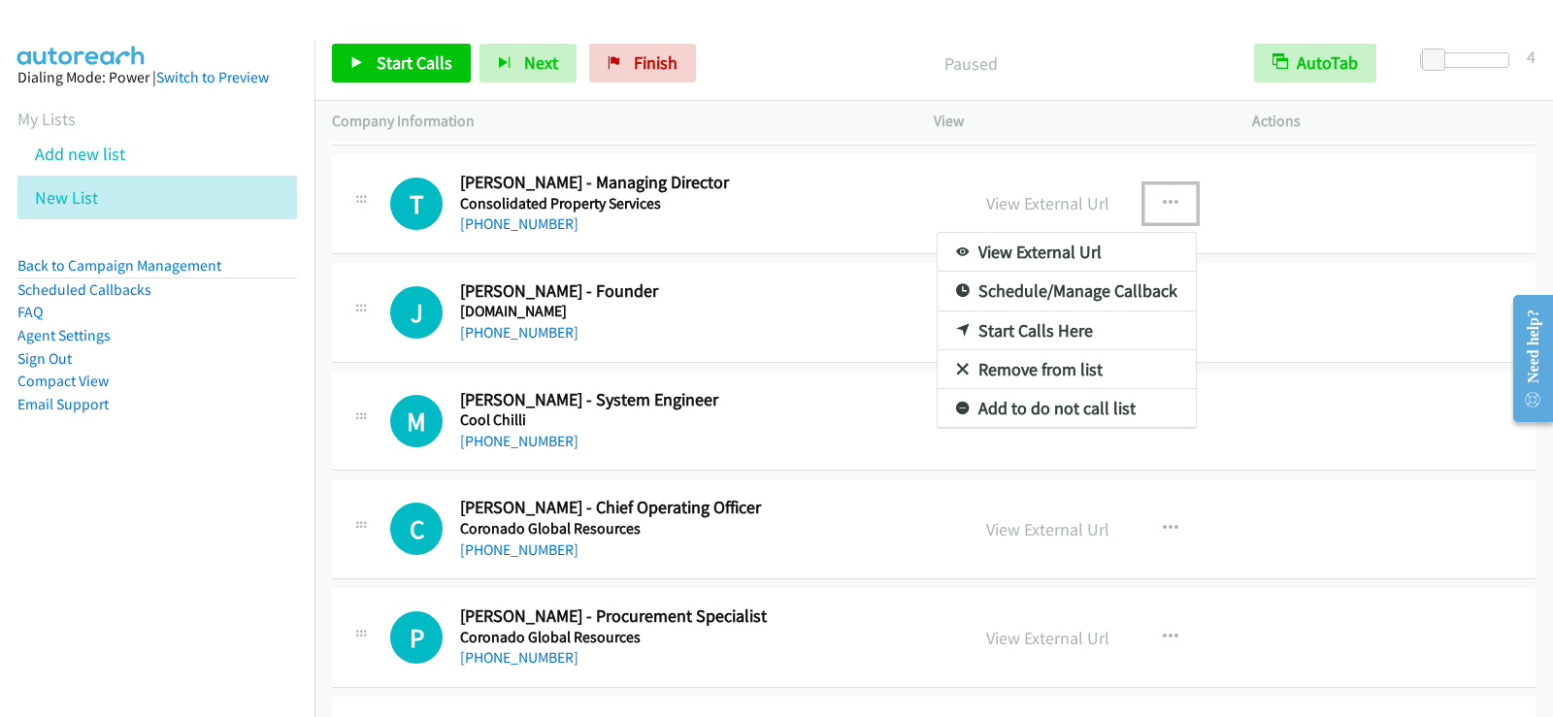
click at [1047, 331] on link "Start Calls Here" at bounding box center [1067, 331] width 258 height 39
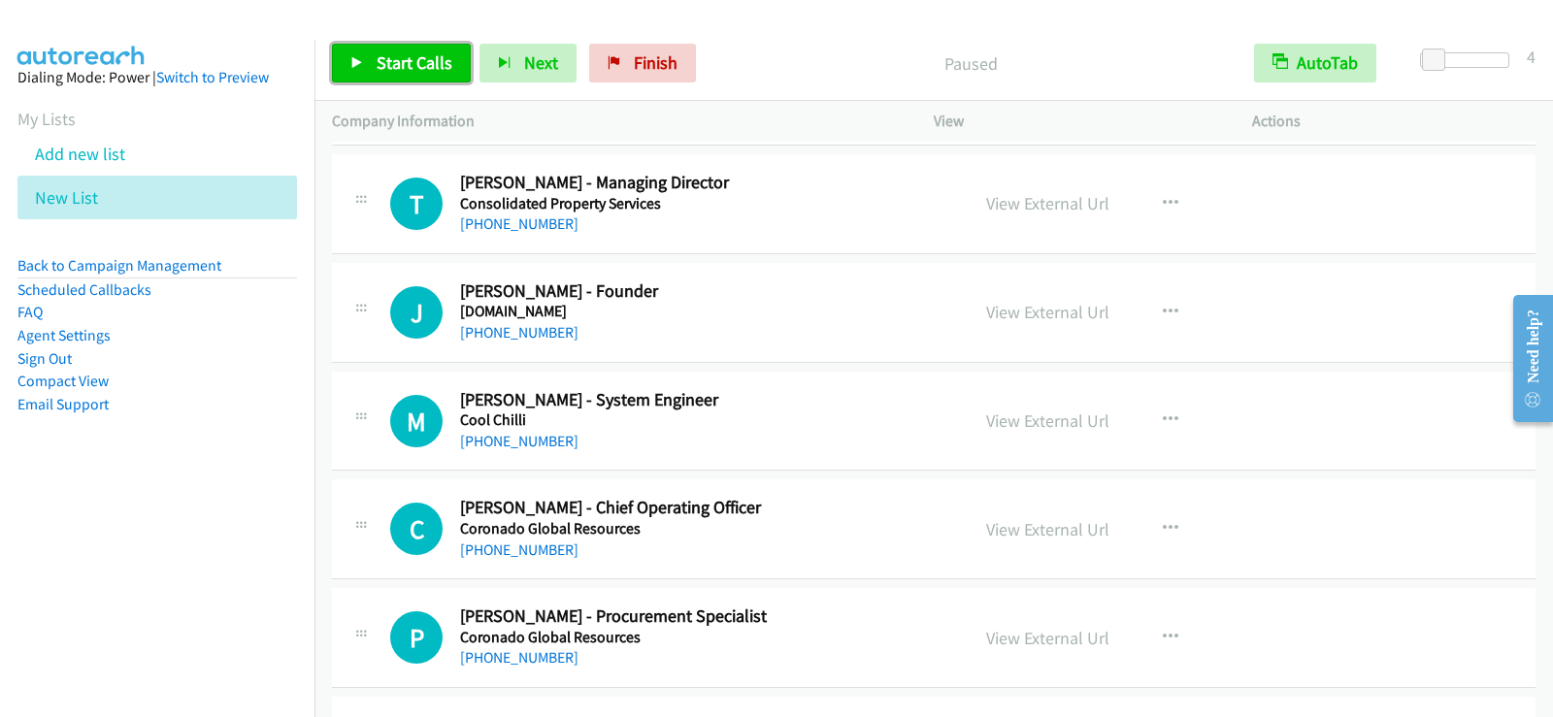
click at [348, 79] on link "Start Calls" at bounding box center [401, 63] width 139 height 39
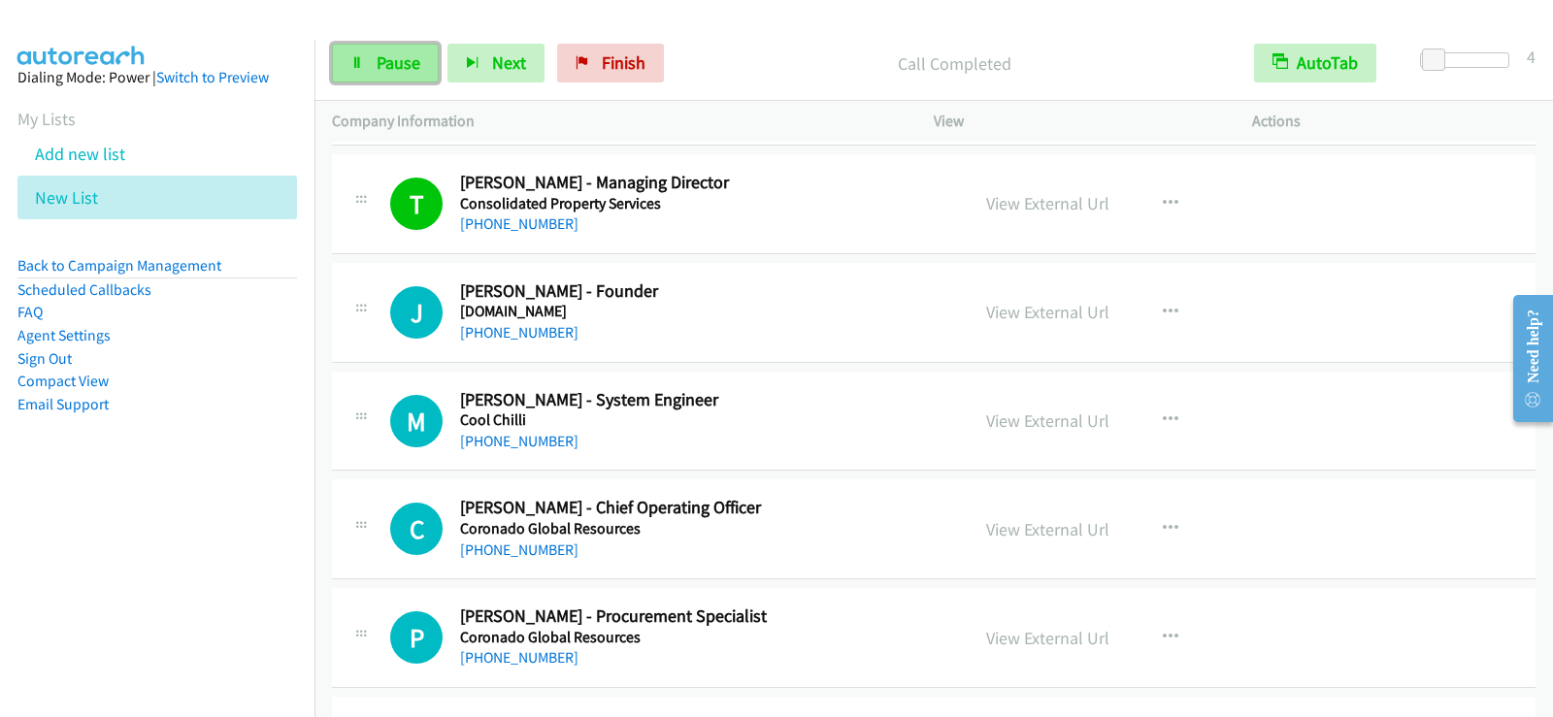
click at [409, 73] on span "Pause" at bounding box center [399, 62] width 44 height 22
click at [372, 64] on link "Start Calls" at bounding box center [401, 63] width 139 height 39
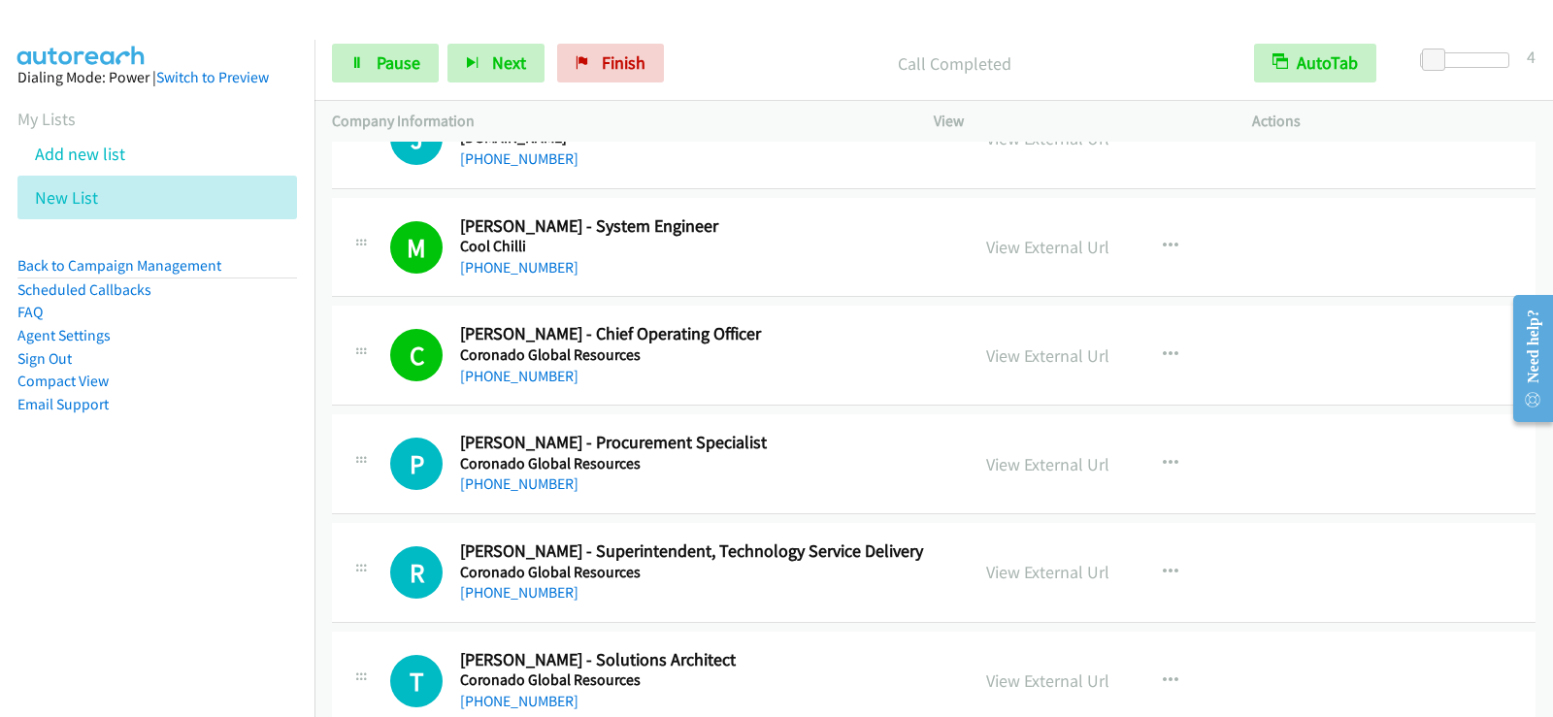
scroll to position [11473, 0]
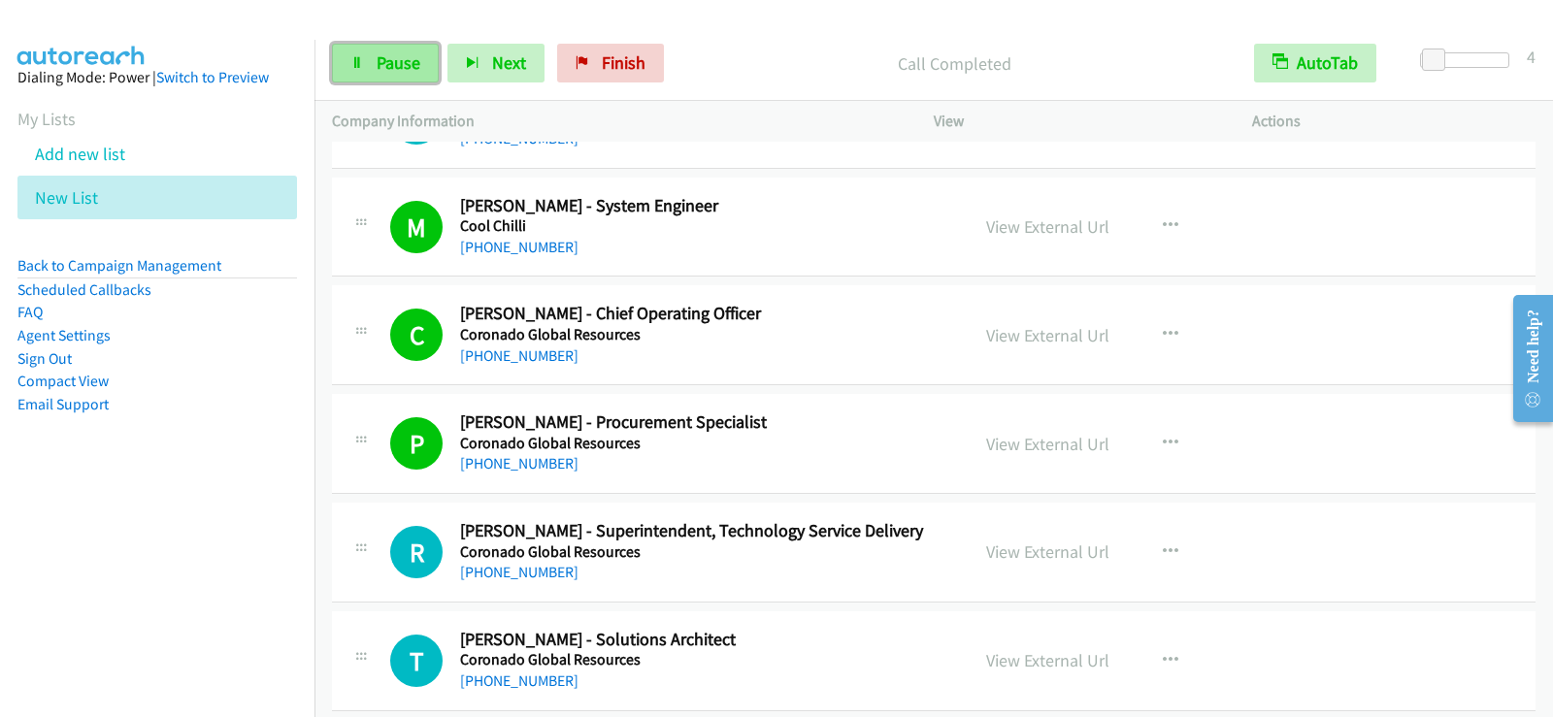
click at [372, 63] on link "Pause" at bounding box center [385, 63] width 107 height 39
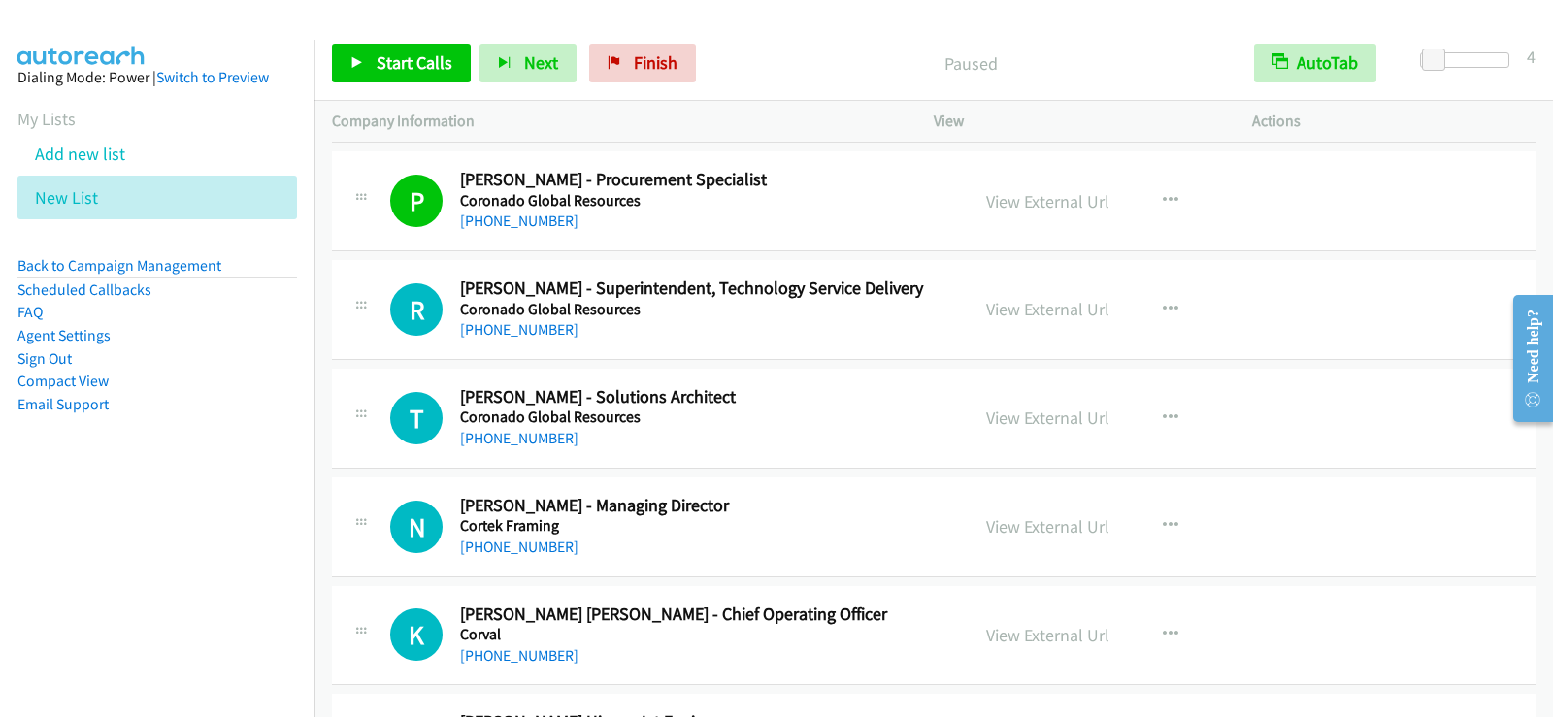
scroll to position [11764, 0]
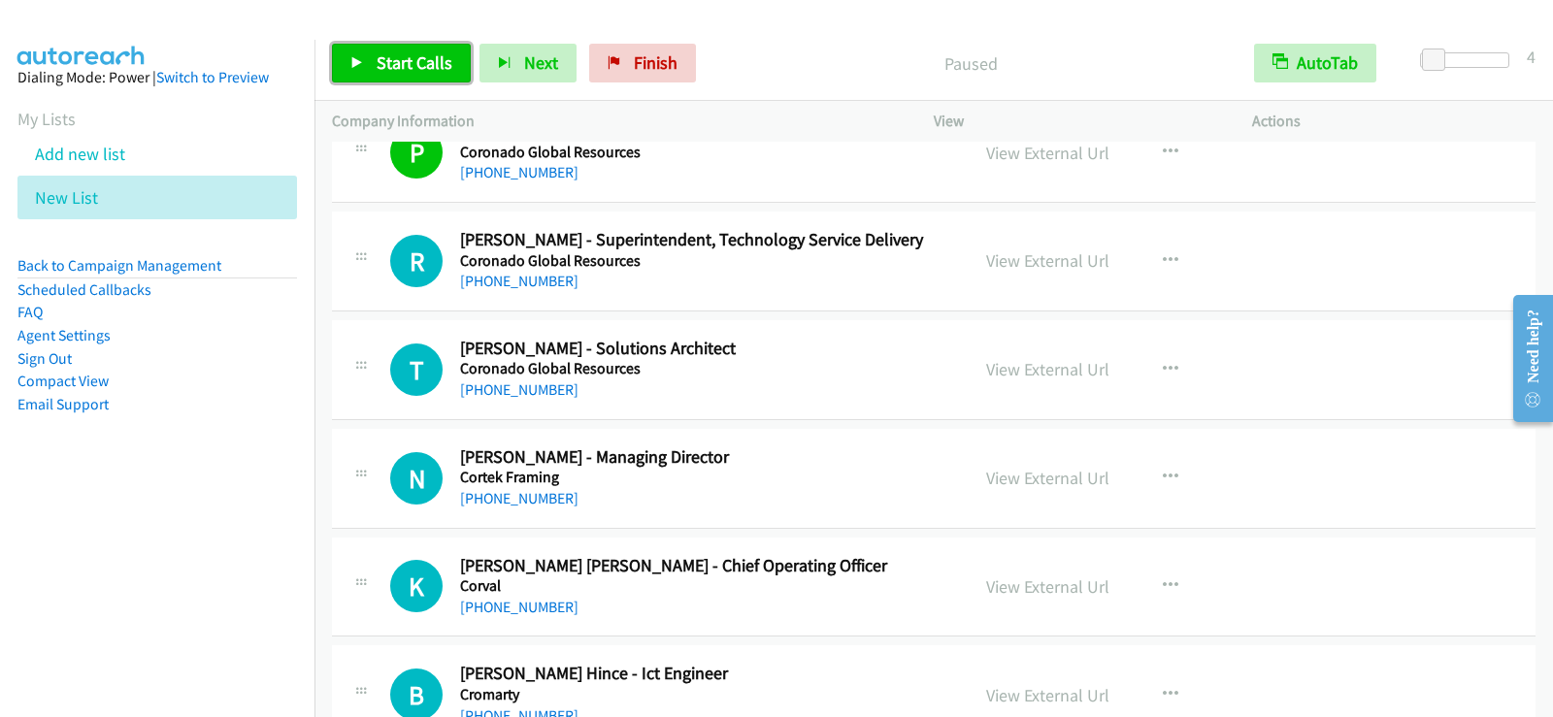
click at [398, 71] on span "Start Calls" at bounding box center [415, 62] width 76 height 22
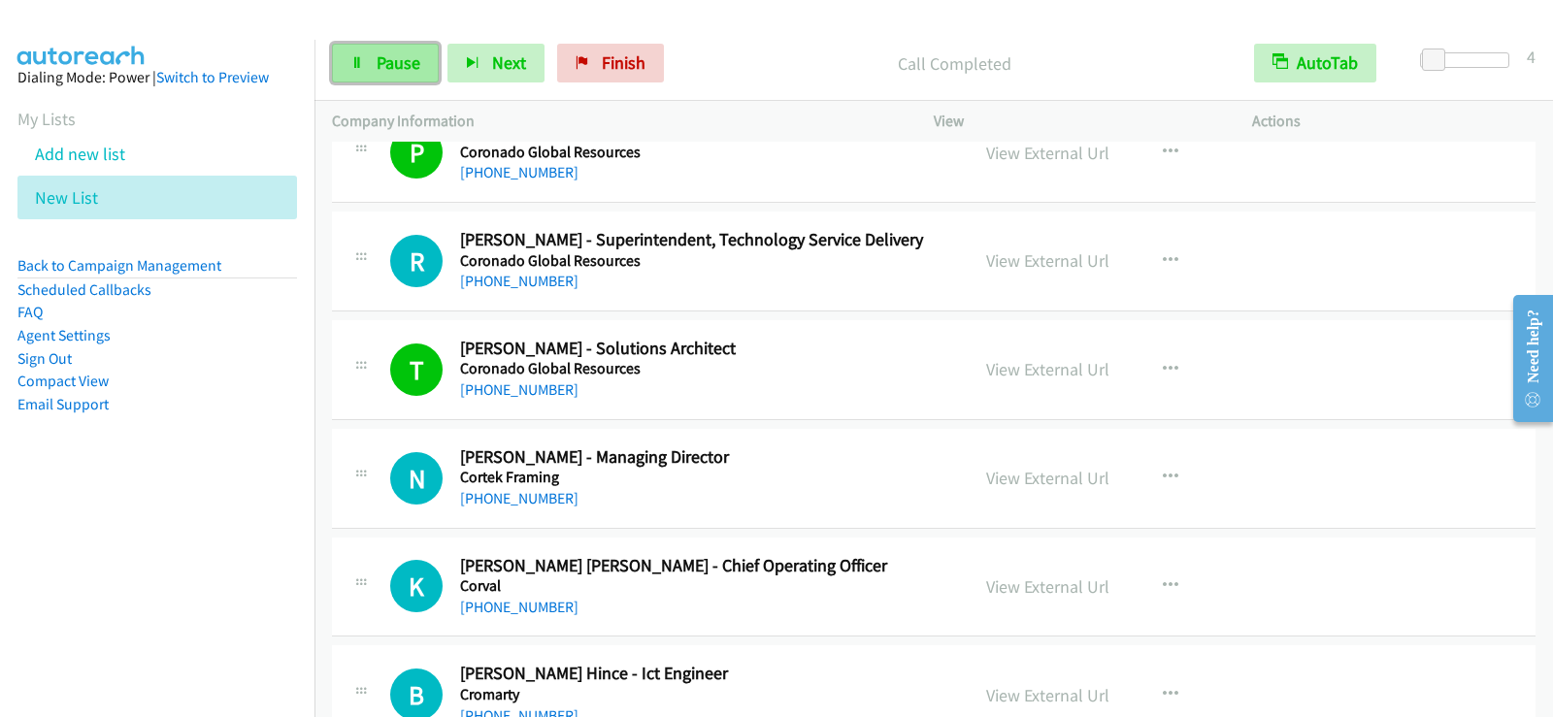
click at [410, 53] on span "Pause" at bounding box center [399, 62] width 44 height 22
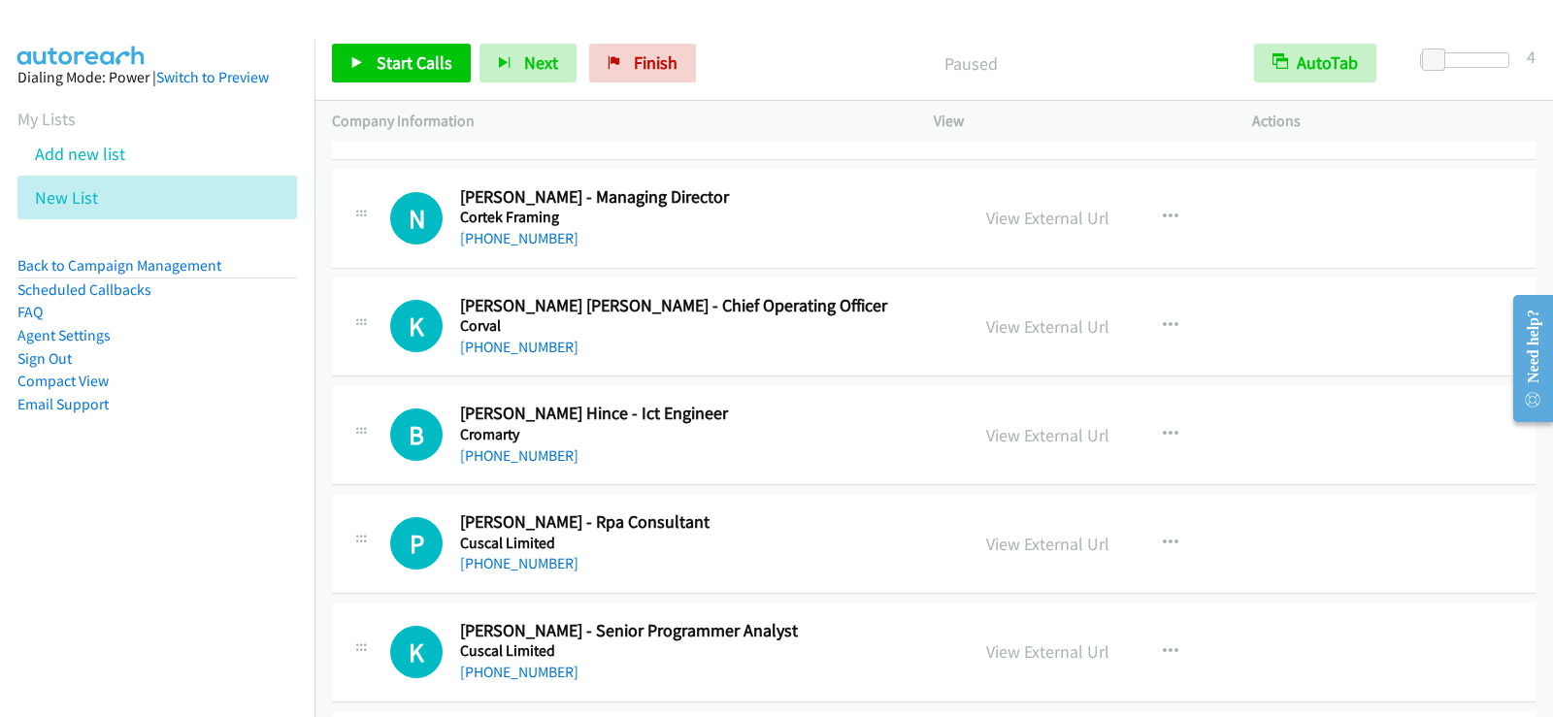
scroll to position [12055, 0]
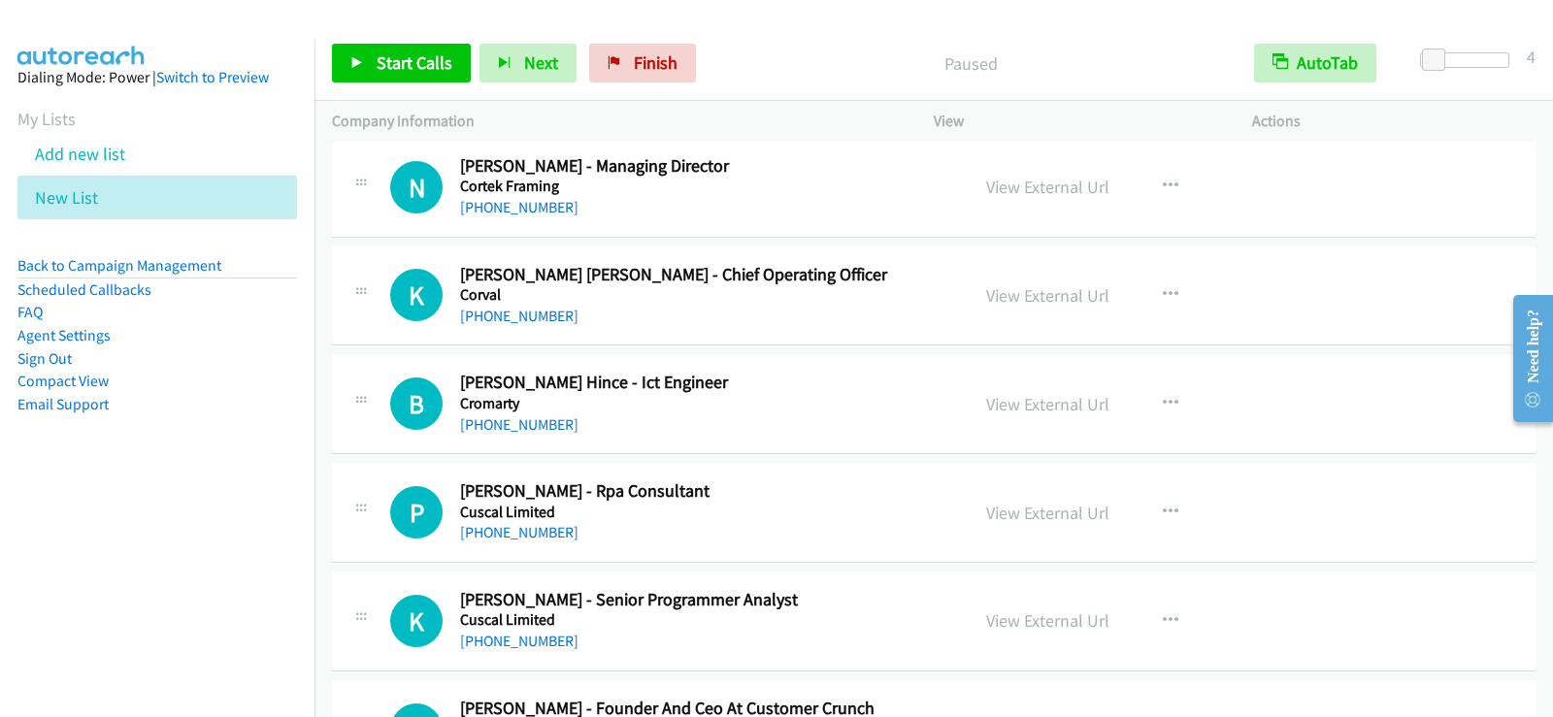
click at [405, 89] on div "Start Calls Pause Next Finish Paused AutoTab AutoTab 4" at bounding box center [933, 63] width 1239 height 75
click at [401, 54] on span "Start Calls" at bounding box center [415, 62] width 76 height 22
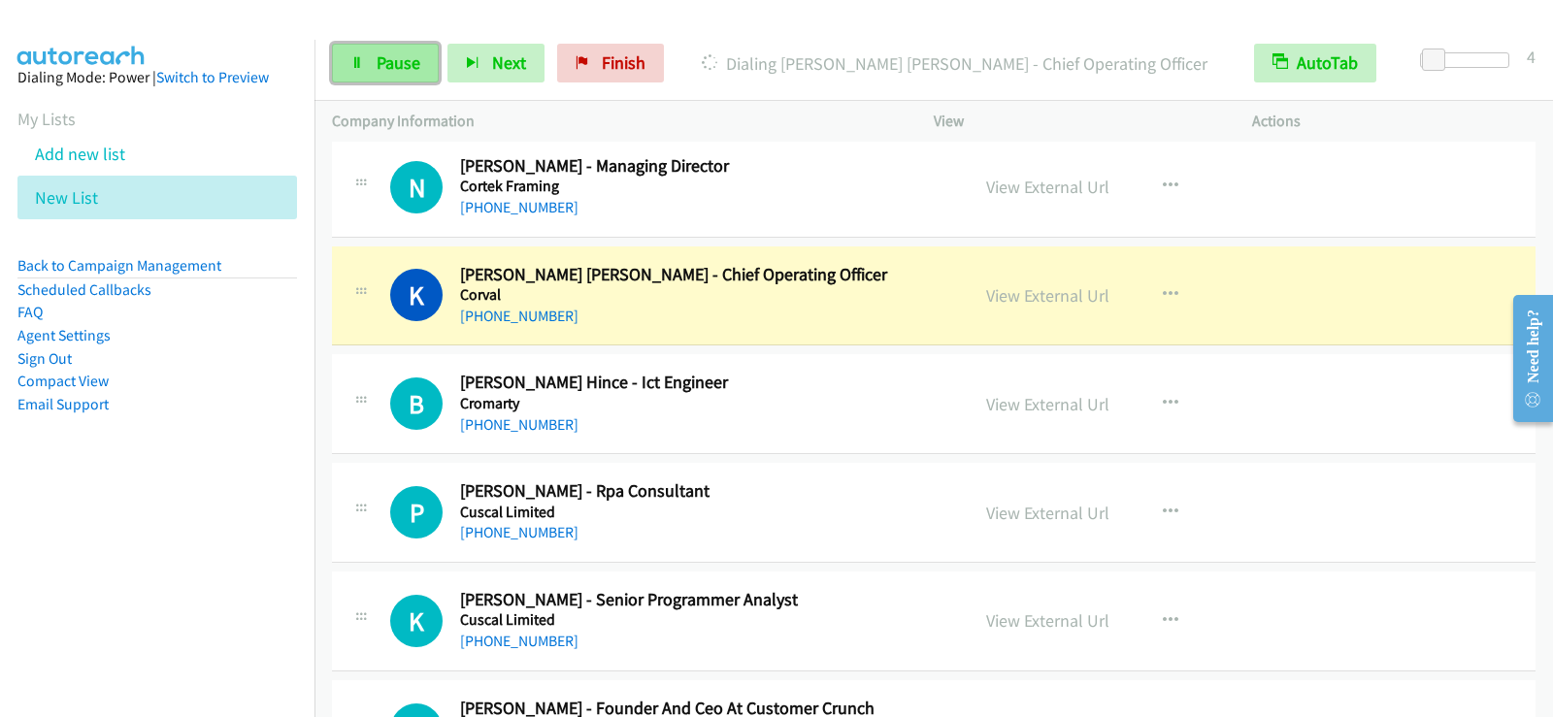
click at [389, 67] on span "Pause" at bounding box center [399, 62] width 44 height 22
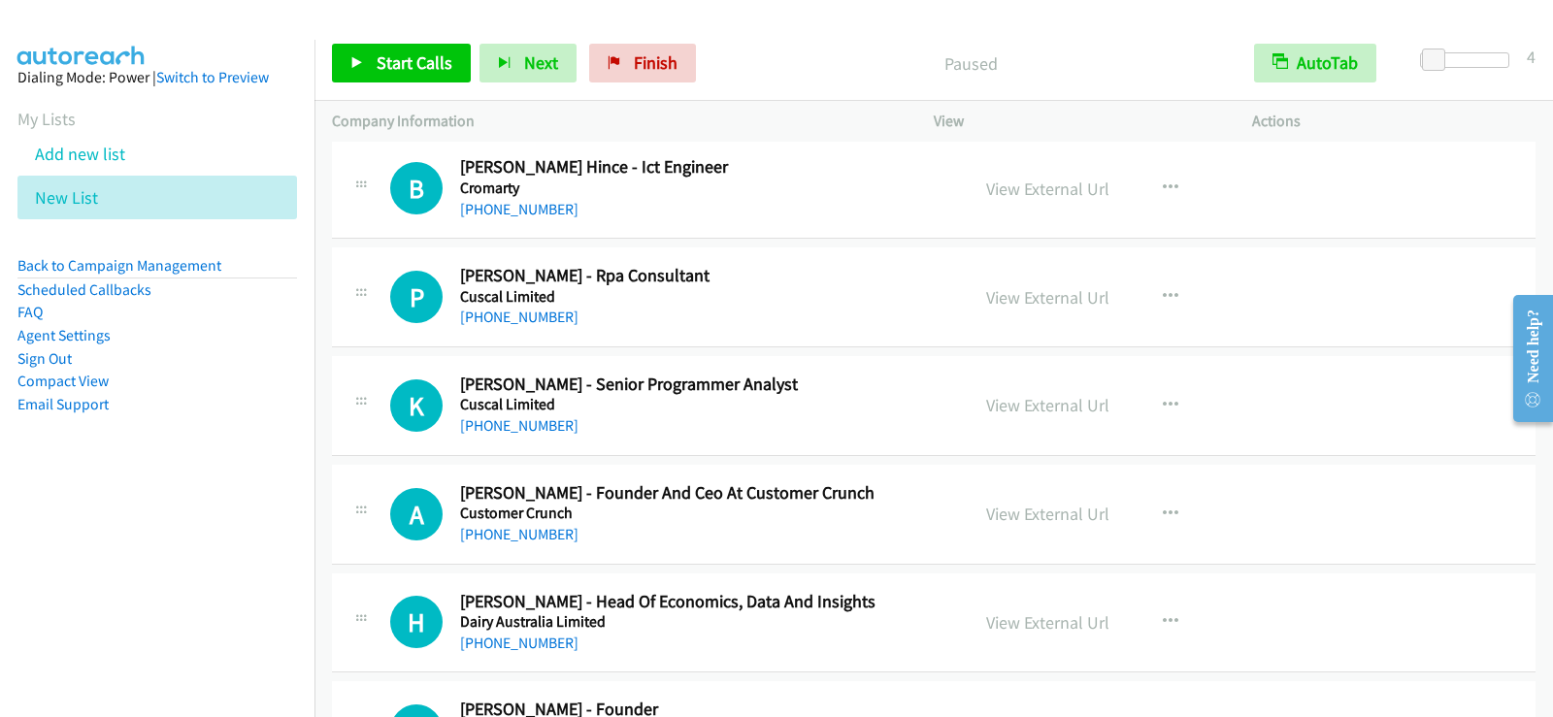
scroll to position [12288, 0]
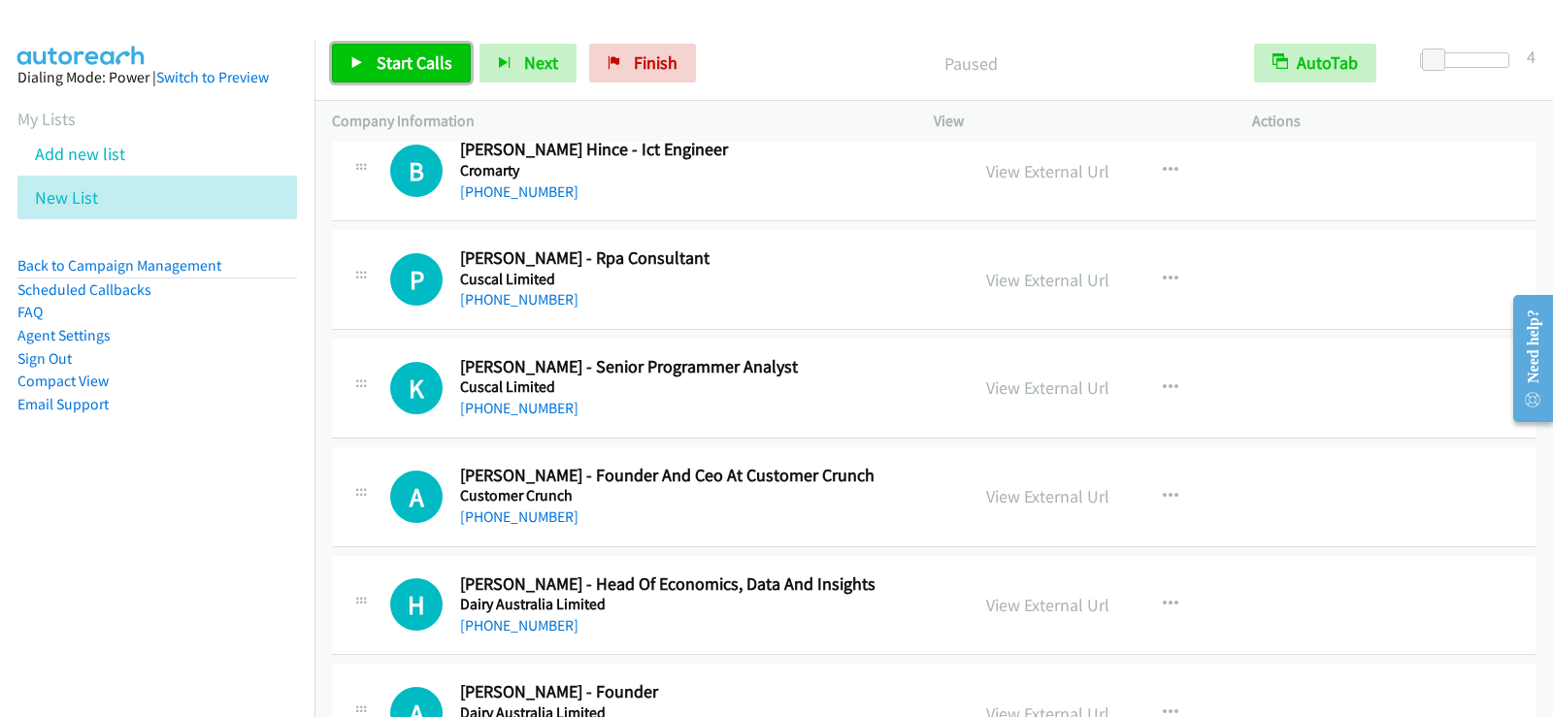
click at [349, 65] on link "Start Calls" at bounding box center [401, 63] width 139 height 39
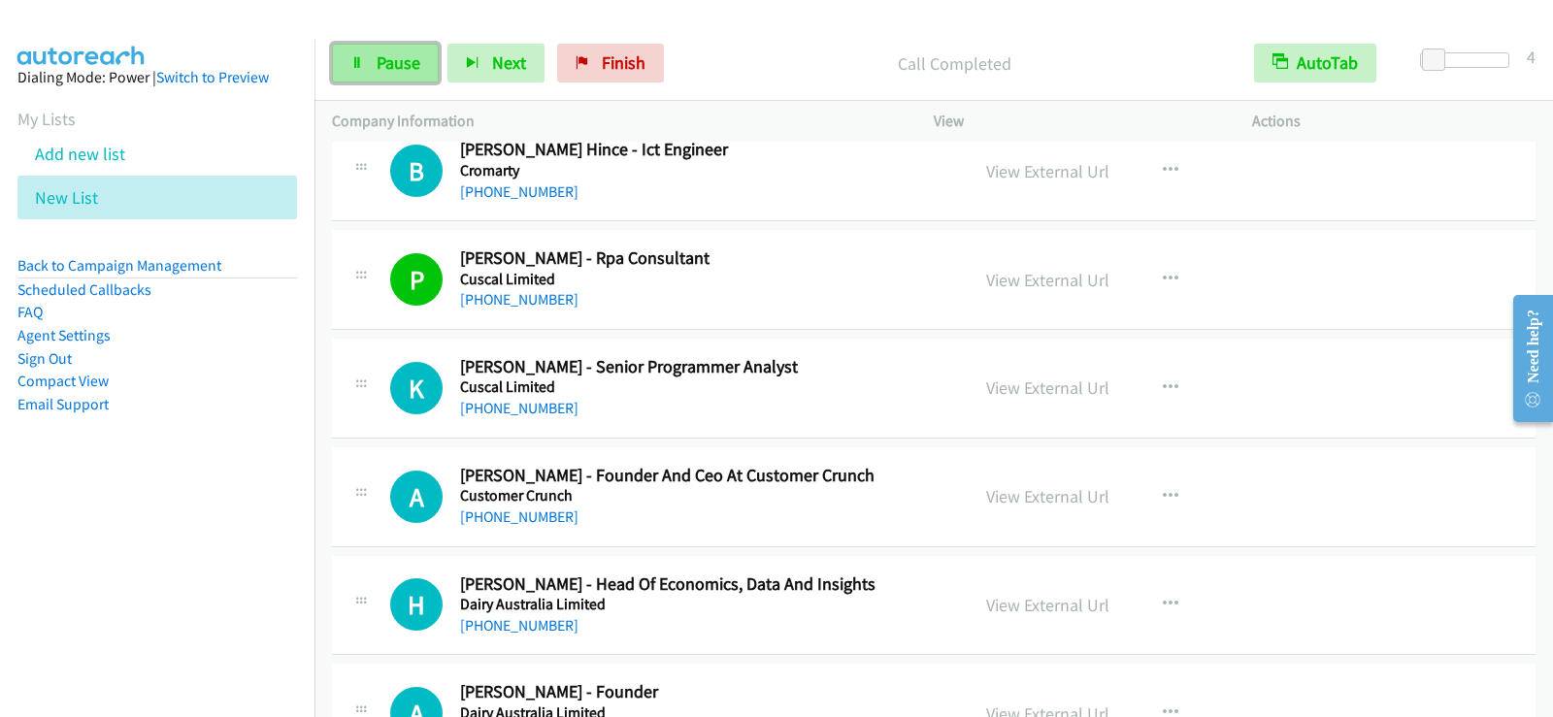
click at [365, 68] on link "Pause" at bounding box center [385, 63] width 107 height 39
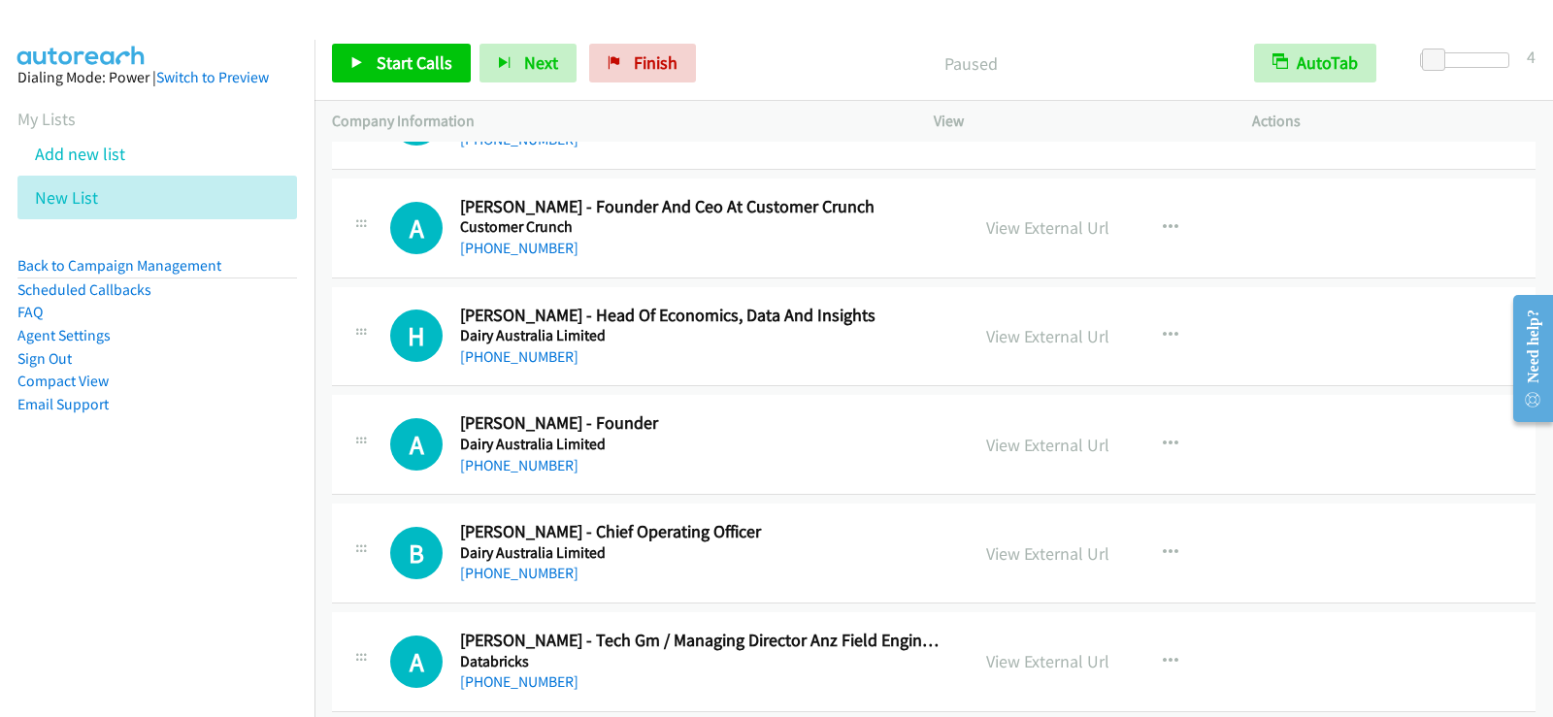
scroll to position [12579, 0]
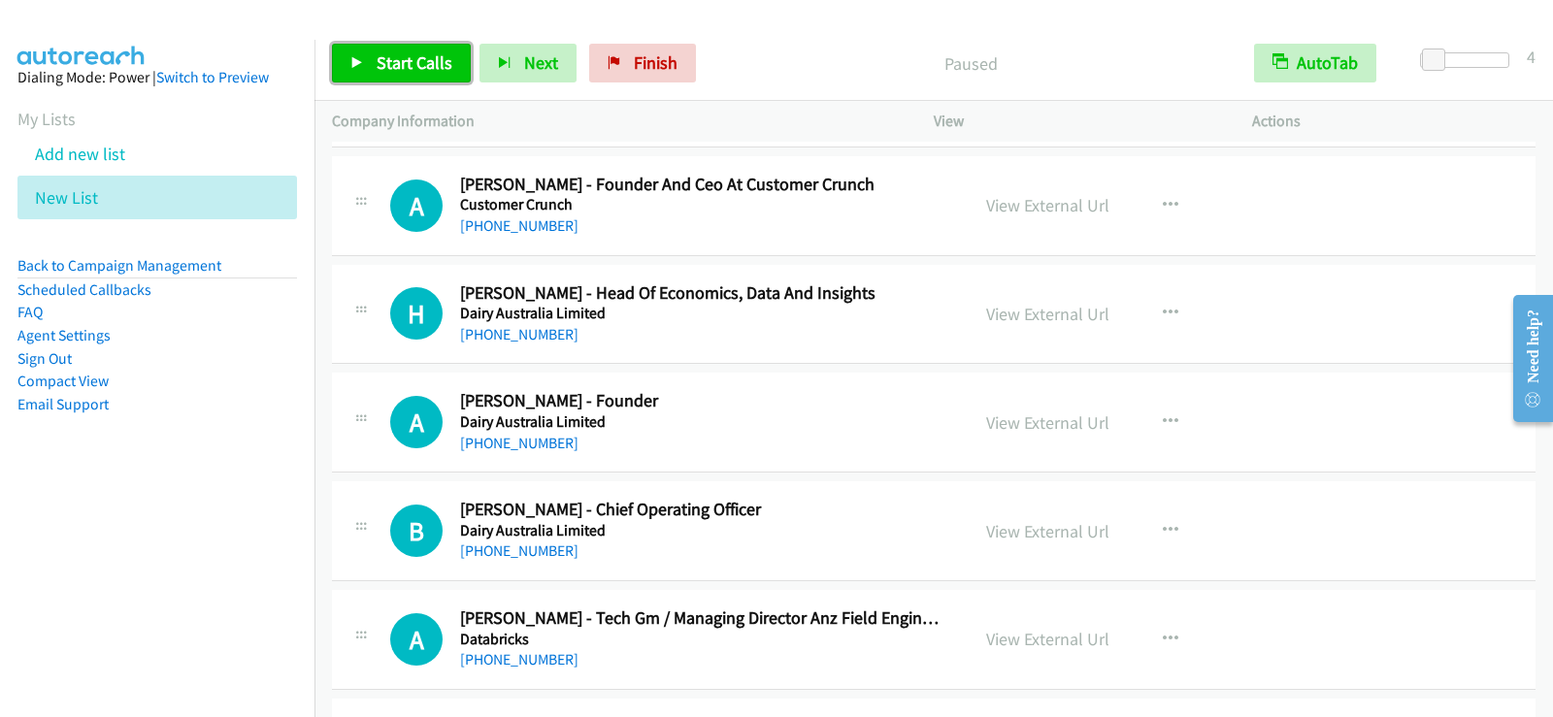
click at [424, 67] on span "Start Calls" at bounding box center [415, 62] width 76 height 22
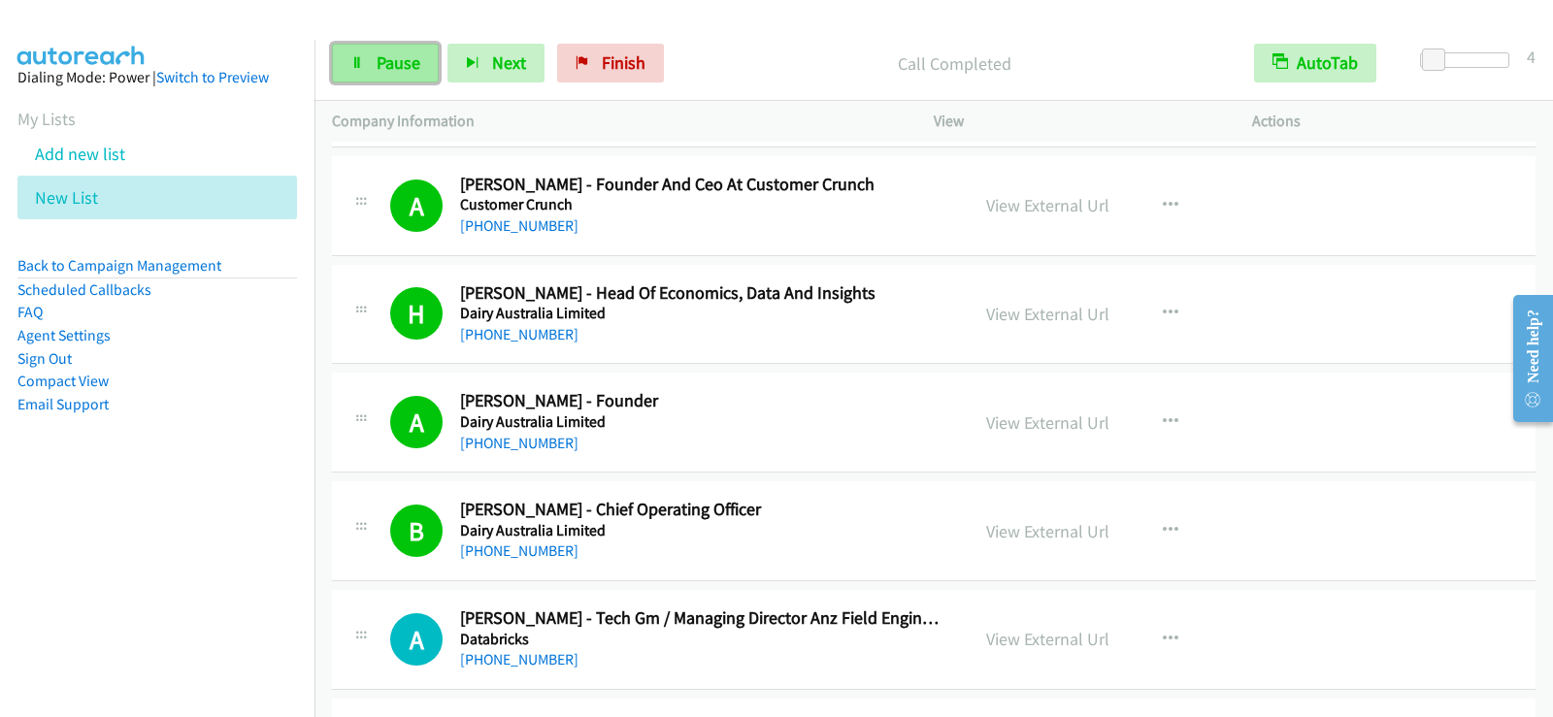
click at [384, 54] on span "Pause" at bounding box center [399, 62] width 44 height 22
click at [395, 60] on span "Start Calls" at bounding box center [415, 62] width 76 height 22
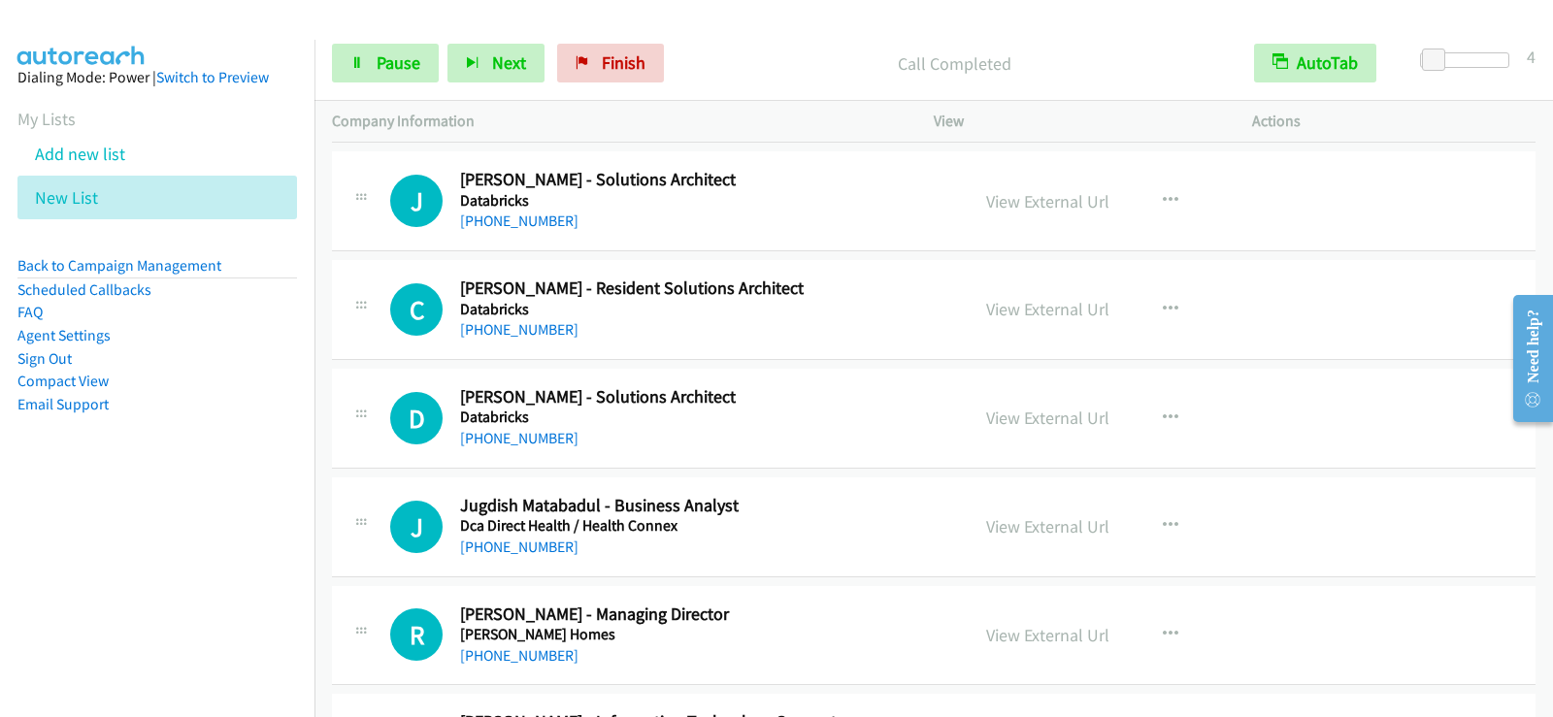
scroll to position [13453, 0]
click at [422, 54] on link "Pause" at bounding box center [385, 63] width 107 height 39
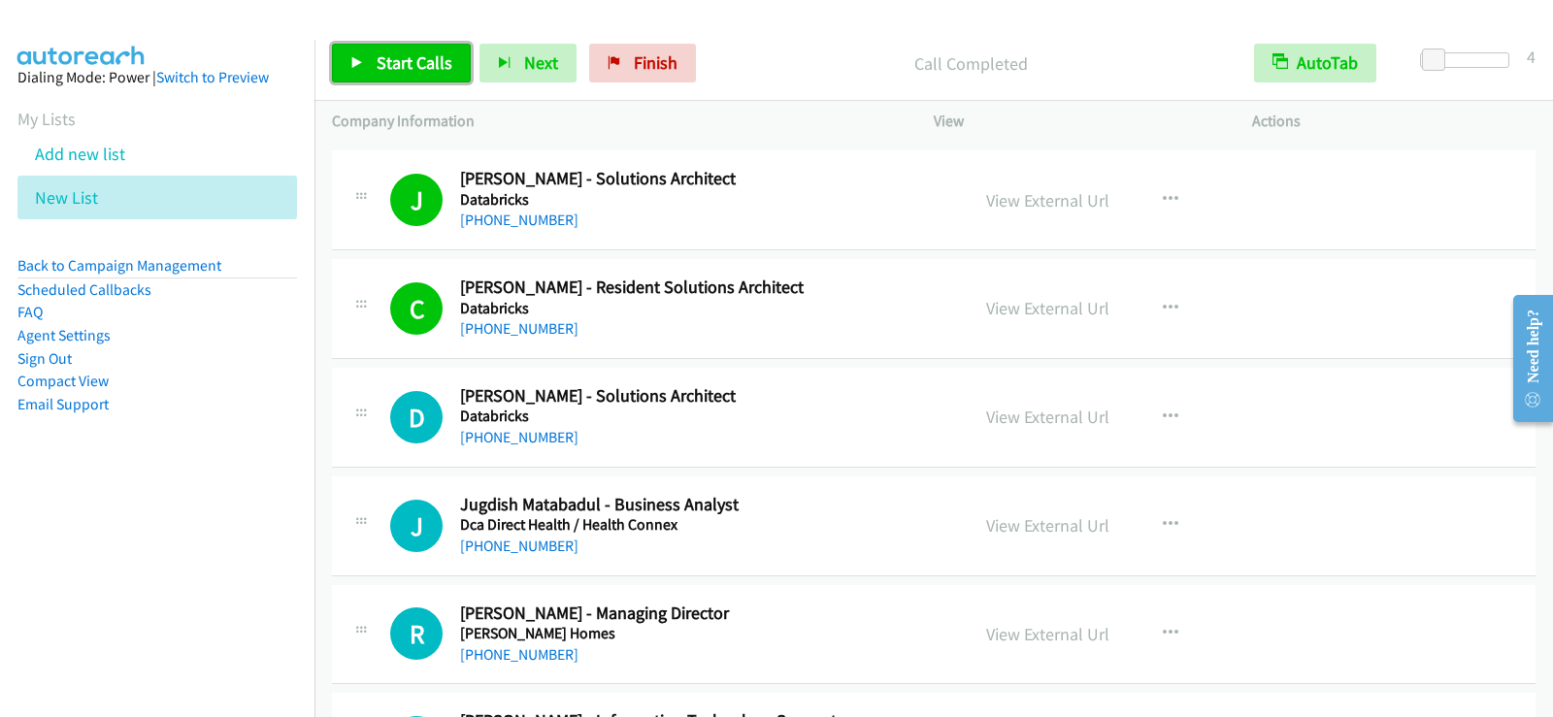
click at [368, 63] on link "Start Calls" at bounding box center [401, 63] width 139 height 39
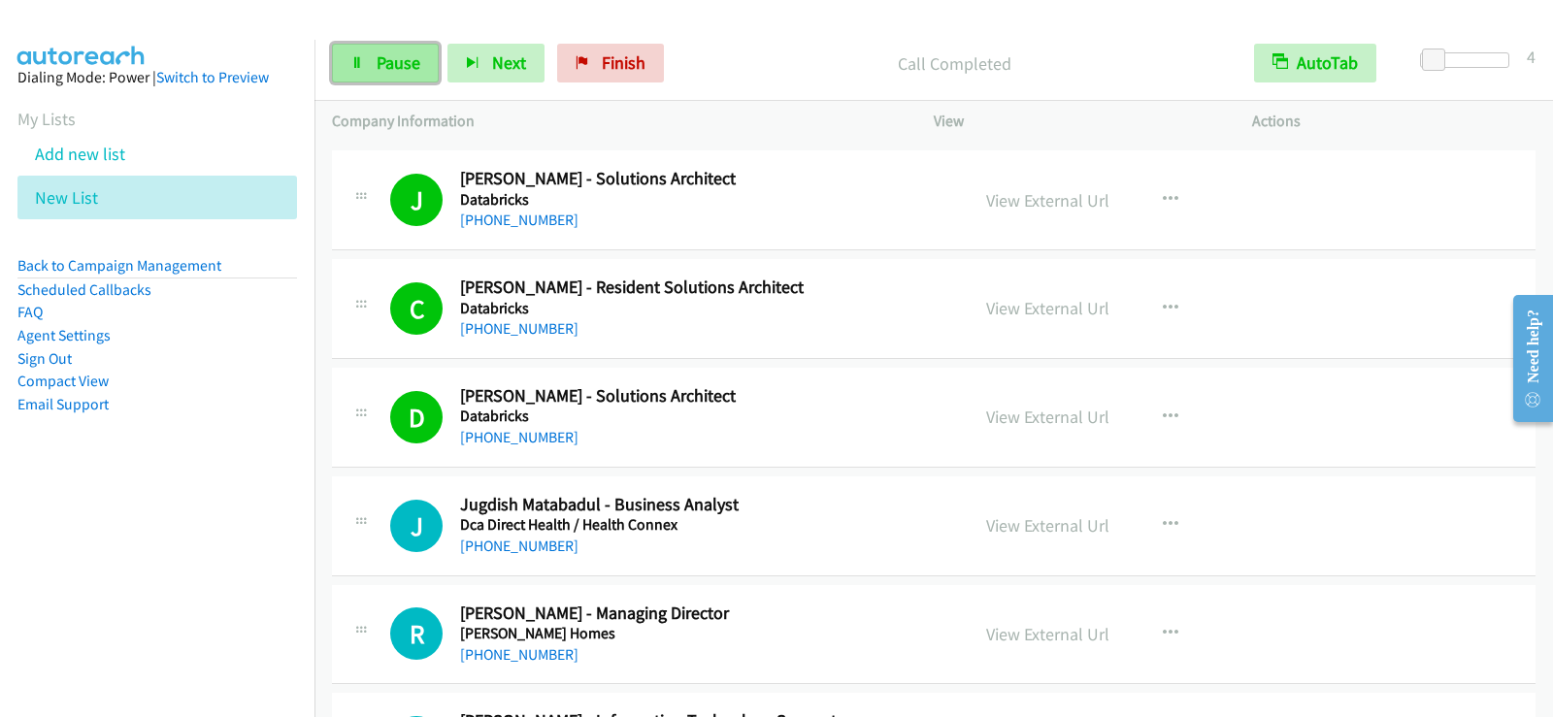
click at [395, 46] on link "Pause" at bounding box center [385, 63] width 107 height 39
